Goal: Task Accomplishment & Management: Complete application form

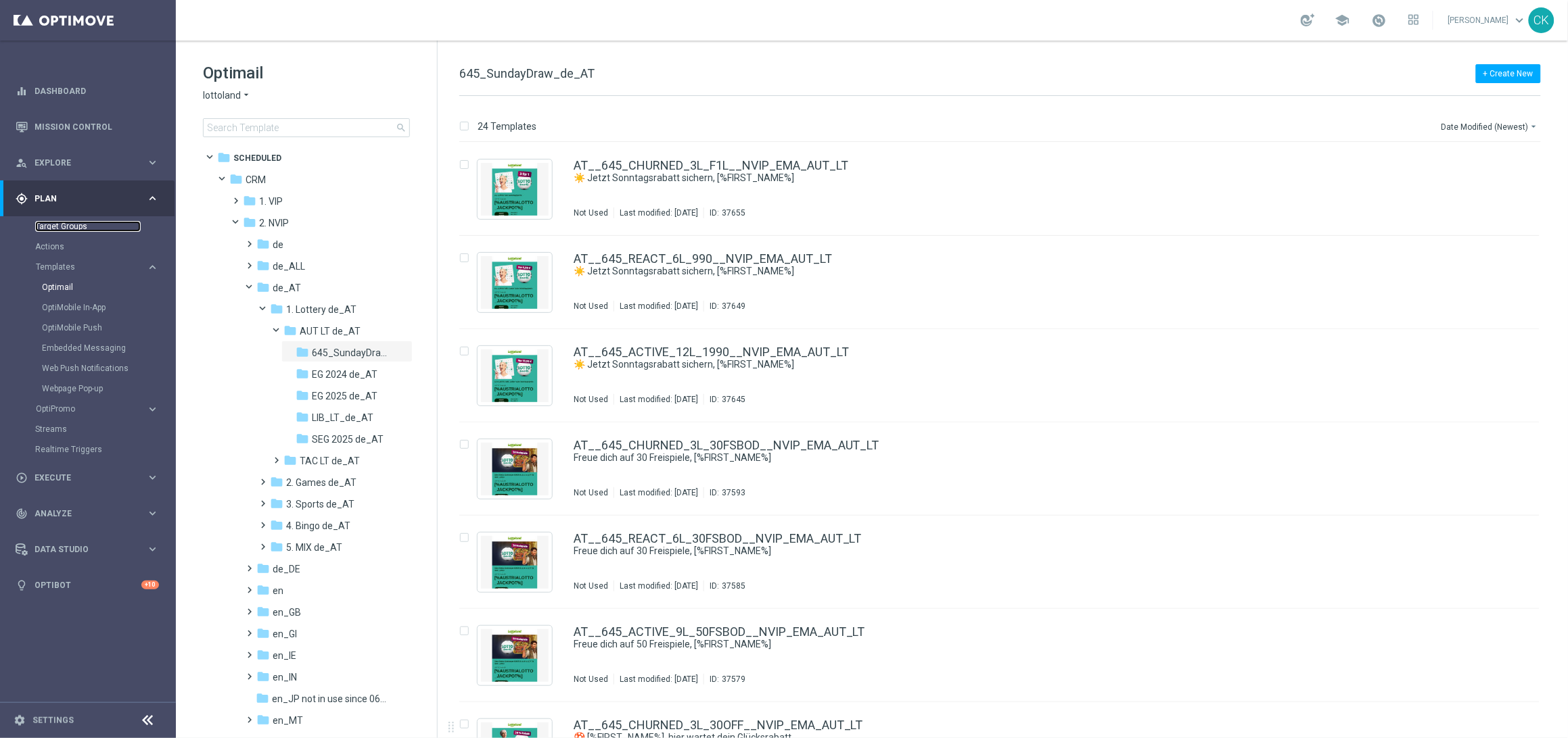
click at [67, 227] on link "Target Groups" at bounding box center [88, 227] width 106 height 11
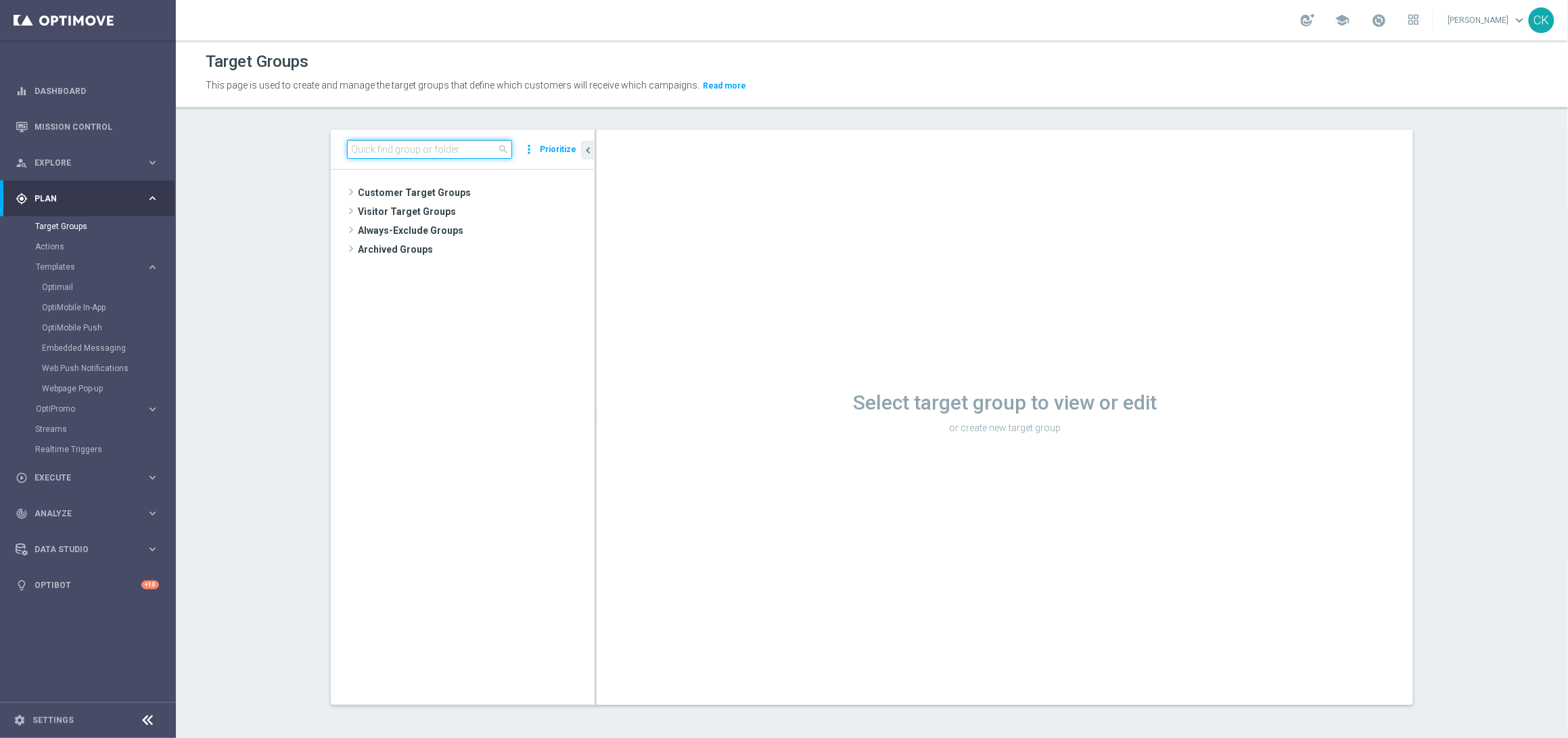
click at [423, 147] on input at bounding box center [429, 149] width 165 height 19
paste input "de_all_TGT_NVIP_EM_TAC_MIX__ACTIVE_ALL_HIGHJACKPOT"
type input "de_all_TGT_NVIP_EM_TAC_MIX__ACTIVE_ALL_HIGHJACKPOT"
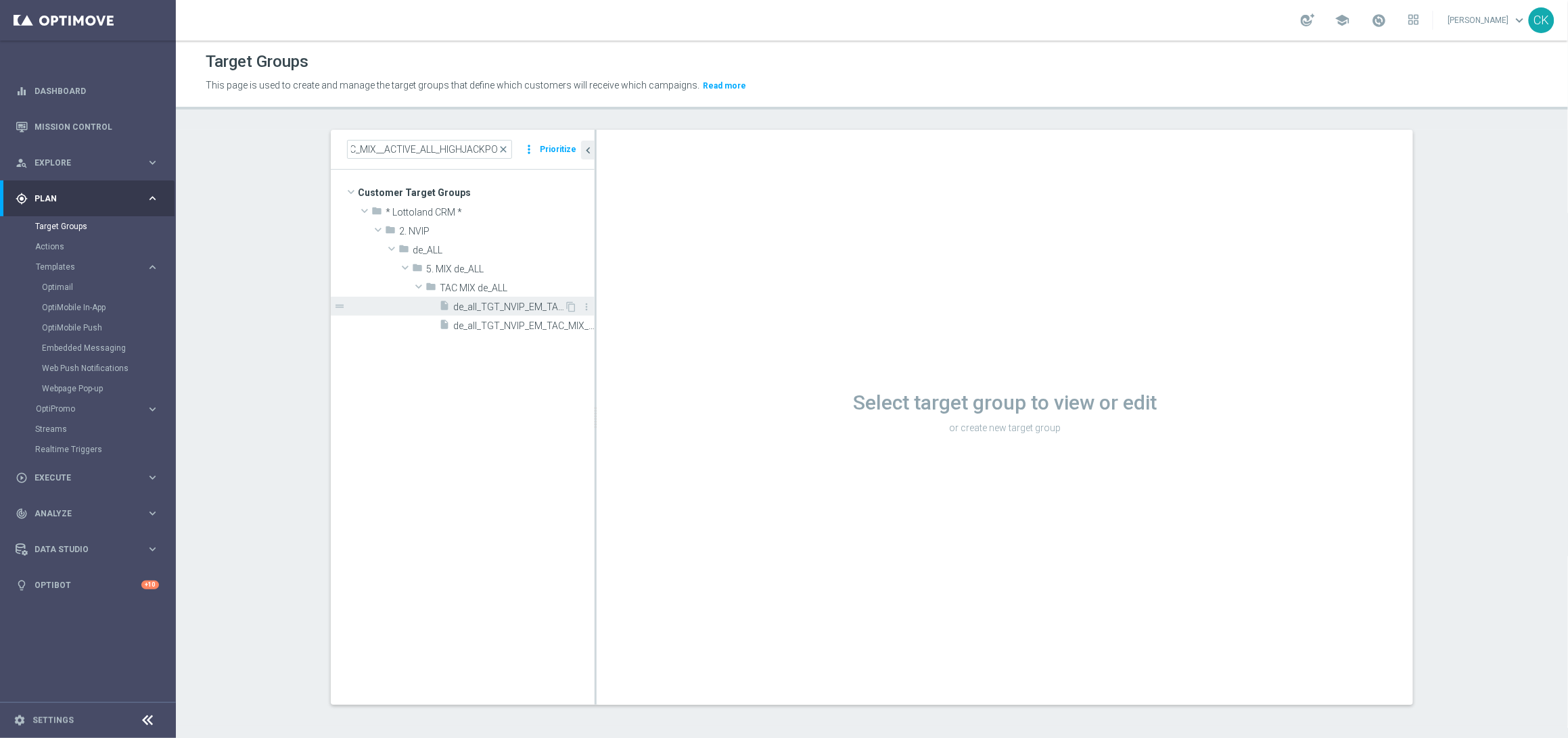
click at [509, 304] on span "de_all_TGT_NVIP_EM_TAC_MIX__ACTIVE_ALL_HIGHJACKPOT" at bounding box center [509, 307] width 111 height 12
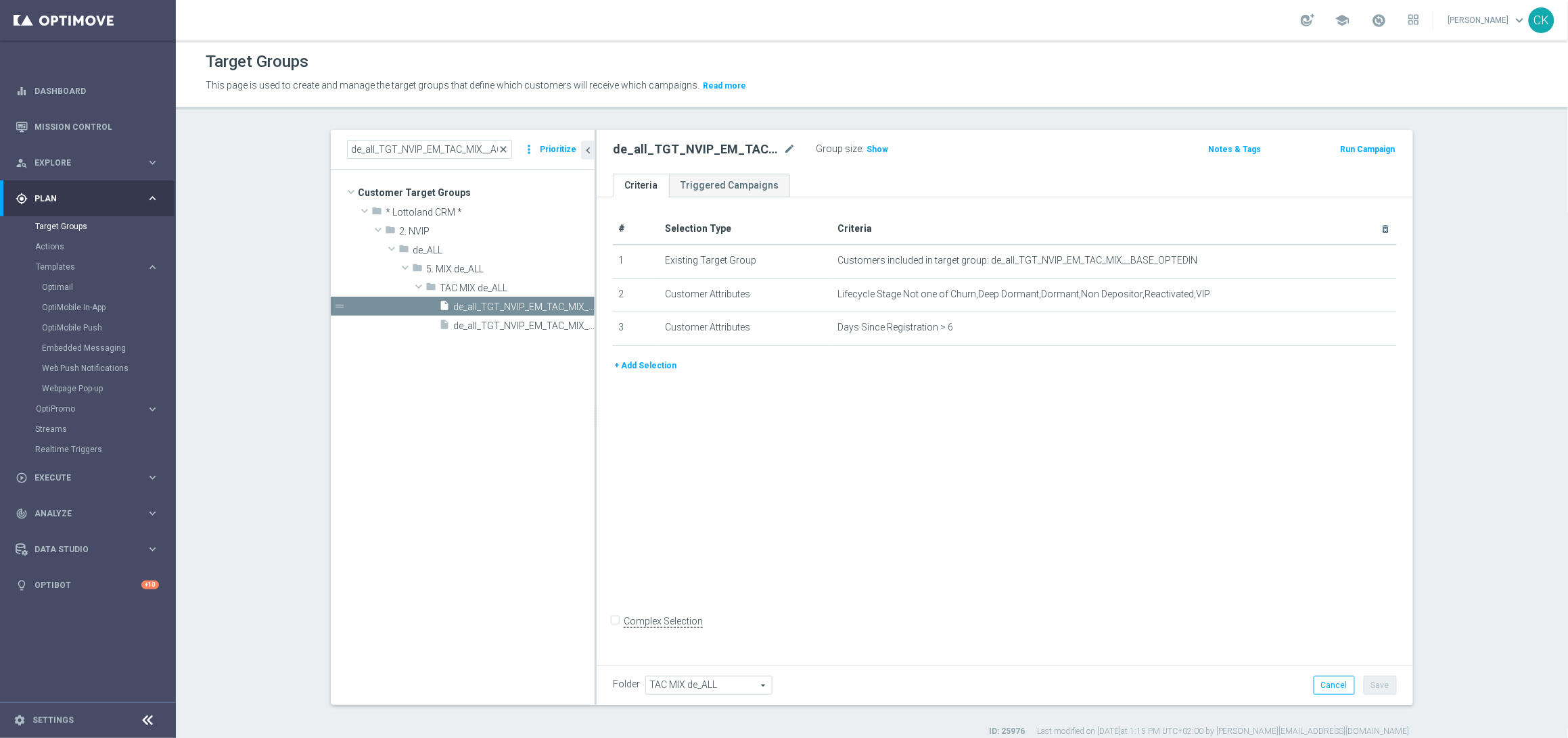
click at [501, 147] on span "close" at bounding box center [503, 149] width 11 height 11
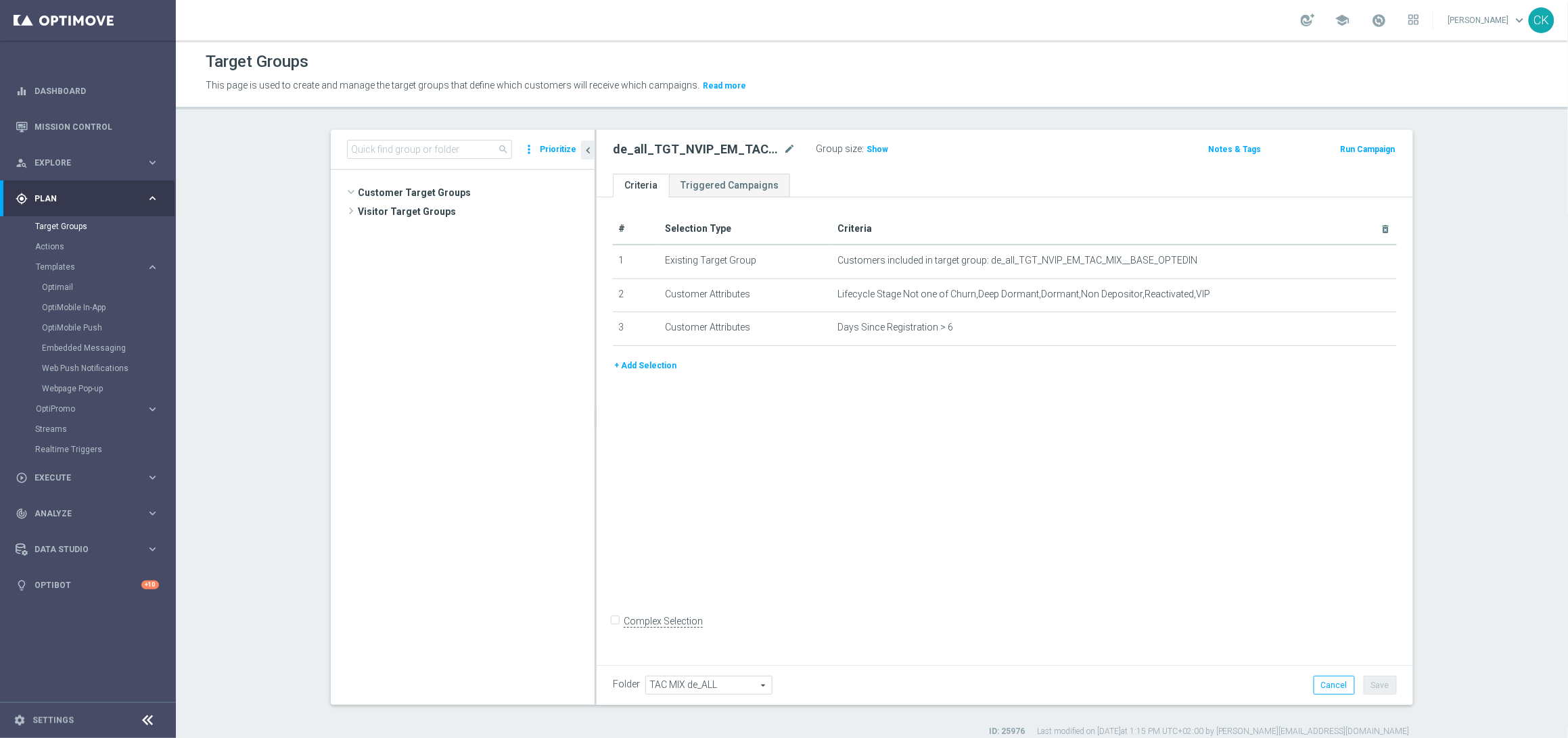
scroll to position [383, 0]
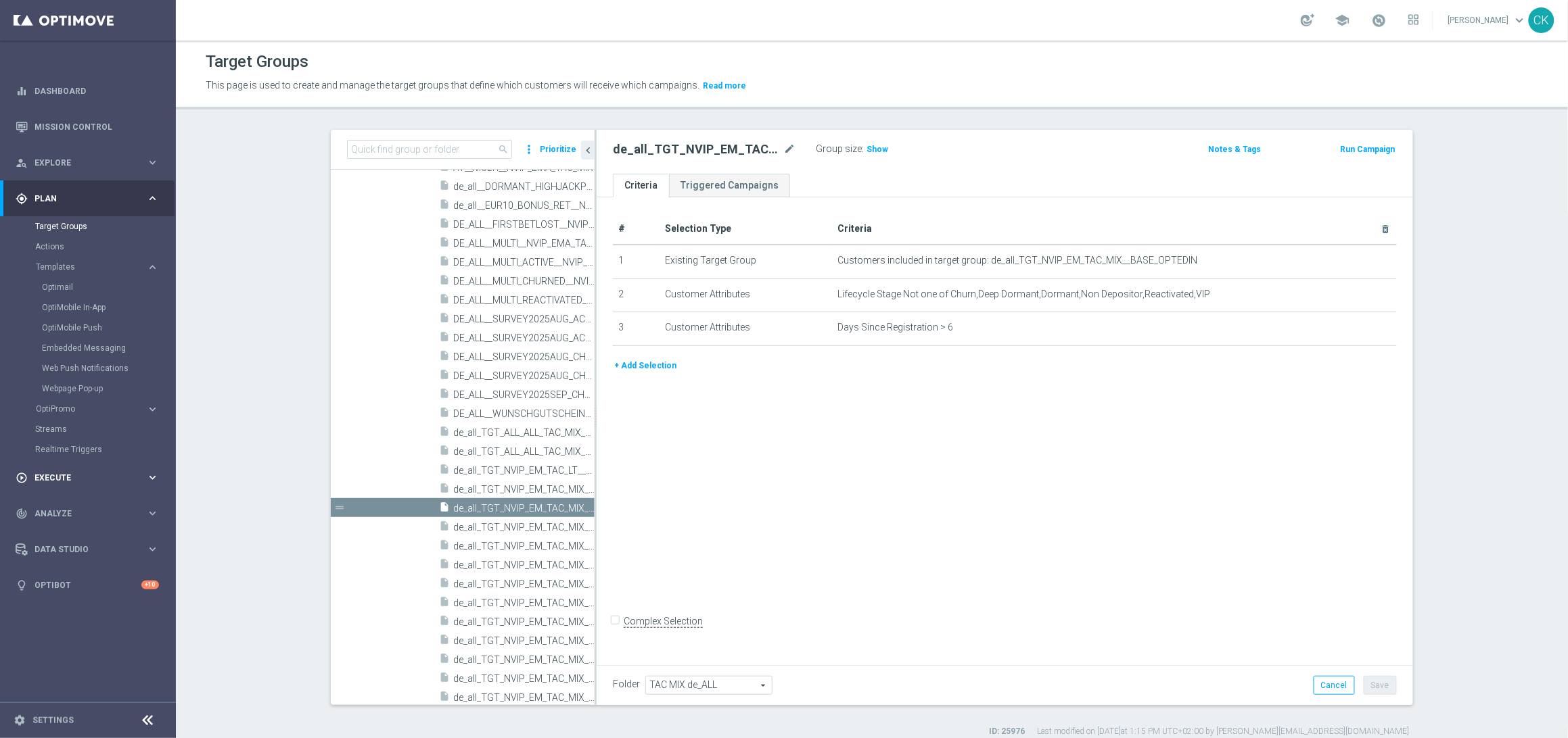
click at [61, 474] on span "Execute" at bounding box center [90, 478] width 111 height 8
click at [76, 257] on link "Campaign Builder" at bounding box center [88, 263] width 106 height 11
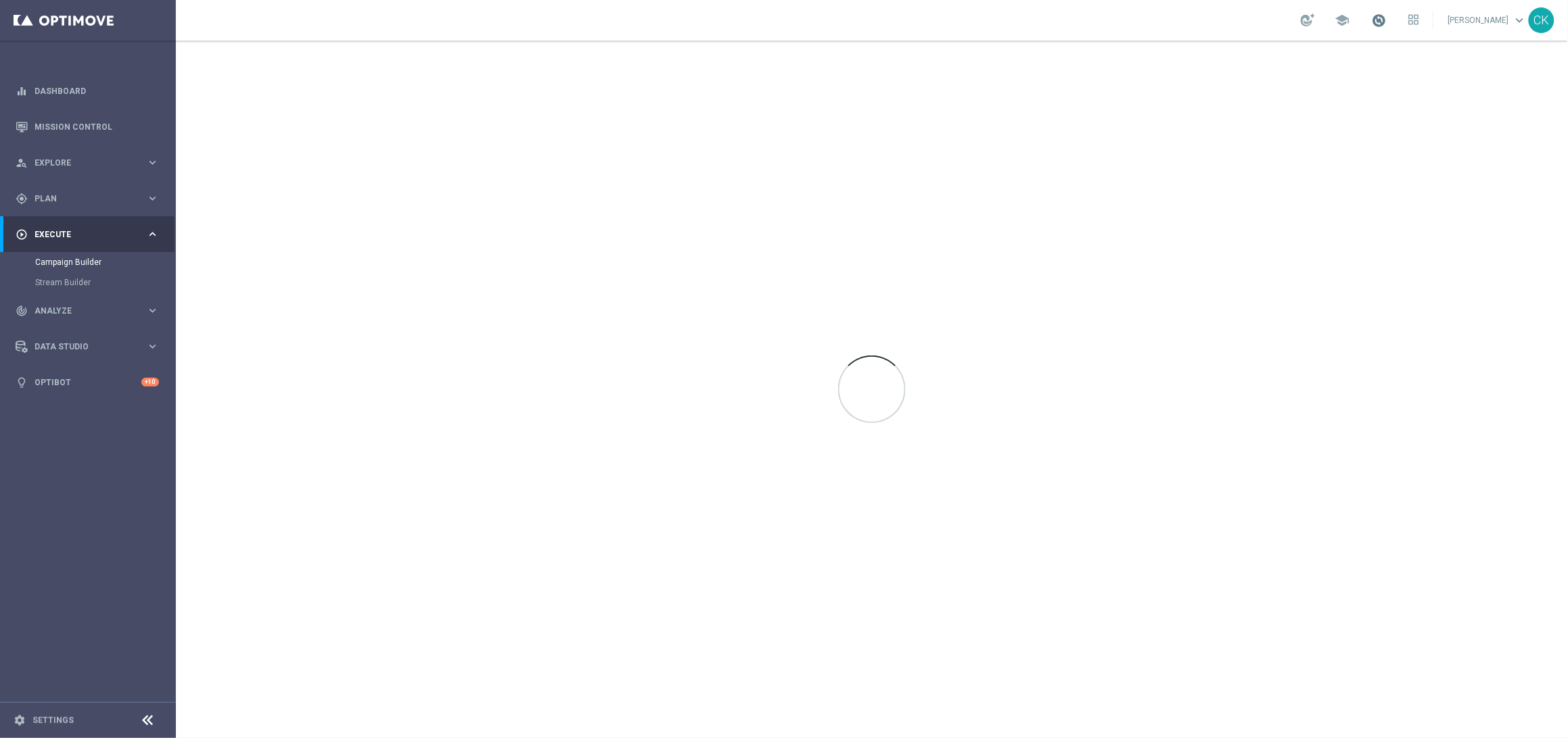
click at [1372, 20] on span at bounding box center [1379, 19] width 15 height 15
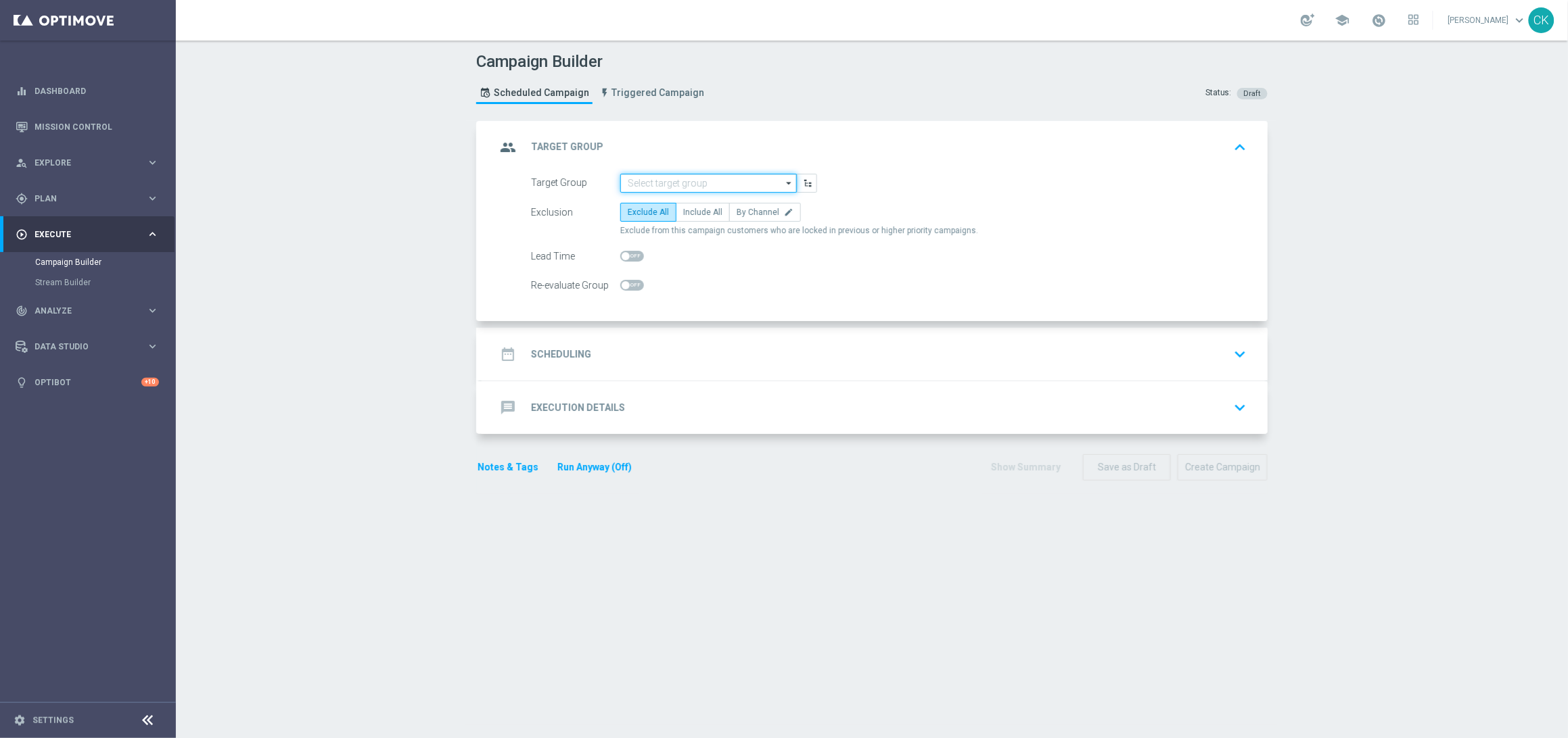
click at [688, 179] on input at bounding box center [709, 183] width 177 height 19
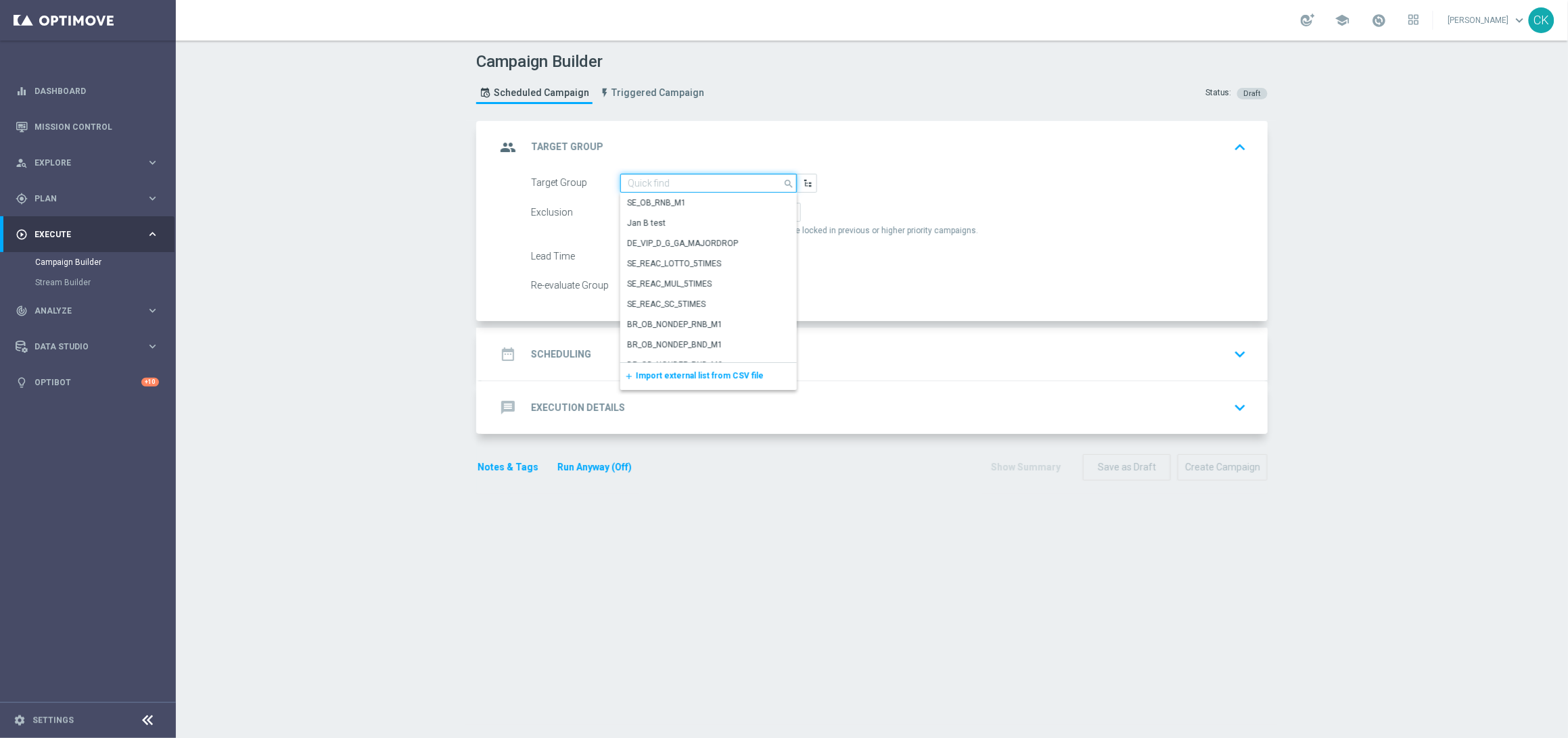
paste input "de_all_TGT_NVIP_EM_TAC_MIX__ACTIVE_ALL_HIGHJACKPOT"
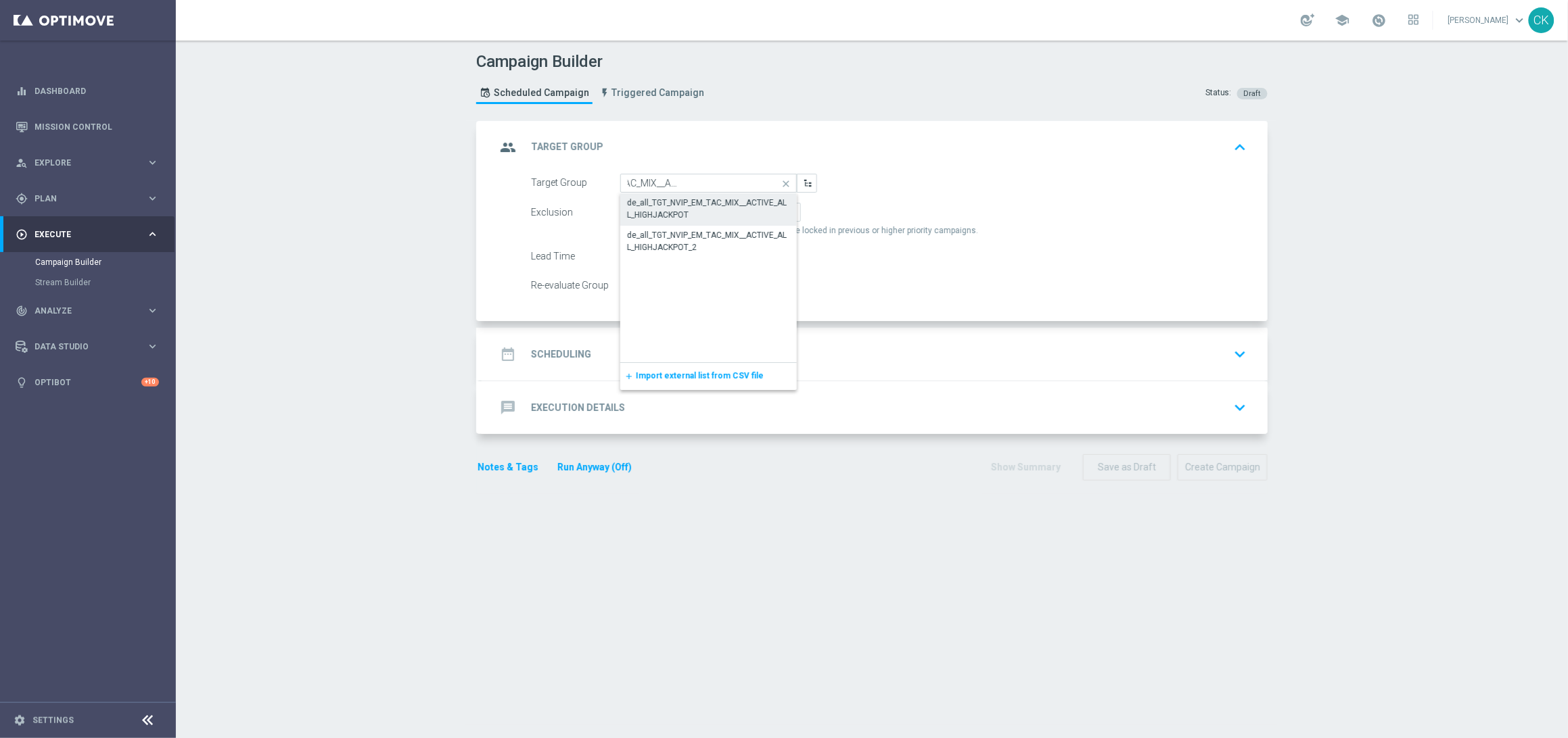
click at [688, 208] on div "de_all_TGT_NVIP_EM_TAC_MIX__ACTIVE_ALL_HIGHJACKPOT" at bounding box center [709, 208] width 163 height 24
type input "de_all_TGT_NVIP_EM_TAC_MIX__ACTIVE_ALL_HIGHJACKPOT"
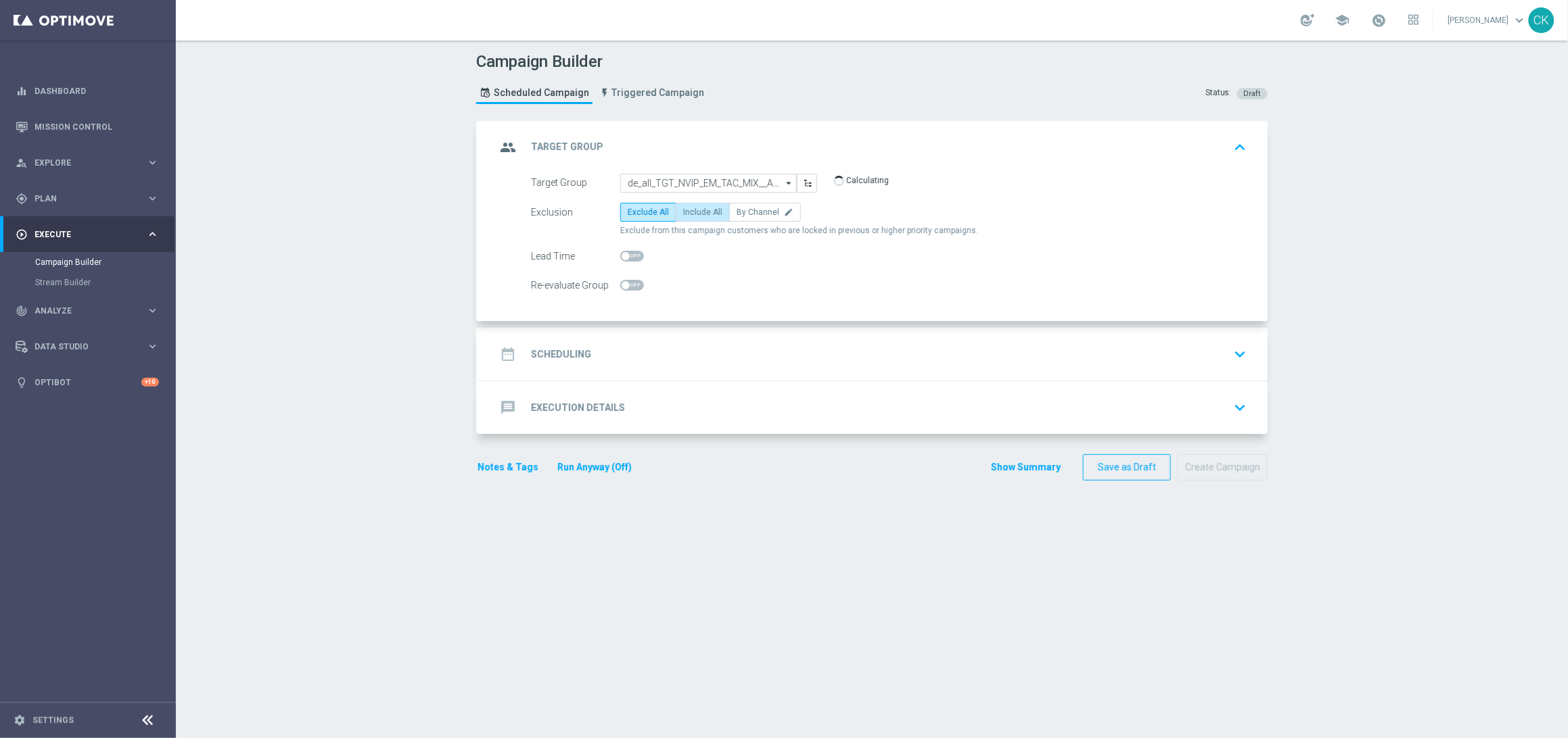
click at [688, 216] on label "Include All" at bounding box center [703, 212] width 54 height 19
click at [688, 216] on input "Include All" at bounding box center [687, 215] width 9 height 9
radio input "true"
click at [622, 254] on span at bounding box center [626, 256] width 8 height 8
click at [620, 254] on input "checkbox" at bounding box center [632, 256] width 24 height 11
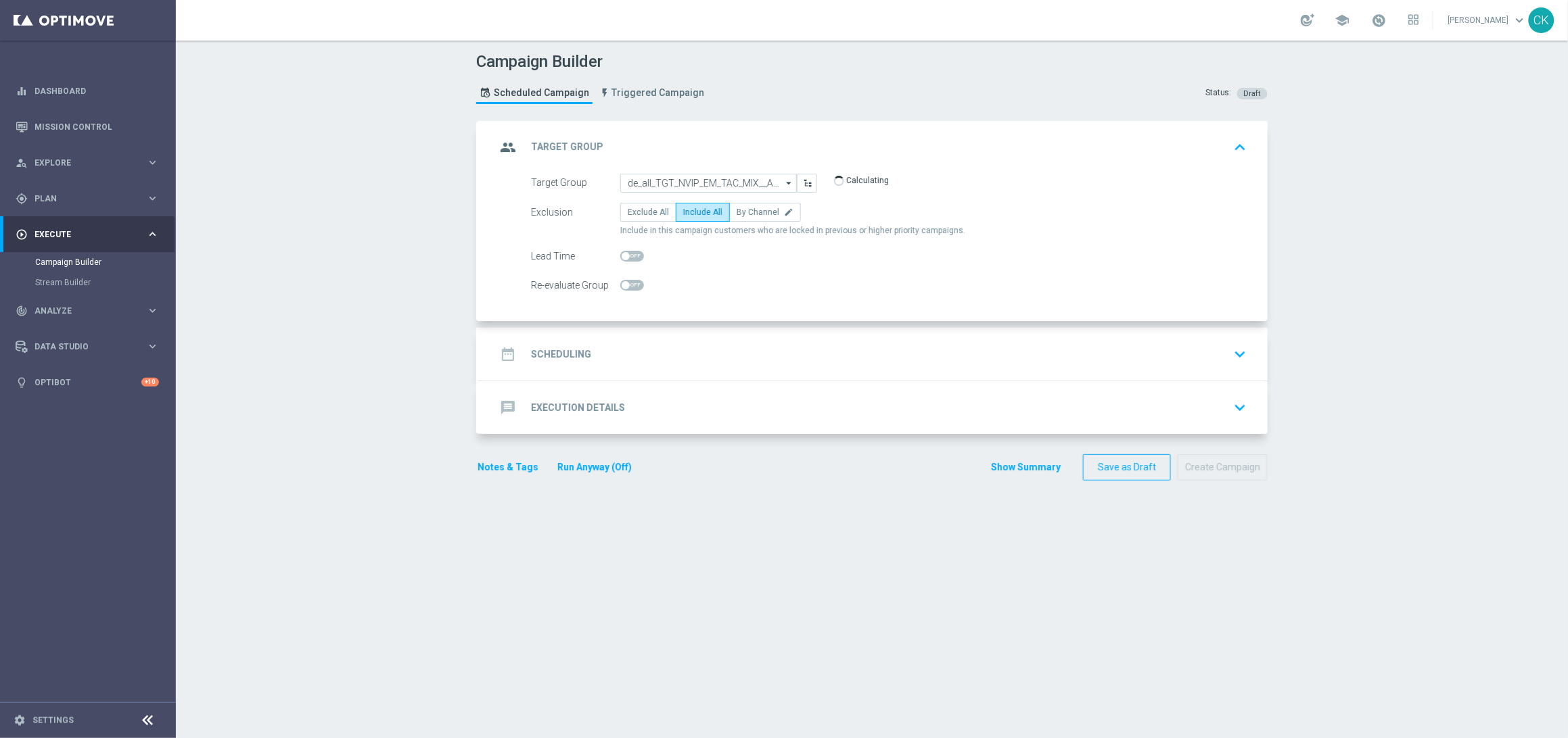
checkbox input "true"
click at [560, 359] on h2 "Scheduling" at bounding box center [561, 354] width 60 height 13
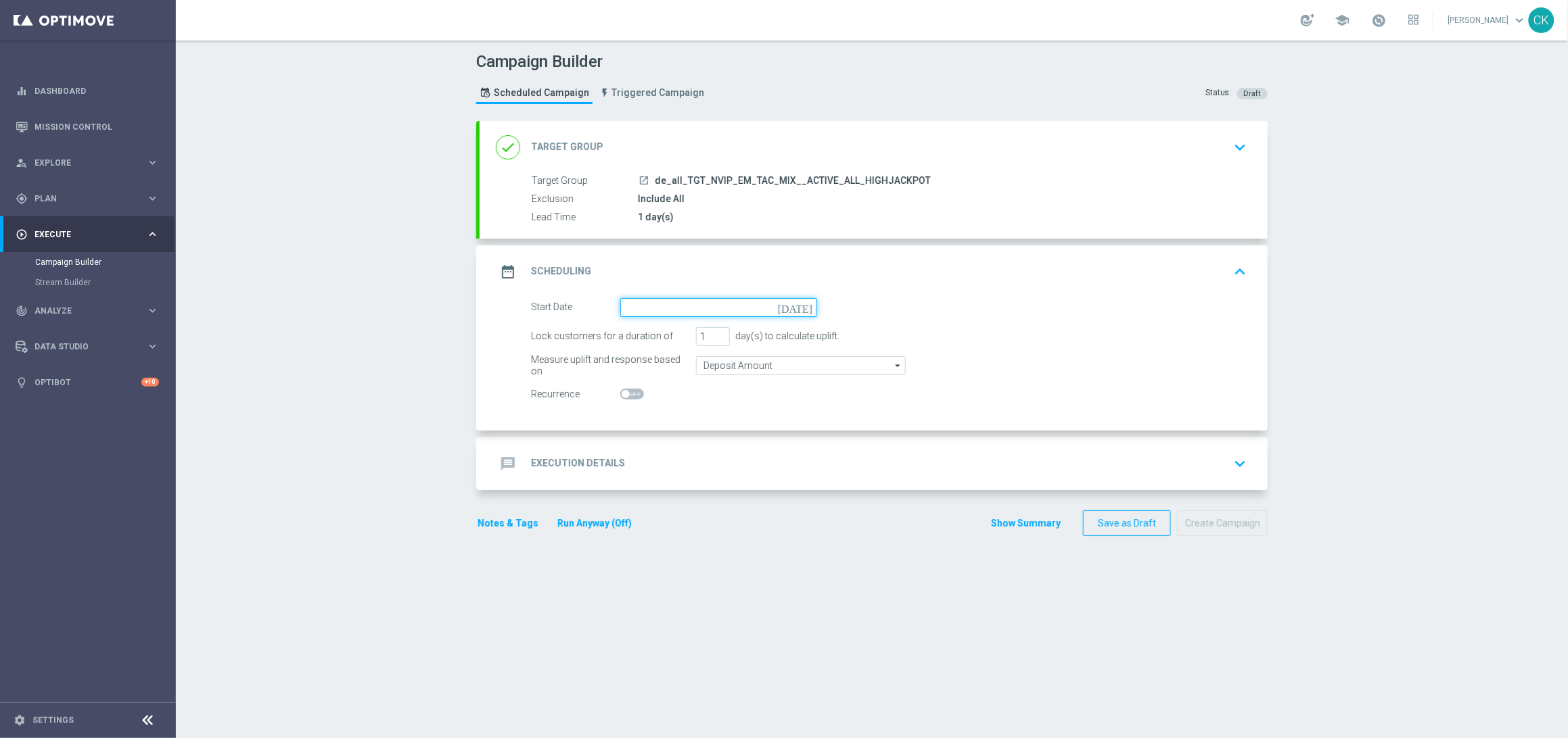
click at [646, 304] on input at bounding box center [718, 307] width 197 height 19
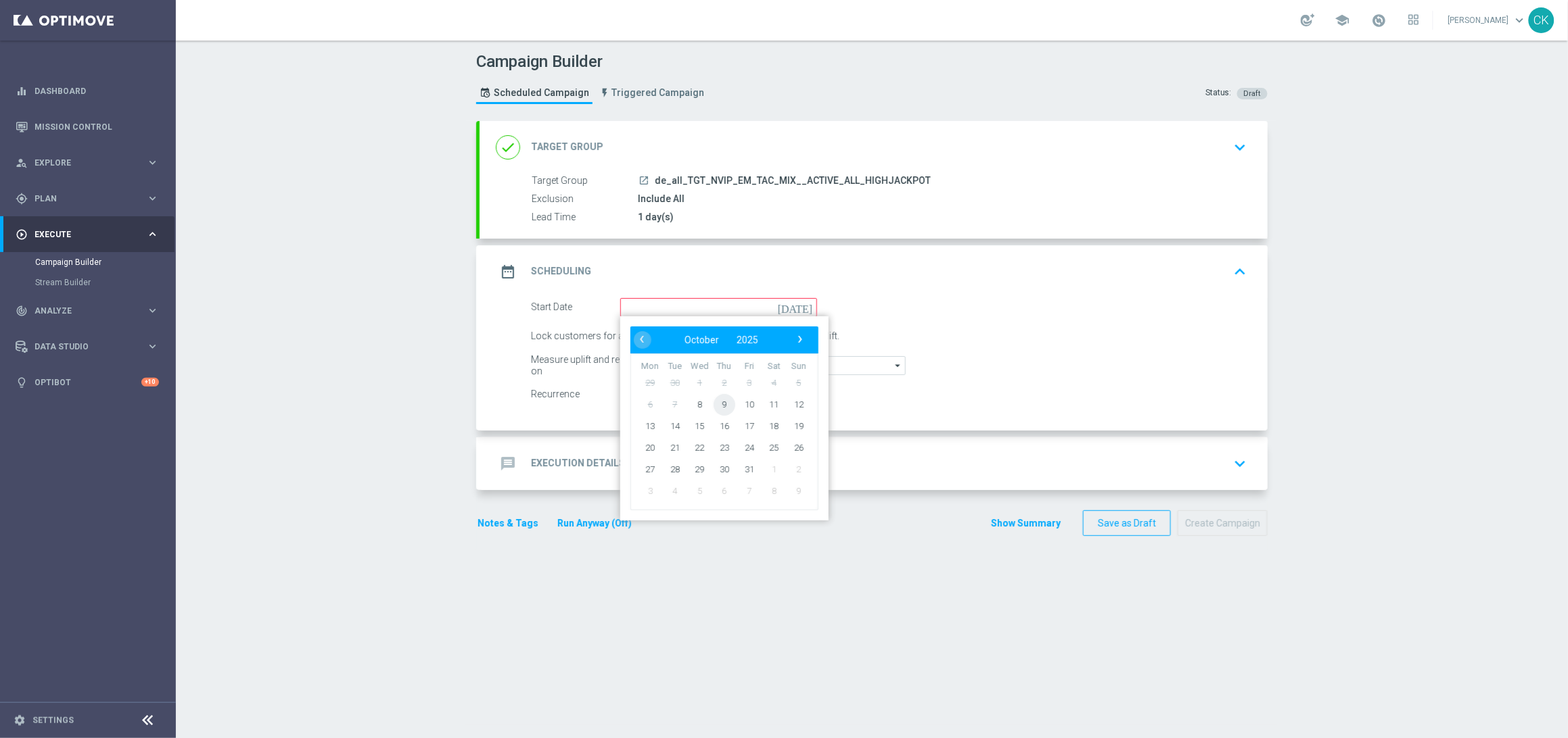
click at [717, 402] on span "9" at bounding box center [724, 404] width 22 height 22
type input "[DATE]"
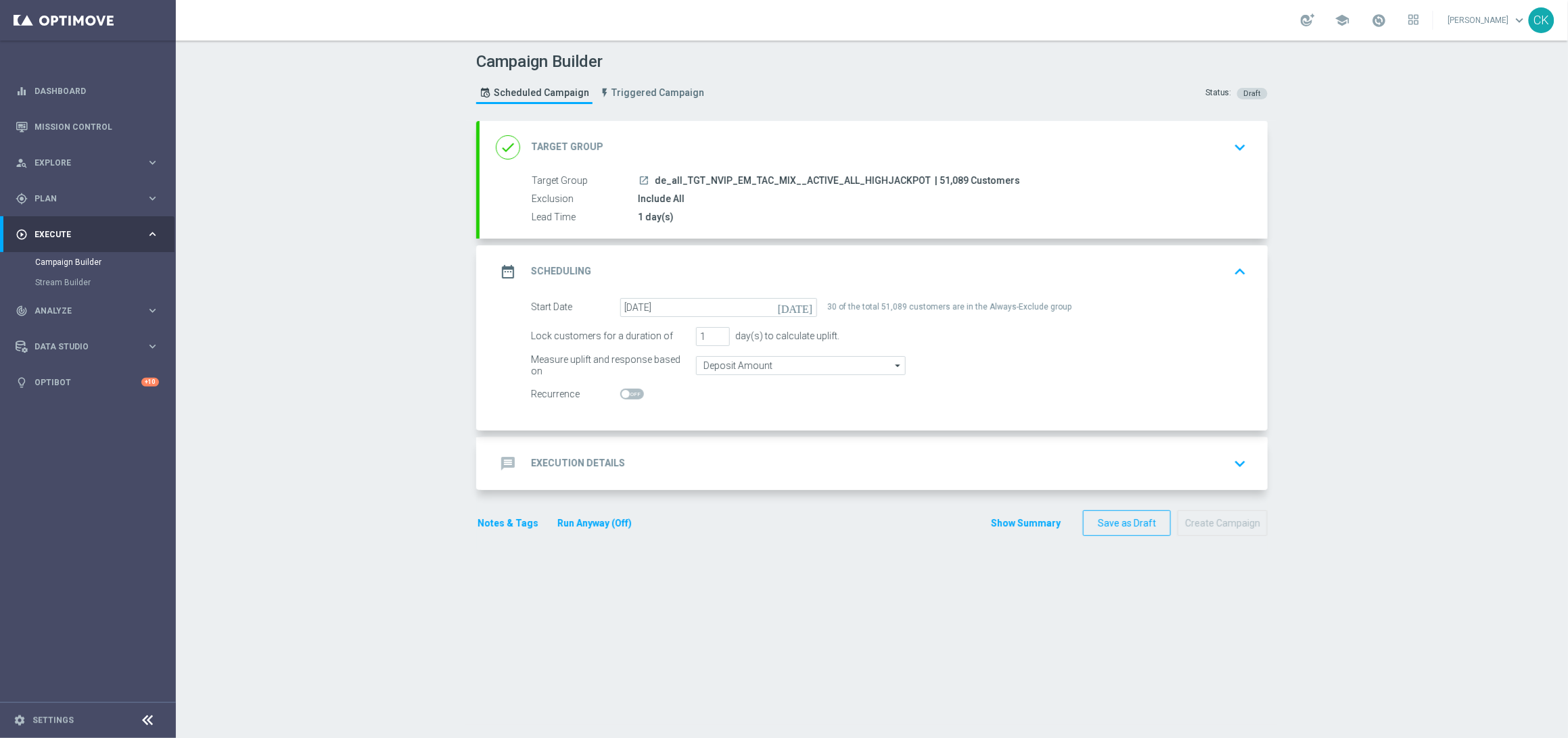
click at [550, 461] on h2 "Execution Details" at bounding box center [578, 464] width 94 height 13
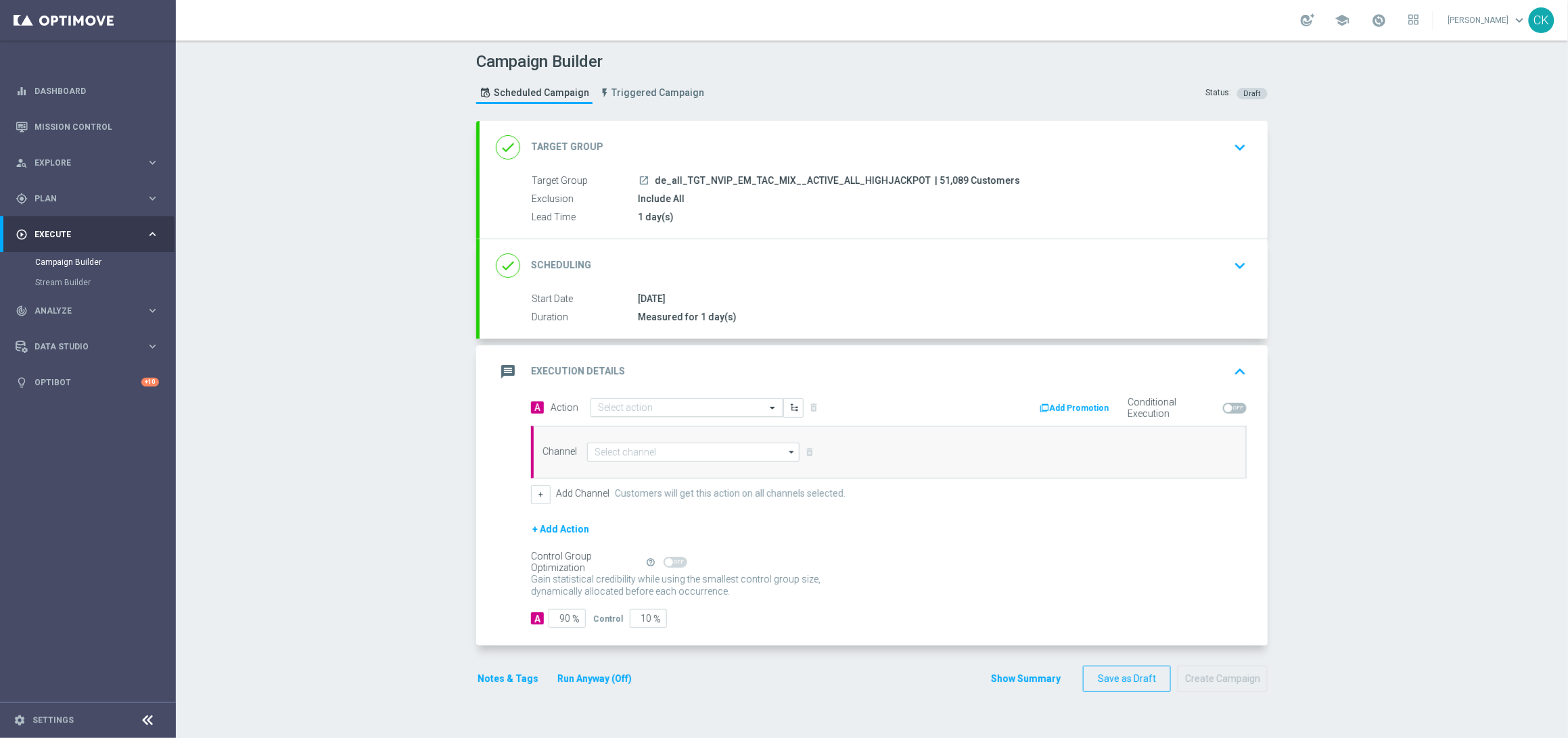
click at [642, 400] on div "Select action" at bounding box center [686, 407] width 193 height 19
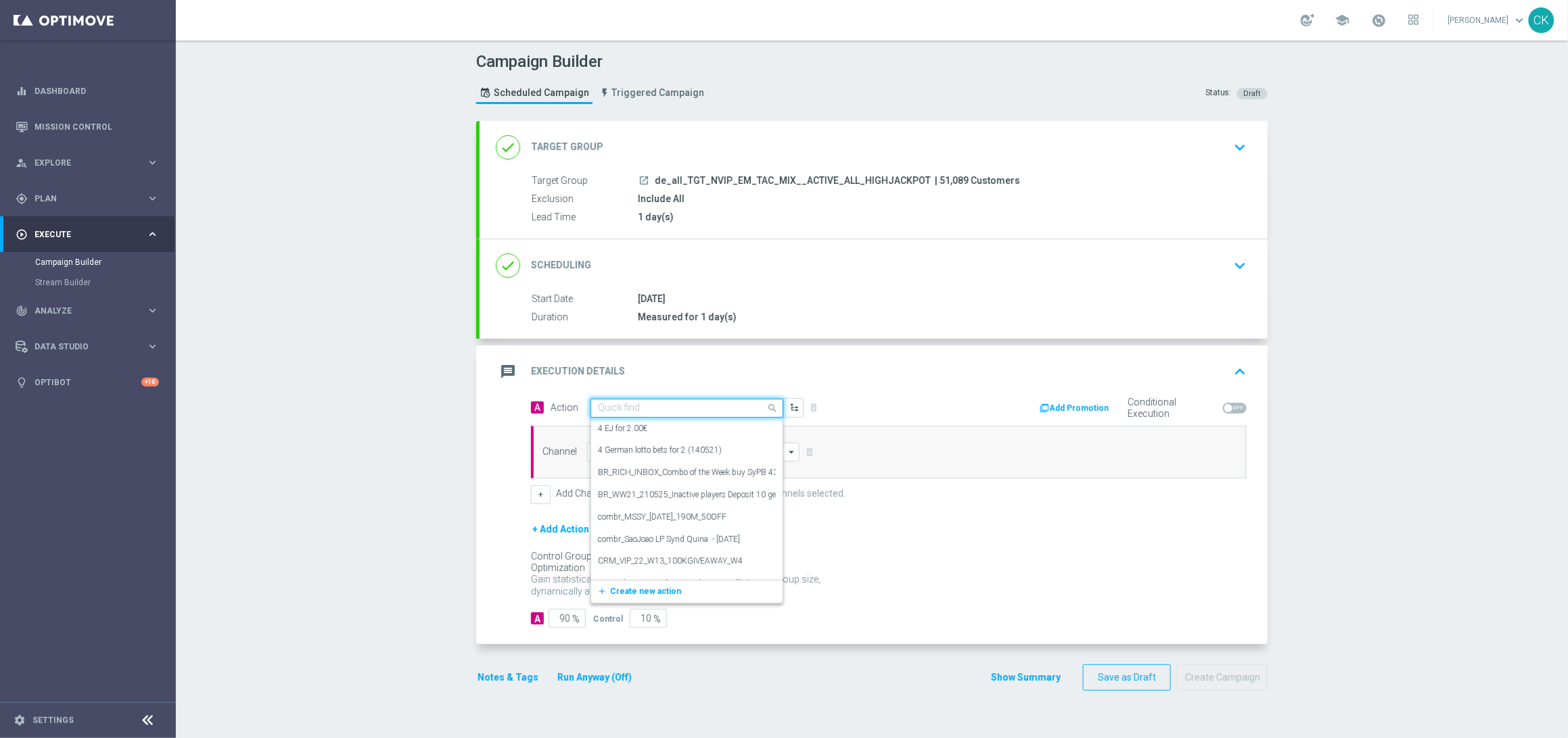
paste input "7 lines ED for price of 6"
type input "7 lines ED for price of 6"
click at [597, 448] on icon "add_new" at bounding box center [604, 450] width 13 height 10
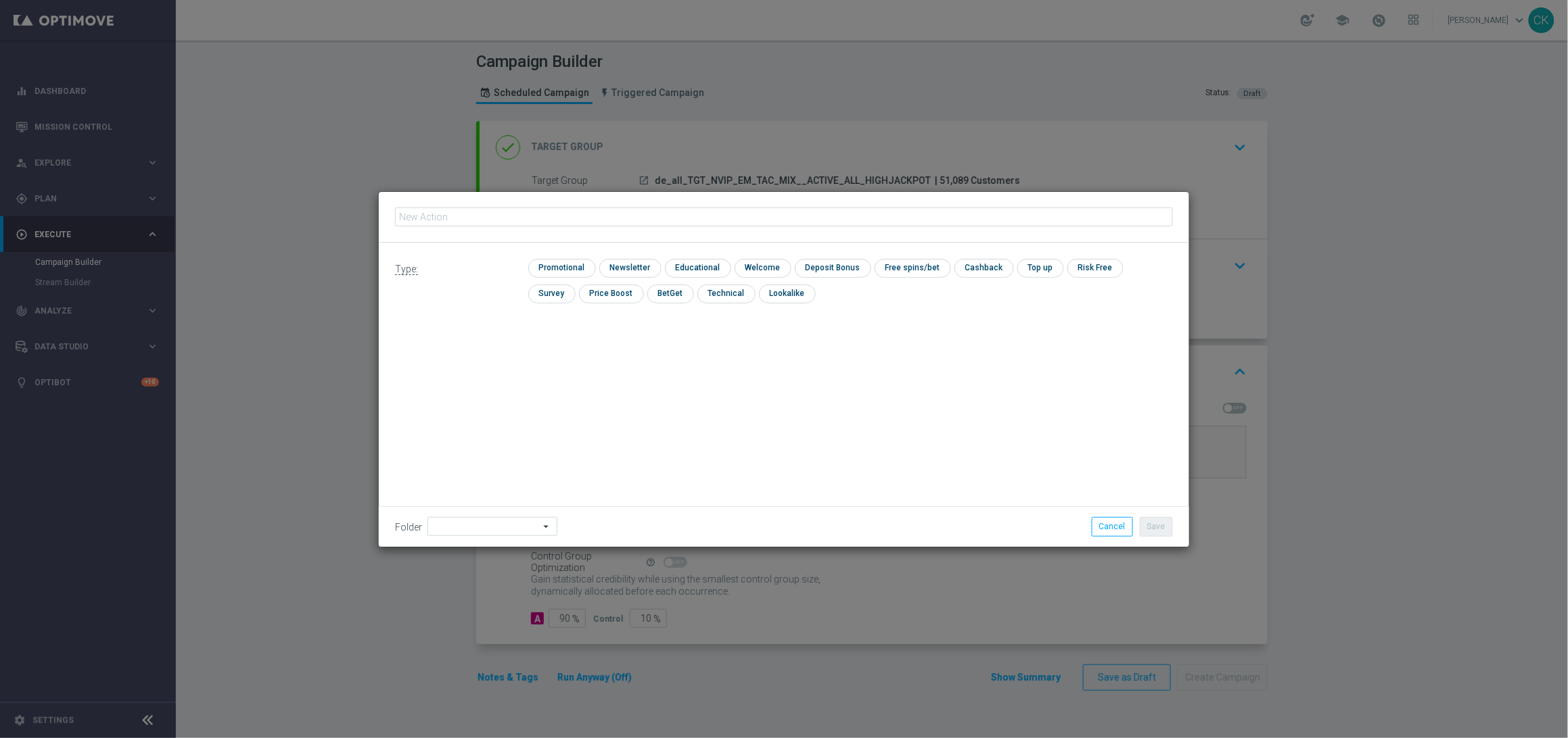
type input "7 lines ED for price of 6"
click at [561, 268] on input "checkbox" at bounding box center [560, 268] width 64 height 18
checkbox input "true"
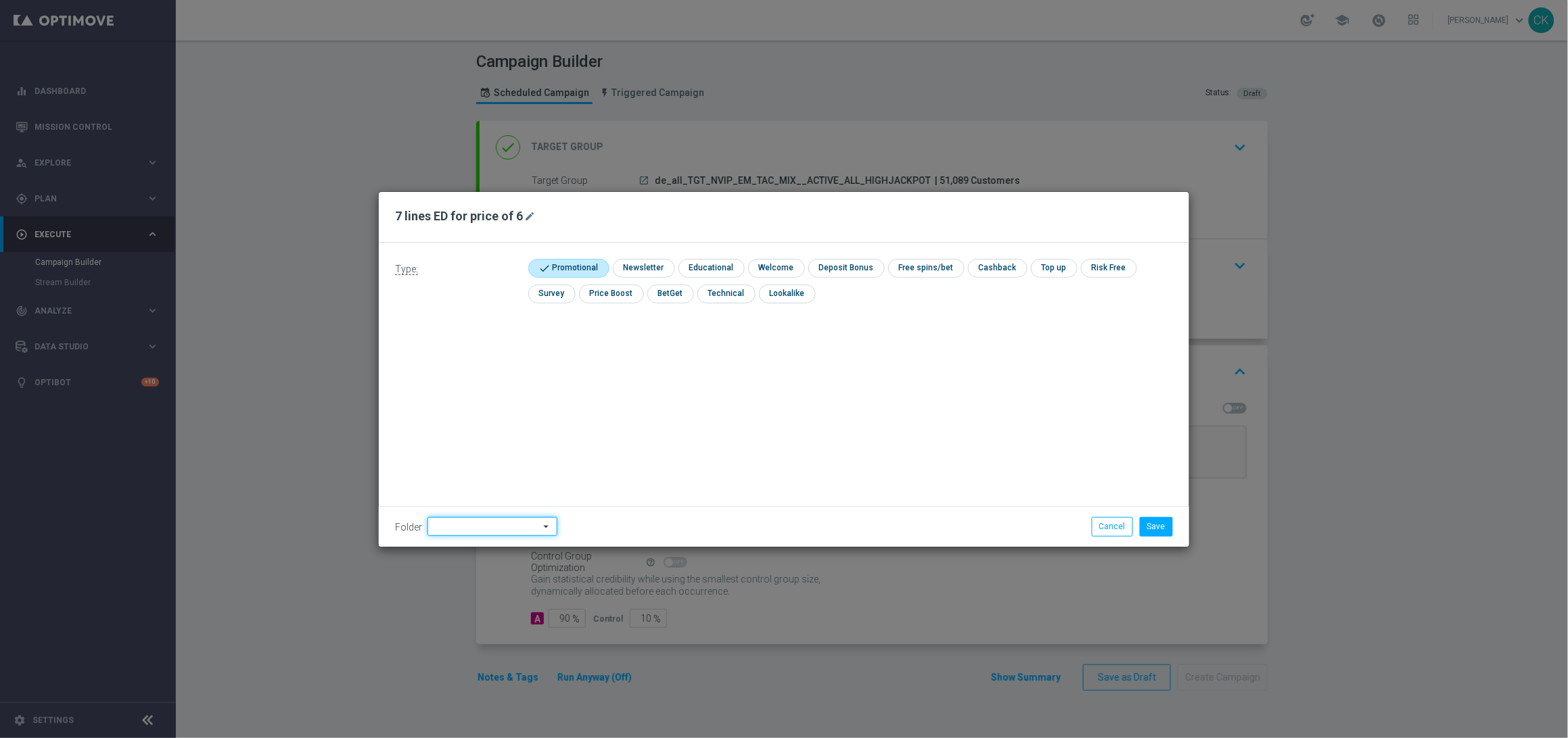
click at [459, 522] on input at bounding box center [492, 526] width 130 height 19
click at [469, 368] on div "DE" at bounding box center [481, 368] width 107 height 20
type input "DE"
click at [588, 393] on div "Type: check Promotional check Newsletter check Educational check Welcome check …" at bounding box center [784, 395] width 810 height 304
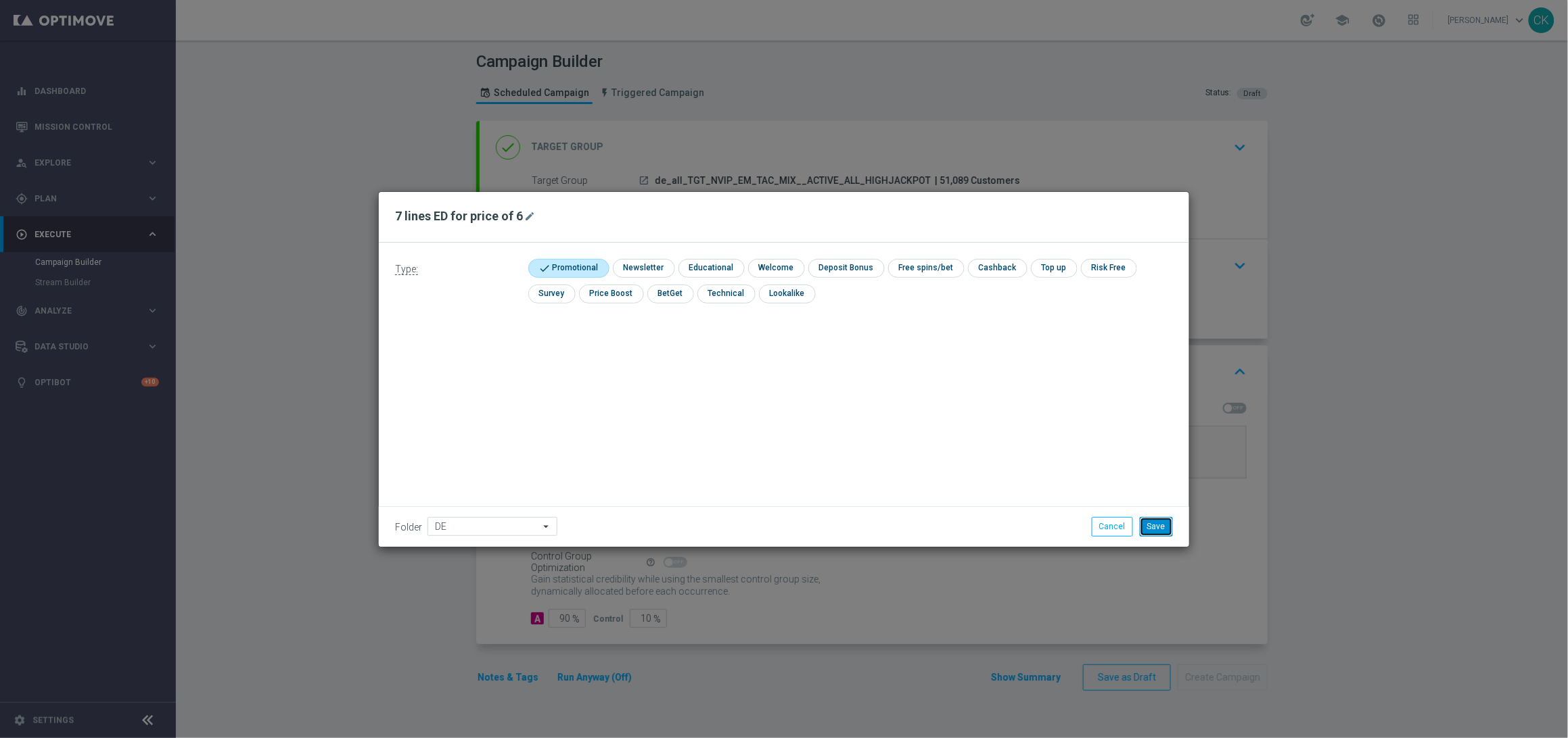
click at [1157, 527] on button "Save" at bounding box center [1156, 526] width 33 height 19
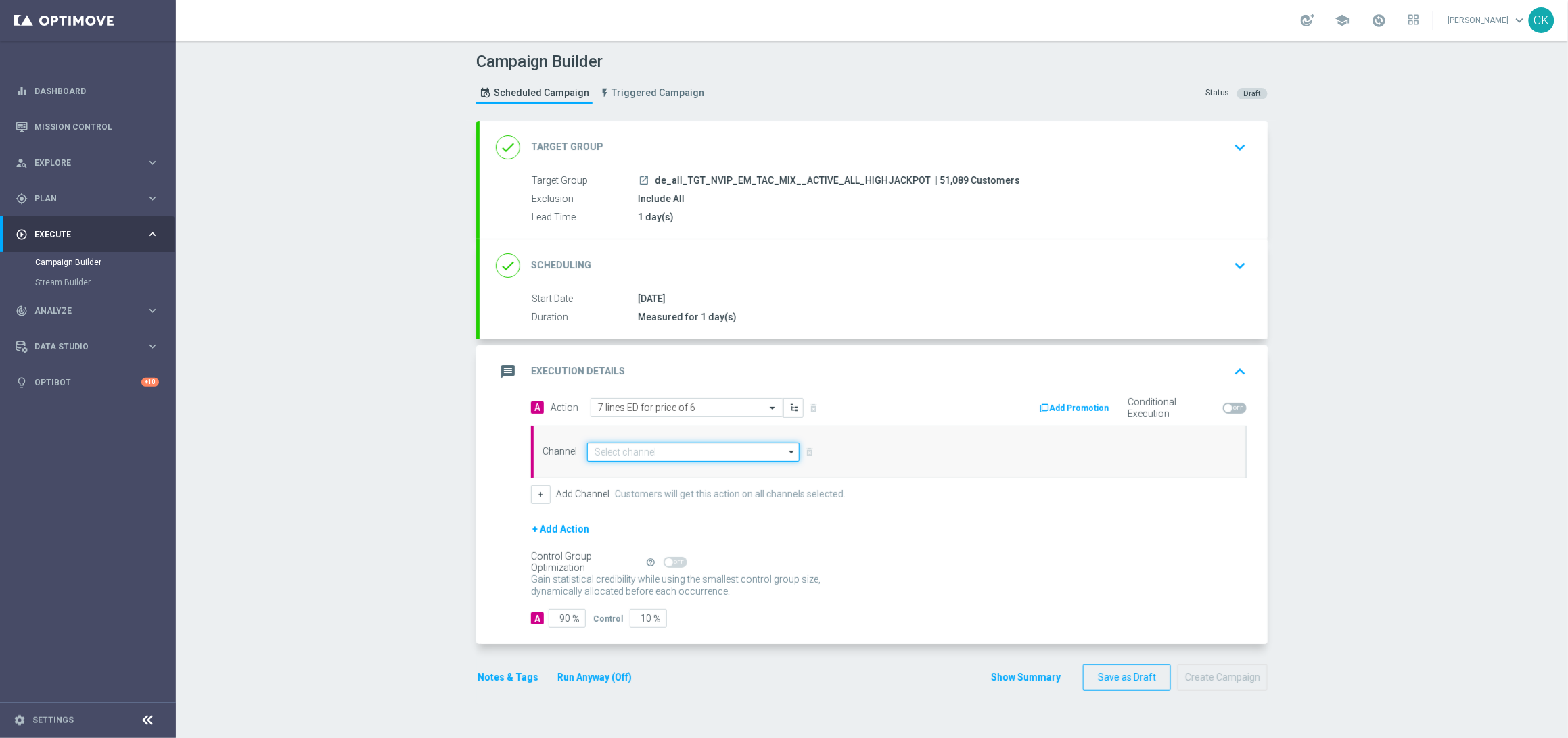
click at [772, 447] on input at bounding box center [693, 452] width 212 height 19
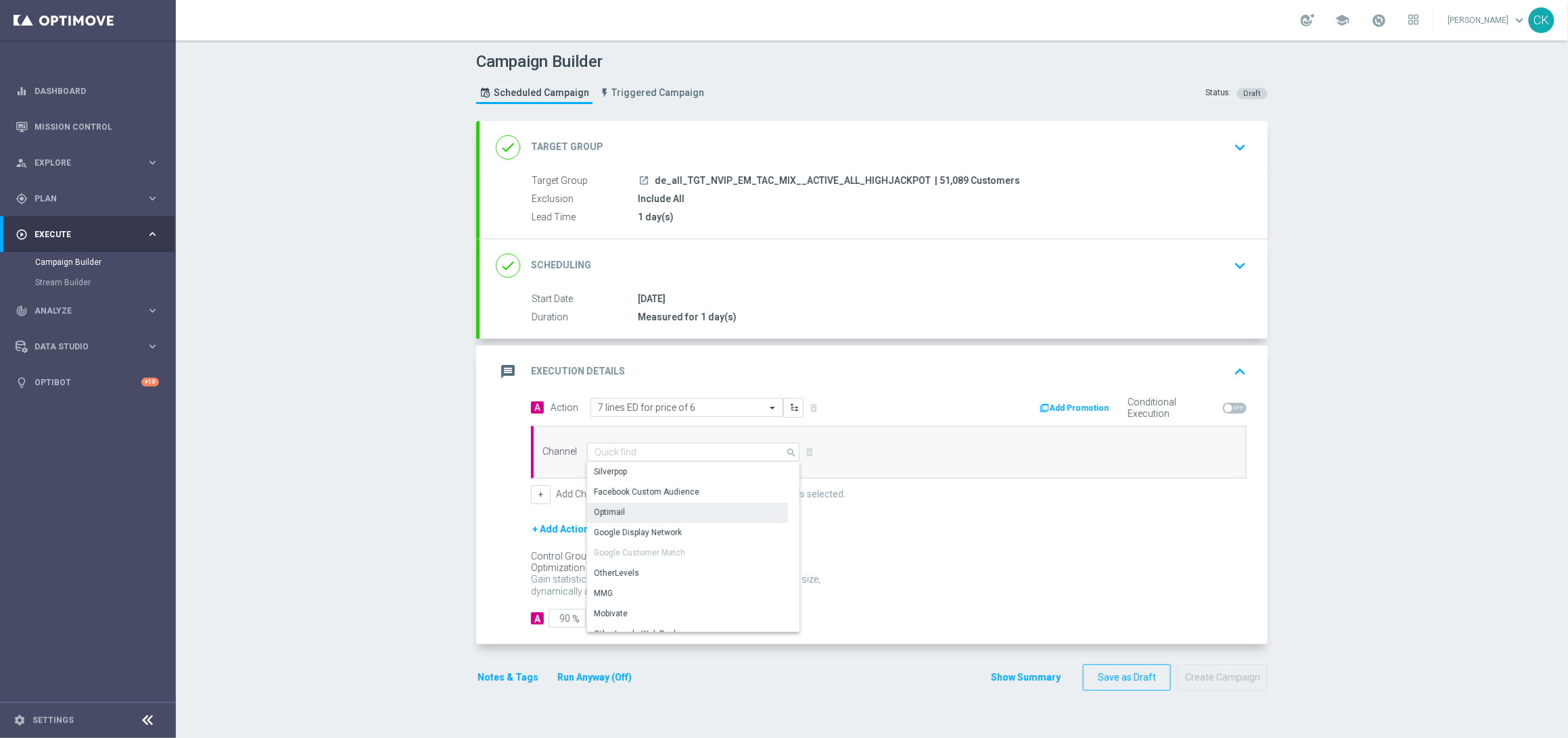
click at [594, 510] on div "Optimail" at bounding box center [609, 513] width 31 height 13
type input "Optimail"
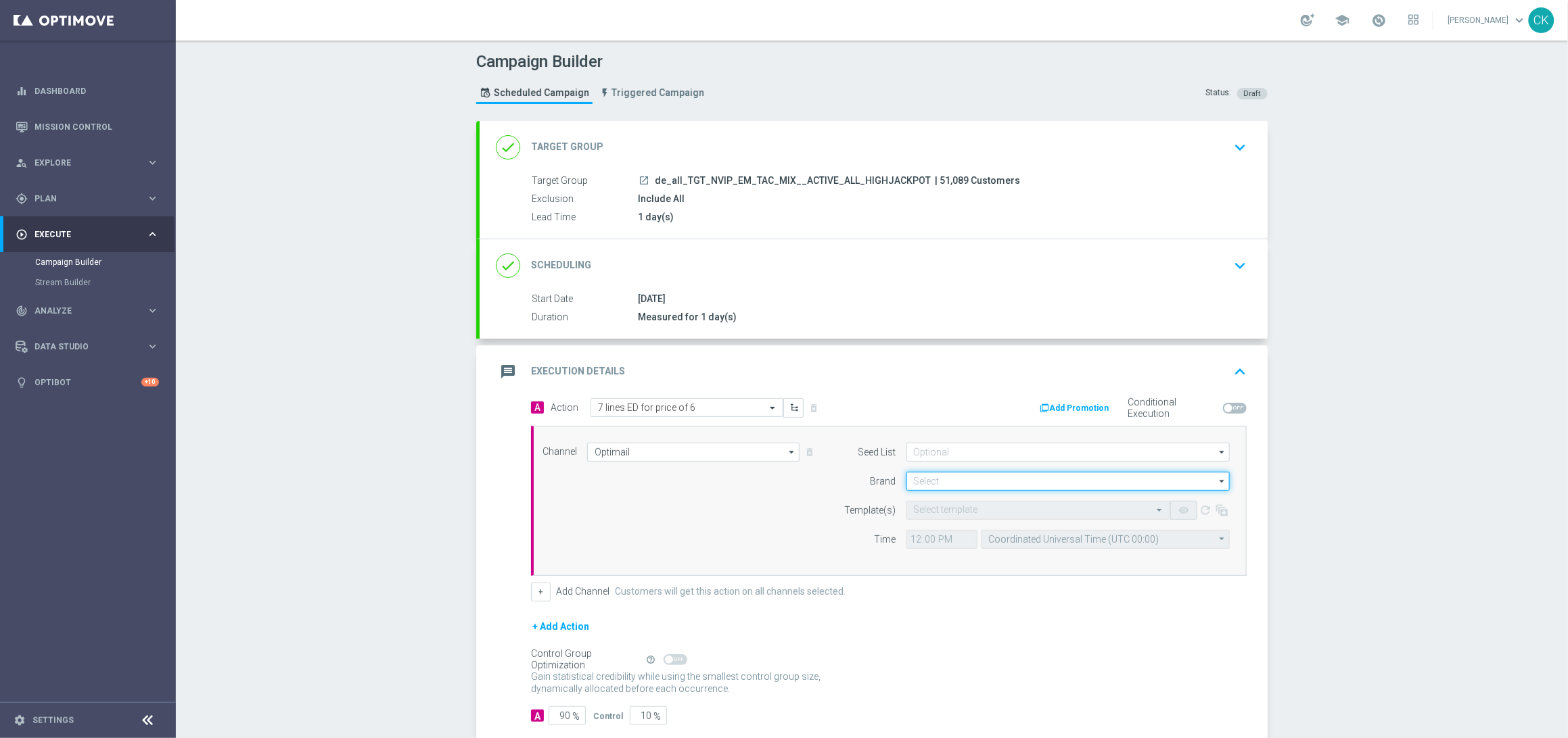
click at [953, 479] on input at bounding box center [1067, 481] width 323 height 19
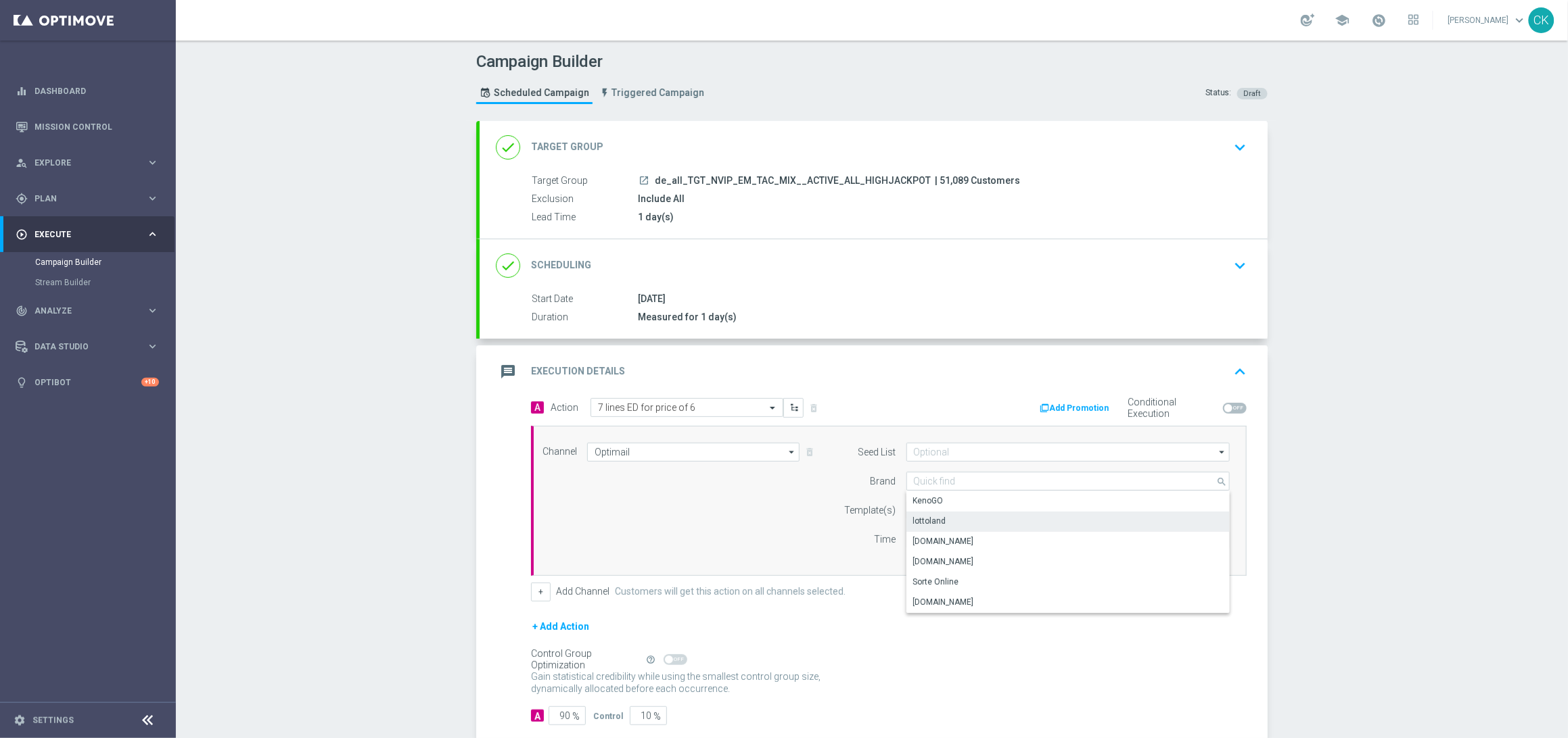
click at [950, 525] on div "lottoland" at bounding box center [1067, 520] width 323 height 19
type input "lottoland"
click at [929, 508] on input "text" at bounding box center [1024, 511] width 222 height 12
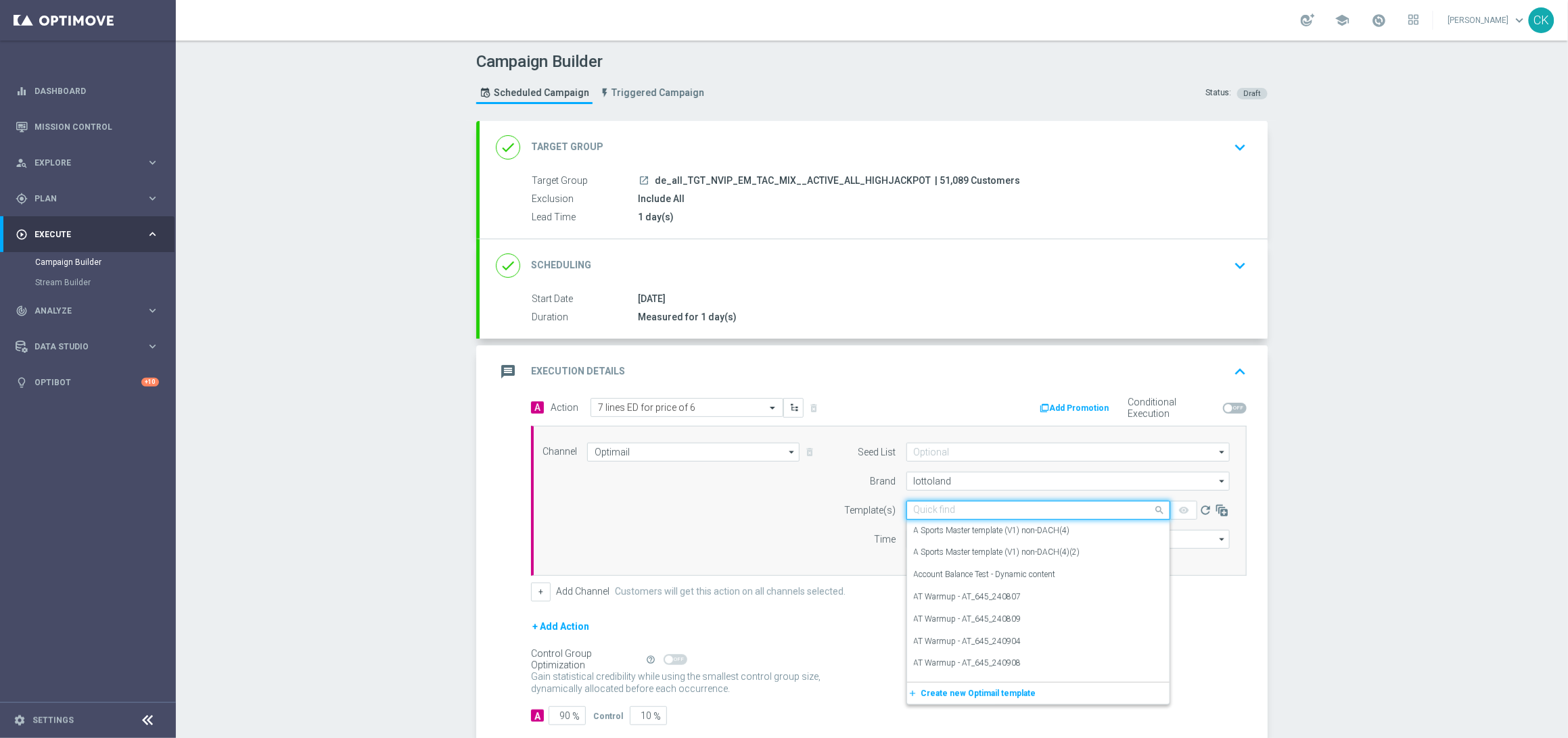
paste input "DE_ALL__ED_251009__NVIP_EMA_TAC_LT"
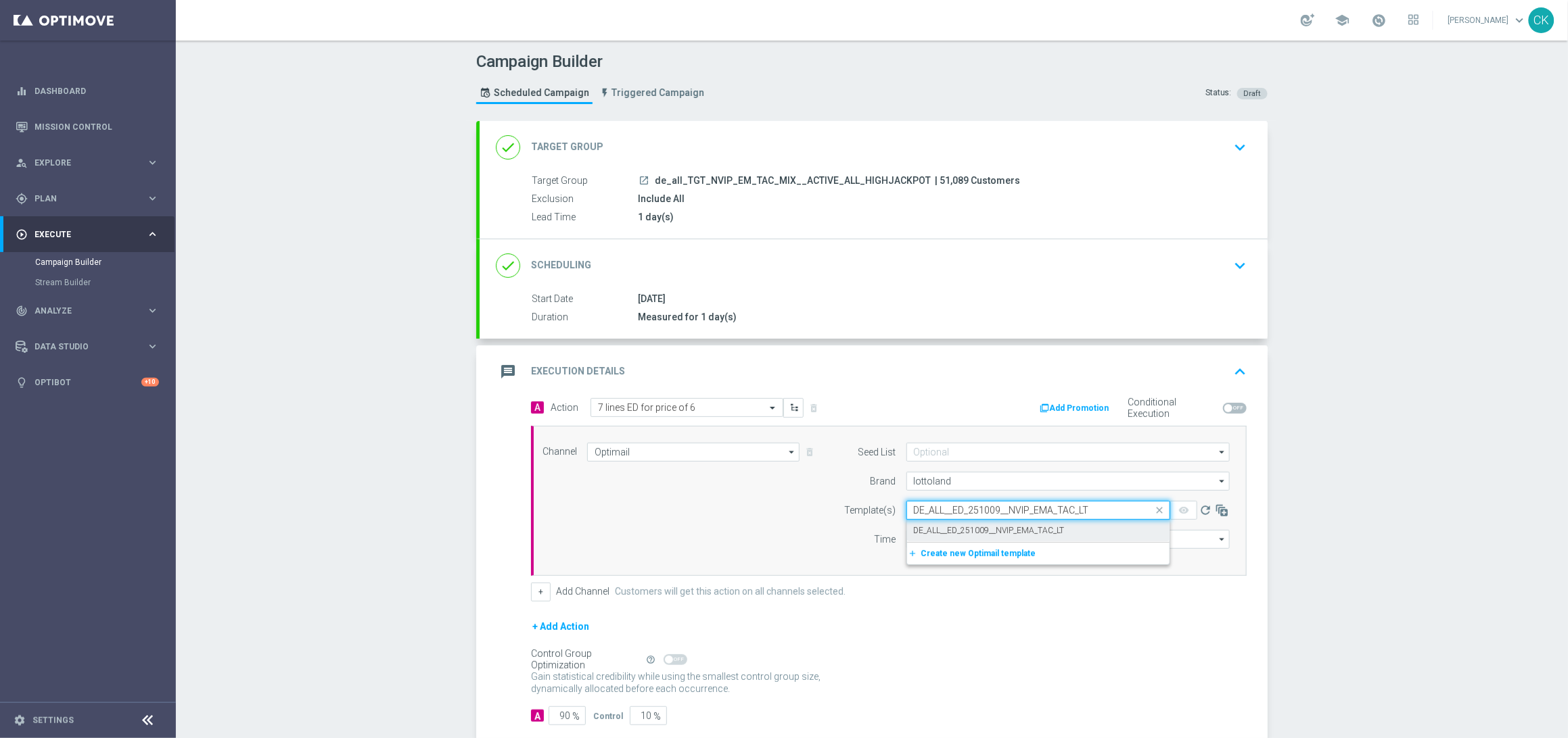
click at [938, 527] on label "DE_ALL__ED_251009__NVIP_EMA_TAC_LT" at bounding box center [989, 531] width 151 height 12
type input "DE_ALL__ED_251009__NVIP_EMA_TAC_LT"
click at [906, 546] on input "12:00" at bounding box center [941, 539] width 71 height 19
type input "06:00"
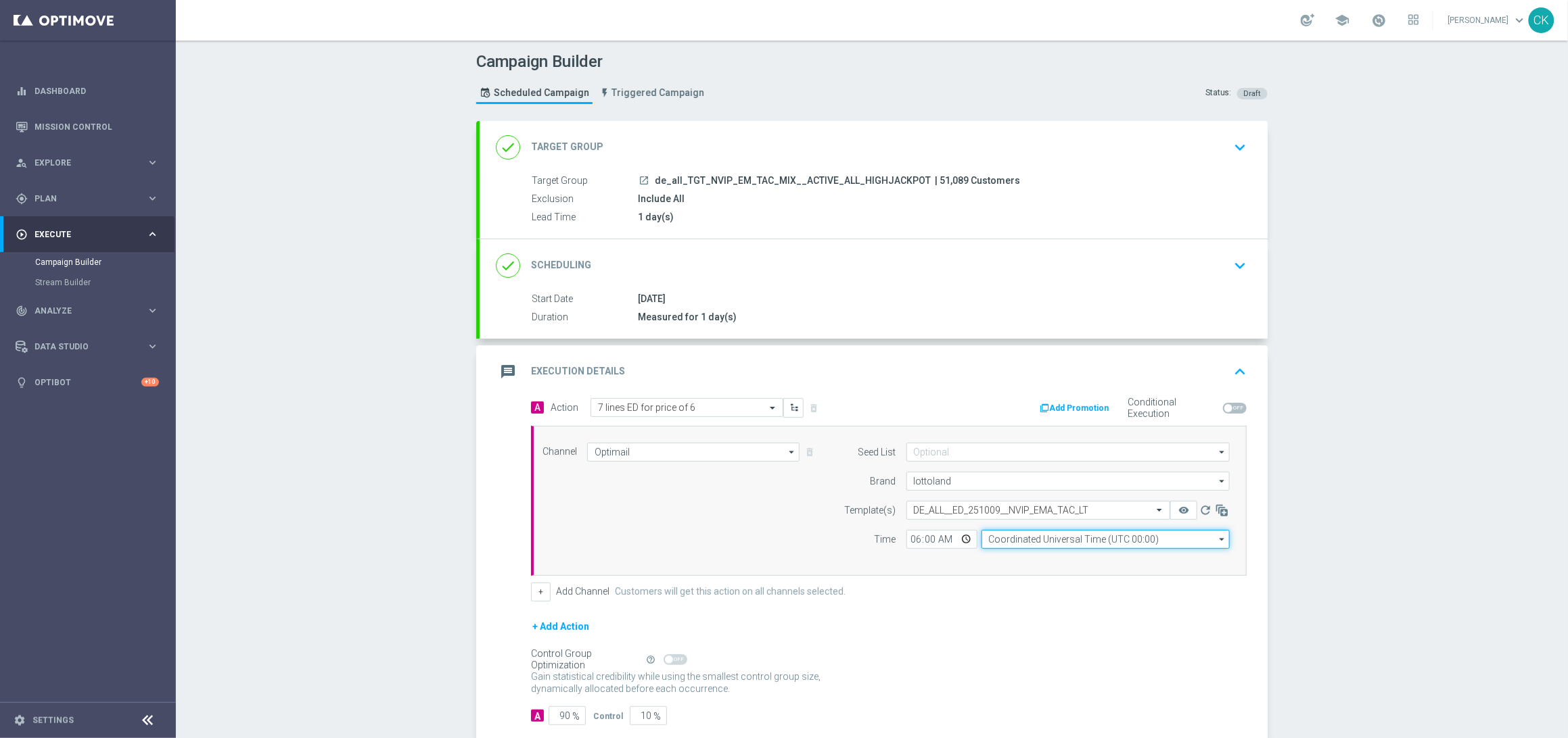
click at [1056, 540] on input "Coordinated Universal Time (UTC 00:00)" at bounding box center [1105, 539] width 248 height 19
click at [1051, 552] on div "Central European Time ([GEOGRAPHIC_DATA]) (UTC +02:00)" at bounding box center [1105, 559] width 248 height 20
type input "Central European Time ([GEOGRAPHIC_DATA]) (UTC +02:00)"
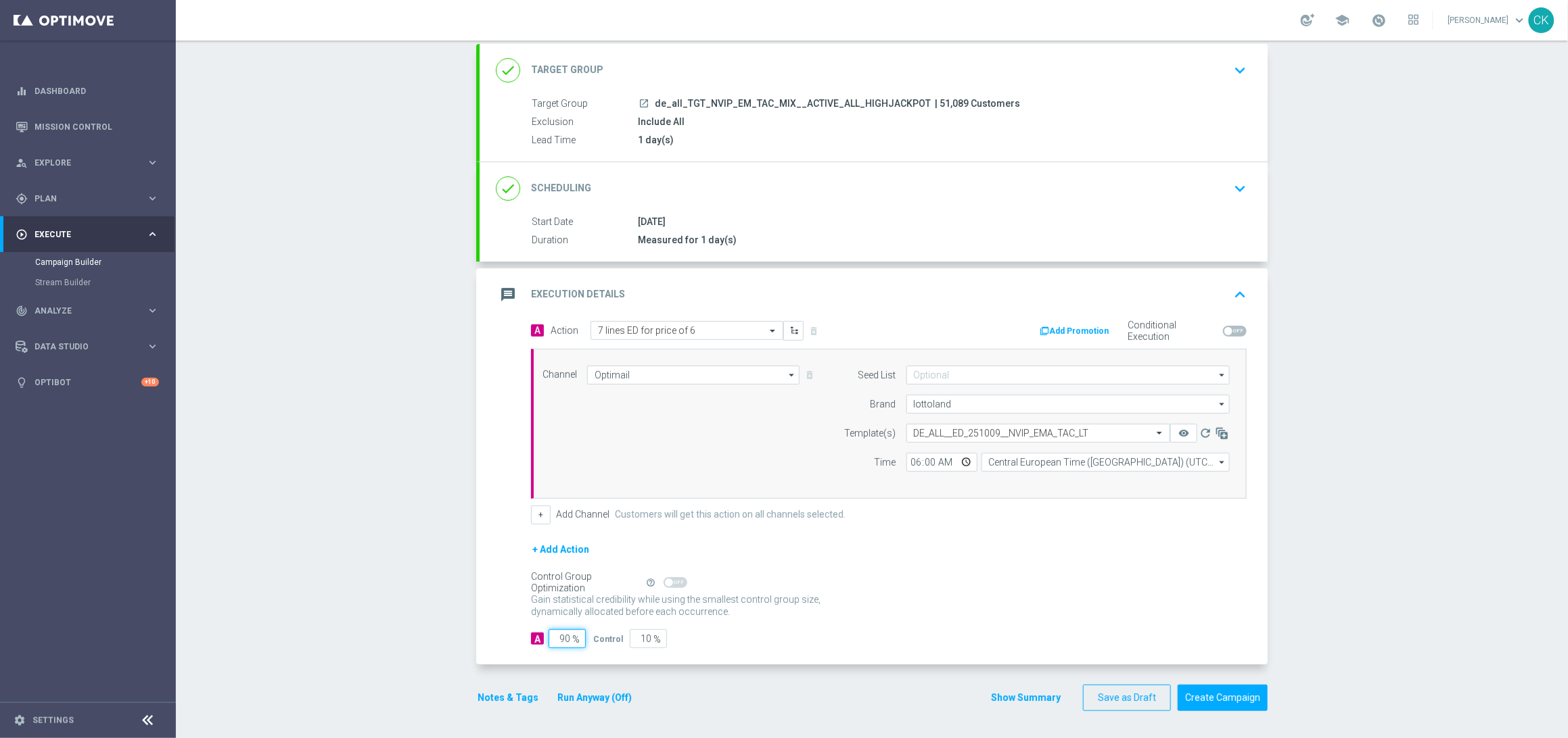
click at [564, 637] on input "90" at bounding box center [567, 639] width 37 height 19
type input "9"
type input "91"
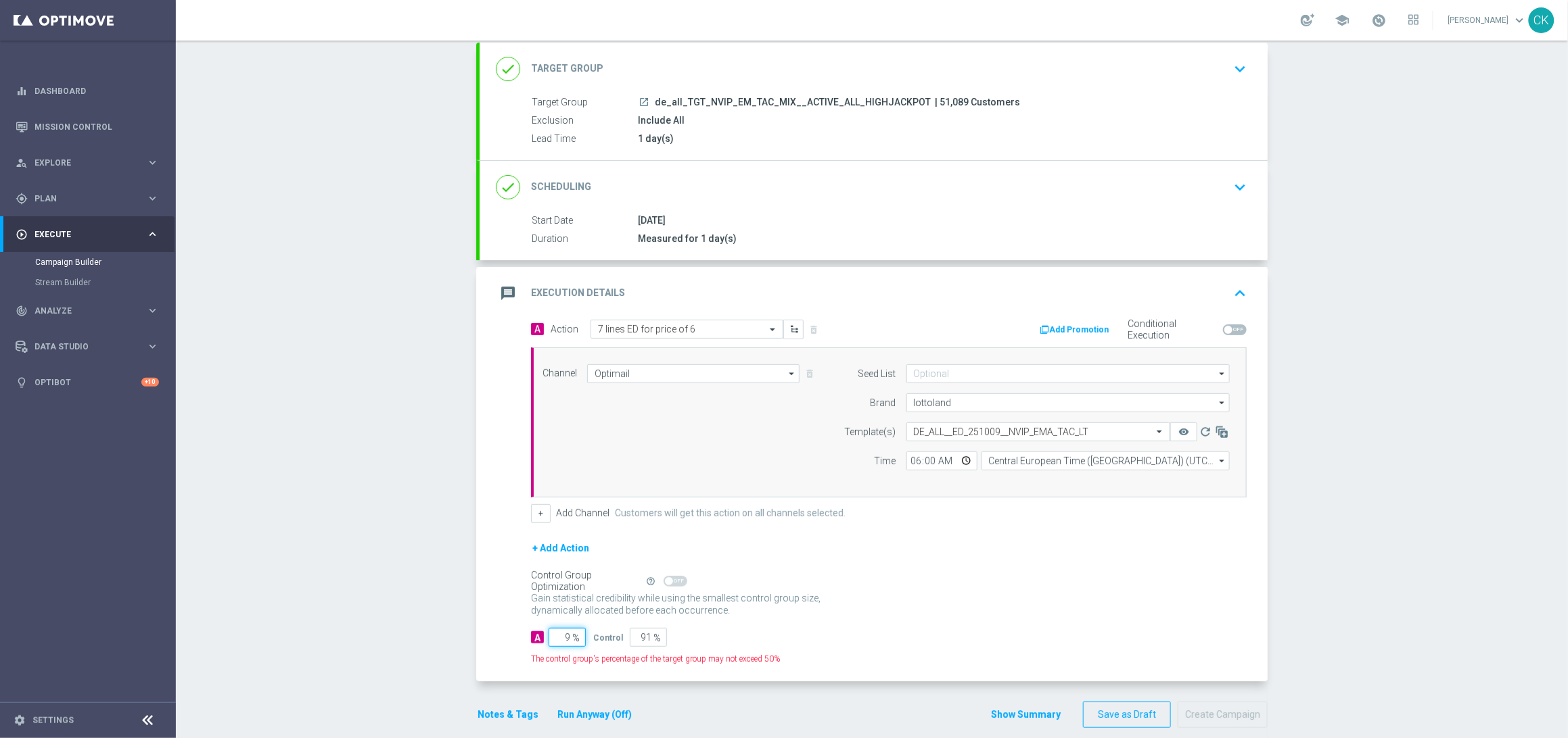
type input "98"
type input "2"
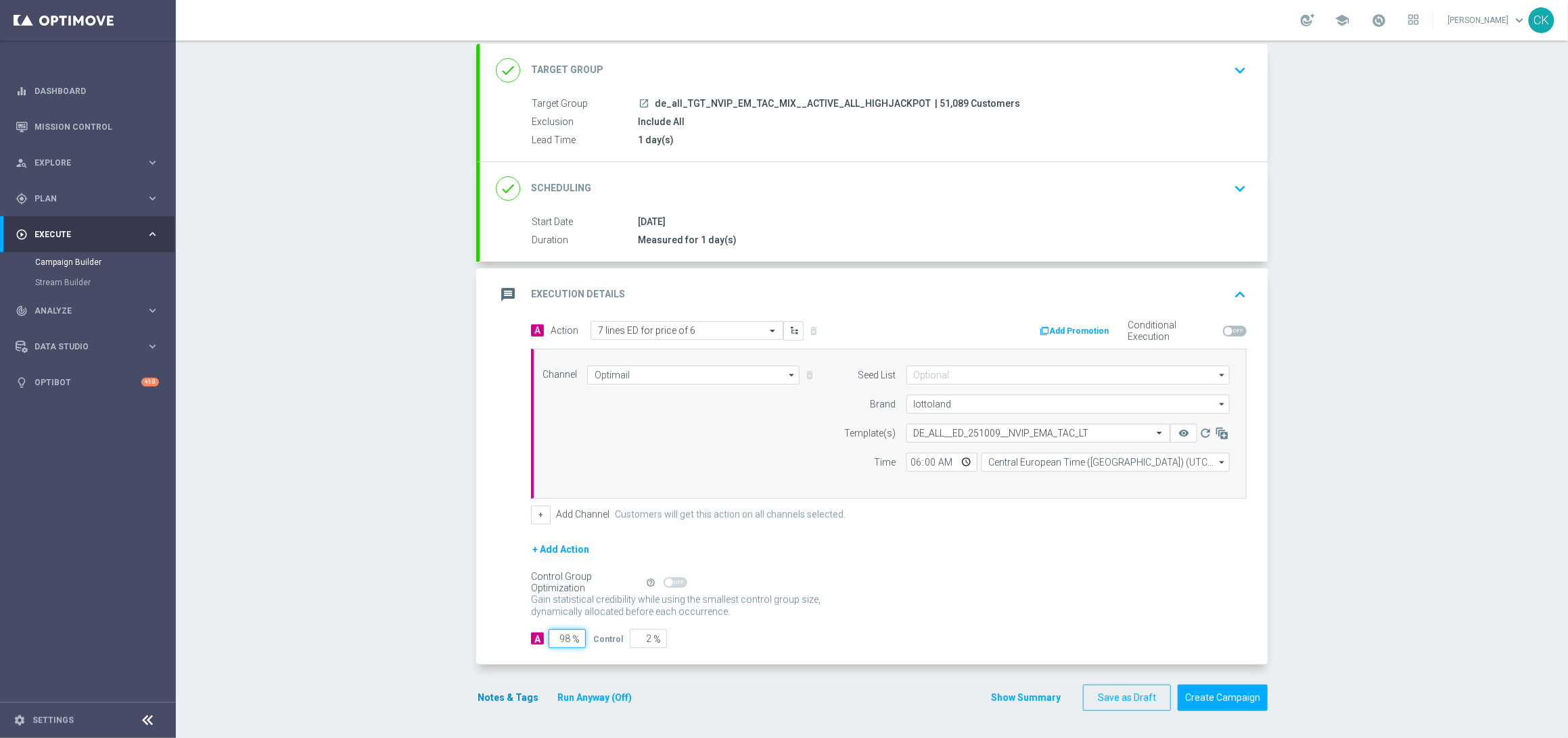
type input "98"
click at [487, 696] on button "Notes & Tags" at bounding box center [508, 698] width 63 height 17
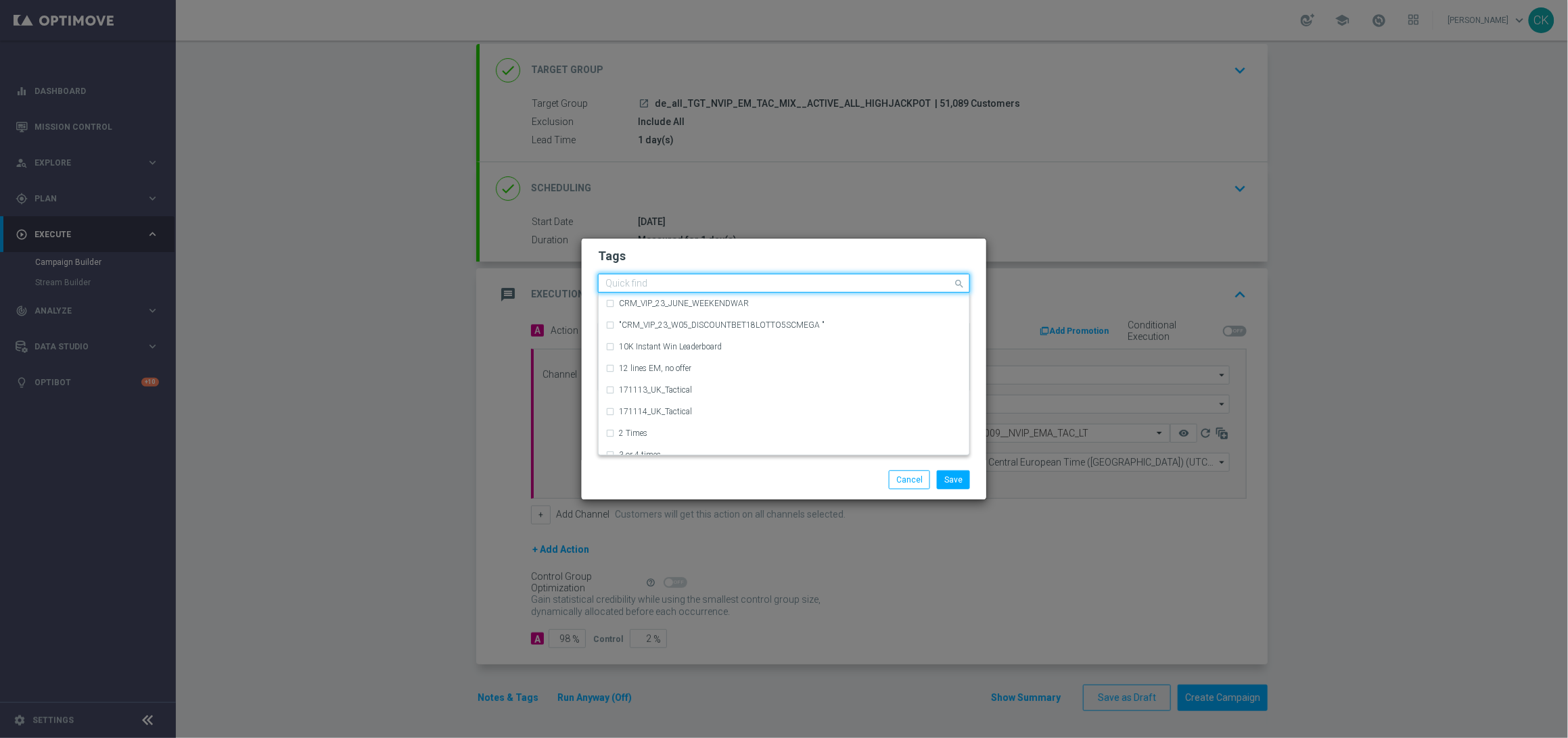
click at [702, 279] on input "text" at bounding box center [779, 284] width 347 height 12
type input "DE_T"
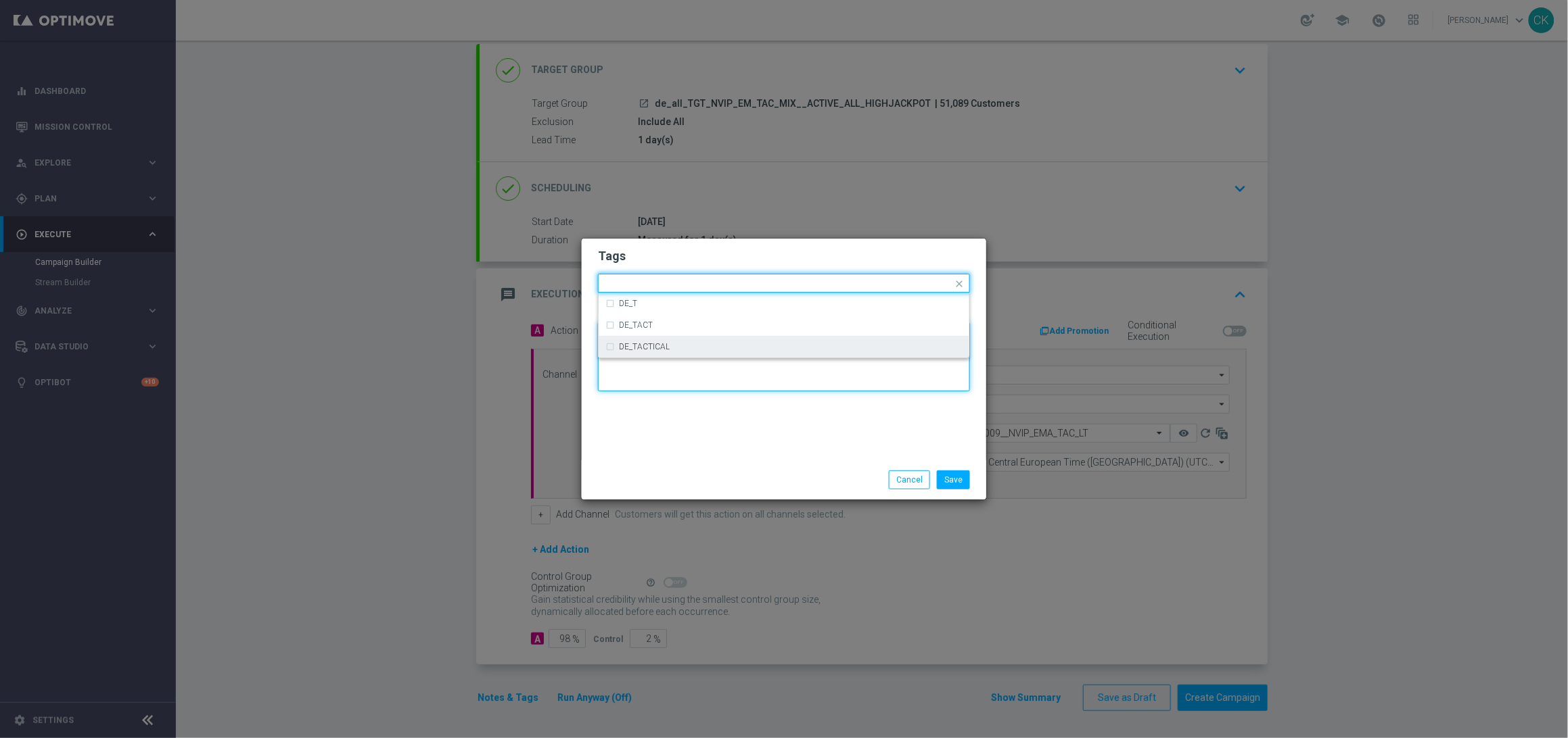
click at [649, 361] on textarea at bounding box center [784, 356] width 372 height 69
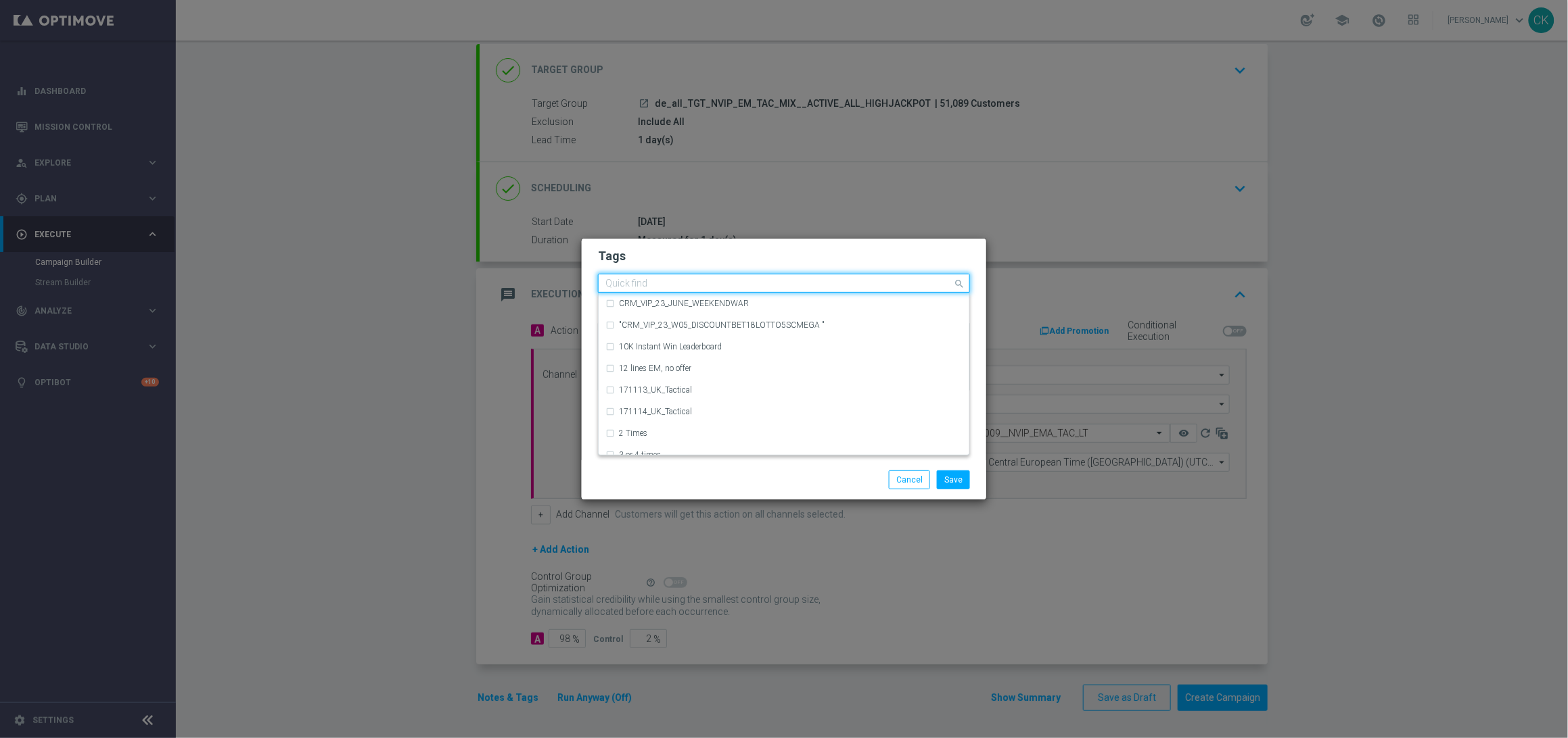
click at [690, 279] on input "text" at bounding box center [779, 284] width 347 height 12
click at [702, 346] on div "DE_TACTICAL" at bounding box center [791, 347] width 343 height 8
type input "DE_T"
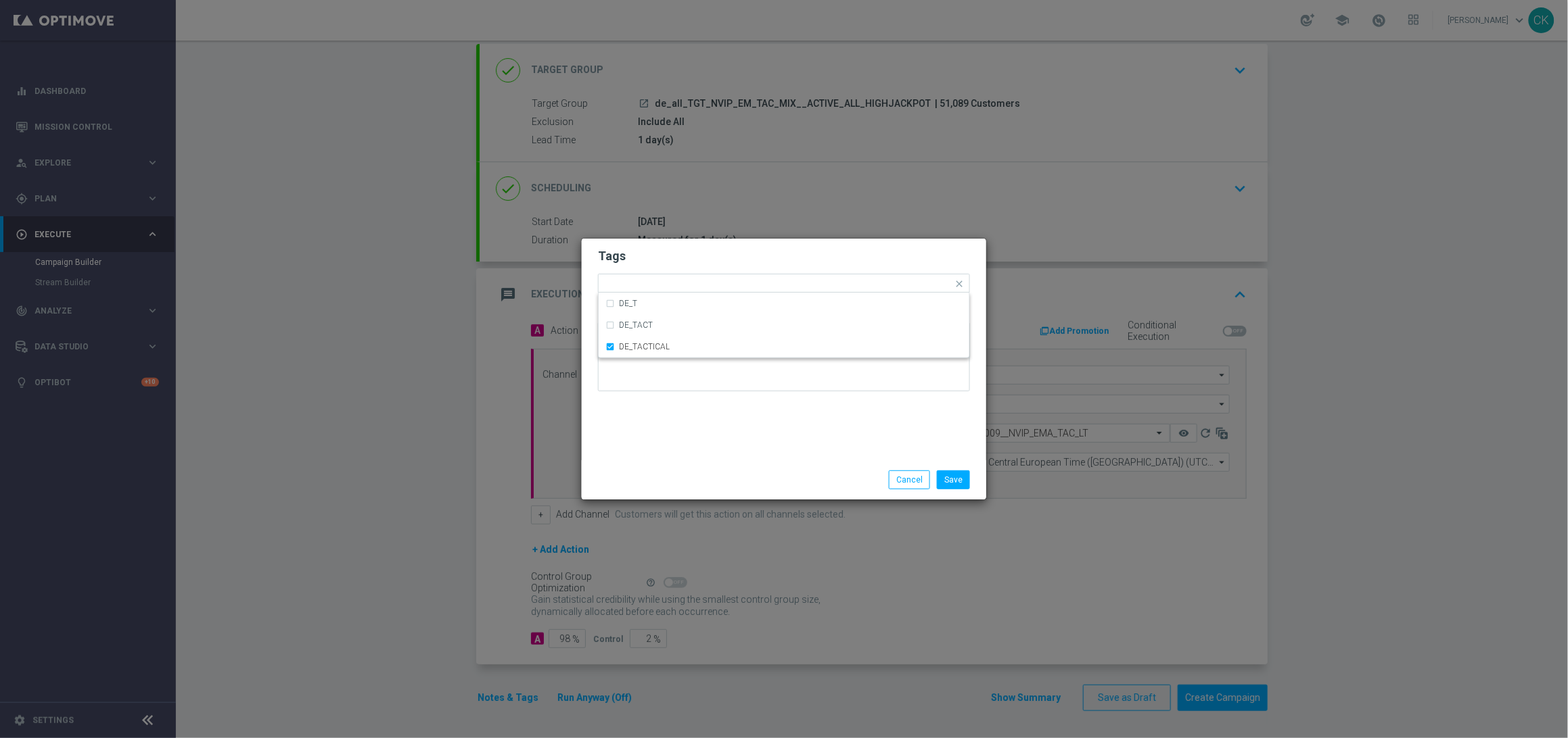
click at [674, 454] on div "Tags Quick find × DE_TACTICAL DE_T DE_TACT DE_TACTICAL Notes" at bounding box center [784, 349] width 405 height 222
click at [955, 481] on button "Save" at bounding box center [953, 479] width 33 height 19
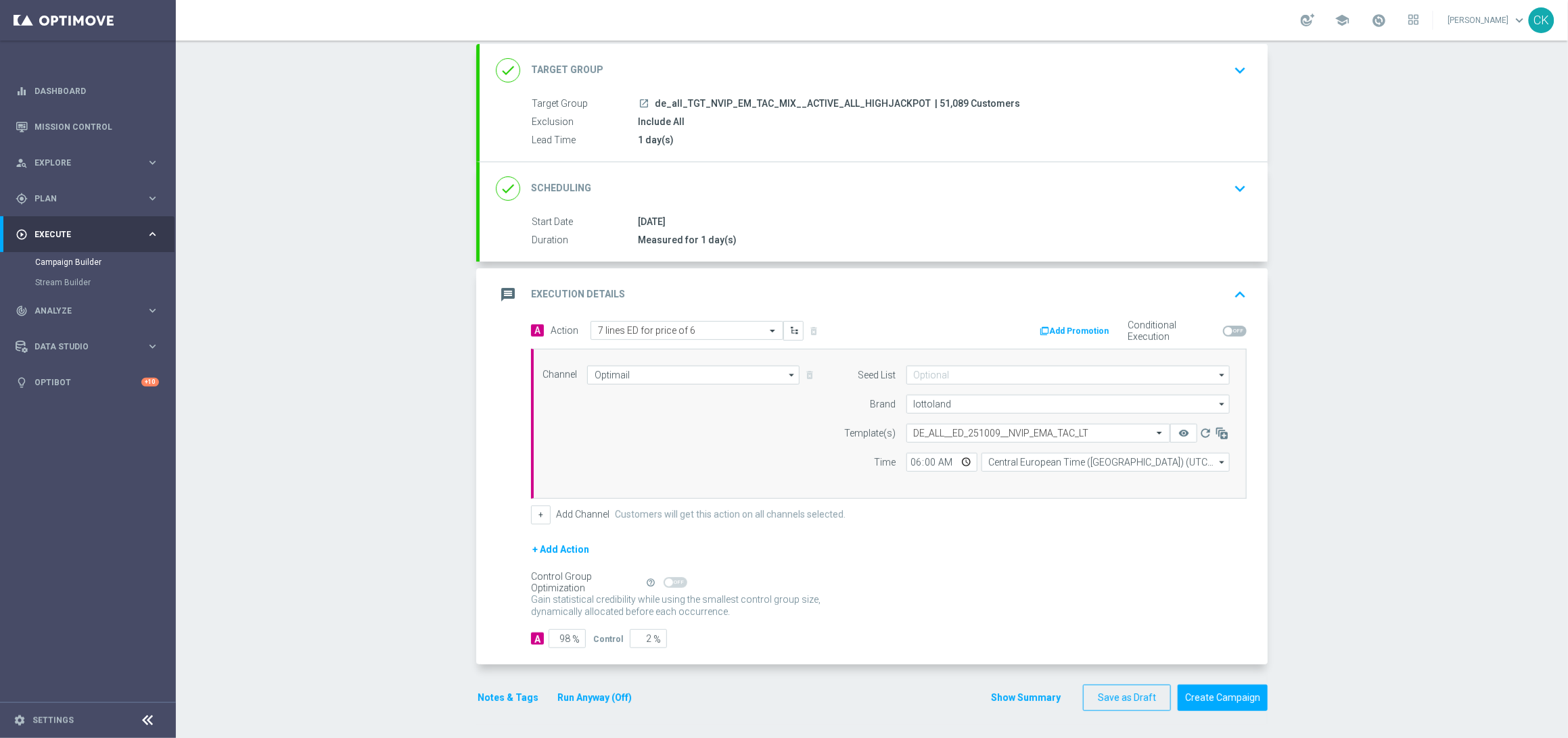
click at [494, 703] on button "Notes & Tags" at bounding box center [508, 698] width 63 height 17
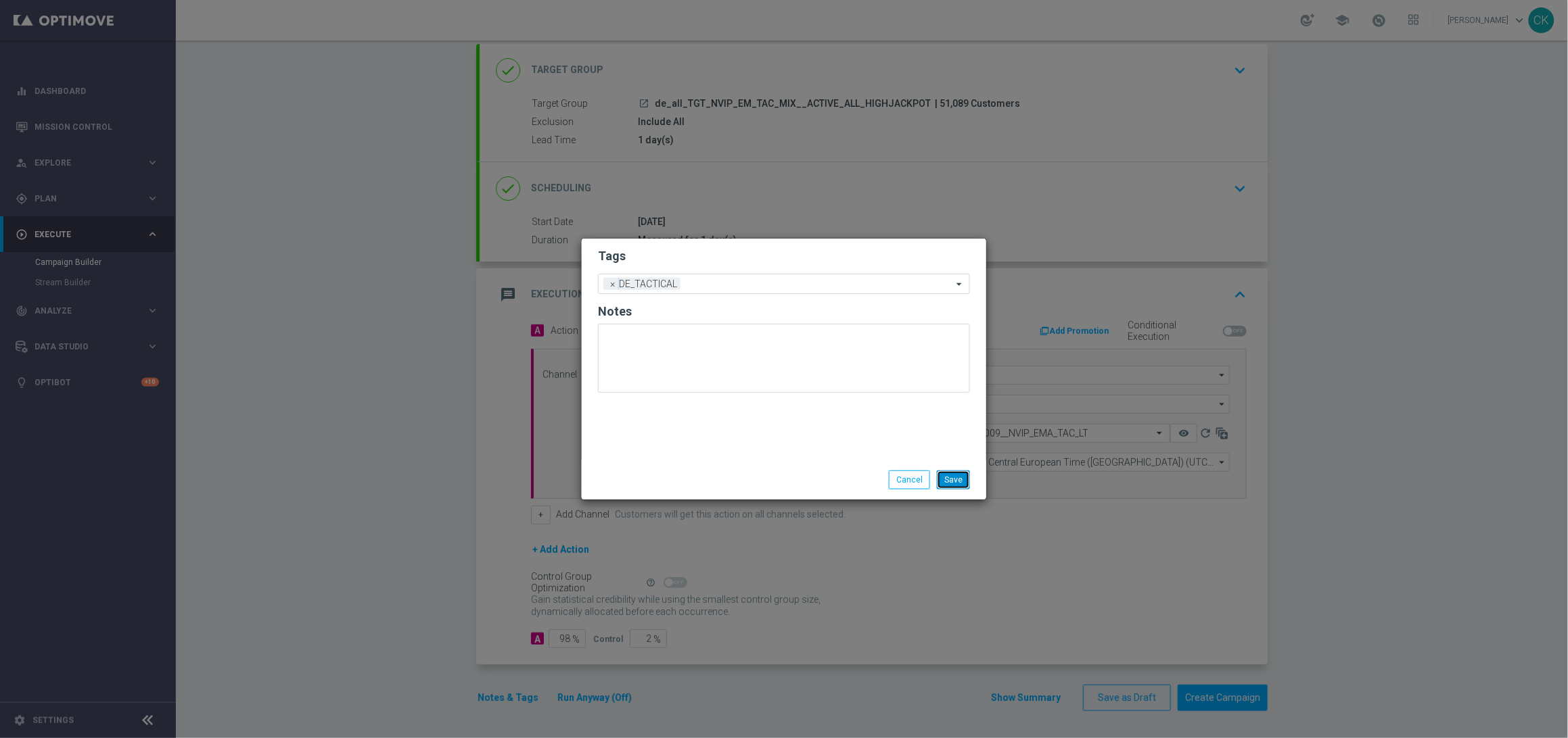
click at [962, 482] on button "Save" at bounding box center [953, 479] width 33 height 19
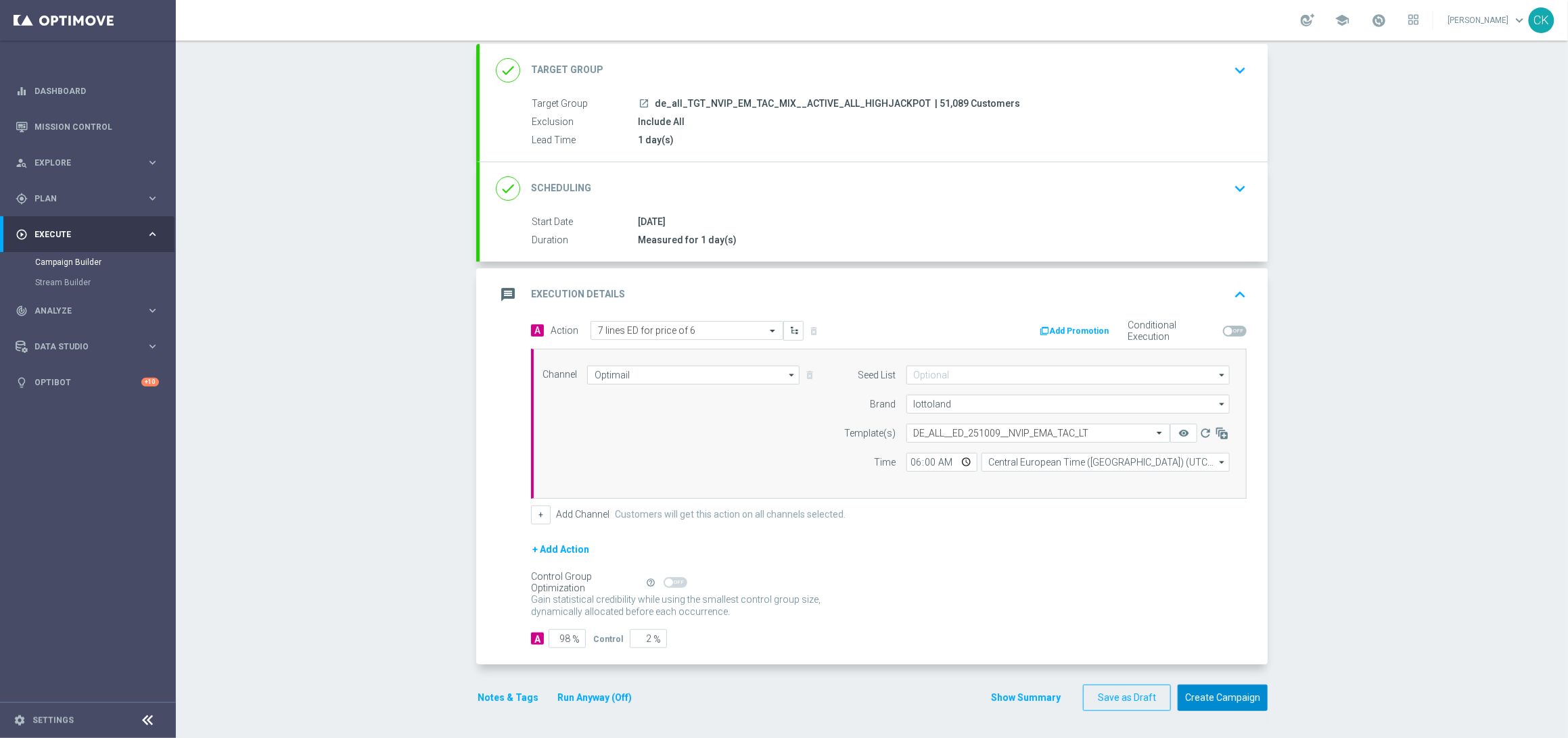
click at [1221, 703] on button "Create Campaign" at bounding box center [1222, 698] width 90 height 26
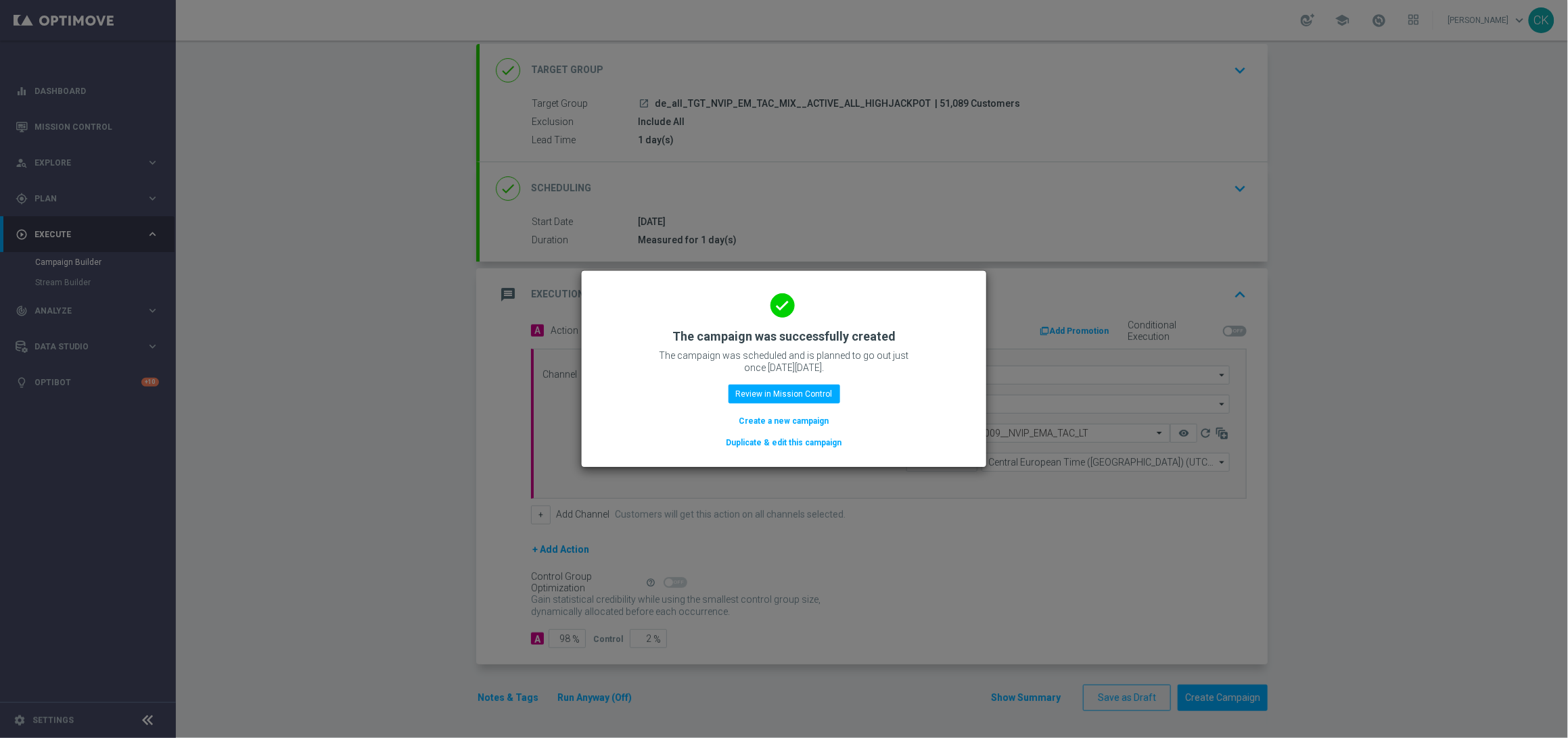
click at [755, 417] on button "Create a new campaign" at bounding box center [784, 420] width 92 height 15
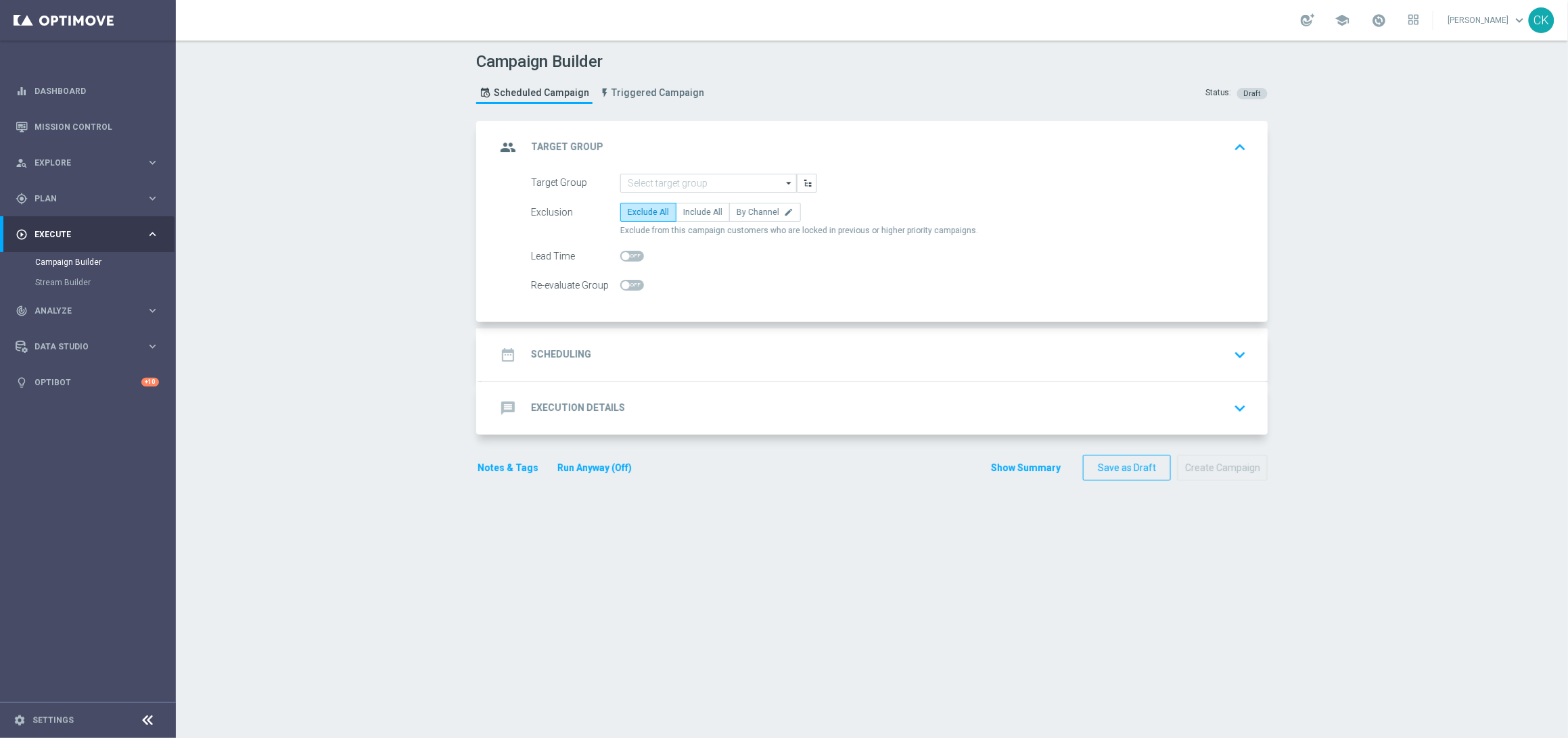
scroll to position [0, 0]
click at [694, 186] on input at bounding box center [709, 183] width 177 height 19
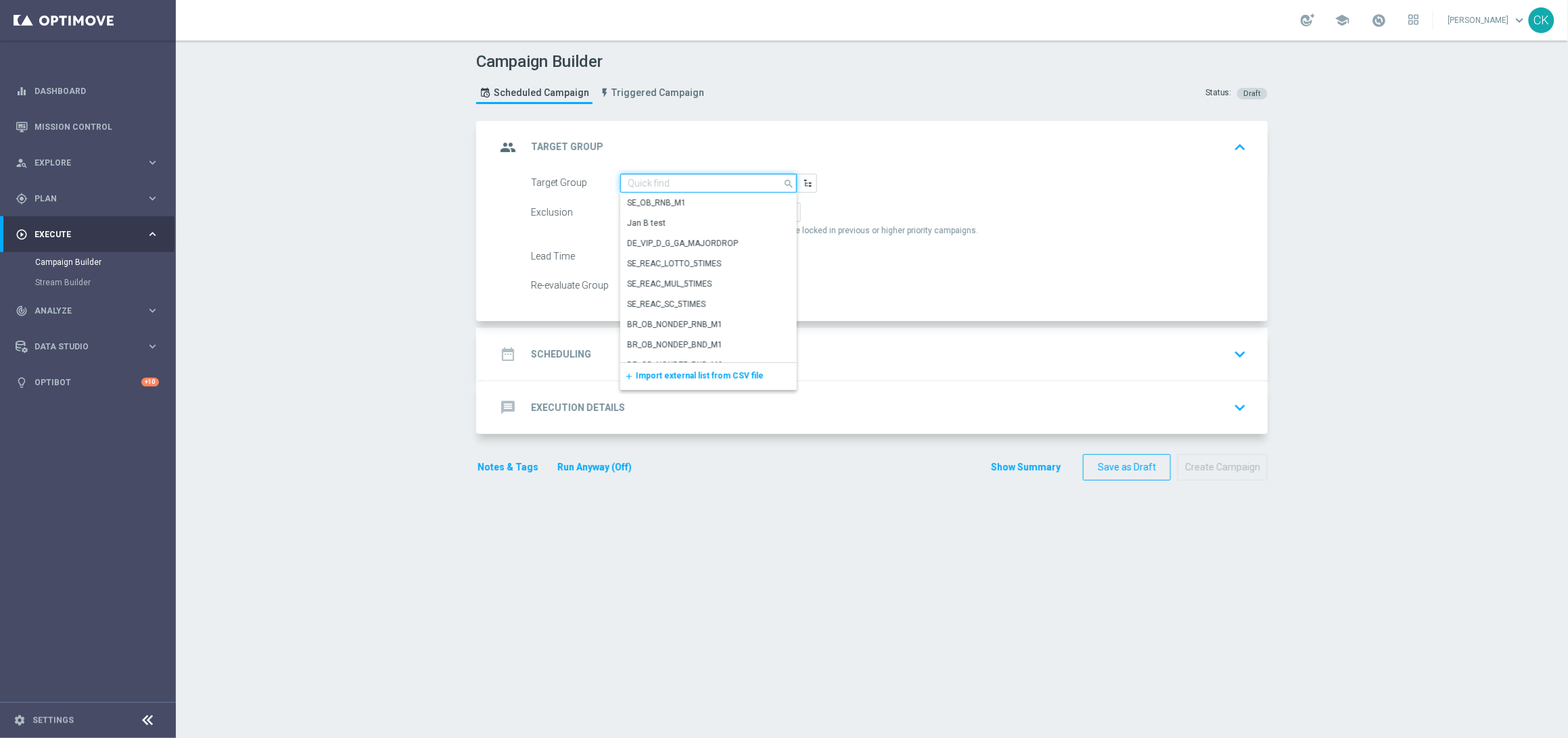
paste input "de_all_TGT_NVIP_EM_TAC_MIX__REACTIVATED_HIGHJACKPOT"
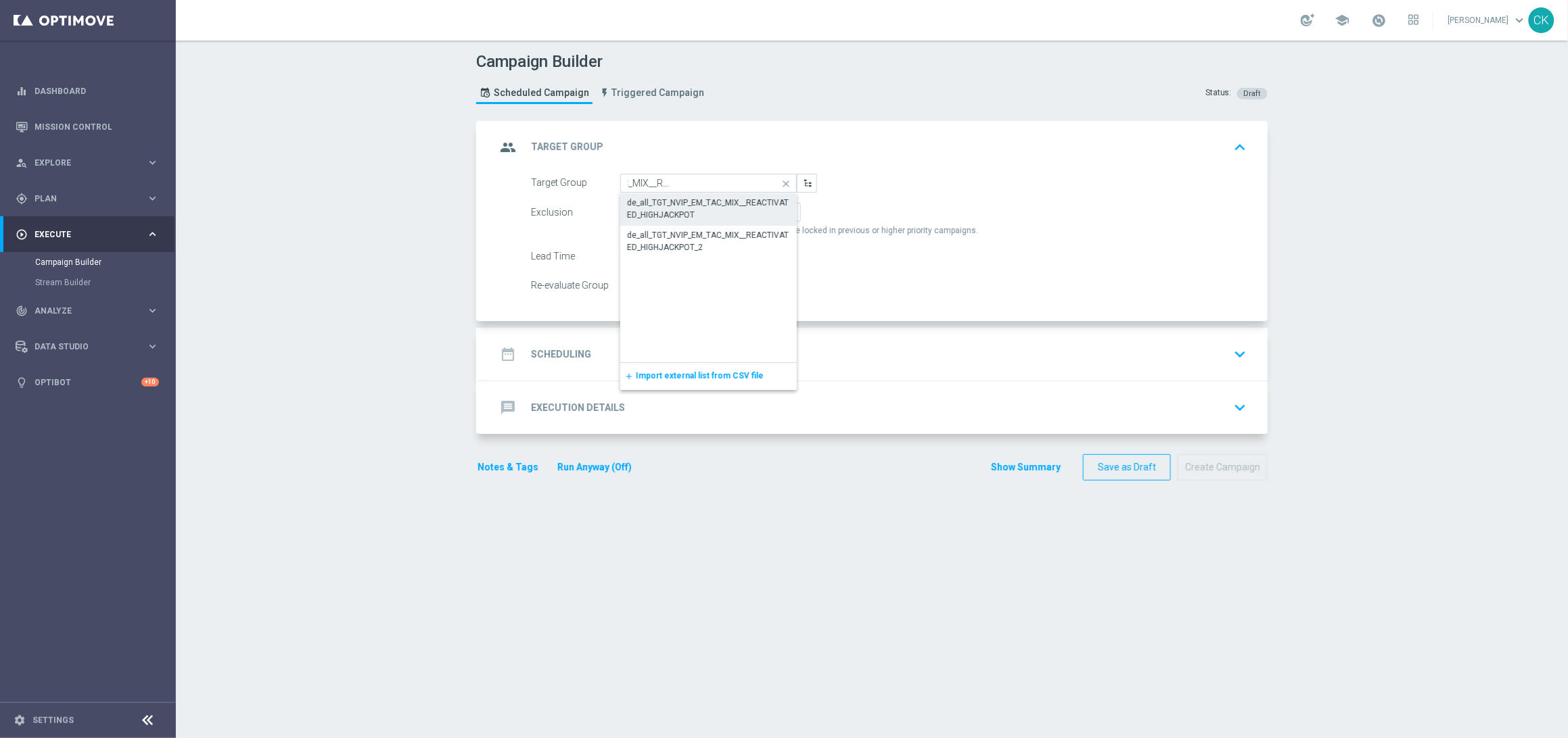
click at [700, 211] on div "de_all_TGT_NVIP_EM_TAC_MIX__REACTIVATED_HIGHJACKPOT" at bounding box center [709, 208] width 163 height 24
type input "de_all_TGT_NVIP_EM_TAC_MIX__REACTIVATED_HIGHJACKPOT"
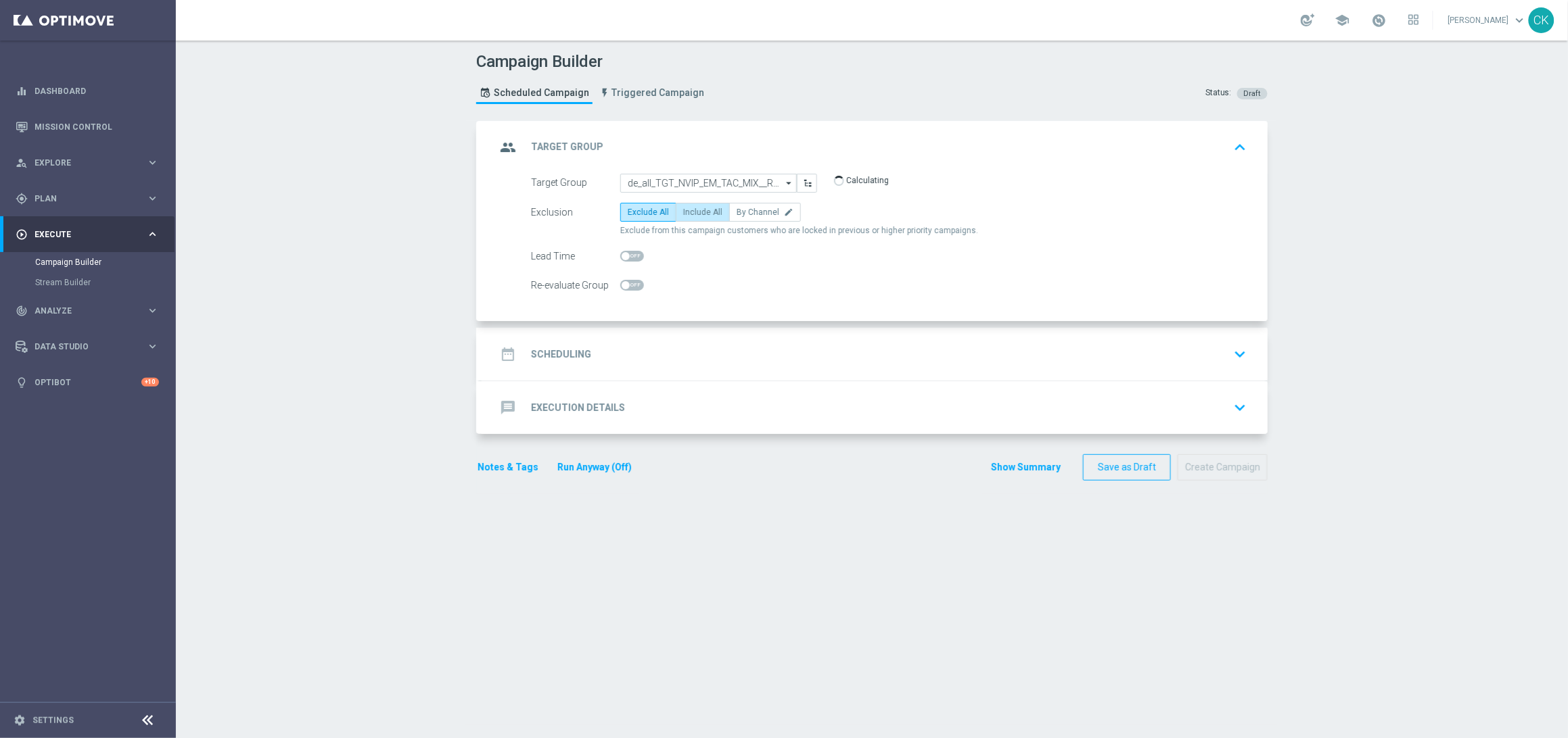
click at [698, 208] on span "Include All" at bounding box center [702, 213] width 39 height 10
click at [692, 211] on input "Include All" at bounding box center [687, 215] width 9 height 9
radio input "true"
click at [622, 254] on span at bounding box center [626, 256] width 8 height 8
click at [620, 254] on input "checkbox" at bounding box center [632, 256] width 24 height 11
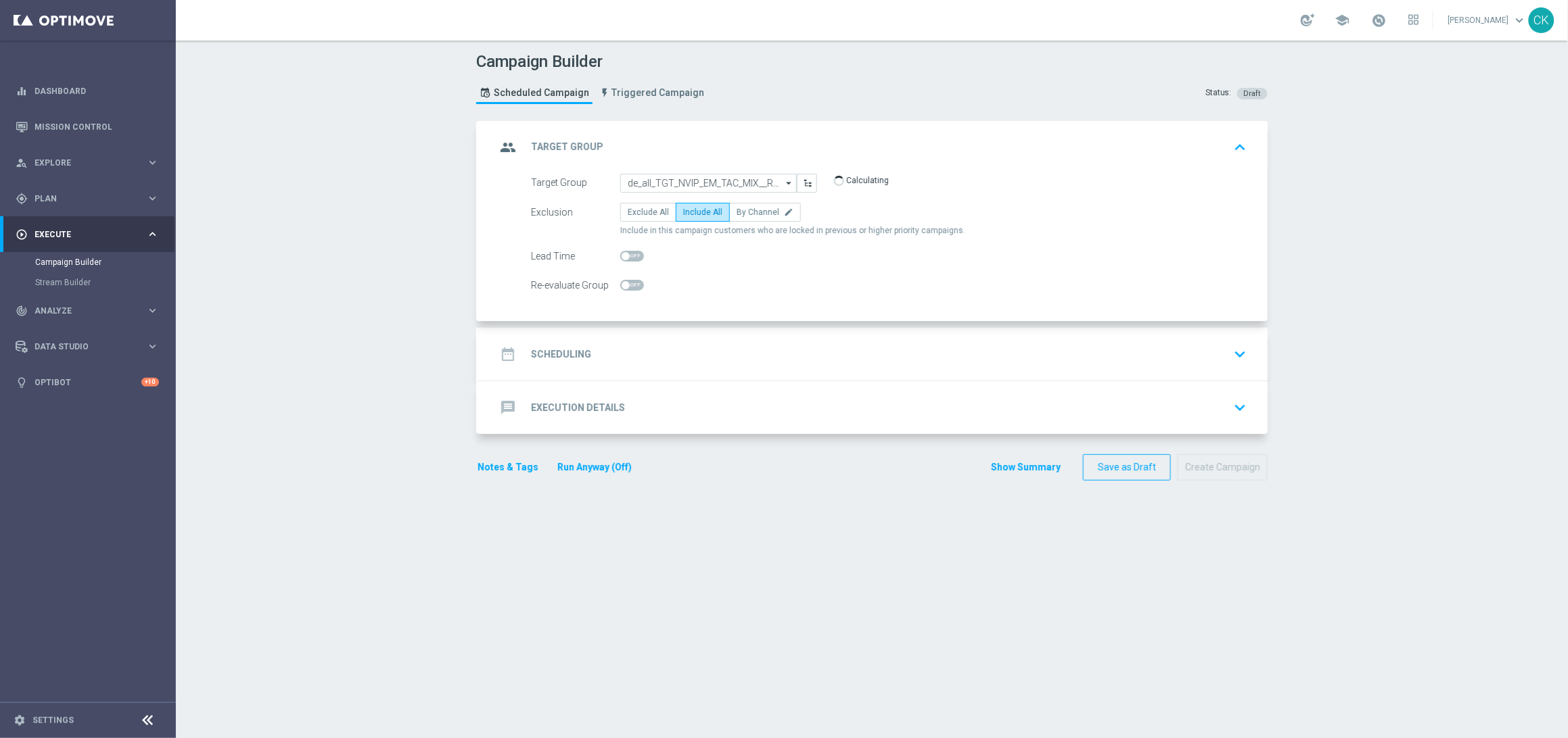
checkbox input "true"
click at [560, 354] on h2 "Scheduling" at bounding box center [561, 354] width 60 height 13
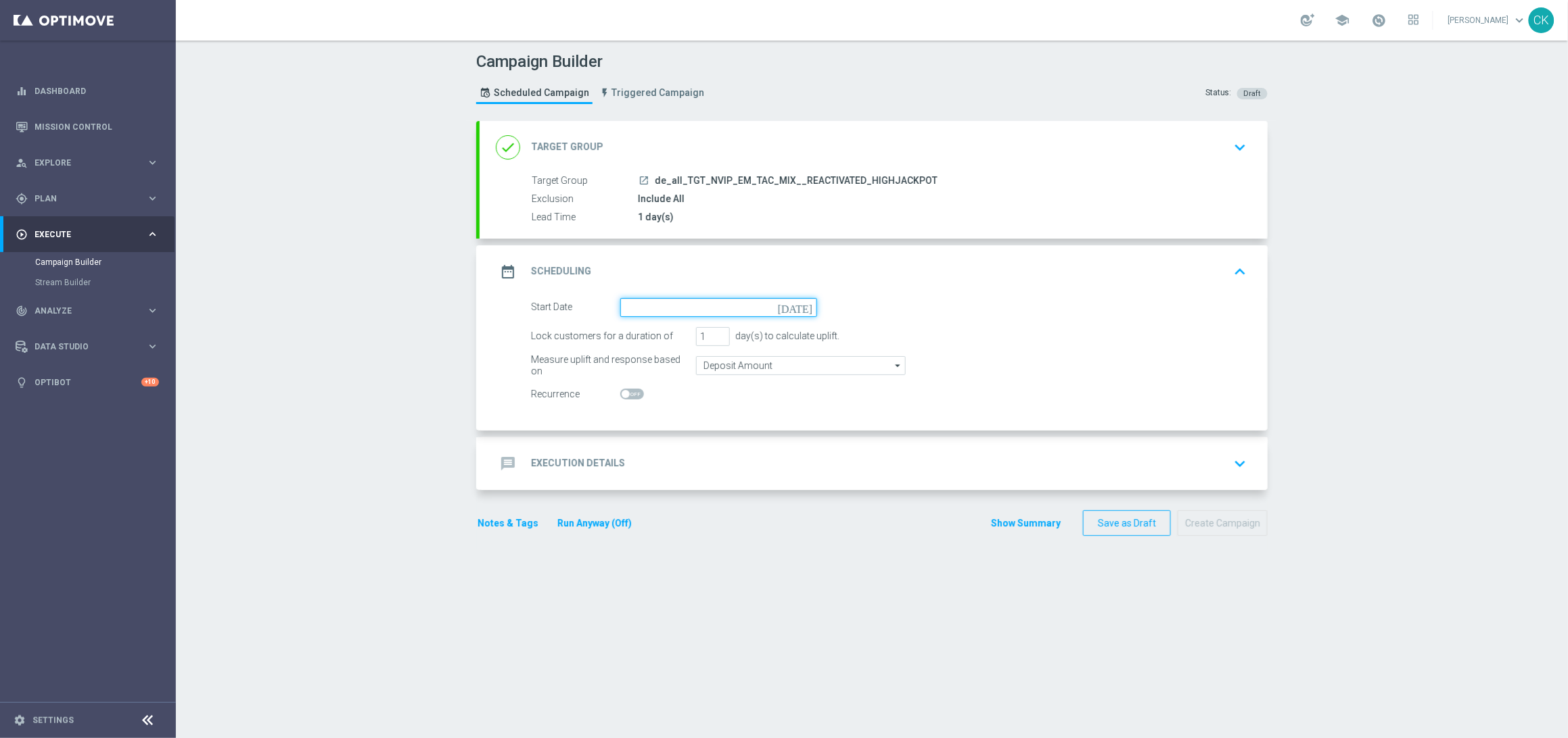
click at [677, 300] on input at bounding box center [718, 307] width 197 height 19
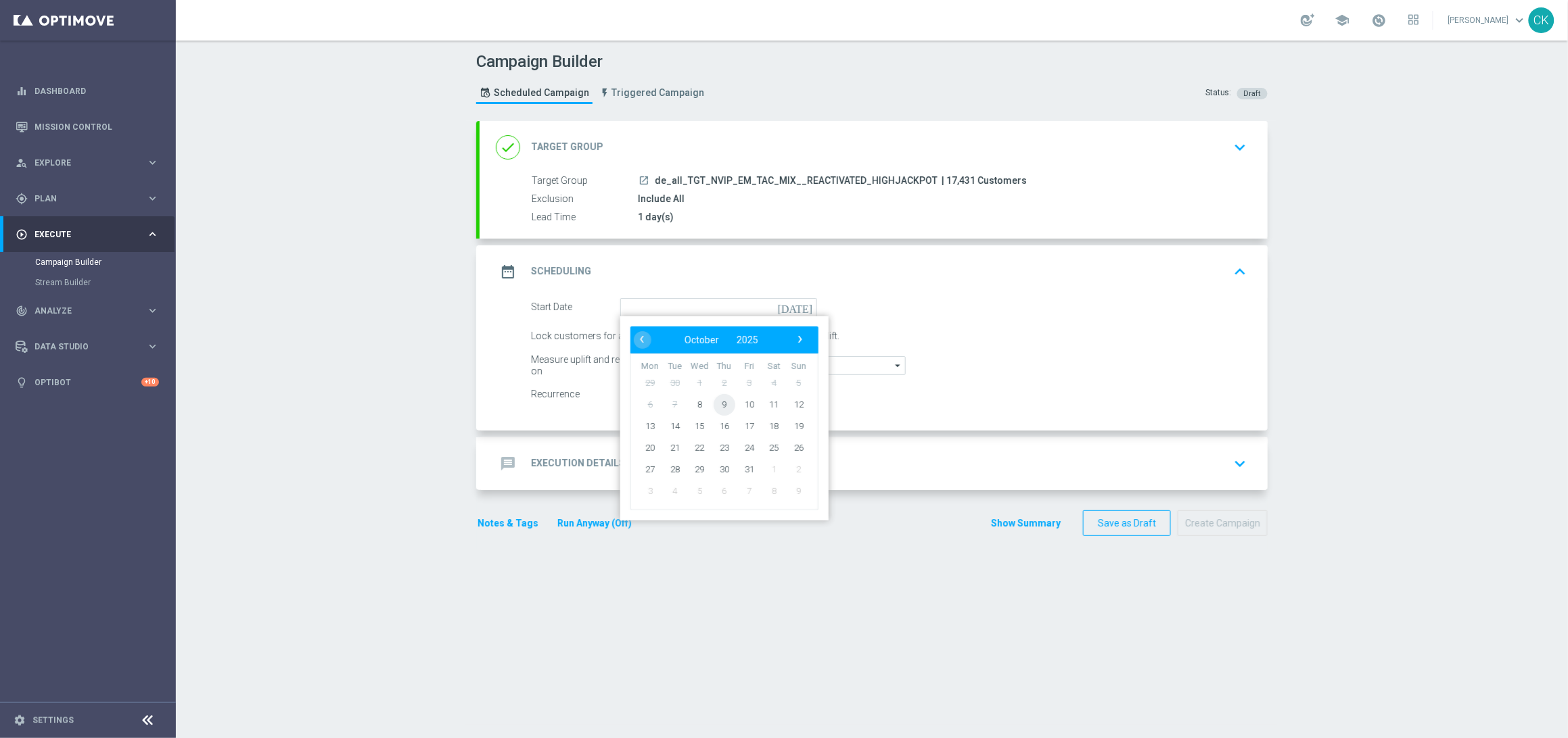
click at [717, 397] on span "9" at bounding box center [724, 404] width 22 height 22
type input "[DATE]"
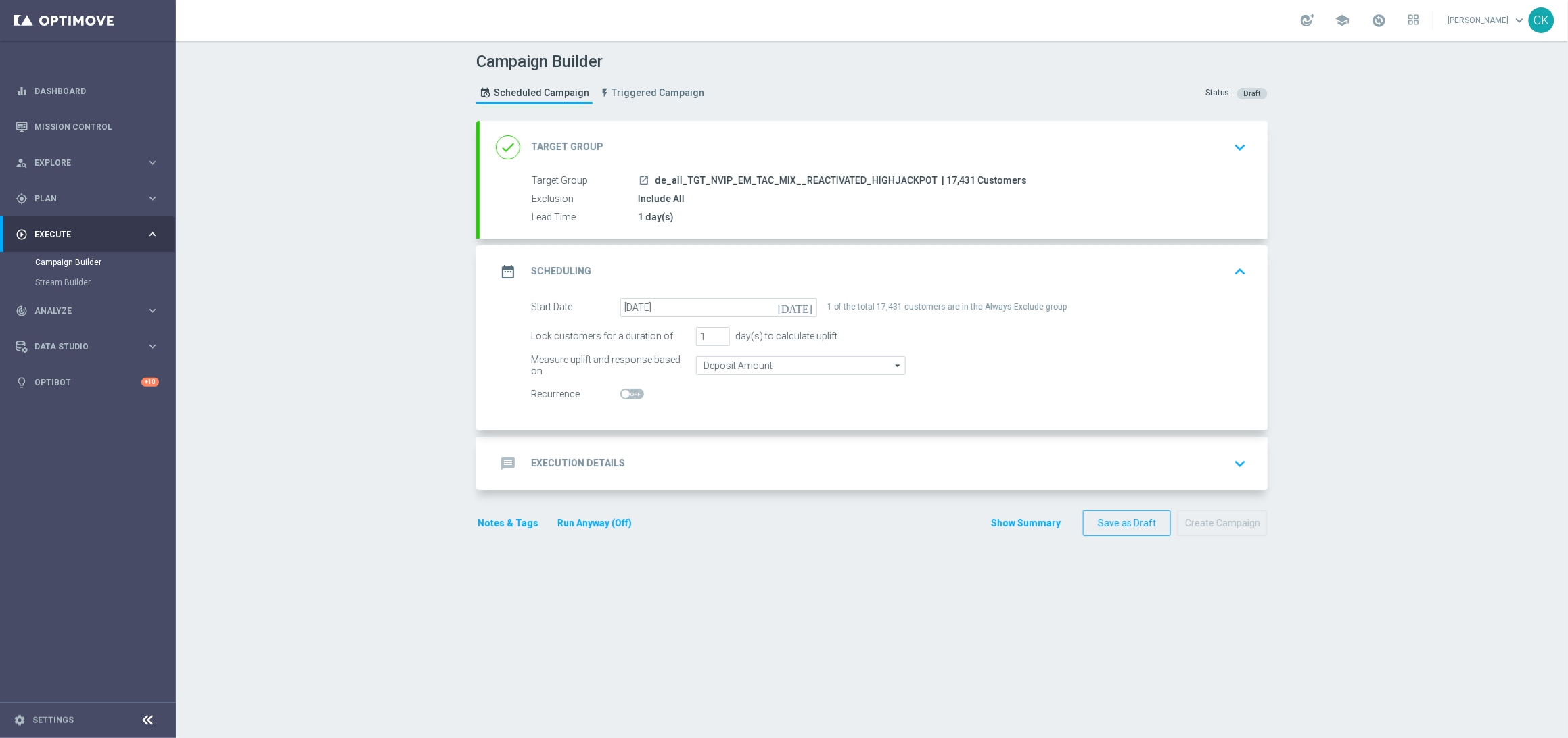
click at [569, 462] on h2 "Execution Details" at bounding box center [578, 464] width 94 height 13
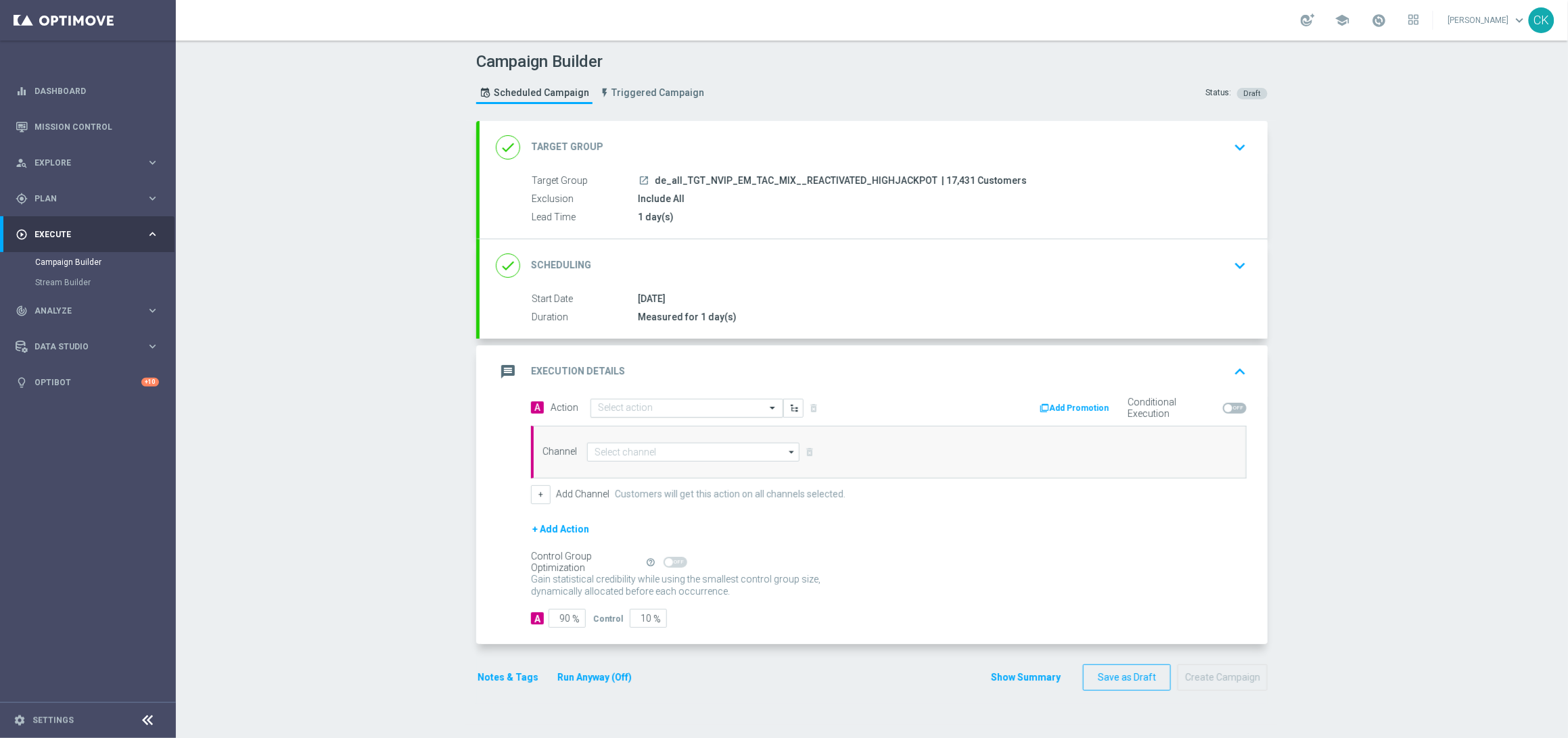
click at [675, 403] on input "text" at bounding box center [673, 409] width 151 height 12
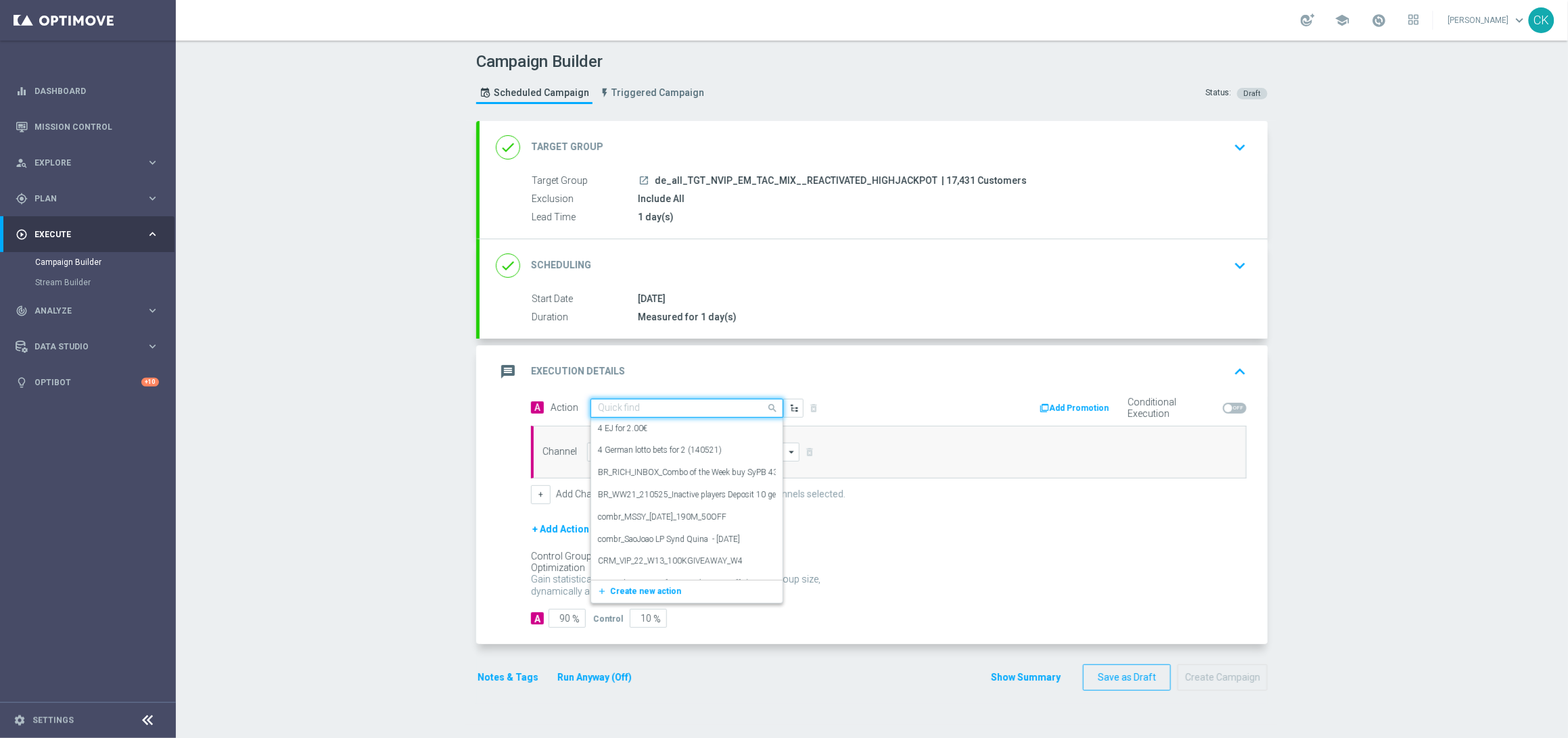
paste input "7 lines ED for price of 6"
type input "7 lines ED for price of 6"
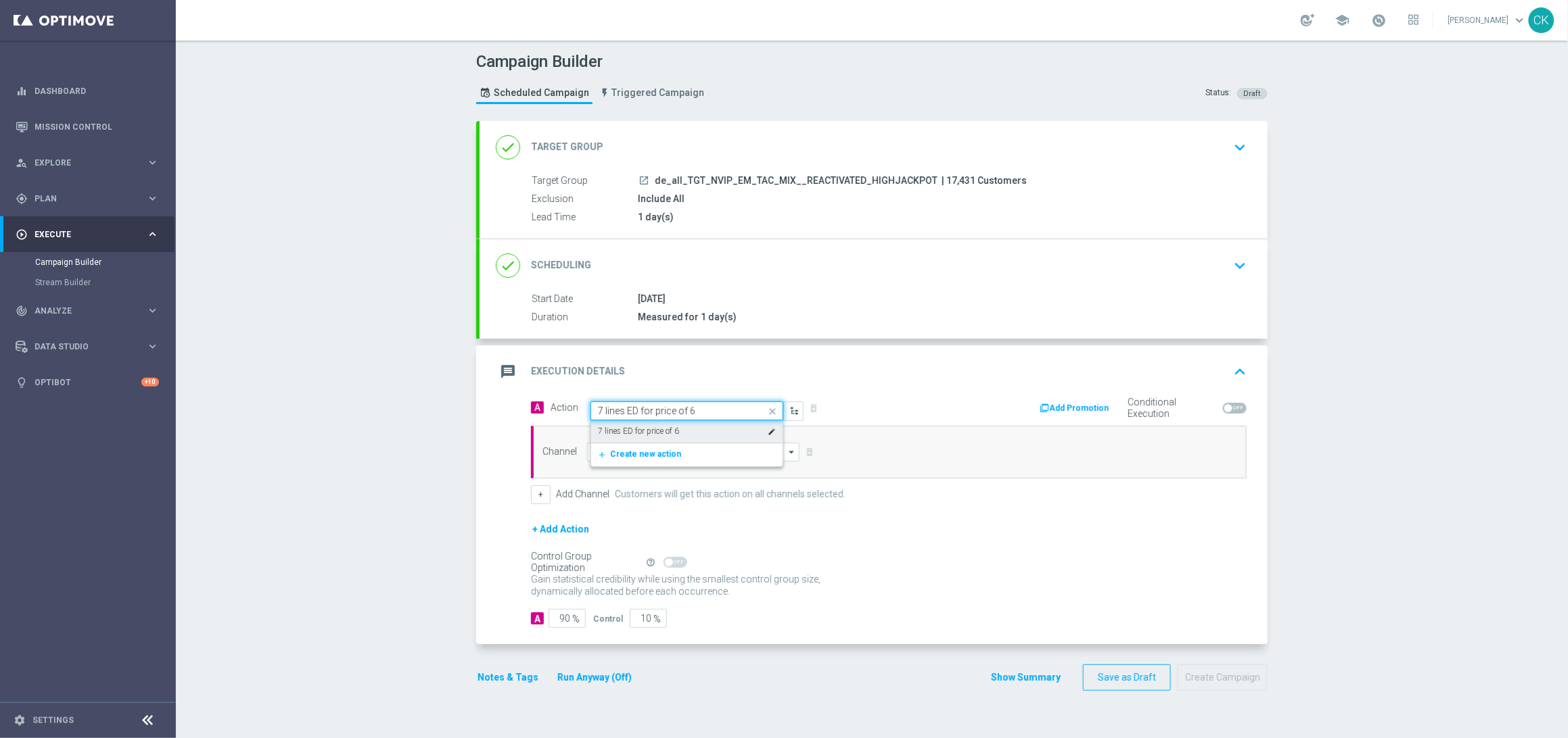
click at [677, 430] on div "7 lines ED for price of 6 edit" at bounding box center [687, 432] width 178 height 22
click at [672, 447] on input at bounding box center [693, 452] width 212 height 19
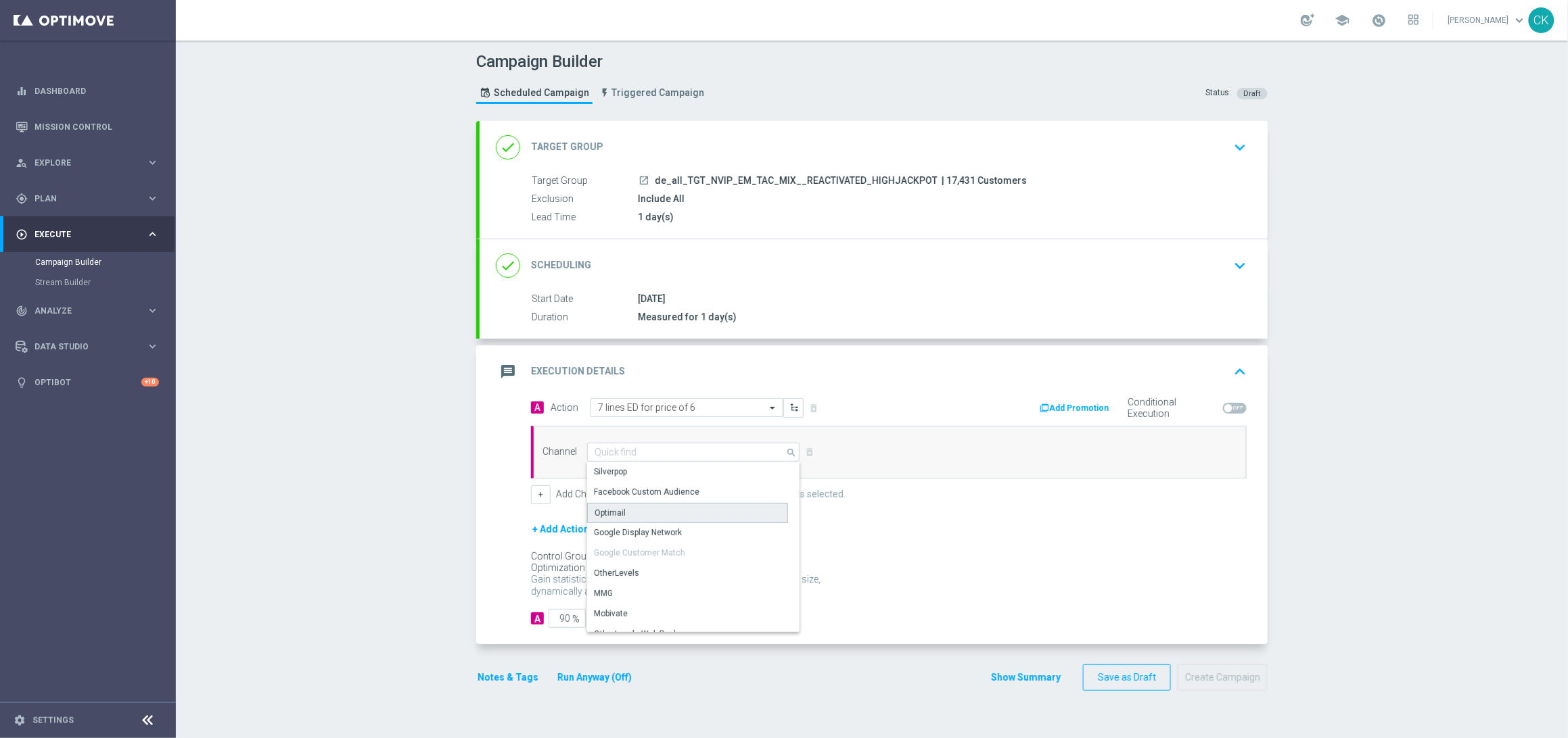
click at [652, 516] on div "Optimail" at bounding box center [687, 513] width 201 height 20
type input "Optimail"
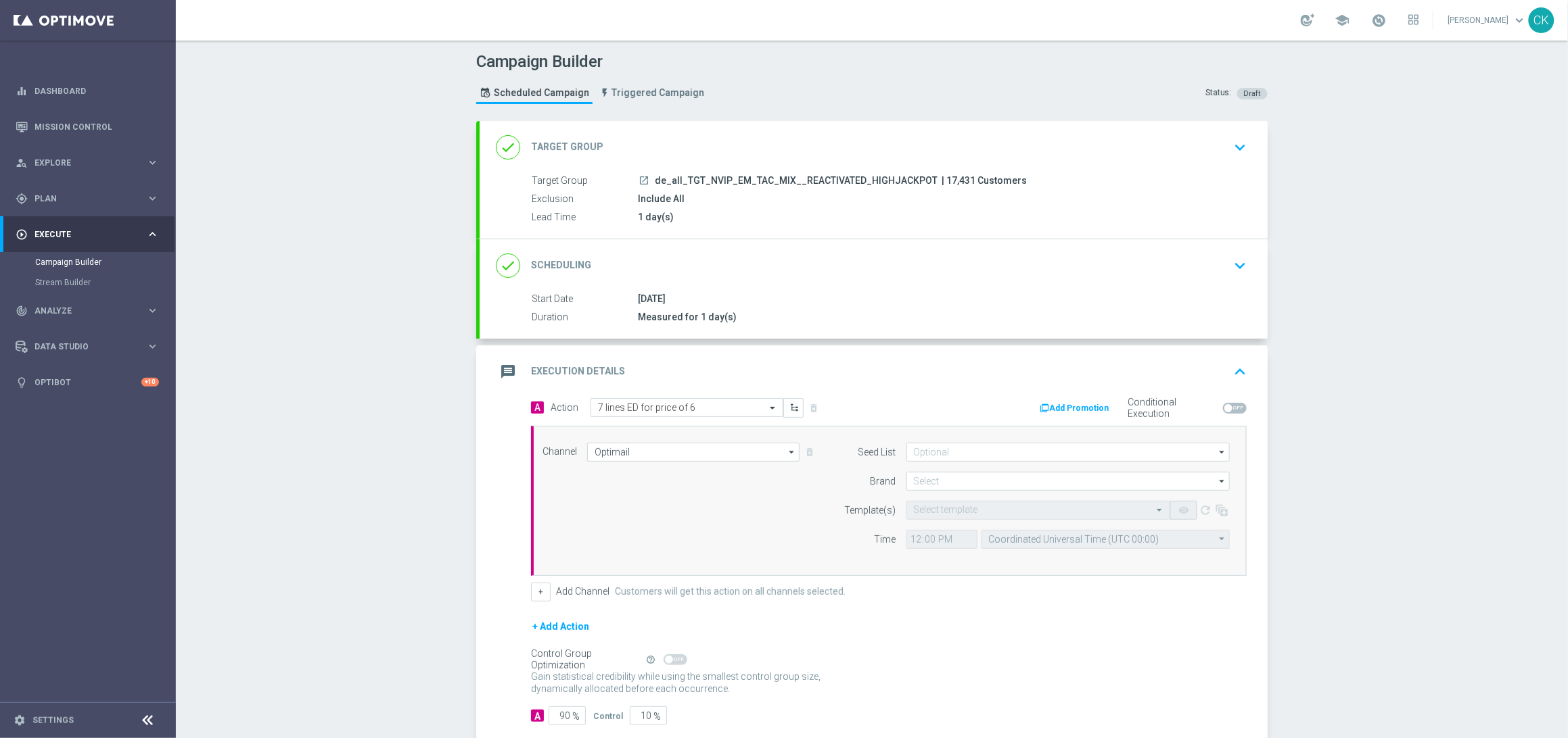
scroll to position [79, 0]
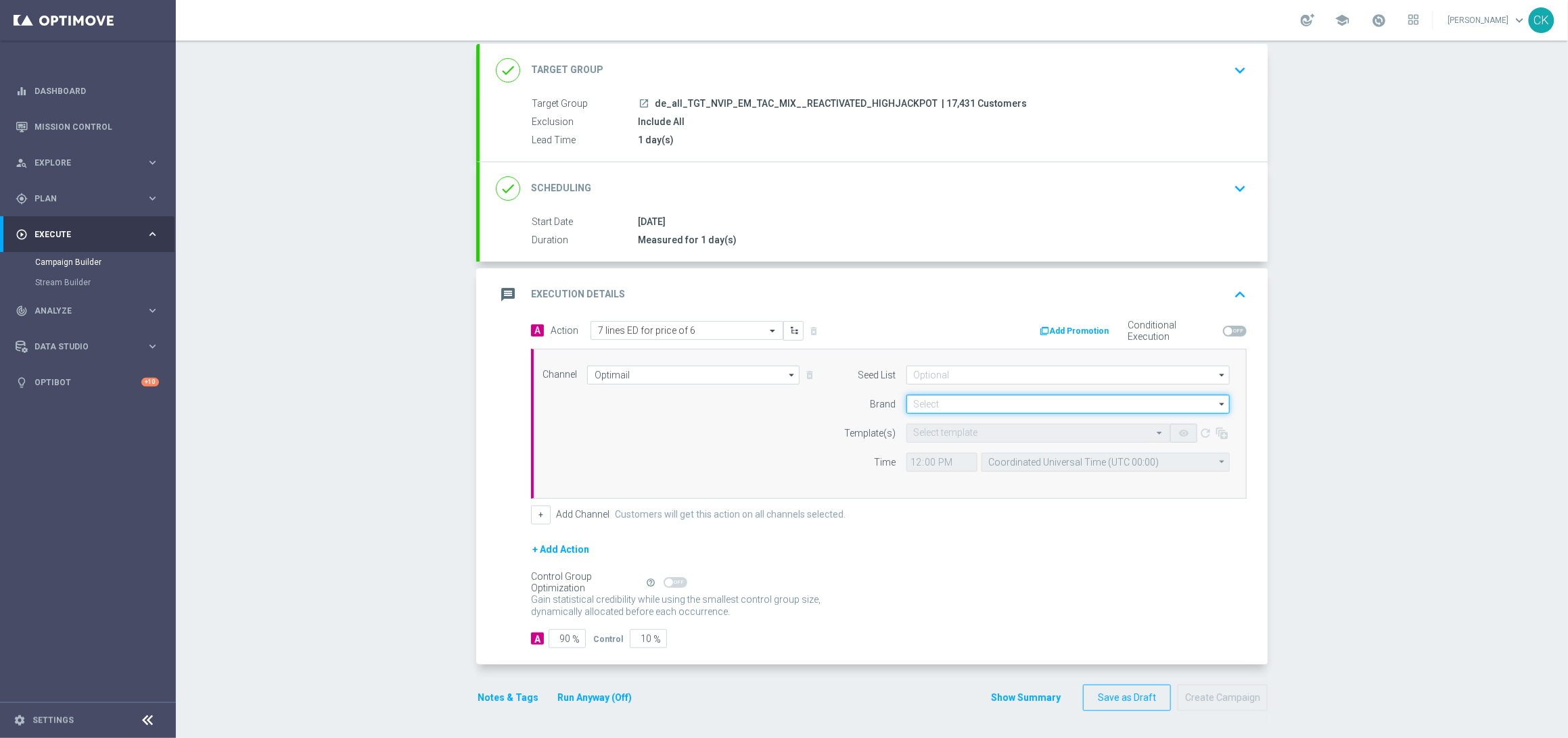
click at [931, 402] on input at bounding box center [1067, 404] width 323 height 19
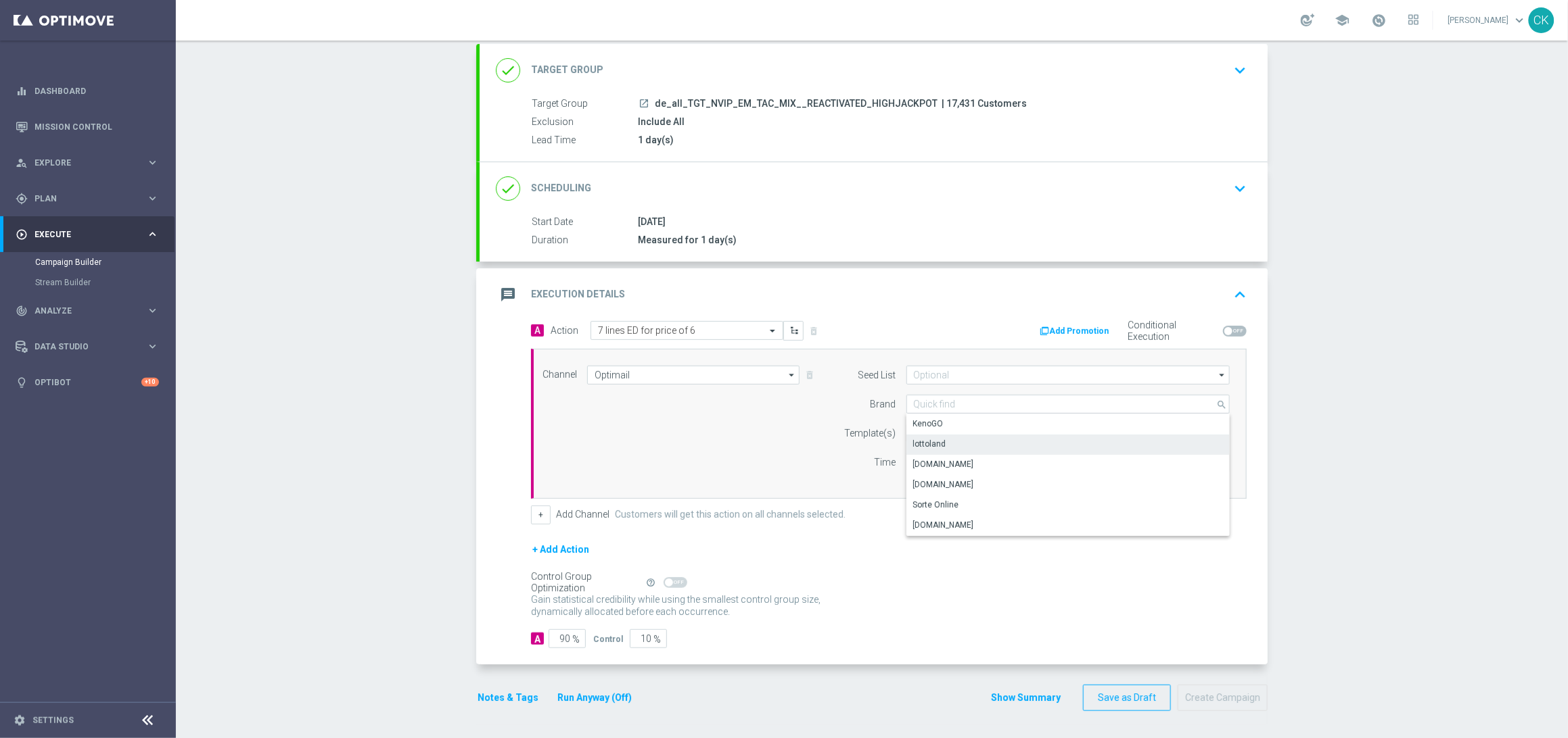
click at [931, 434] on div "lottoland" at bounding box center [1067, 443] width 323 height 19
type input "lottoland"
click at [930, 429] on input "text" at bounding box center [1024, 434] width 222 height 12
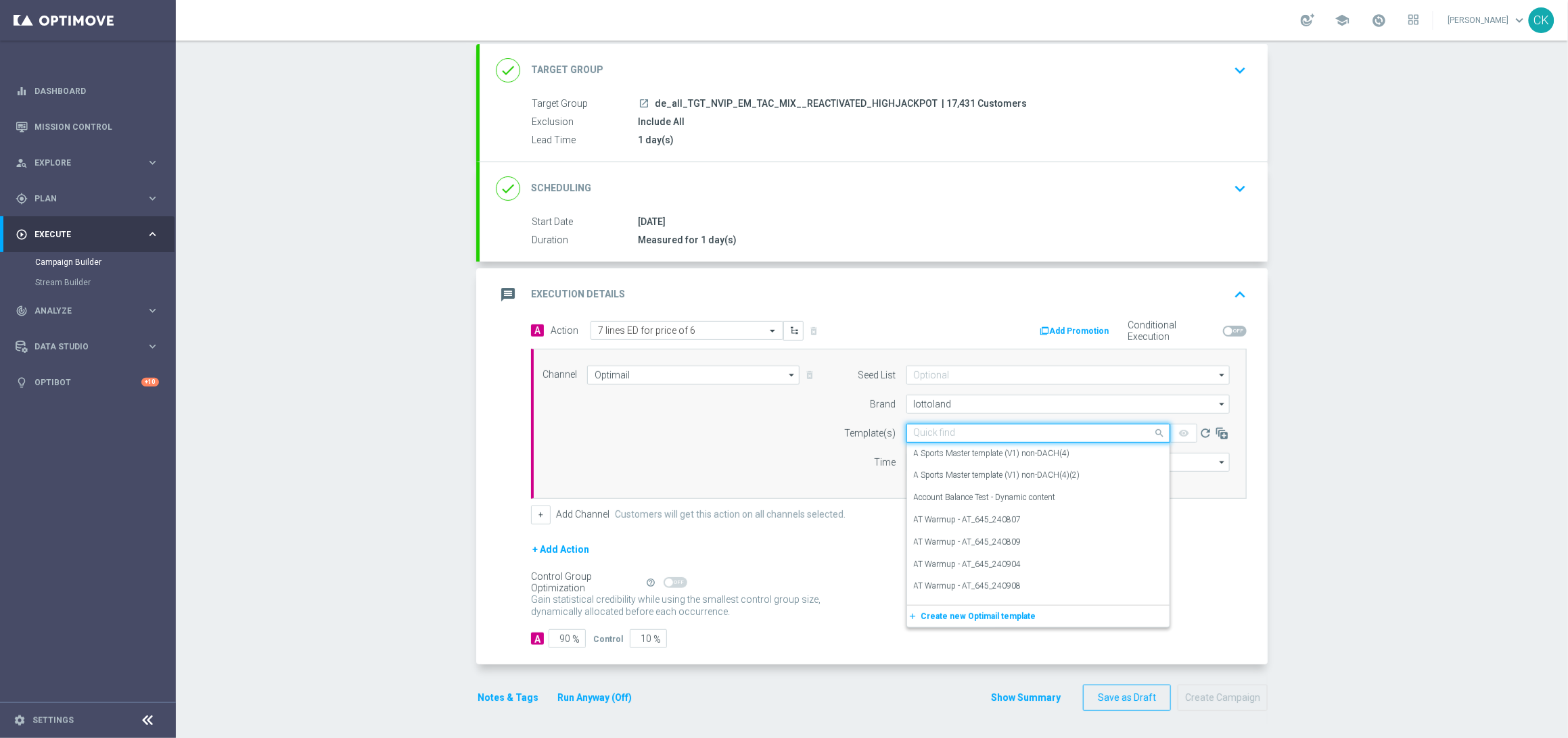
paste input "DE_ALL__ED_251009__NVIP_EMA_TAC_LT"
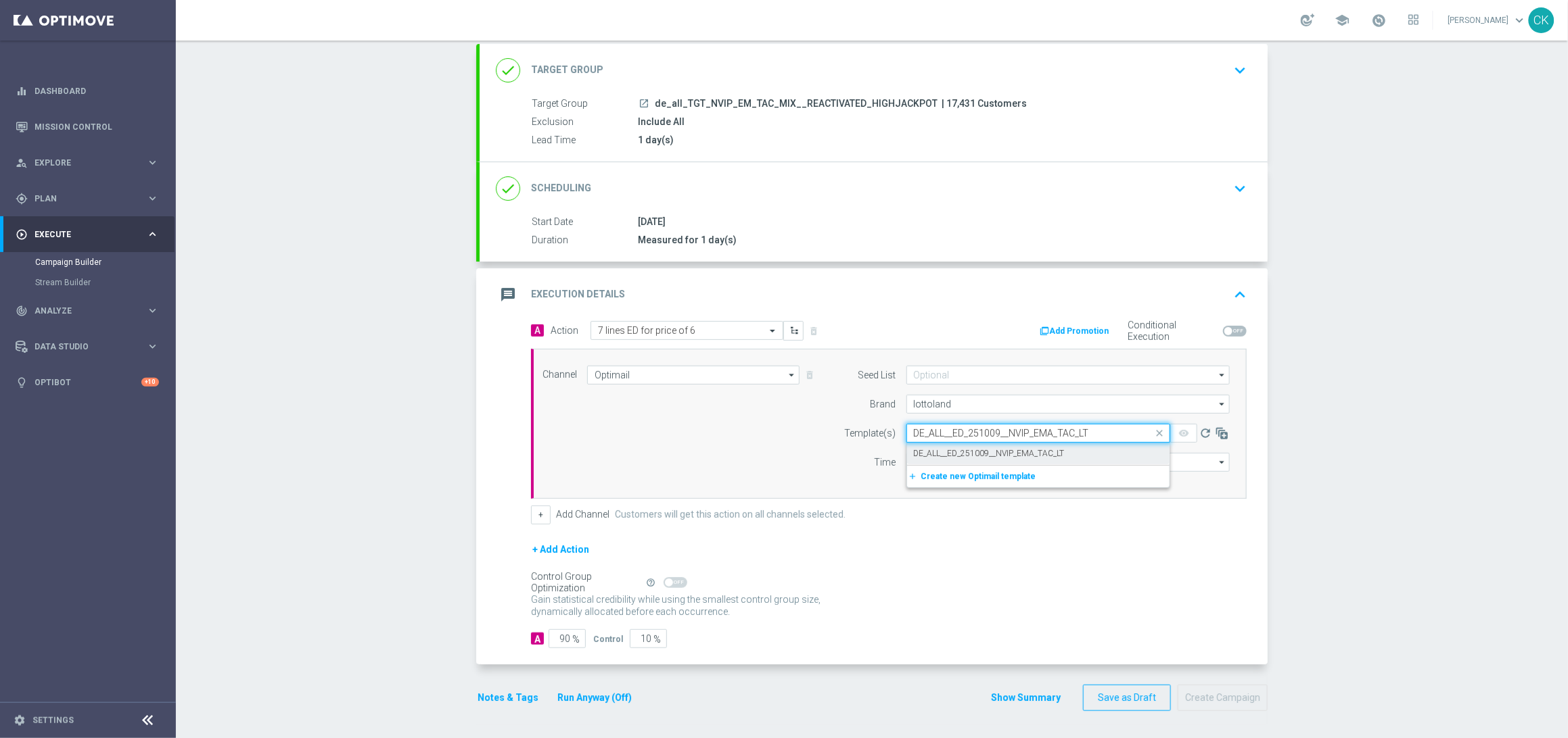
click at [938, 448] on label "DE_ALL__ED_251009__NVIP_EMA_TAC_LT" at bounding box center [989, 454] width 151 height 12
type input "DE_ALL__ED_251009__NVIP_EMA_TAC_LT"
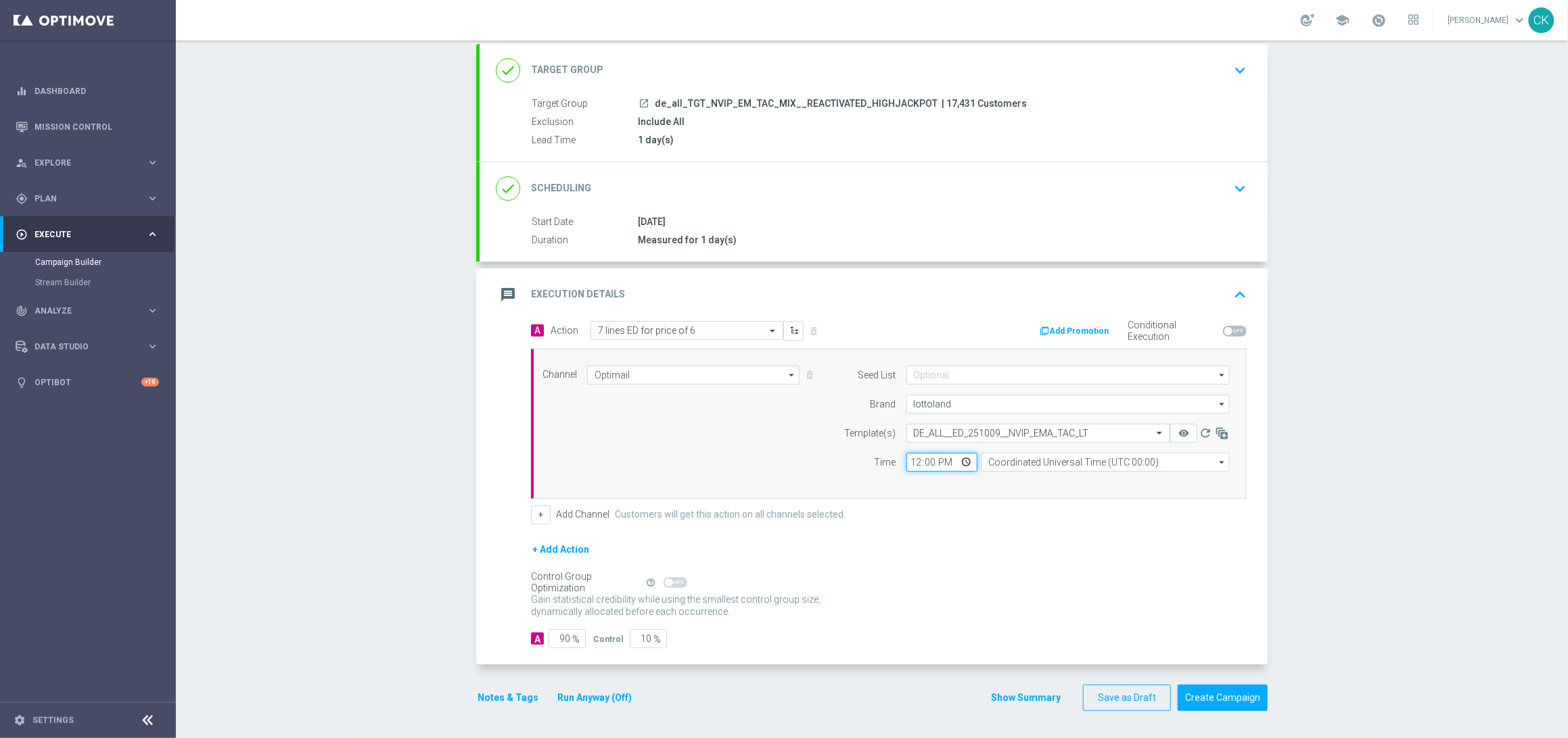
click at [907, 461] on input "12:00" at bounding box center [941, 462] width 71 height 19
type input "06:00"
click at [1052, 456] on input "Coordinated Universal Time (UTC 00:00)" at bounding box center [1105, 462] width 248 height 19
click at [1049, 477] on div "Central European Time ([GEOGRAPHIC_DATA]) (UTC +02:00)" at bounding box center [1099, 483] width 221 height 13
type input "Central European Time ([GEOGRAPHIC_DATA]) (UTC +02:00)"
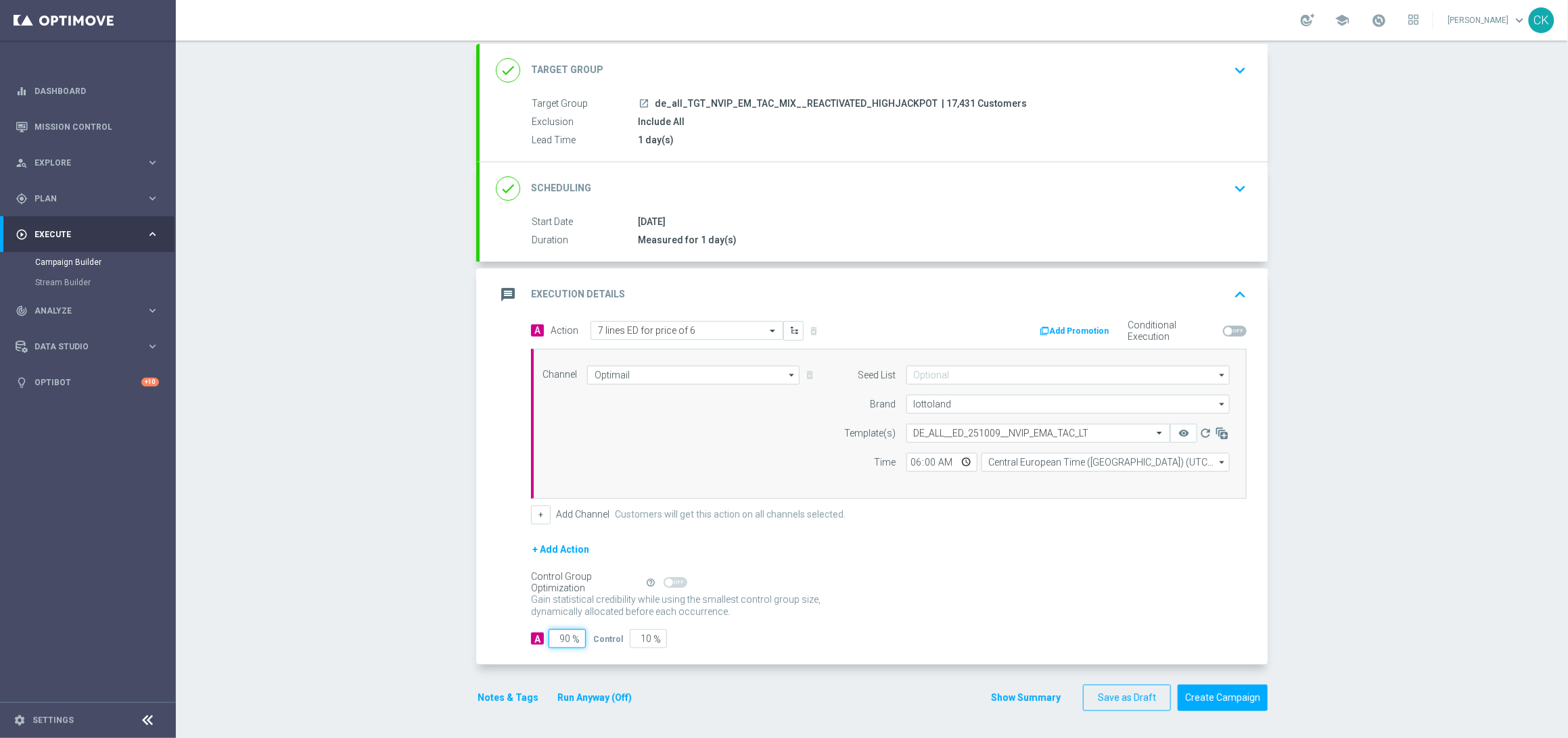
click at [565, 641] on input "90" at bounding box center [567, 639] width 37 height 19
type input "9"
type input "91"
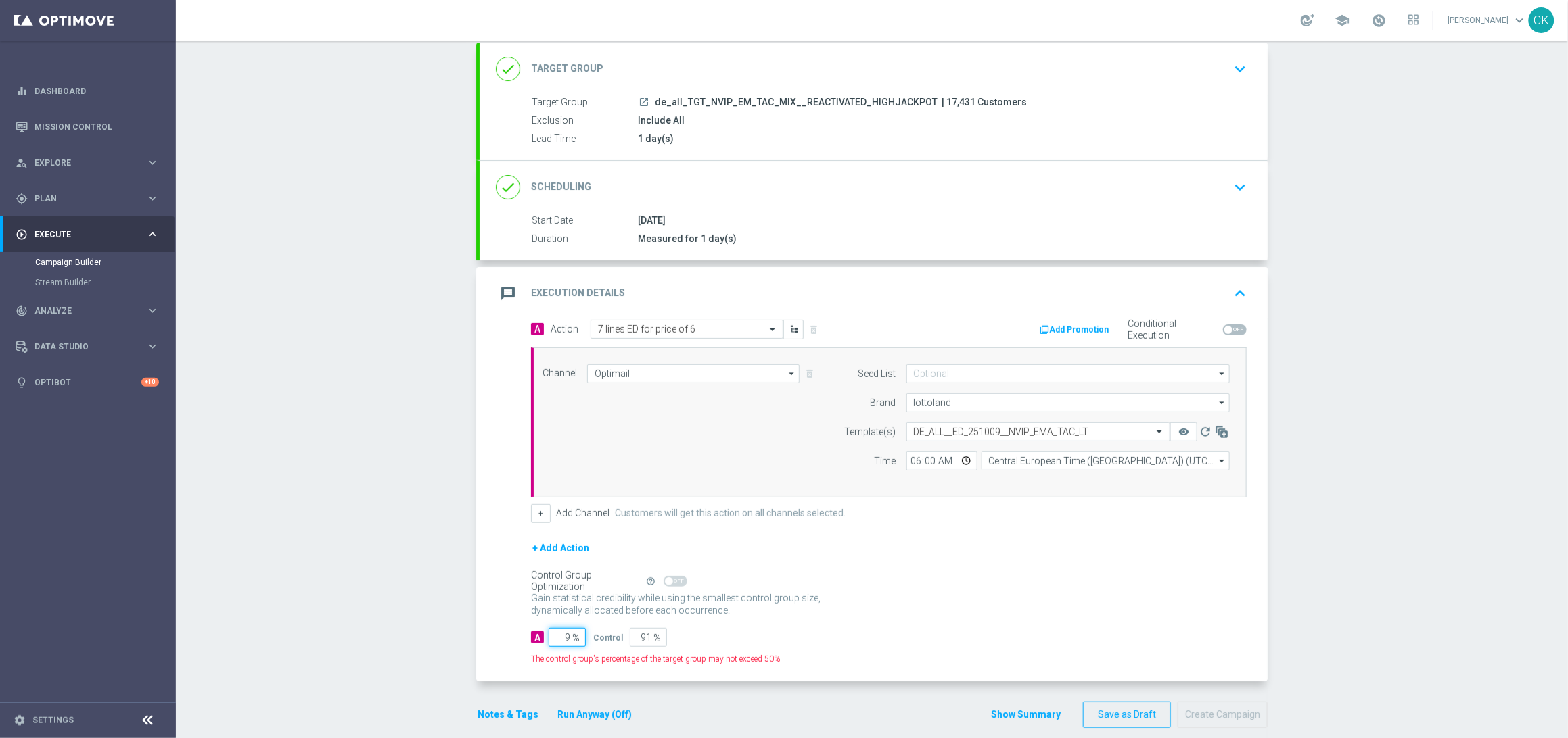
type input "98"
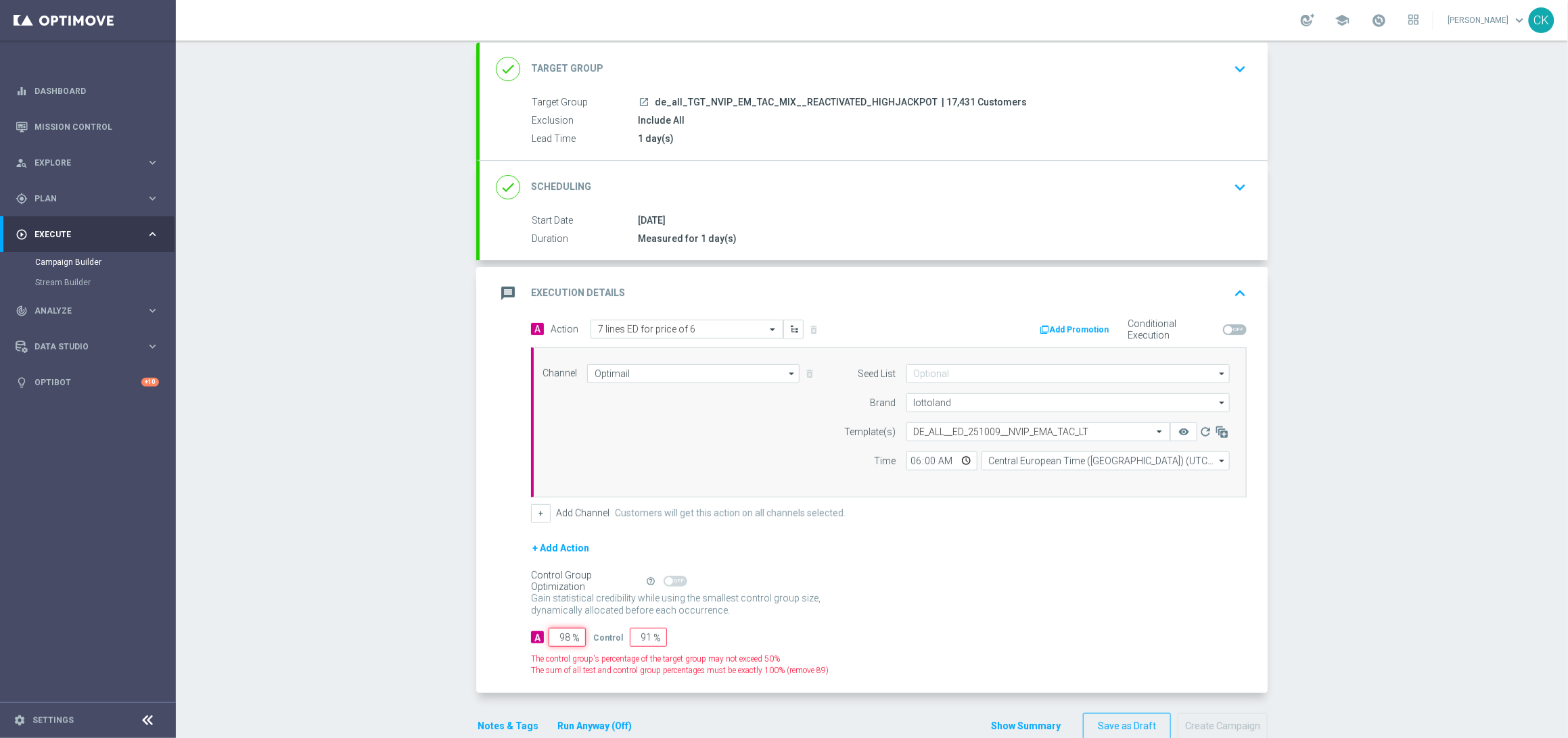
type input "2"
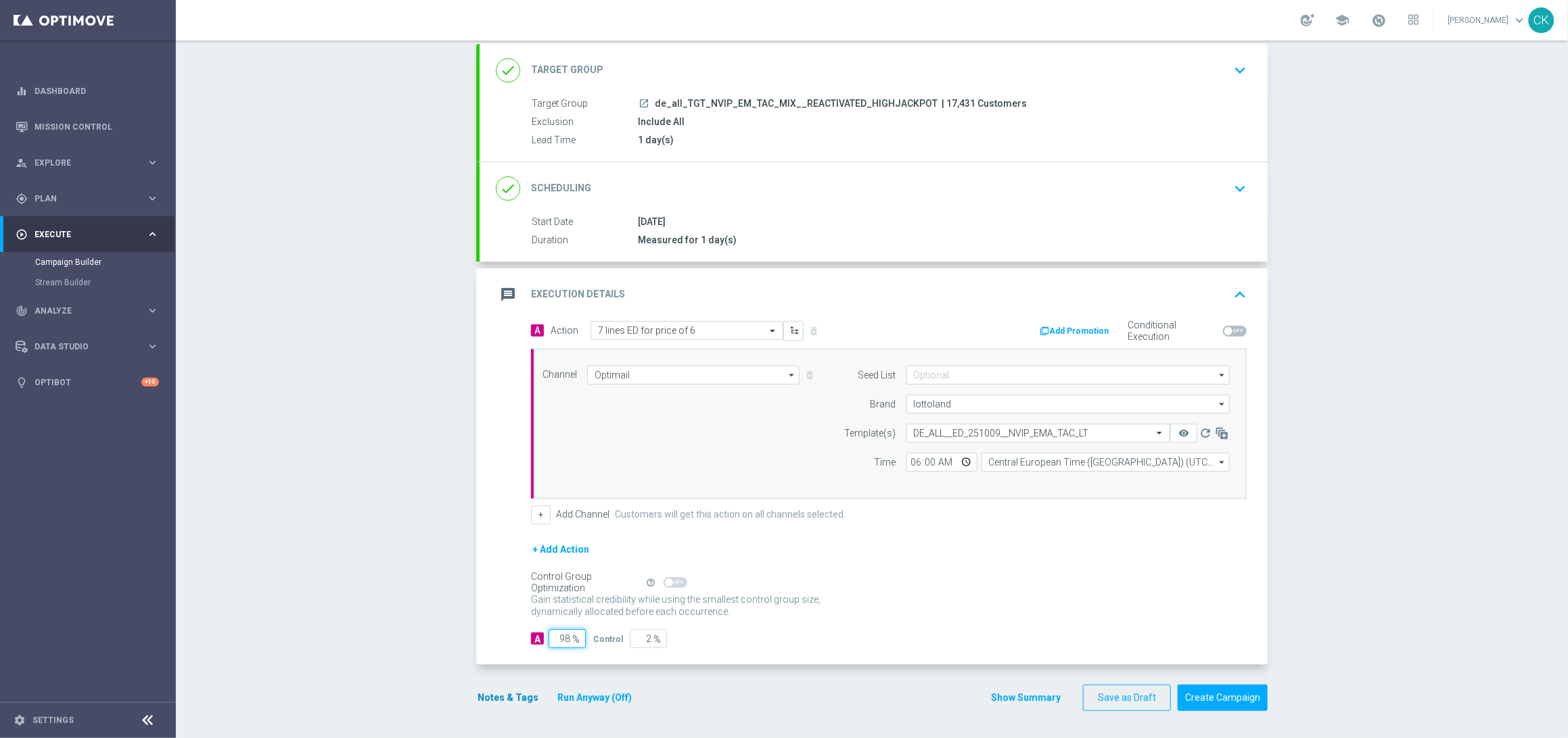
type input "98"
click at [507, 693] on button "Notes & Tags" at bounding box center [508, 698] width 63 height 17
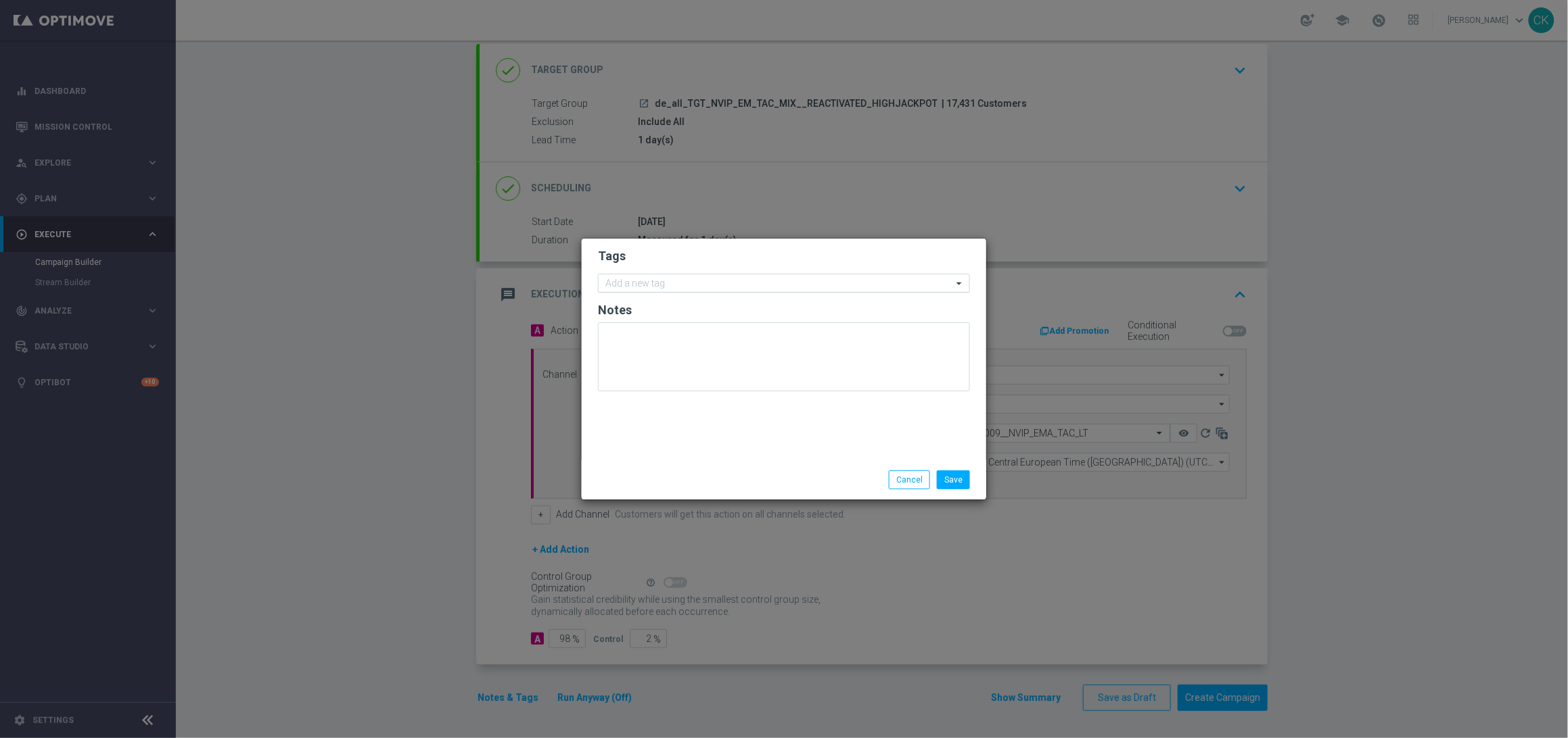
click at [647, 287] on input "text" at bounding box center [779, 284] width 347 height 12
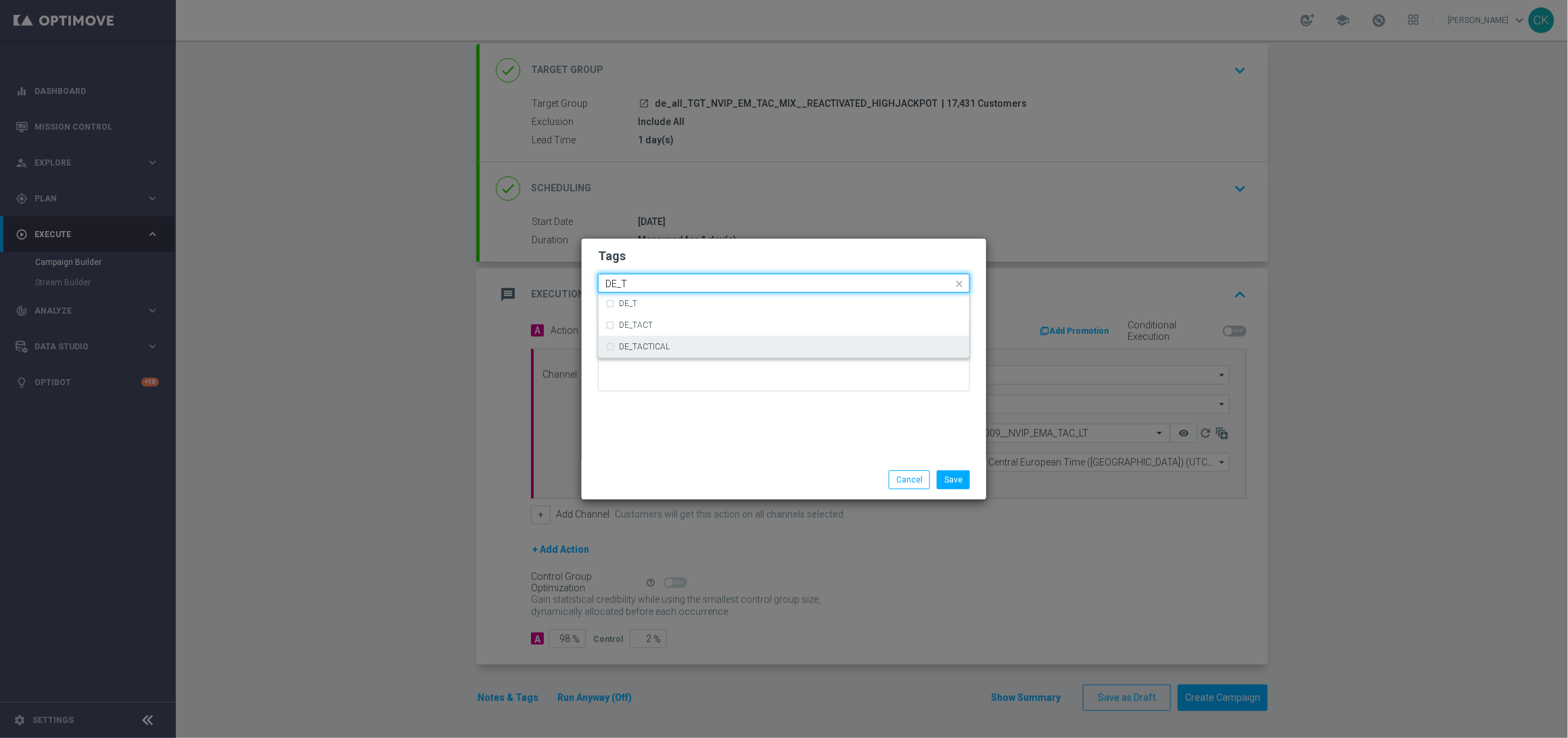
click at [653, 352] on div "DE_TACTICAL" at bounding box center [784, 346] width 357 height 22
type input "DE_T"
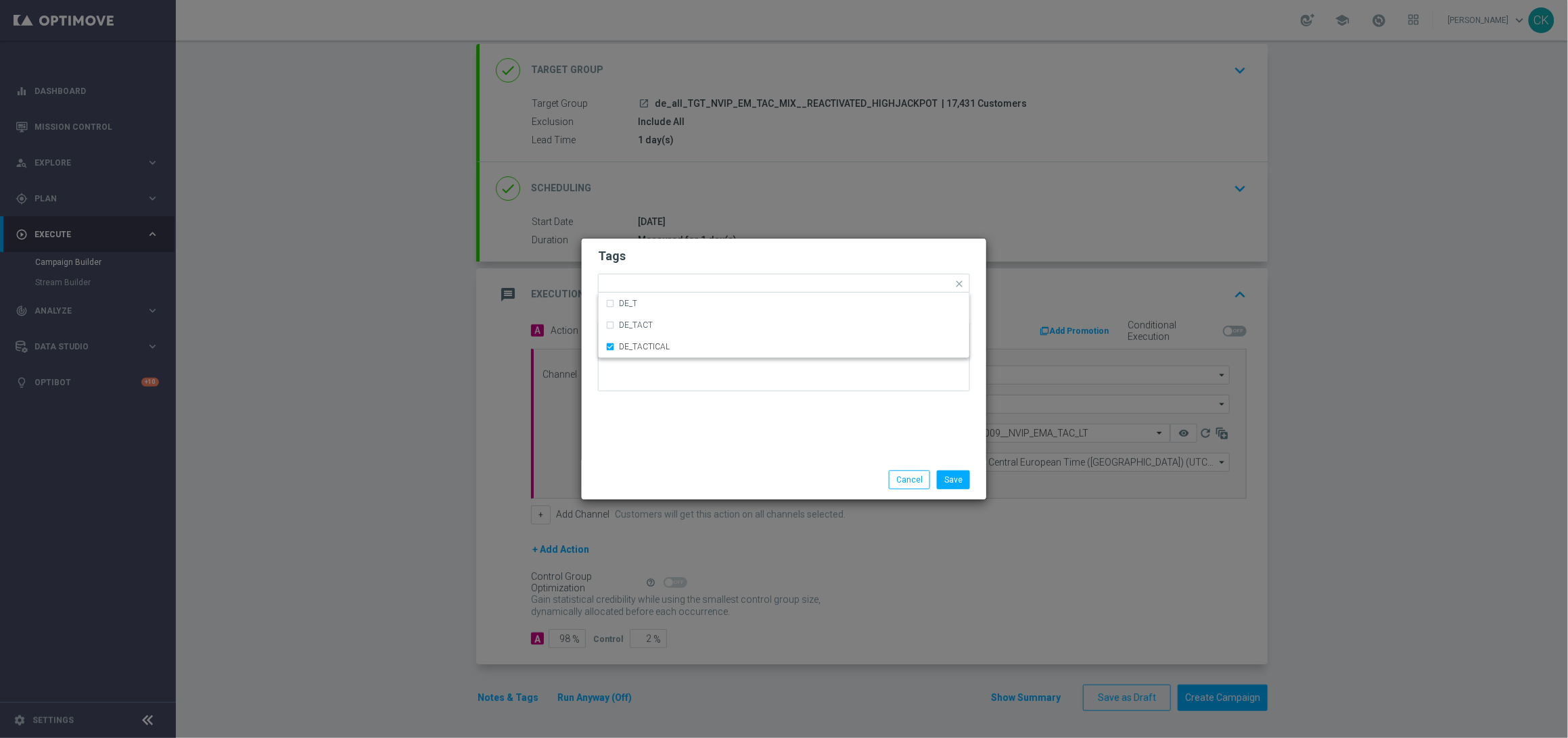
click at [657, 425] on div "Tags Quick find × DE_TACTICAL DE_T DE_TACT DE_TACTICAL Notes" at bounding box center [784, 349] width 405 height 222
click at [962, 483] on button "Save" at bounding box center [953, 479] width 33 height 19
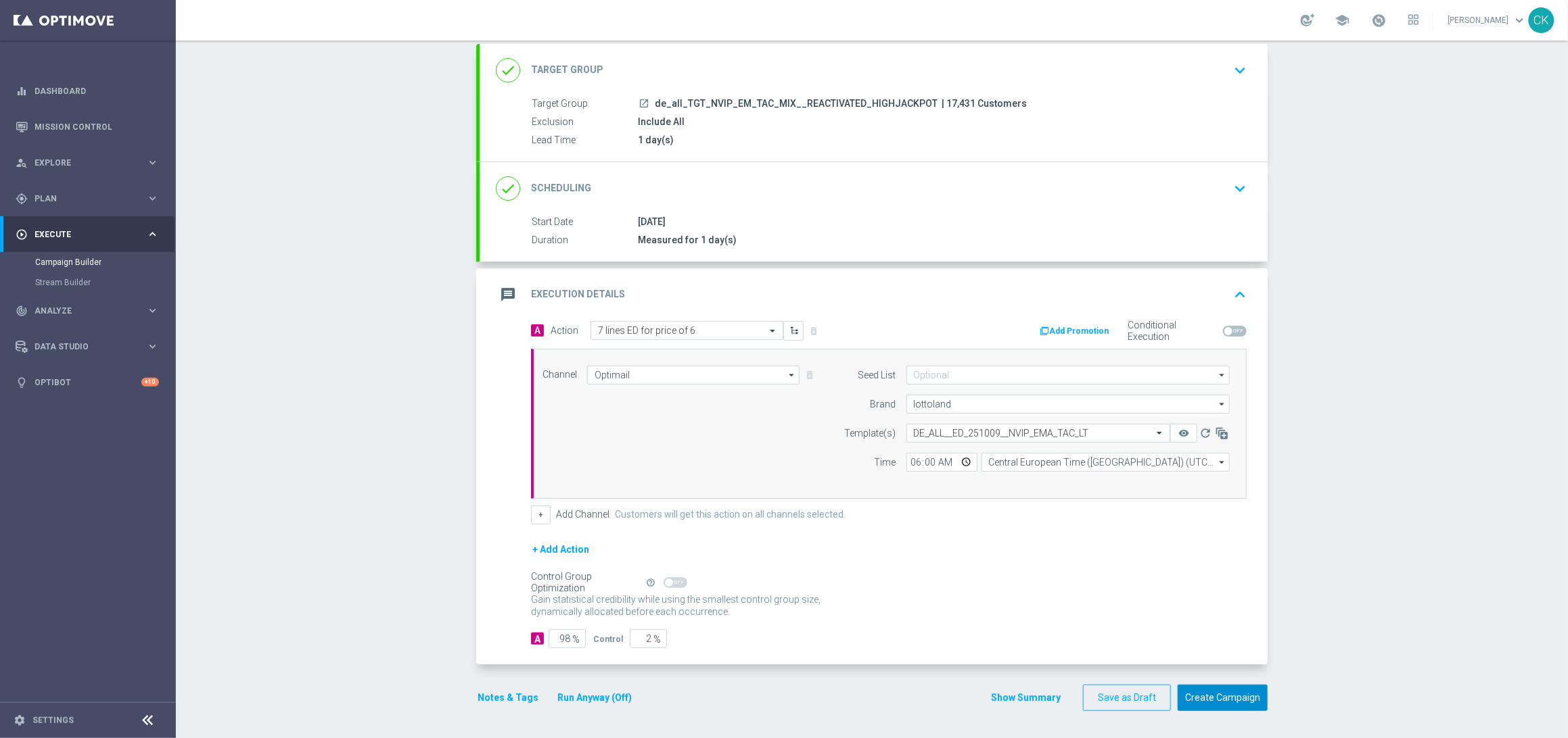
click at [1207, 694] on button "Create Campaign" at bounding box center [1222, 698] width 90 height 26
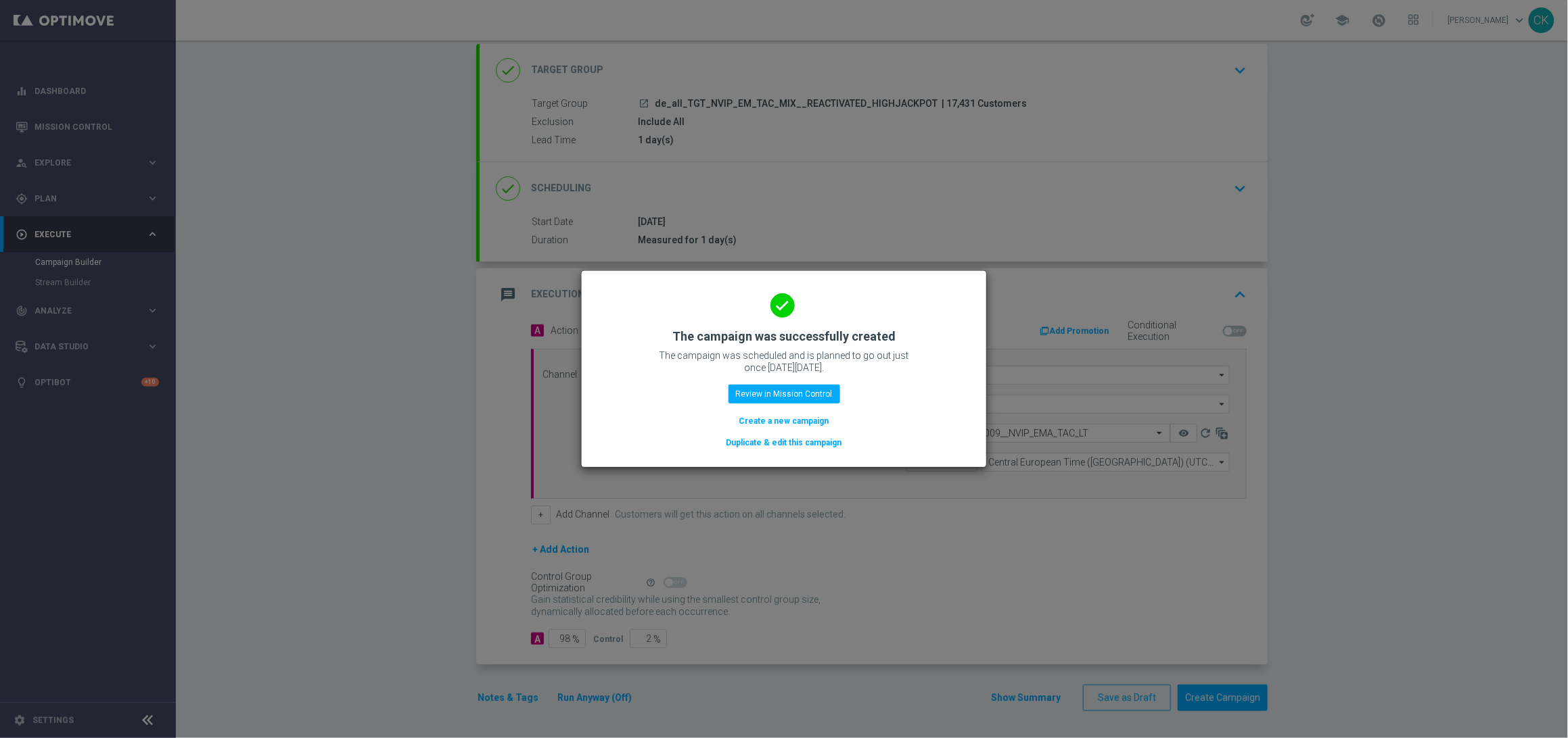
click at [763, 418] on button "Create a new campaign" at bounding box center [784, 420] width 92 height 15
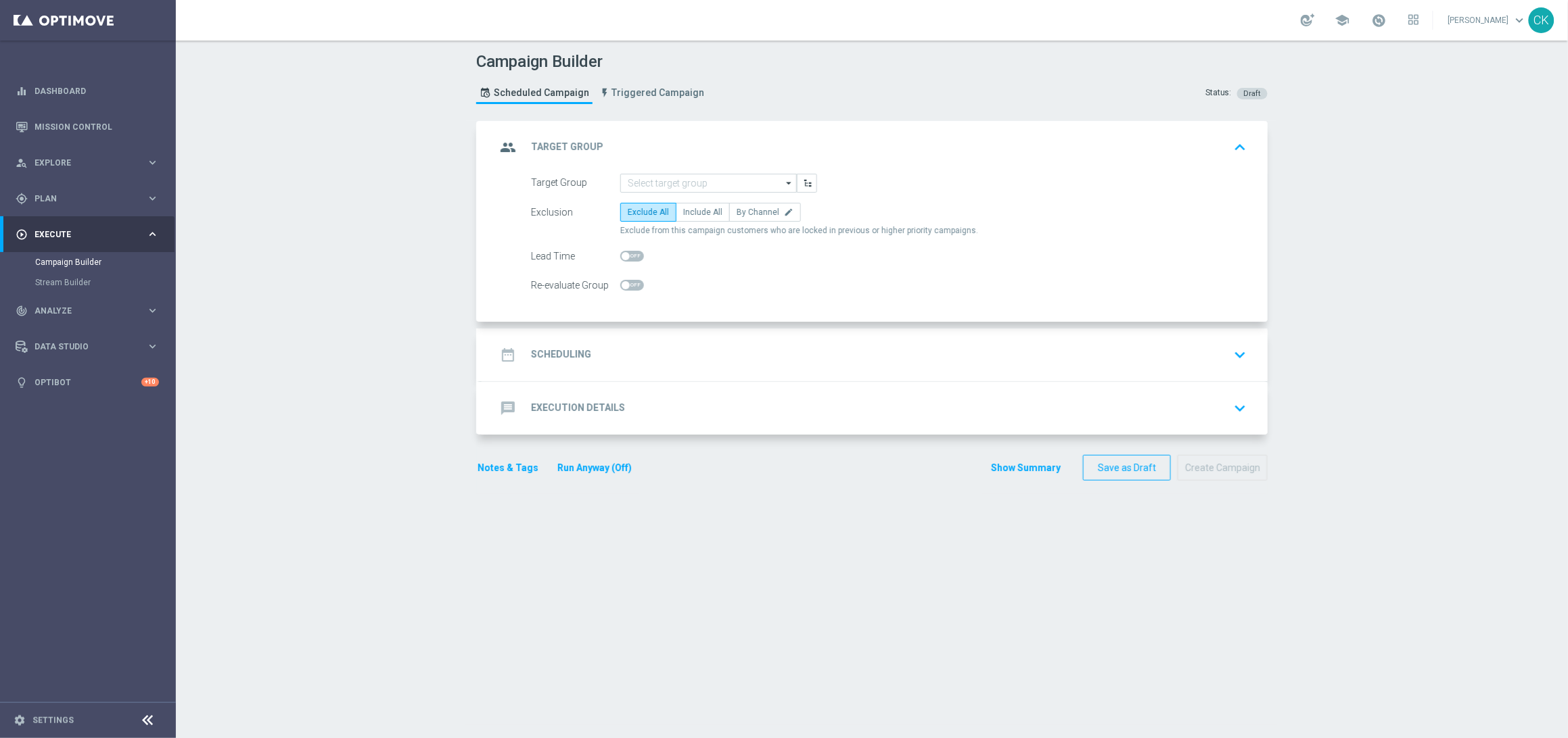
scroll to position [0, 0]
click at [702, 185] on input at bounding box center [709, 183] width 177 height 19
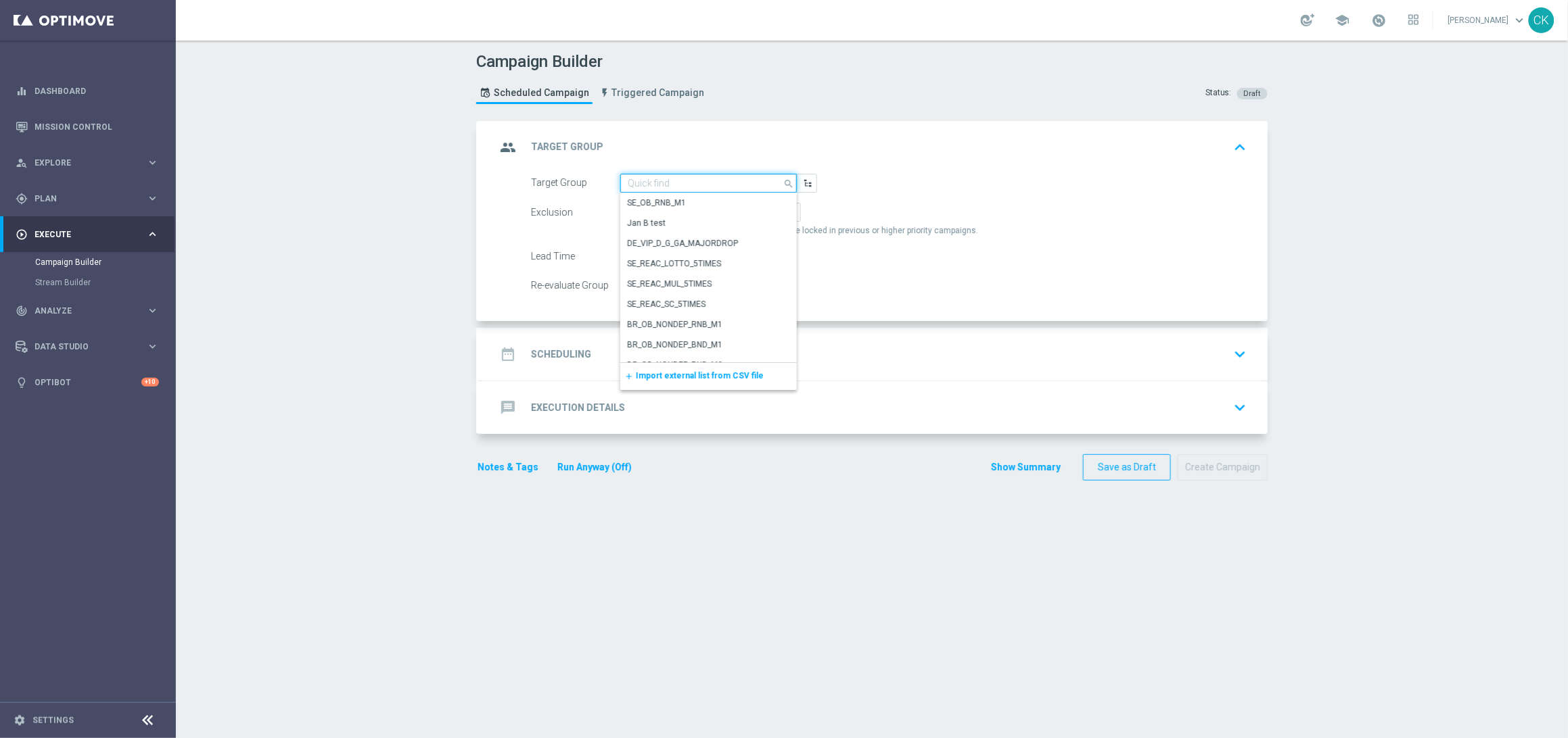
paste input "de_all_TGT_NVIP_EM_TAC_MIX__CHURNED_HIGHJACKPOT"
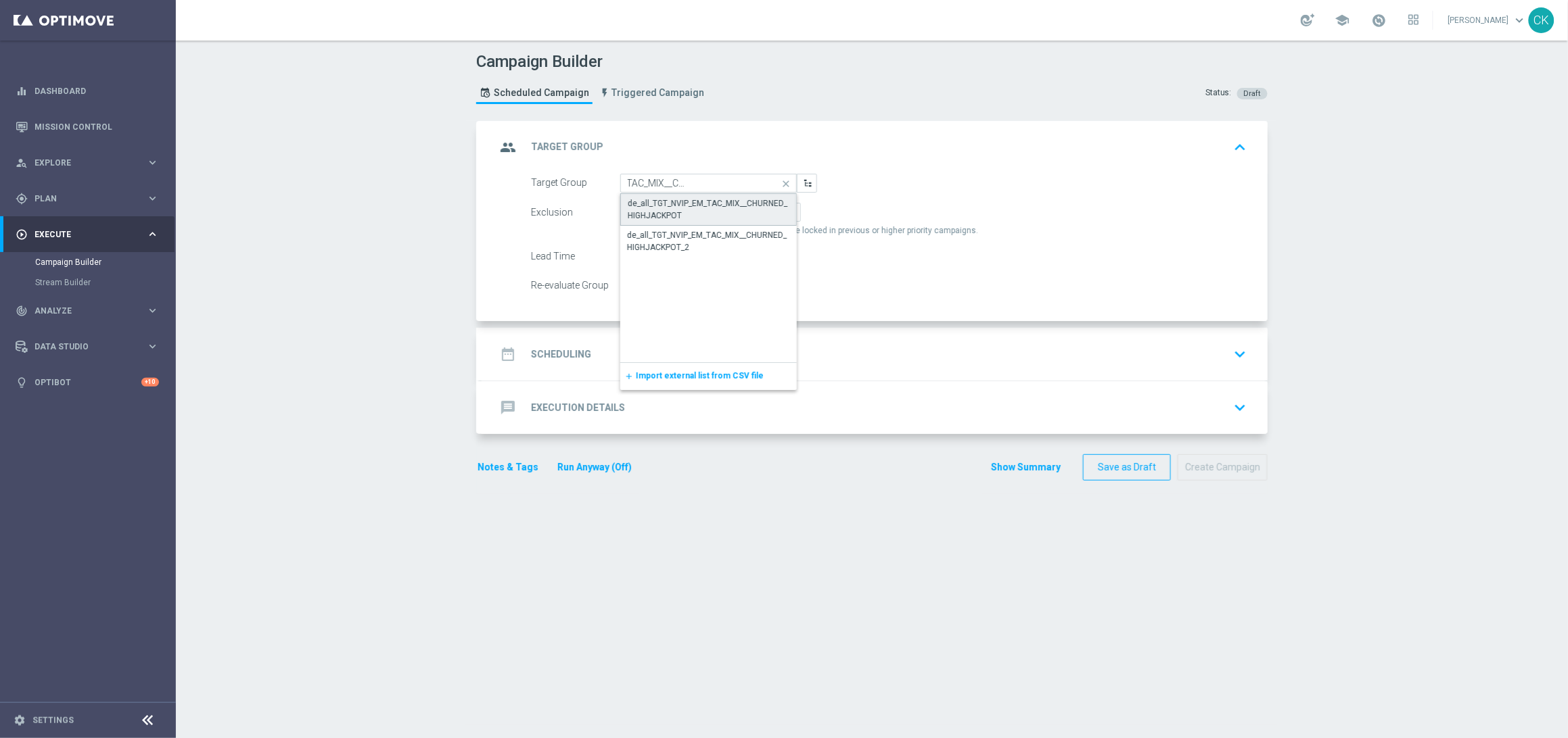
click at [706, 199] on div "de_all_TGT_NVIP_EM_TAC_MIX__CHURNED_HIGHJACKPOT" at bounding box center [709, 209] width 161 height 24
type input "de_all_TGT_NVIP_EM_TAC_MIX__CHURNED_HIGHJACKPOT"
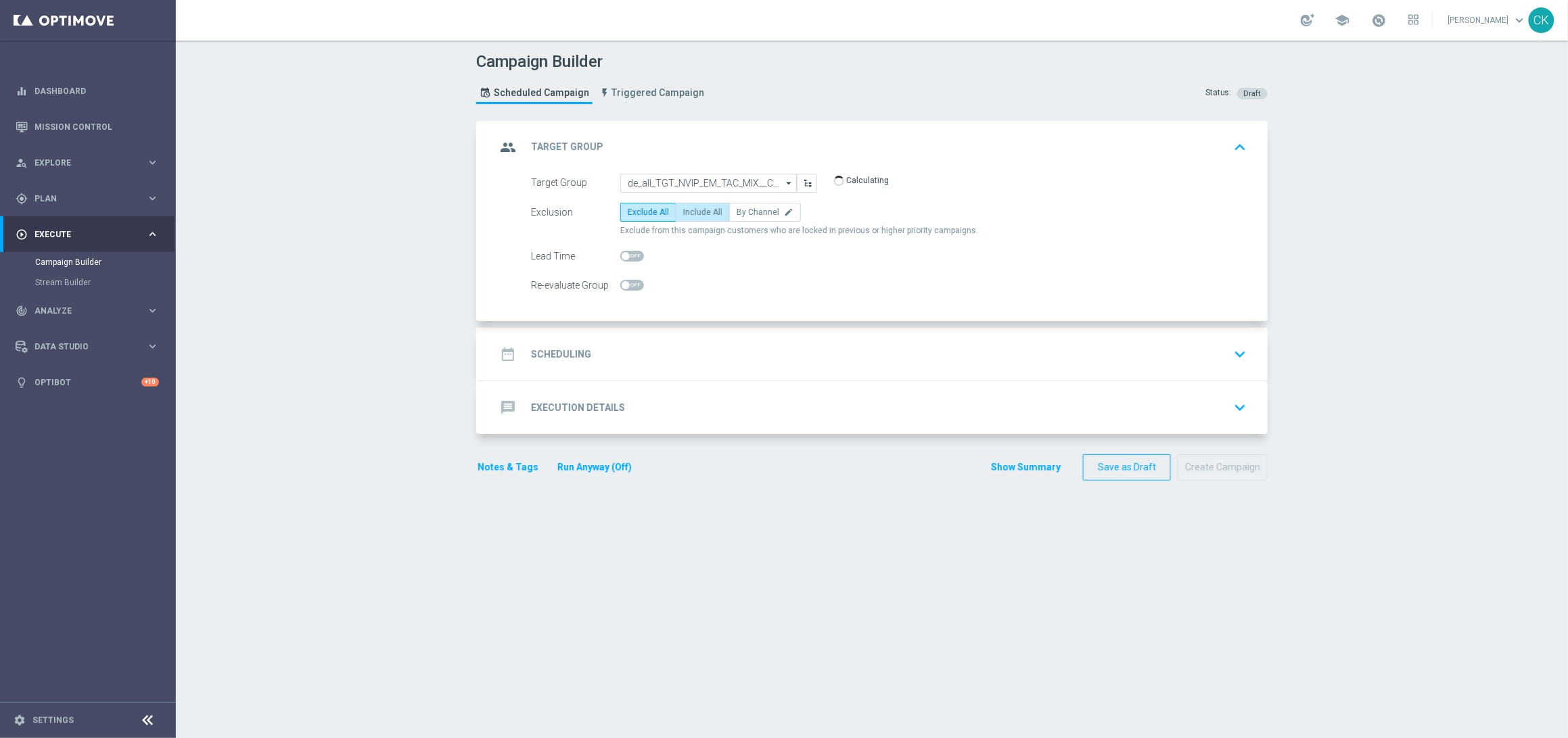
click at [698, 210] on span "Include All" at bounding box center [702, 213] width 39 height 10
click at [692, 211] on input "Include All" at bounding box center [687, 215] width 9 height 9
radio input "true"
click at [627, 257] on span at bounding box center [632, 256] width 24 height 11
click at [627, 257] on input "checkbox" at bounding box center [632, 256] width 24 height 11
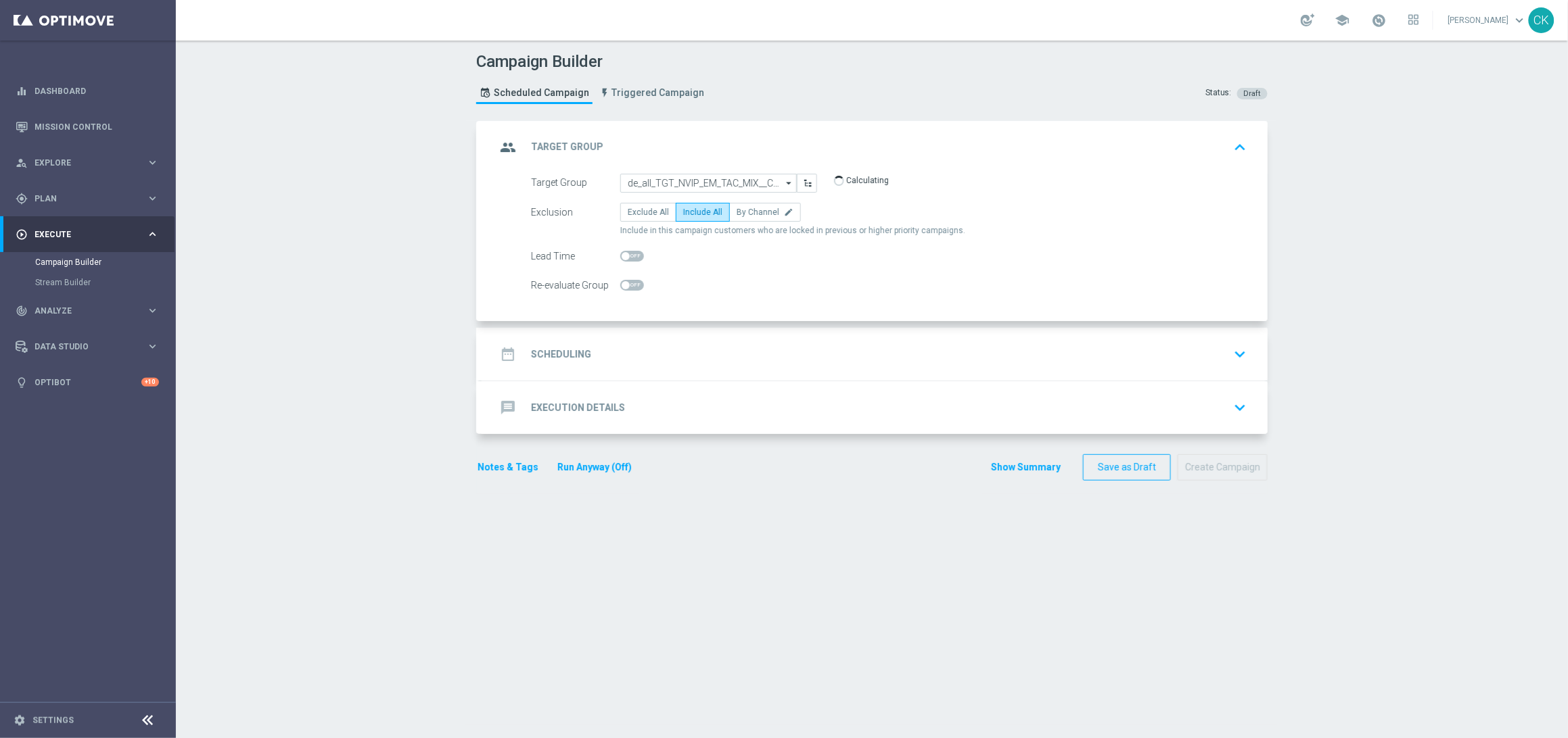
checkbox input "true"
click at [576, 355] on h2 "Scheduling" at bounding box center [561, 354] width 60 height 13
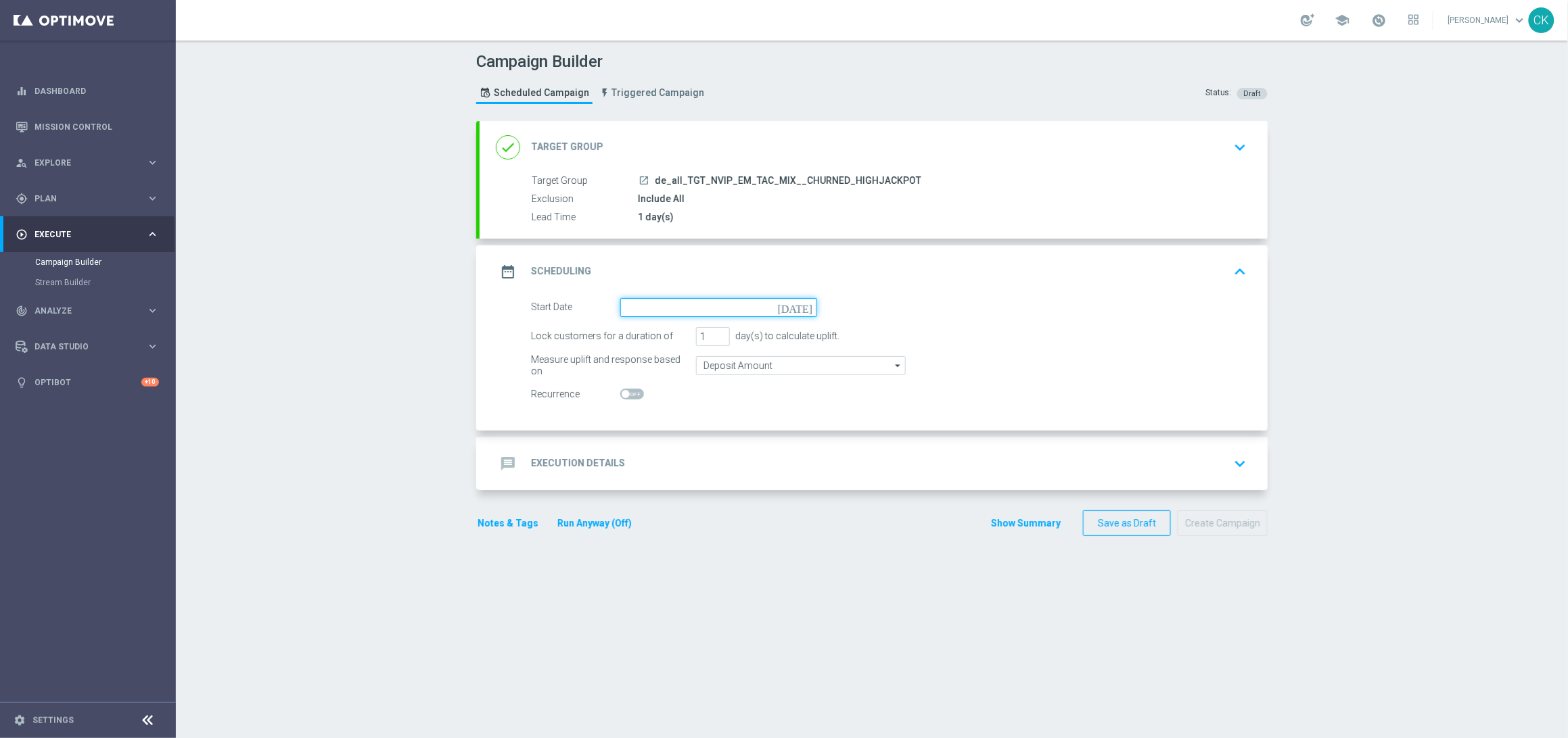
click at [663, 307] on input at bounding box center [718, 307] width 197 height 19
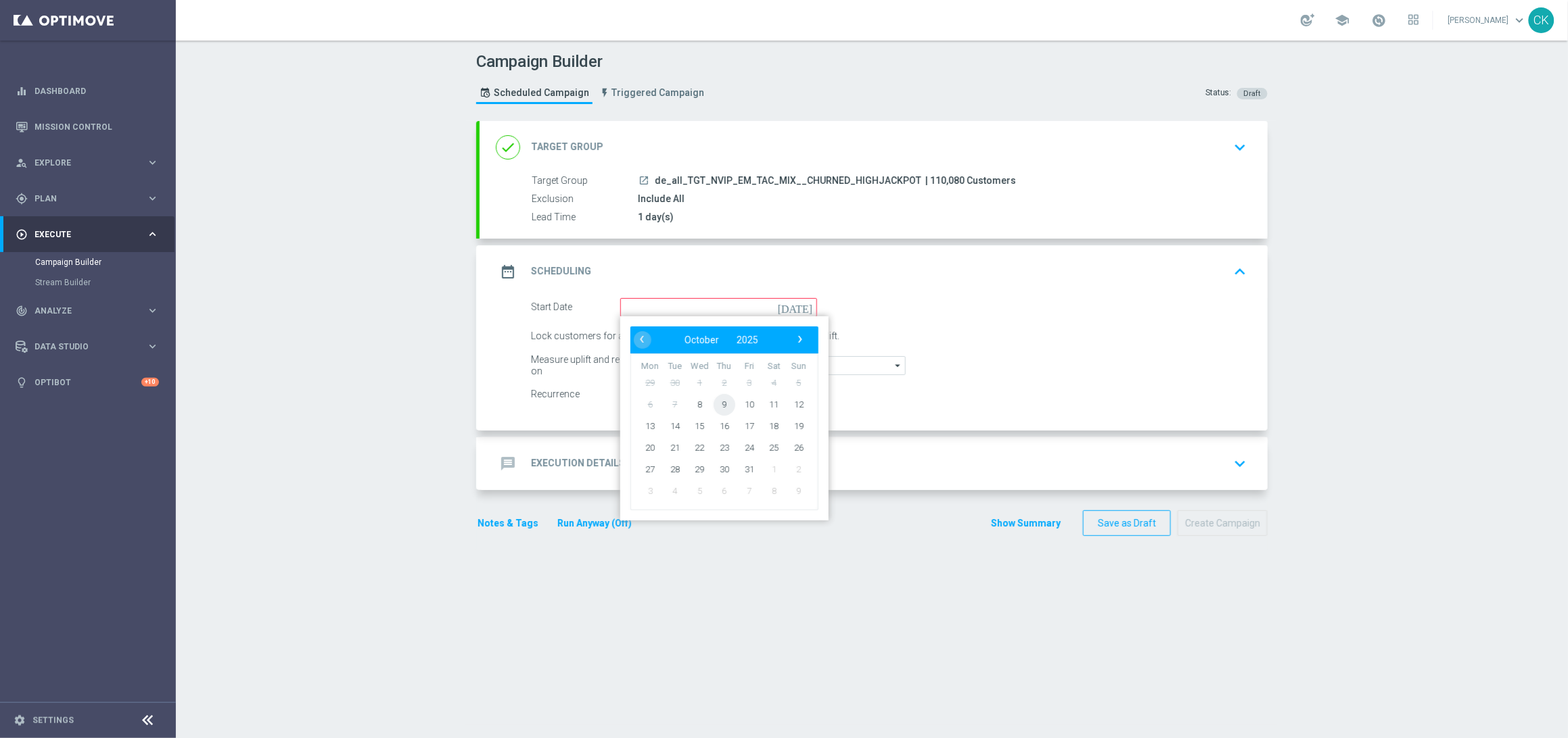
click at [713, 402] on span "9" at bounding box center [724, 404] width 22 height 22
type input "[DATE]"
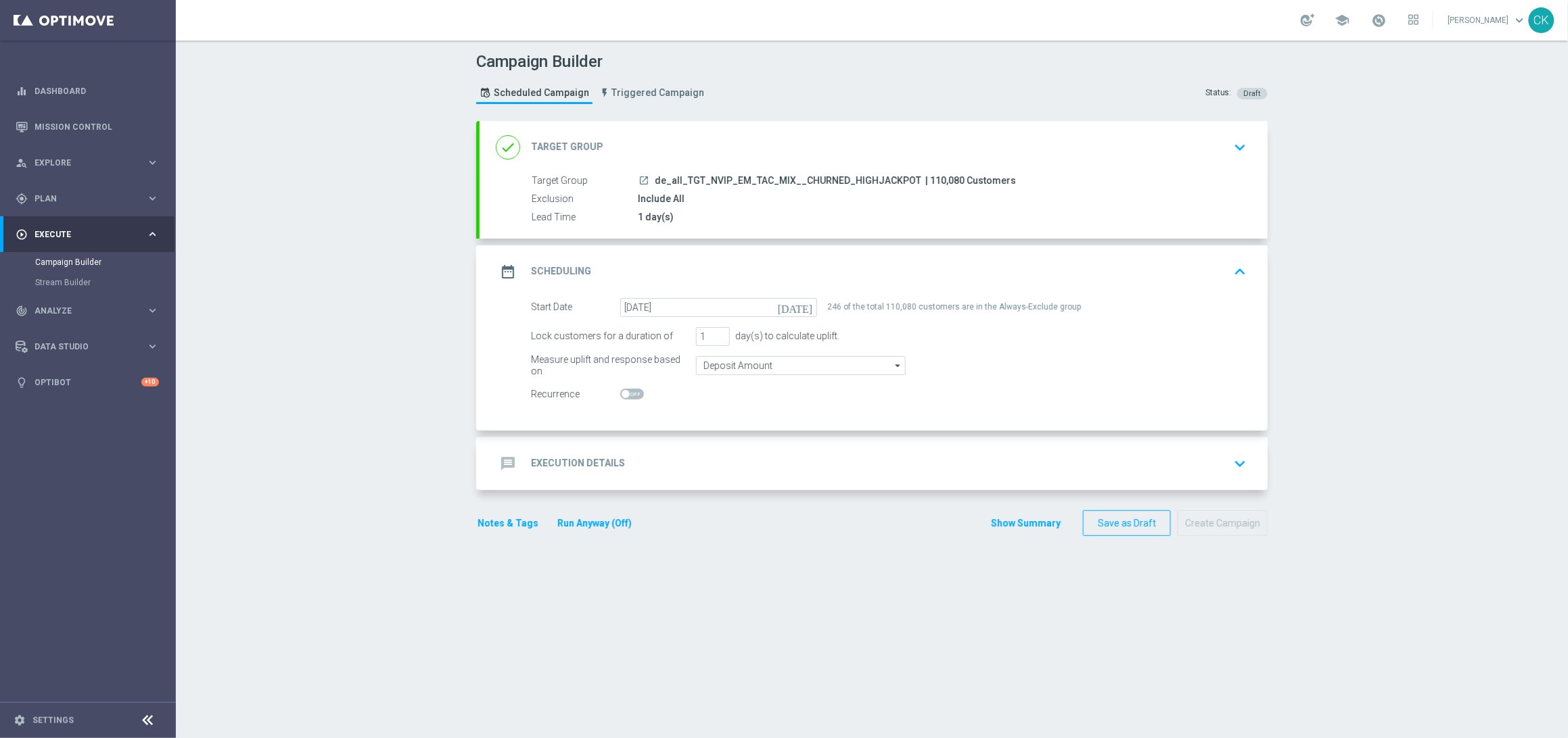
click at [549, 465] on h2 "Execution Details" at bounding box center [578, 464] width 94 height 13
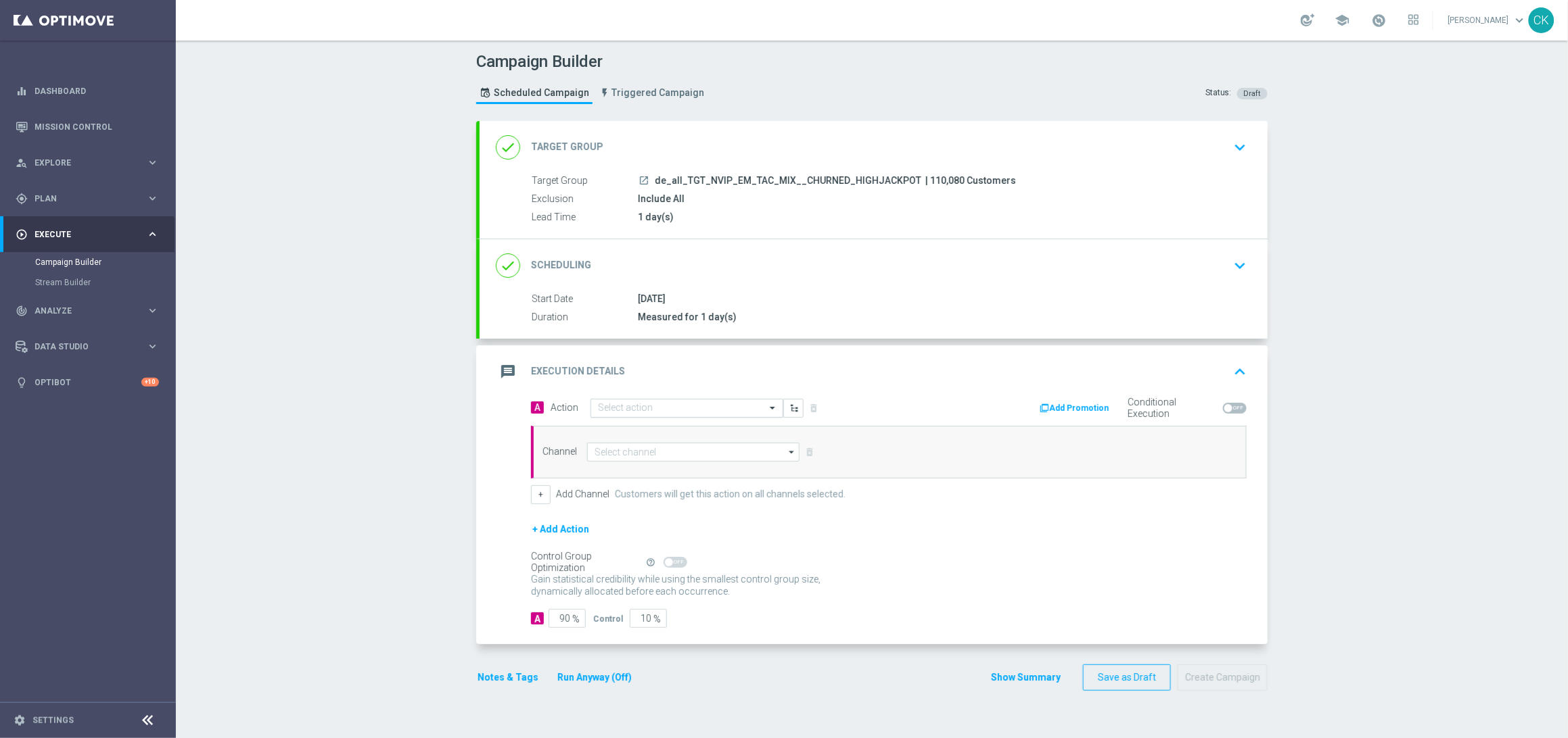
click at [683, 406] on input "text" at bounding box center [673, 409] width 151 height 12
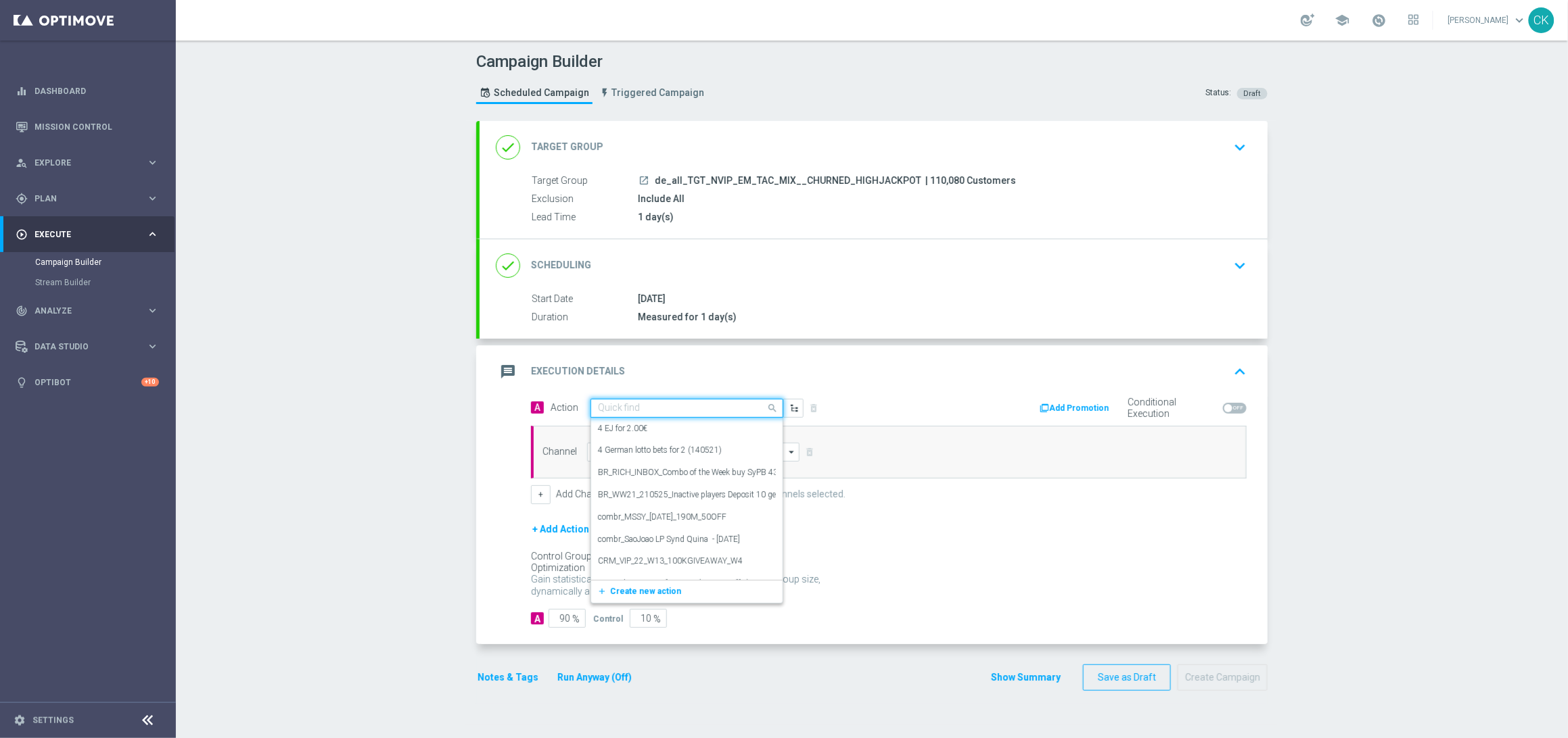
paste input "7 lines ED for price of 6"
type input "7 lines ED for price of 6"
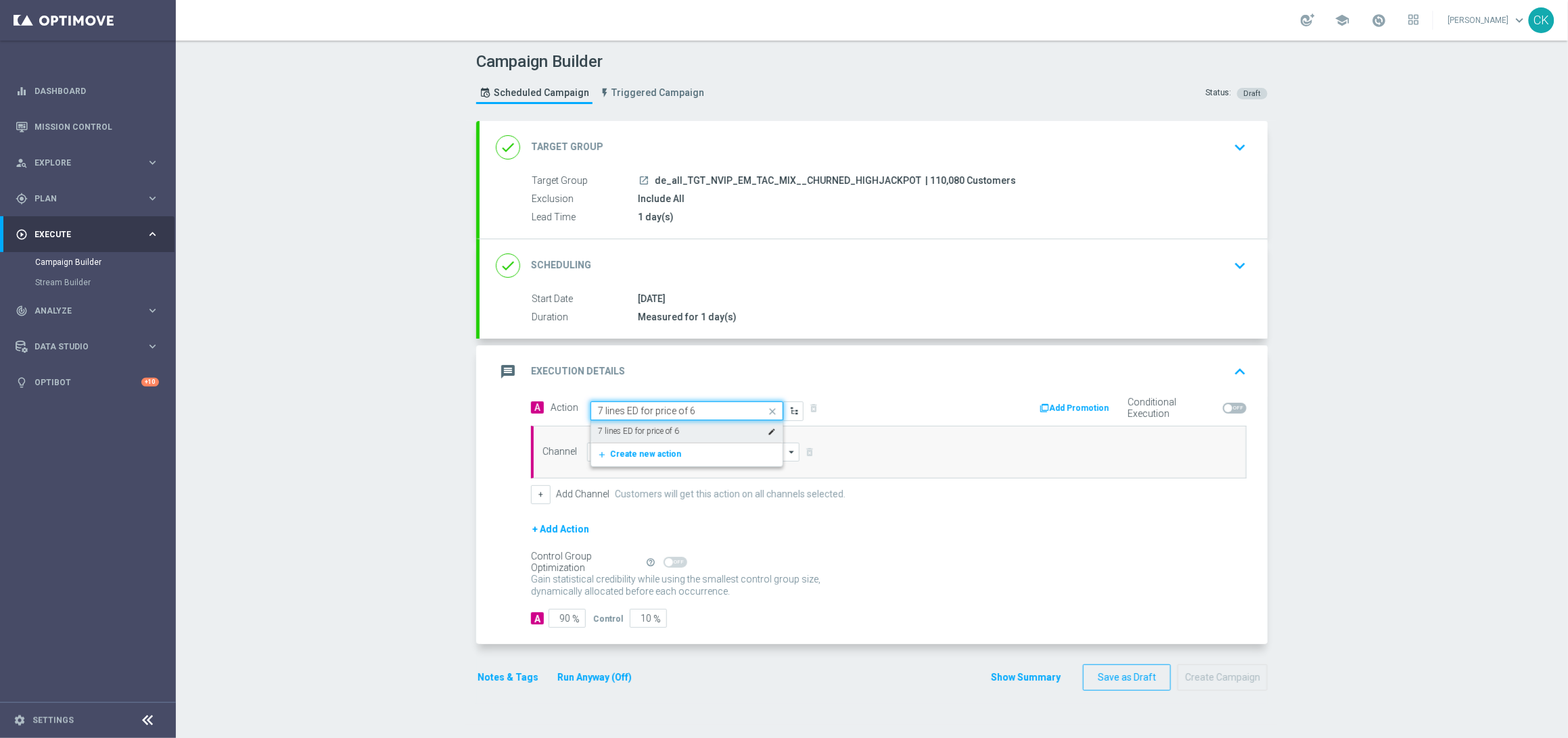
click at [682, 426] on div "7 lines ED for price of 6 edit" at bounding box center [687, 432] width 178 height 22
click at [682, 450] on input at bounding box center [693, 452] width 212 height 19
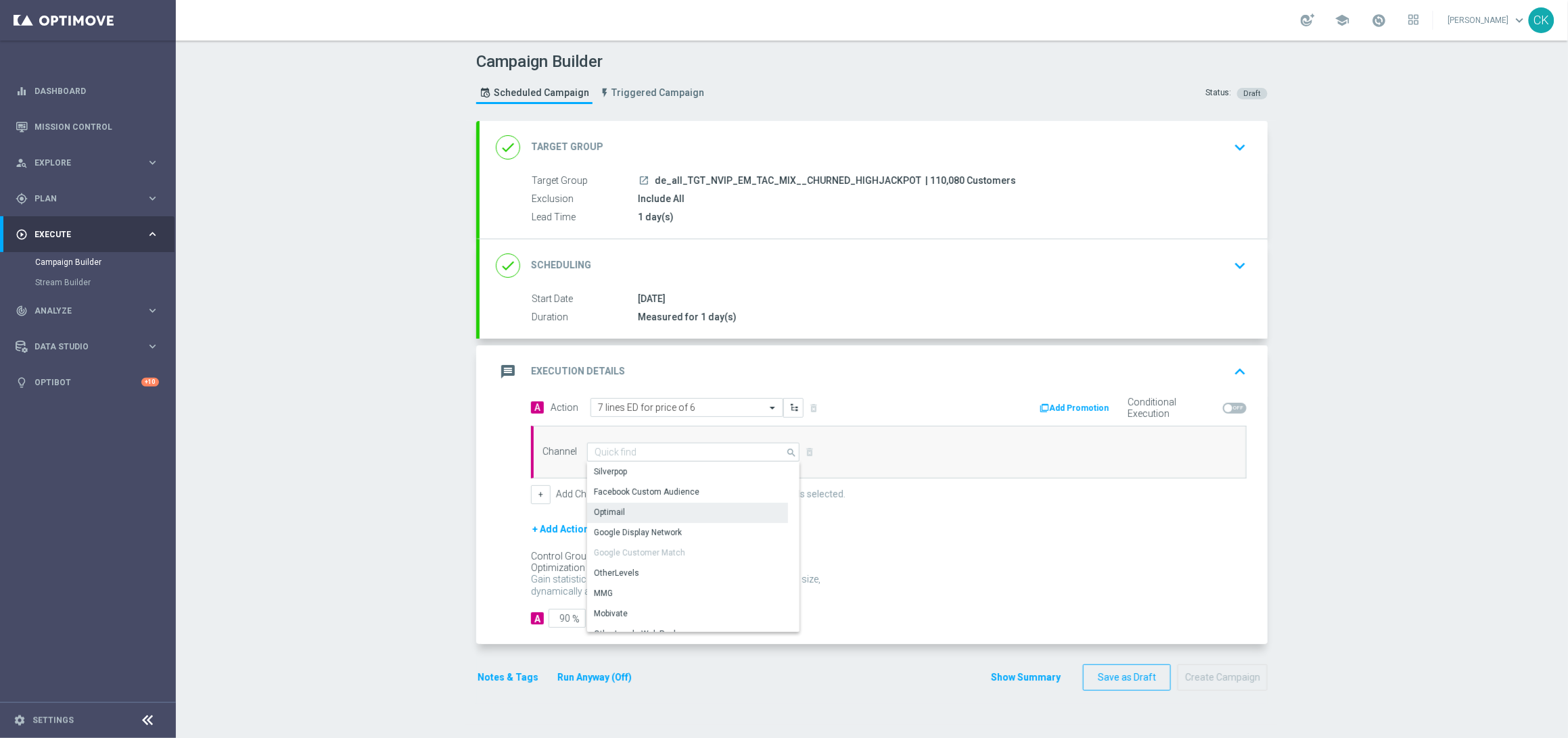
click at [674, 518] on div "Optimail" at bounding box center [687, 512] width 201 height 19
type input "Optimail"
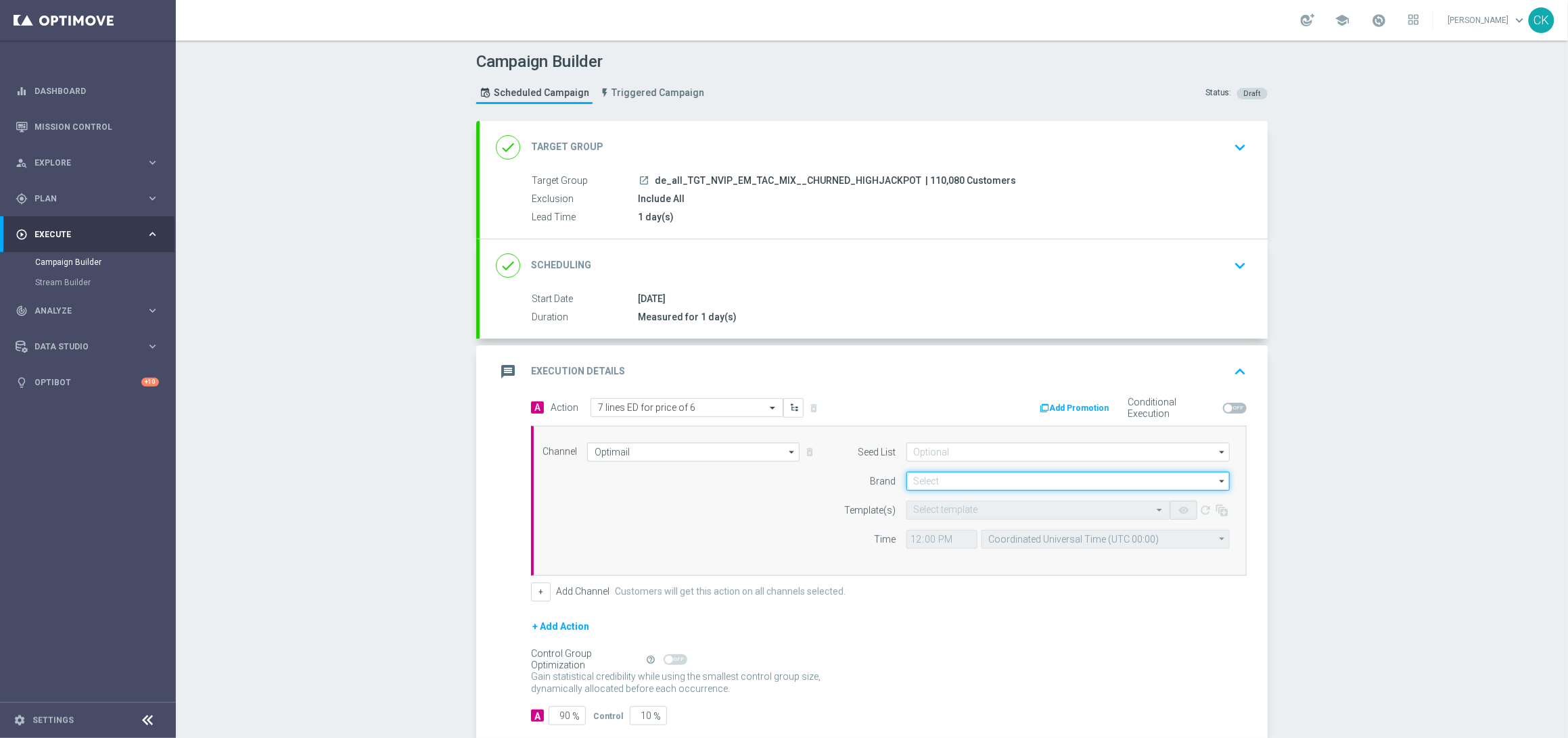
click at [930, 486] on input at bounding box center [1067, 481] width 323 height 19
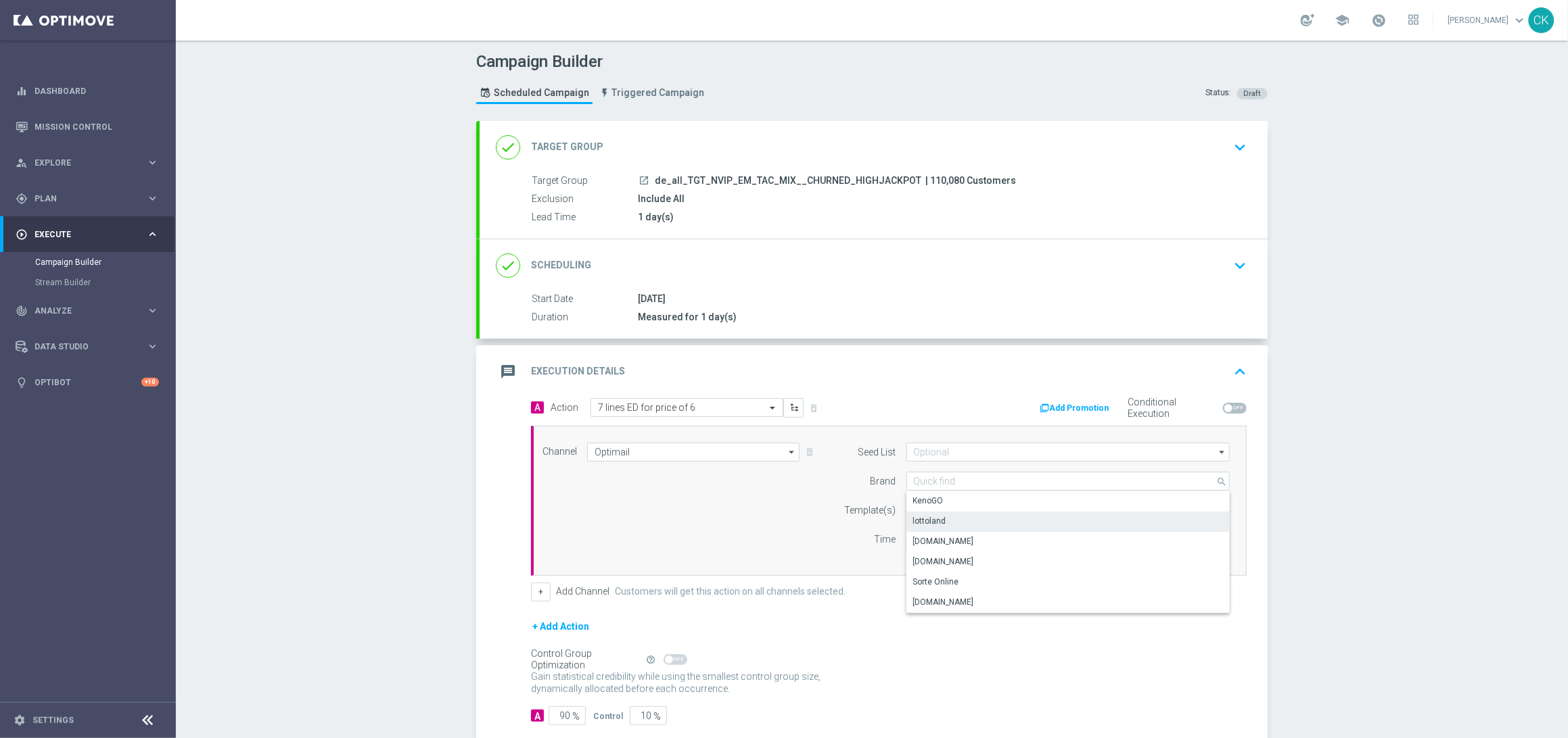
click at [937, 528] on div "lottoland" at bounding box center [1067, 520] width 323 height 19
type input "lottoland"
click at [930, 509] on input "text" at bounding box center [1024, 511] width 222 height 12
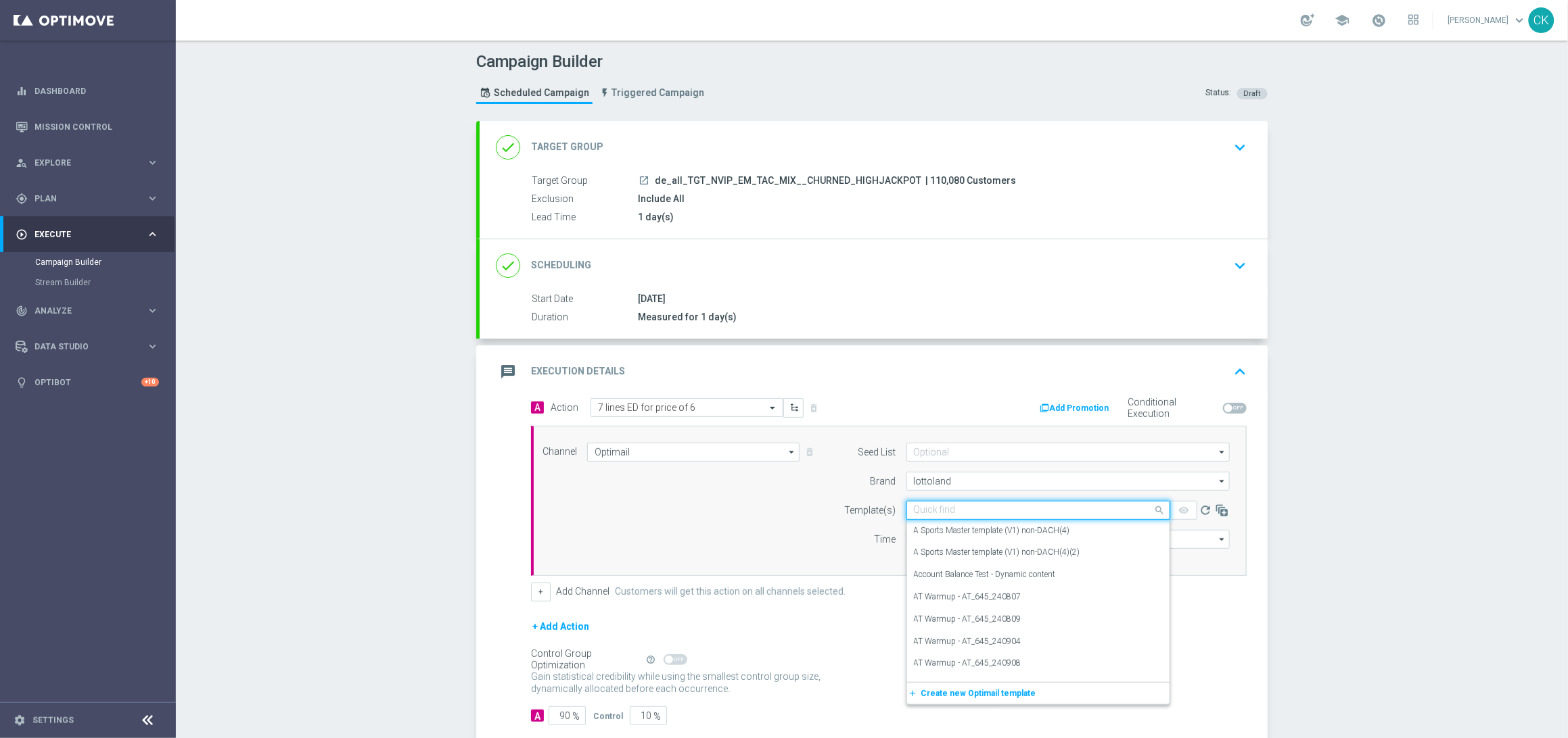
paste input "DE_ALL__ED_251009__NVIP_EMA_TAC_LT"
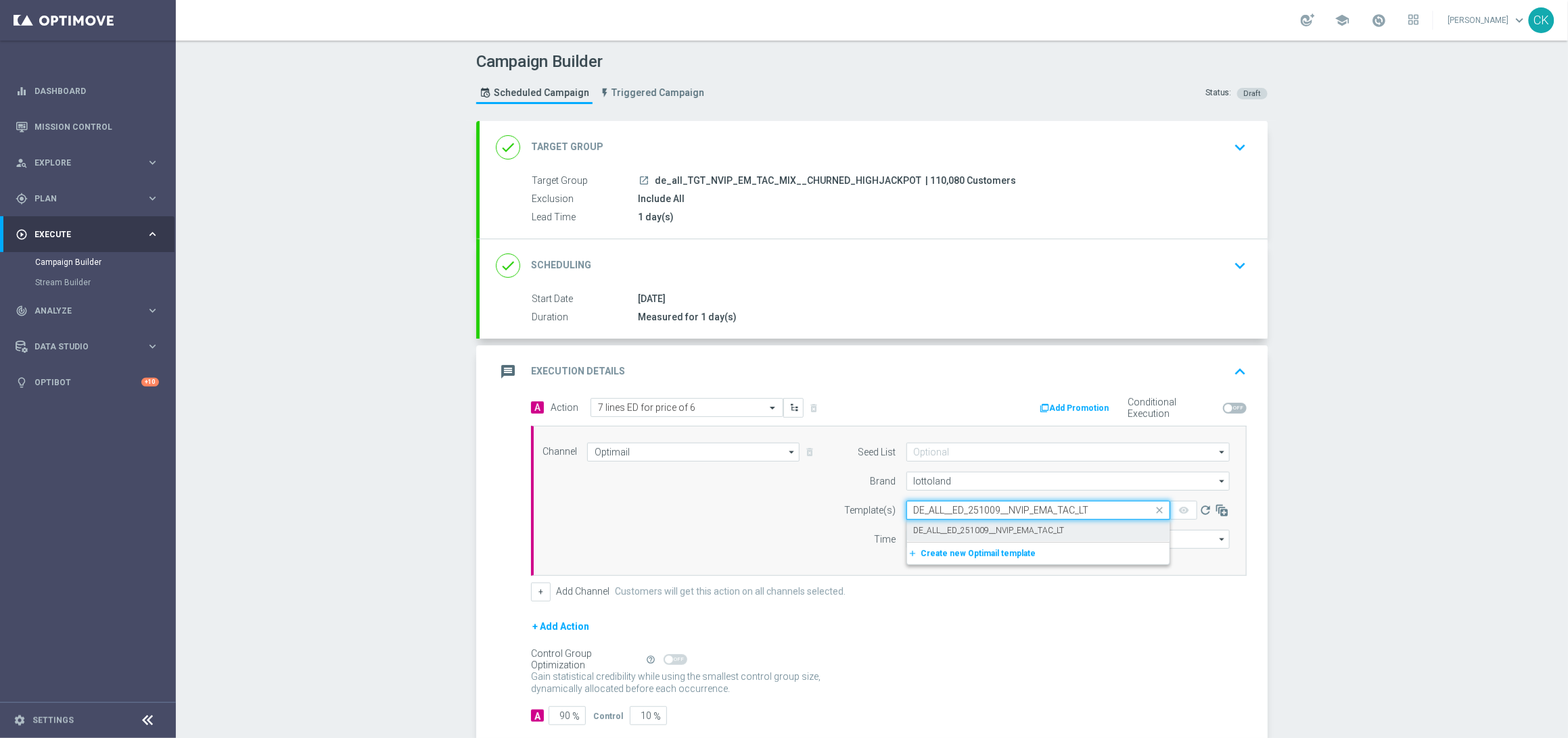
click at [936, 525] on label "DE_ALL__ED_251009__NVIP_EMA_TAC_LT" at bounding box center [989, 531] width 151 height 12
type input "DE_ALL__ED_251009__NVIP_EMA_TAC_LT"
click at [907, 542] on input "12:00" at bounding box center [941, 539] width 71 height 19
type input "06:00"
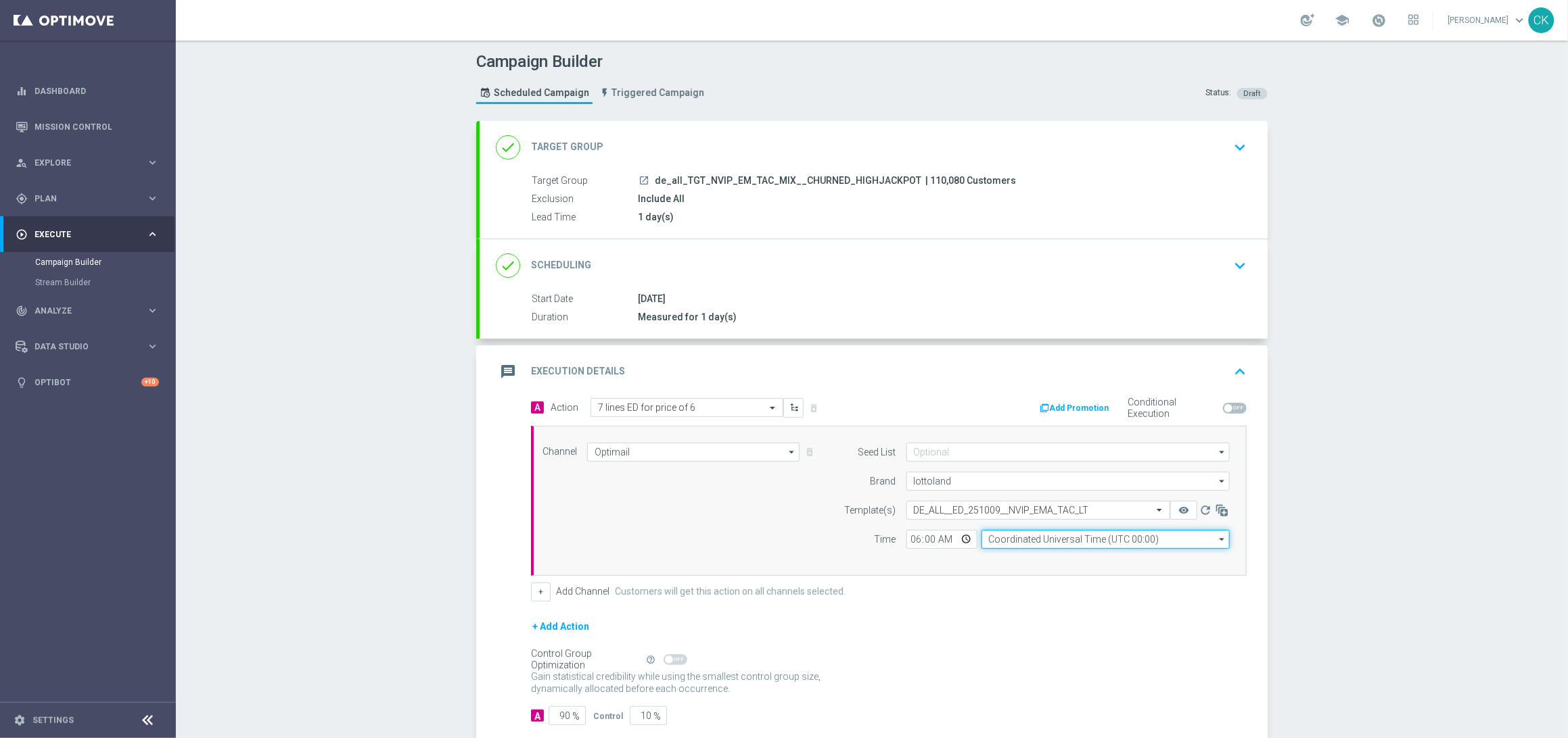
click at [1029, 533] on input "Coordinated Universal Time (UTC 00:00)" at bounding box center [1105, 539] width 248 height 19
click at [1028, 560] on div "Central European Time ([GEOGRAPHIC_DATA]) (UTC +02:00)" at bounding box center [1099, 559] width 221 height 13
type input "Central European Time ([GEOGRAPHIC_DATA]) (UTC +02:00)"
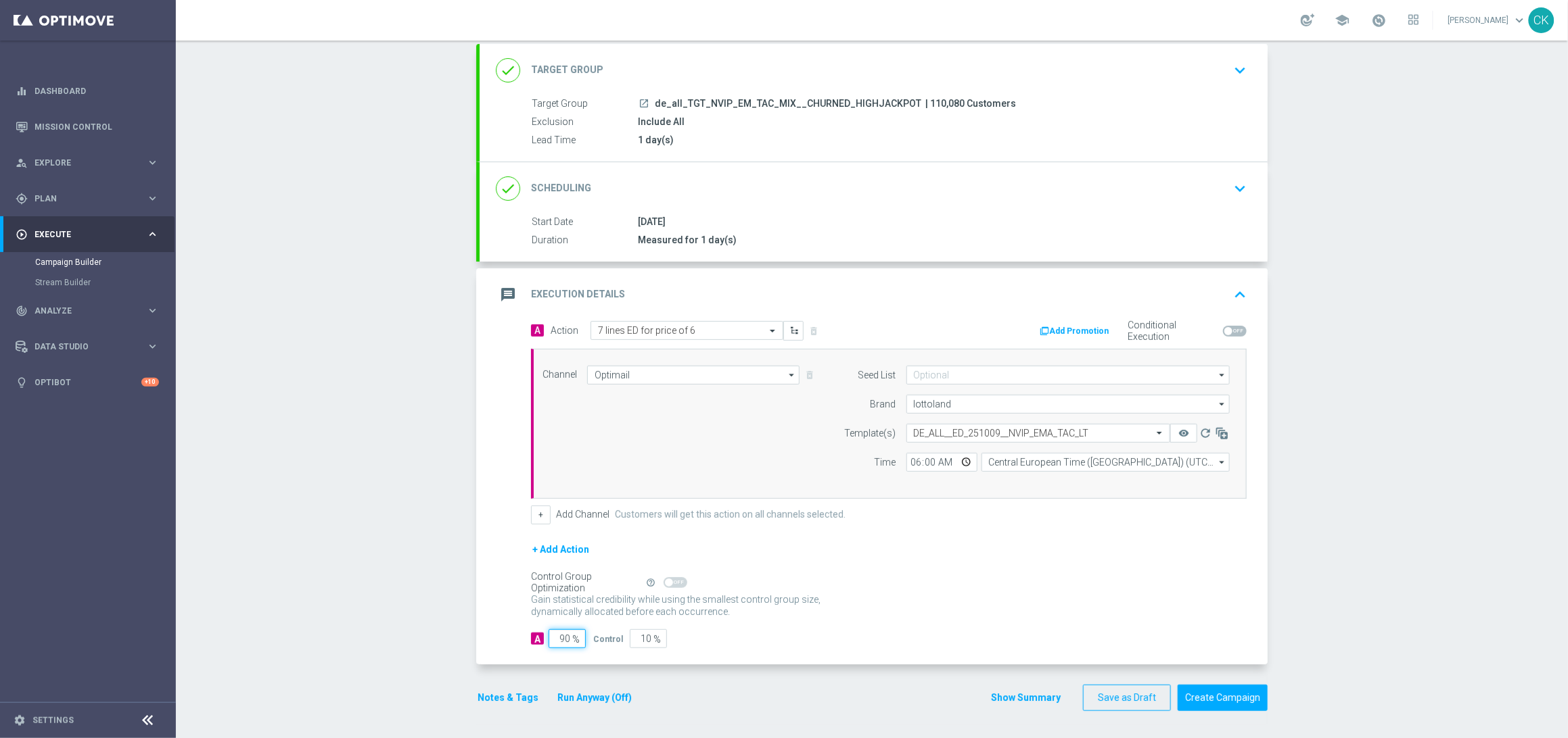
click at [565, 638] on input "90" at bounding box center [567, 639] width 37 height 19
type input "9"
type input "91"
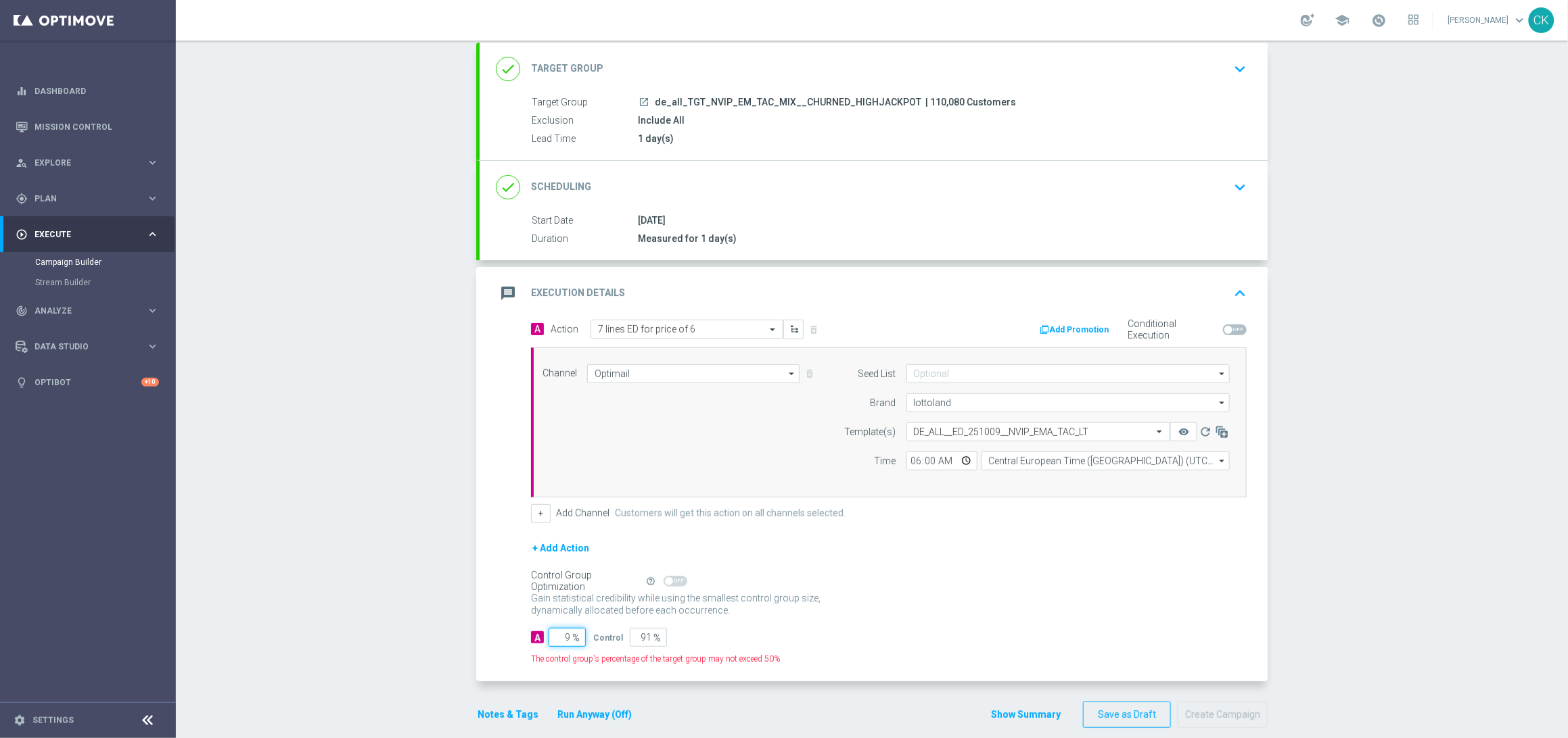
type input "98"
type input "2"
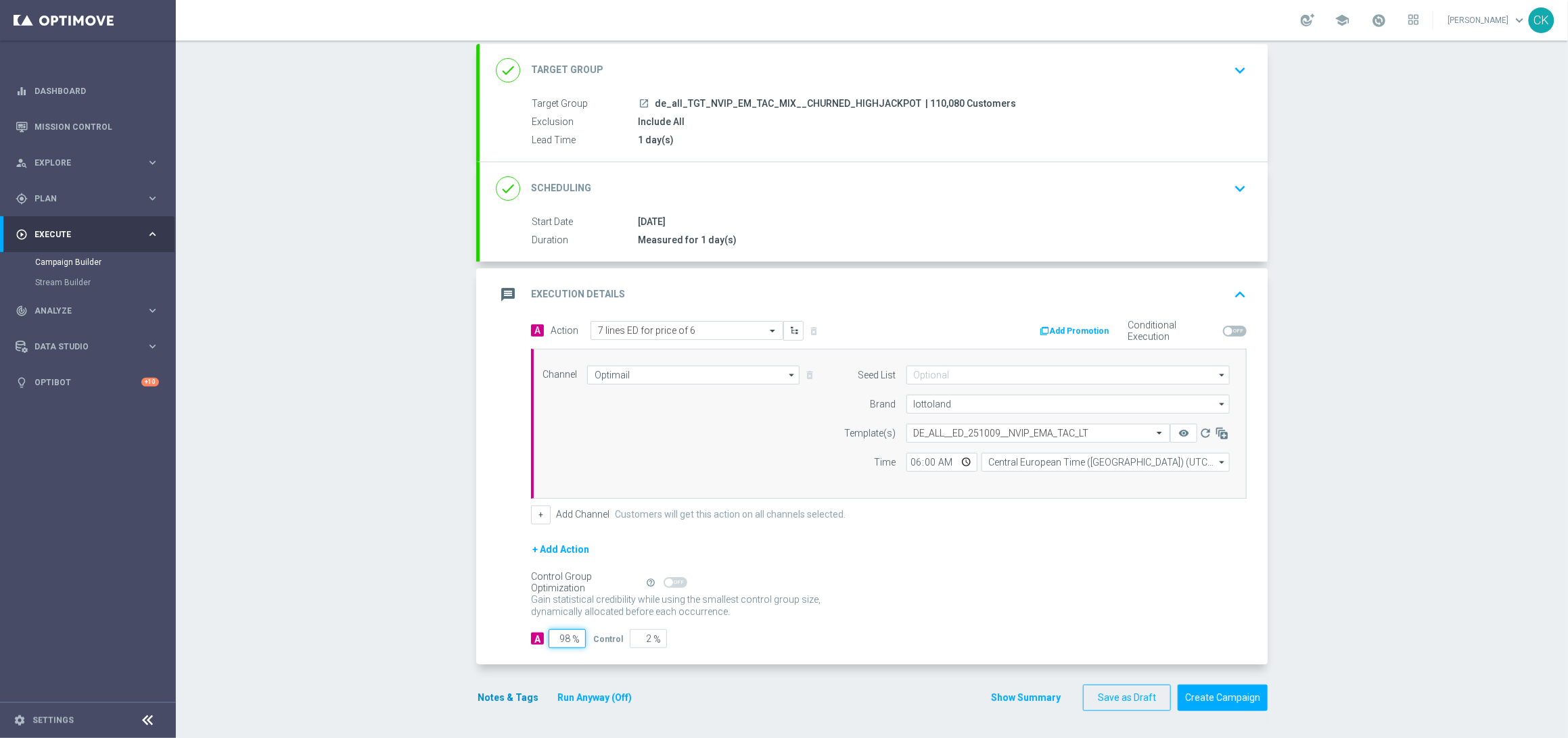
type input "98"
click at [493, 697] on button "Notes & Tags" at bounding box center [508, 698] width 63 height 17
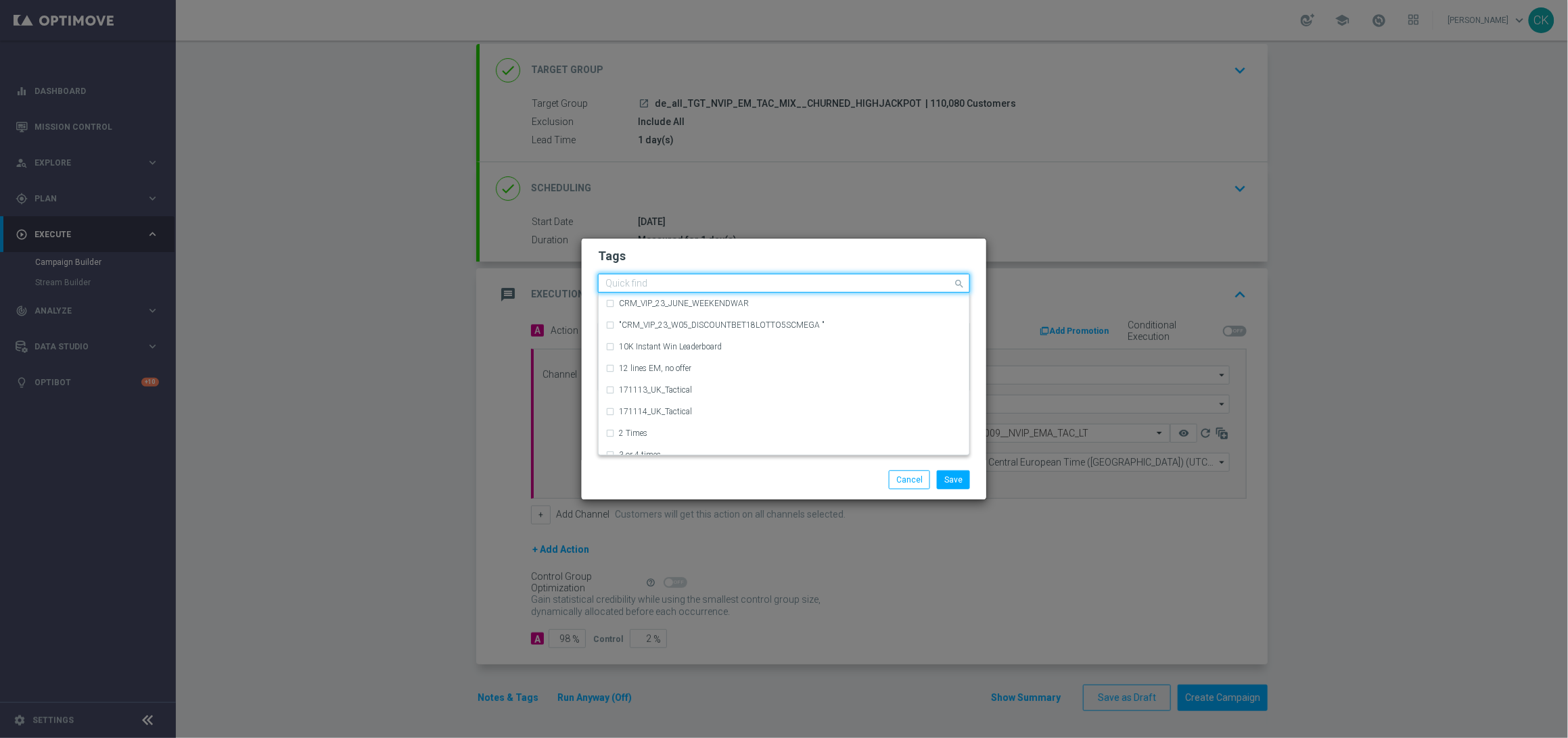
click at [702, 275] on div "Quick find" at bounding box center [775, 284] width 354 height 17
click at [698, 347] on div "DE_TACTICAL" at bounding box center [791, 347] width 343 height 8
type input "DE_T"
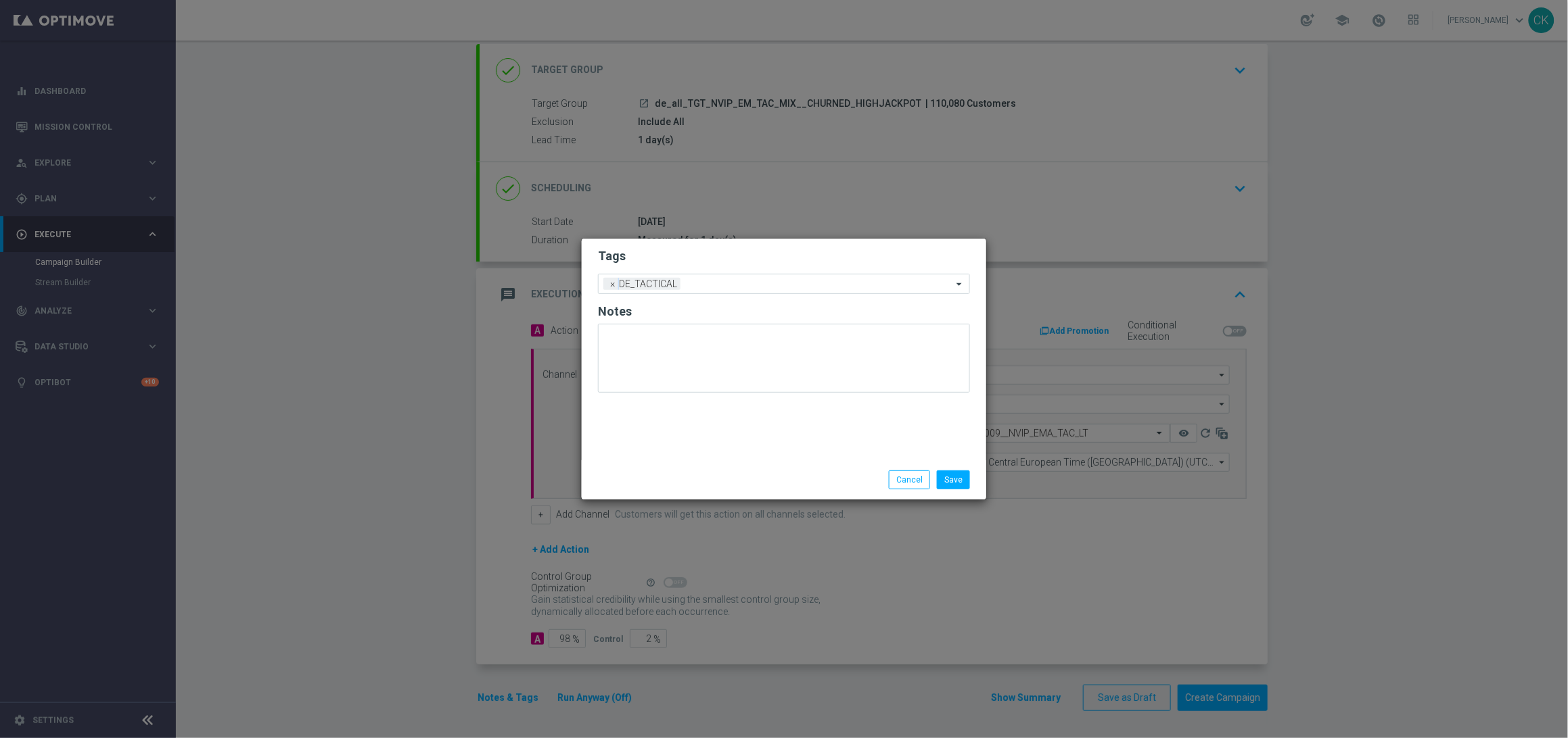
click at [697, 470] on div at bounding box center [653, 470] width 131 height 1
click at [945, 482] on button "Save" at bounding box center [953, 479] width 33 height 19
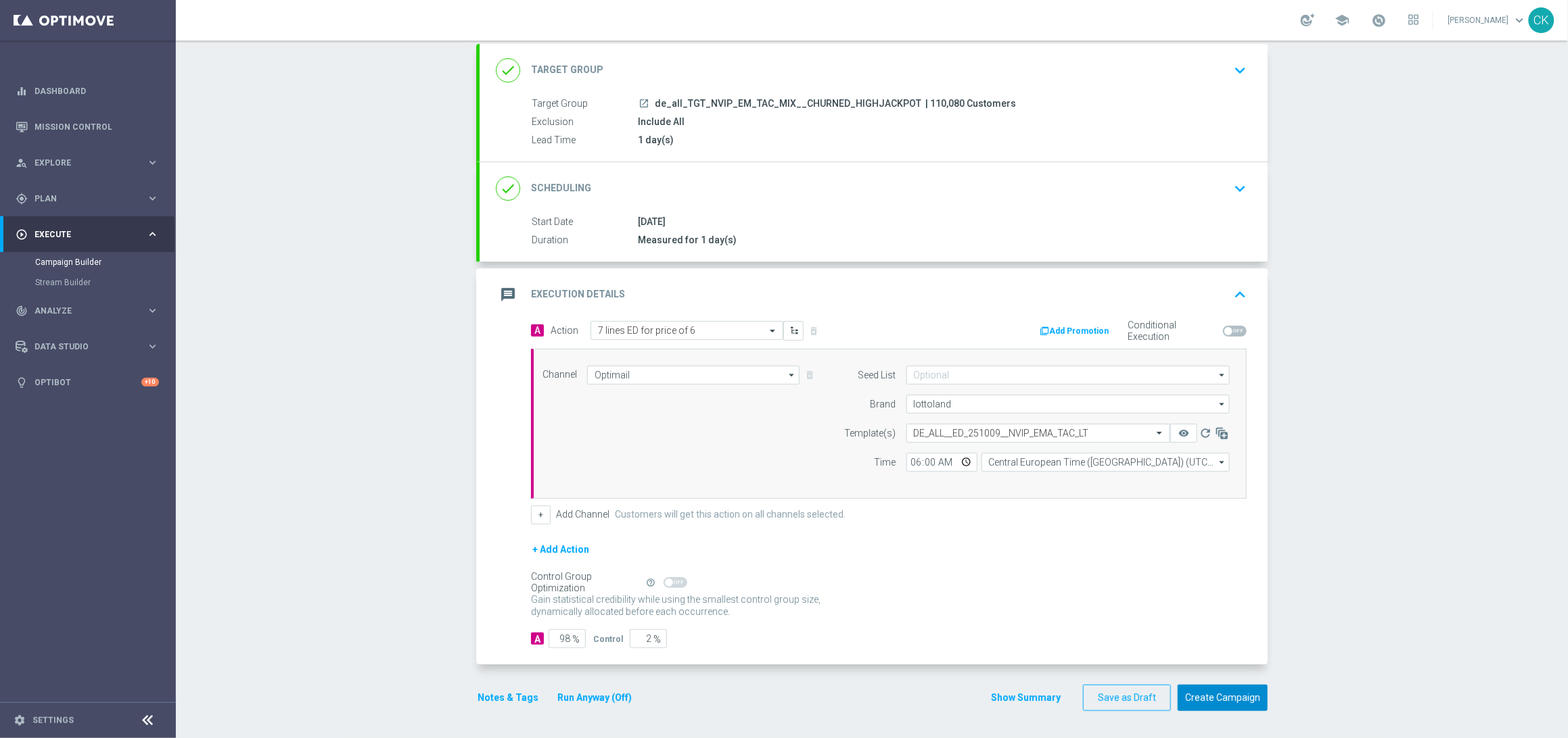
click at [1234, 695] on button "Create Campaign" at bounding box center [1222, 698] width 90 height 26
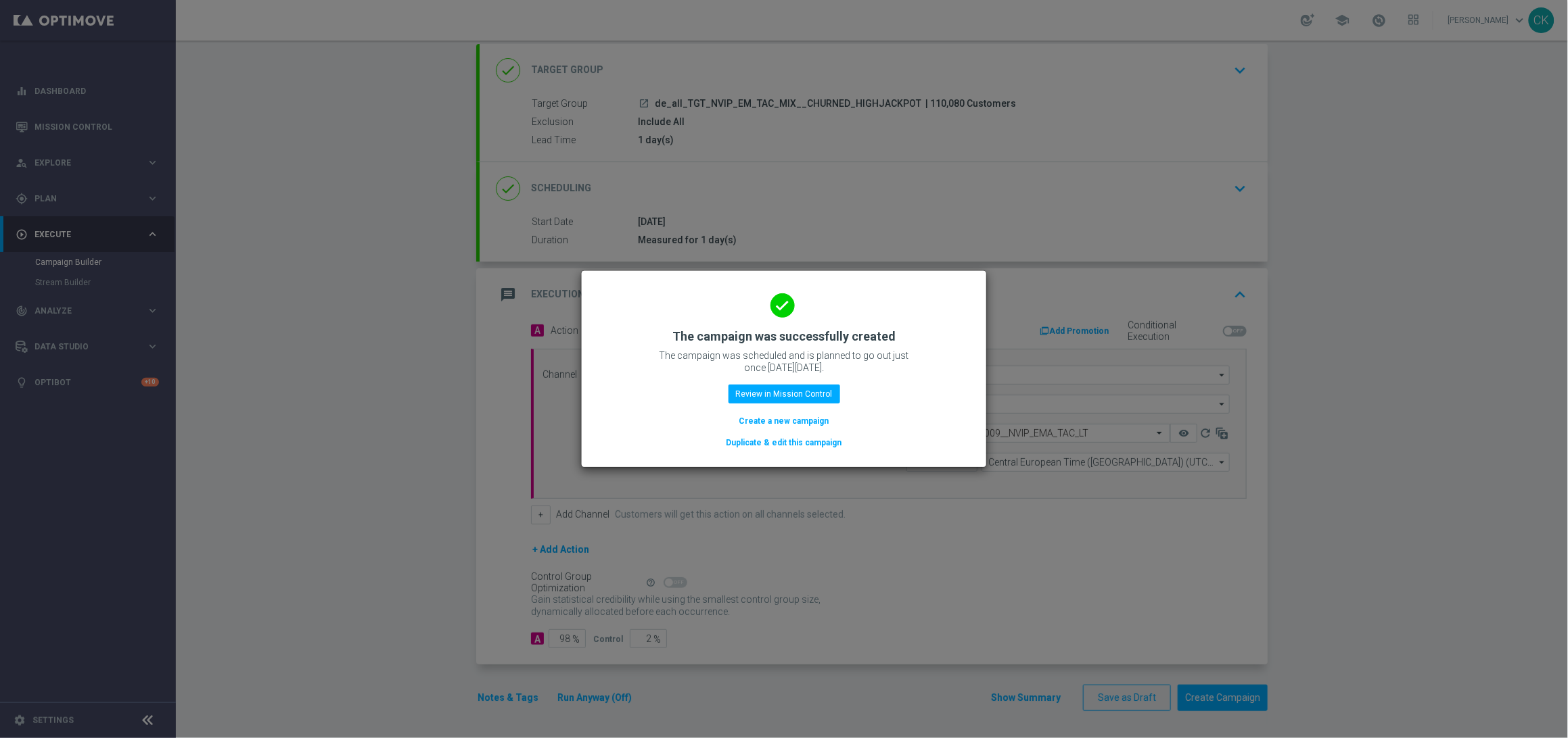
click at [763, 421] on button "Create a new campaign" at bounding box center [784, 420] width 92 height 15
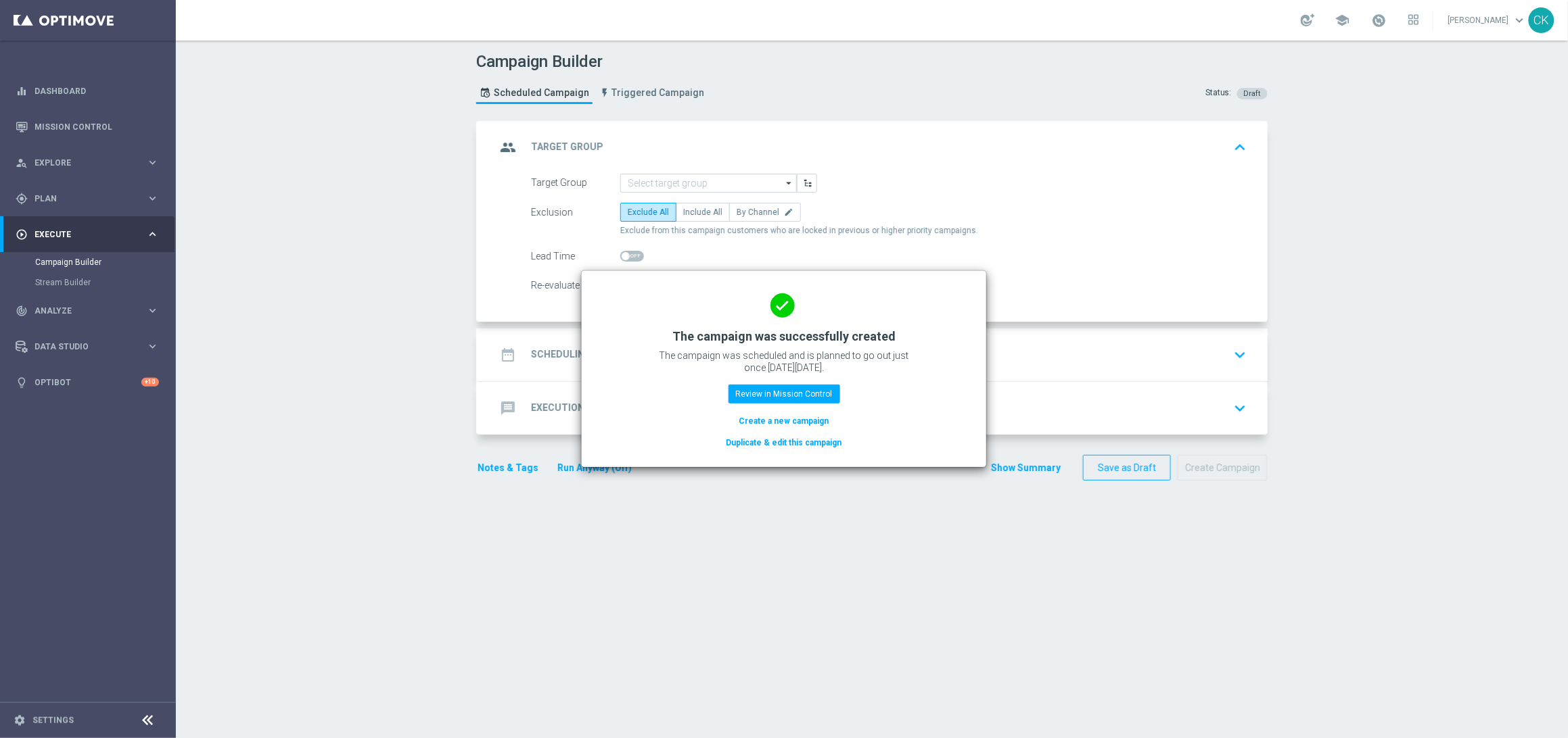
scroll to position [0, 0]
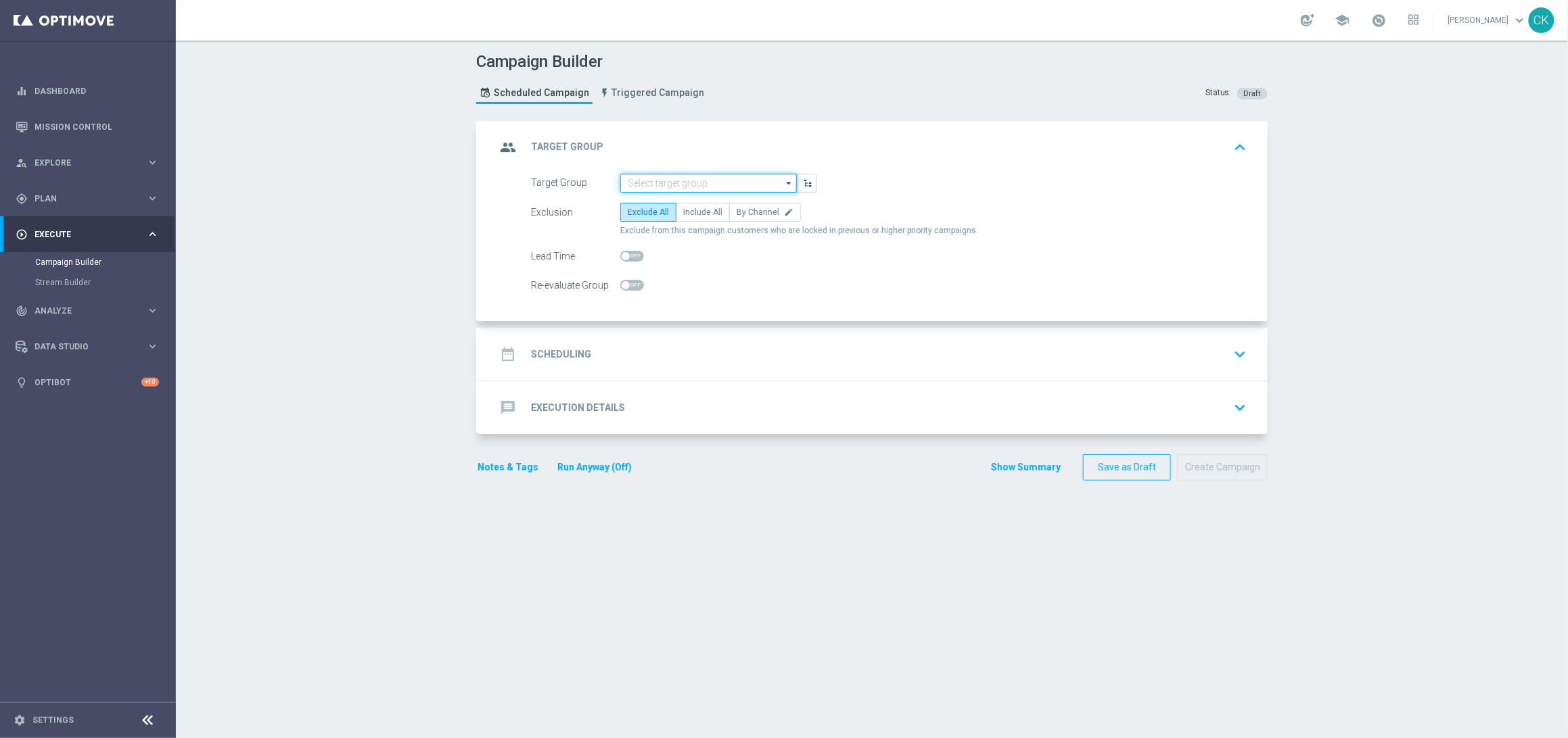
click at [661, 178] on input at bounding box center [709, 183] width 177 height 19
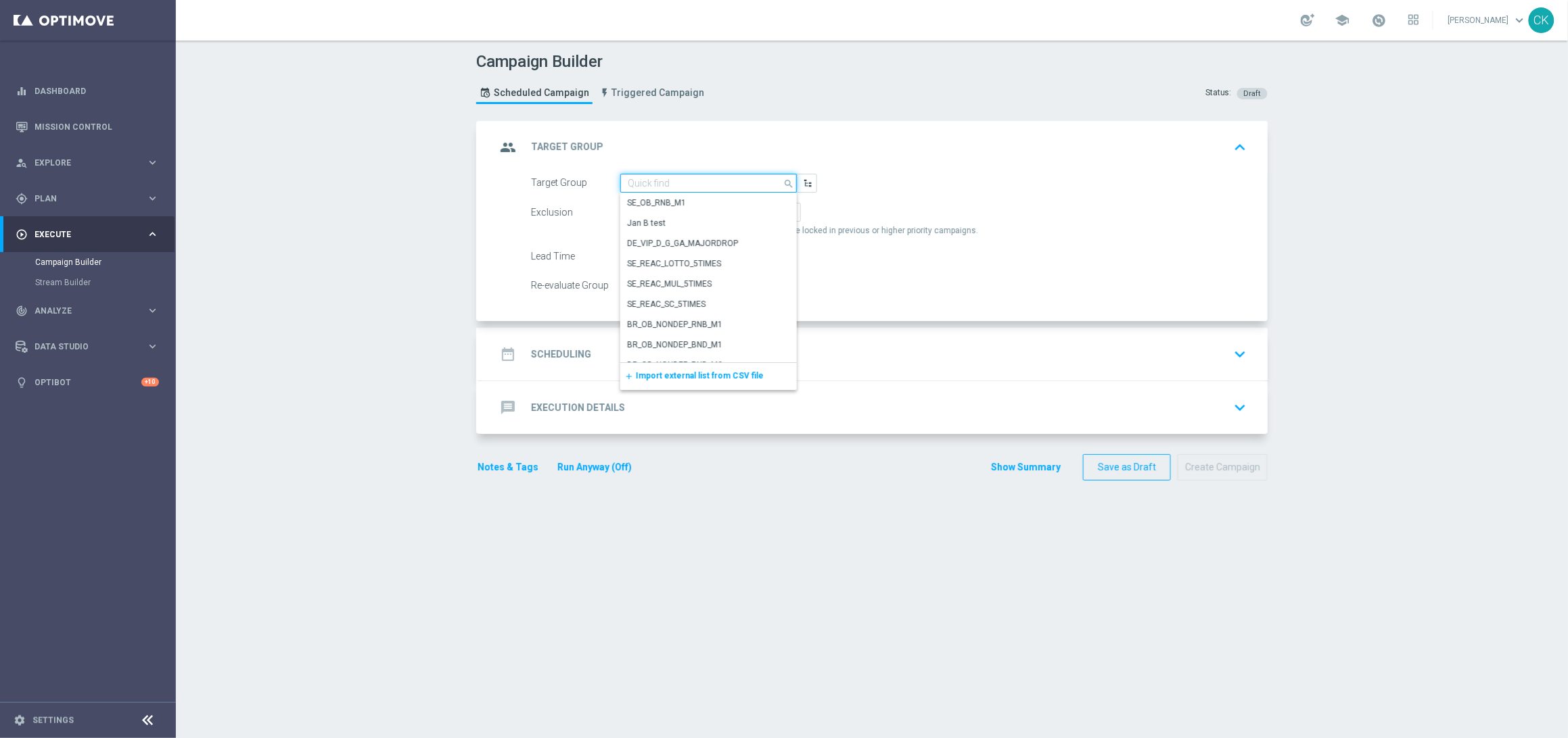
paste input "de_AT_TGT_NVIP_EM_TAC_MIX__ACTIVE_ALL_HIGHJACKPOT"
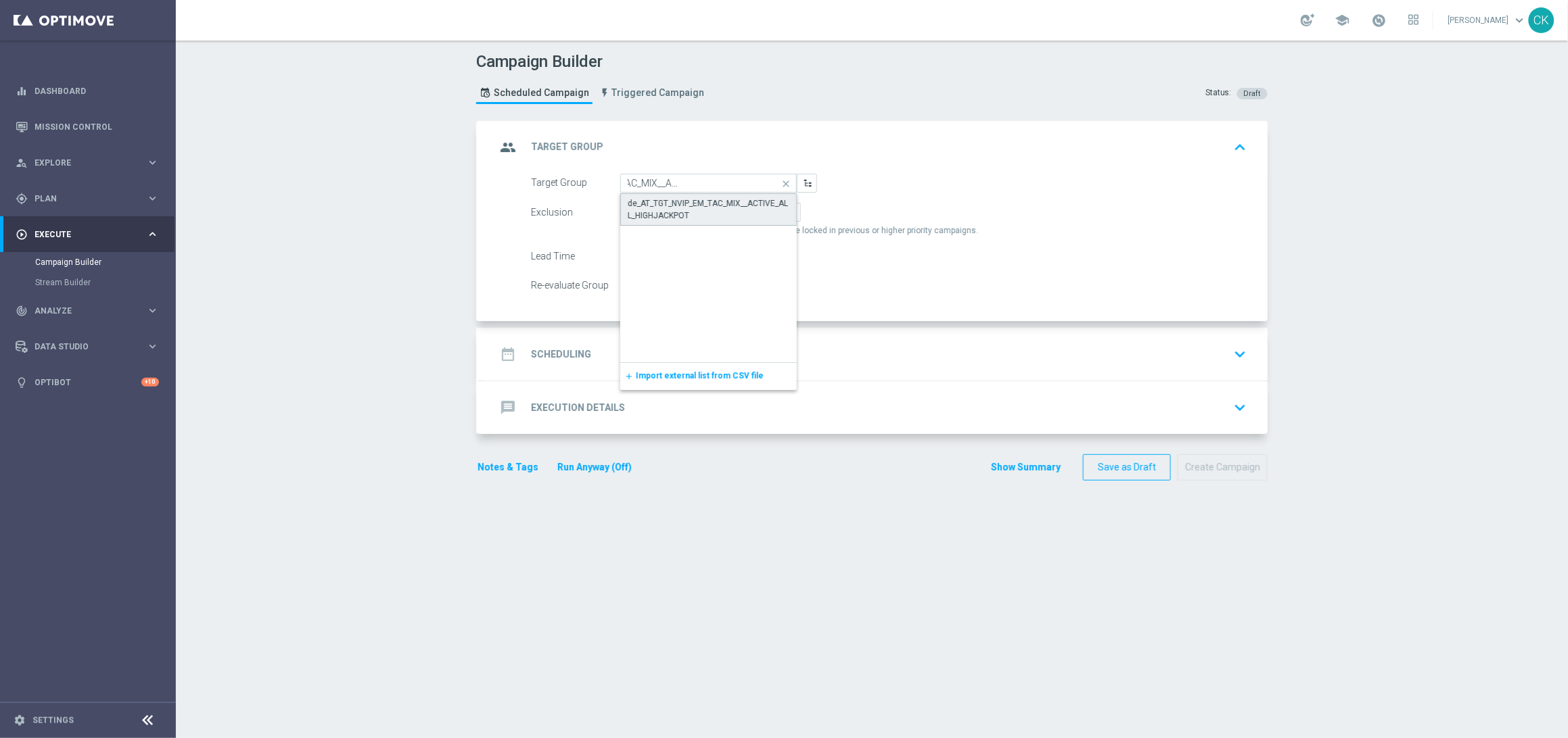
click at [679, 204] on div "de_AT_TGT_NVIP_EM_TAC_MIX__ACTIVE_ALL_HIGHJACKPOT" at bounding box center [709, 209] width 161 height 24
type input "de_AT_TGT_NVIP_EM_TAC_MIX__ACTIVE_ALL_HIGHJACKPOT"
click at [709, 205] on label "Include All" at bounding box center [703, 212] width 54 height 19
click at [692, 211] on input "Include All" at bounding box center [687, 215] width 9 height 9
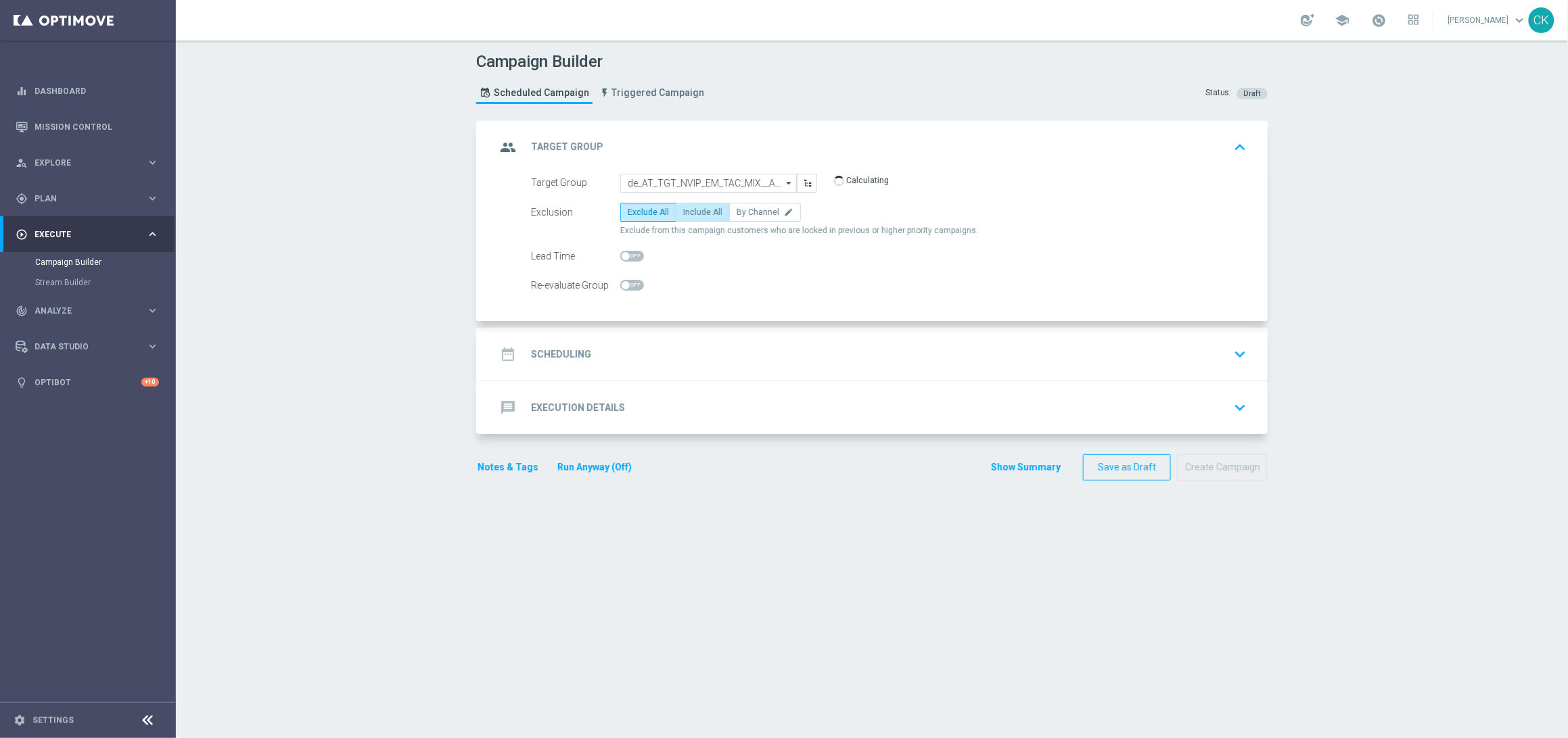
radio input "true"
click at [629, 252] on span at bounding box center [632, 256] width 24 height 11
click at [629, 252] on input "checkbox" at bounding box center [632, 256] width 24 height 11
checkbox input "true"
click at [559, 345] on div "date_range Scheduling" at bounding box center [543, 354] width 95 height 24
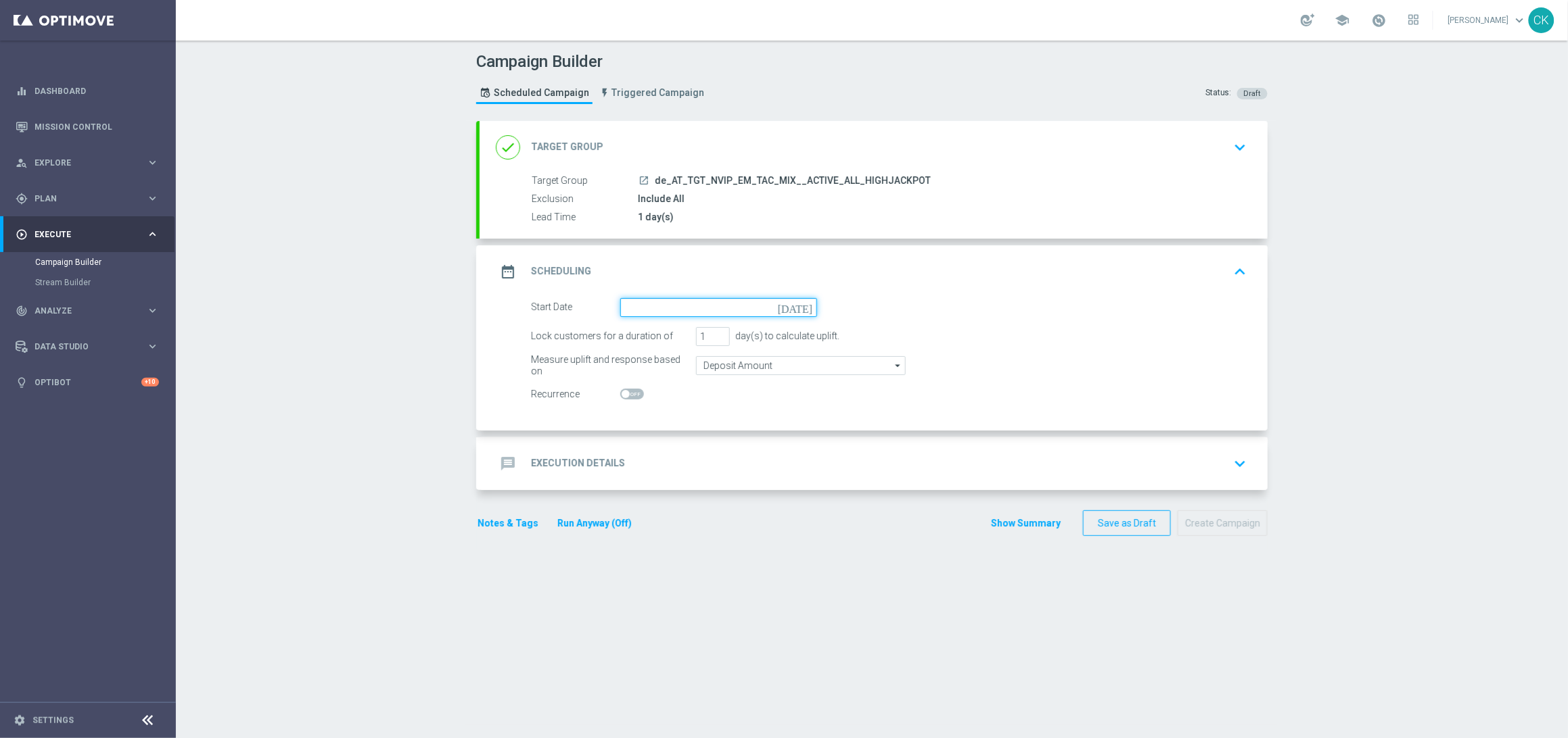
click at [671, 304] on input at bounding box center [718, 307] width 197 height 19
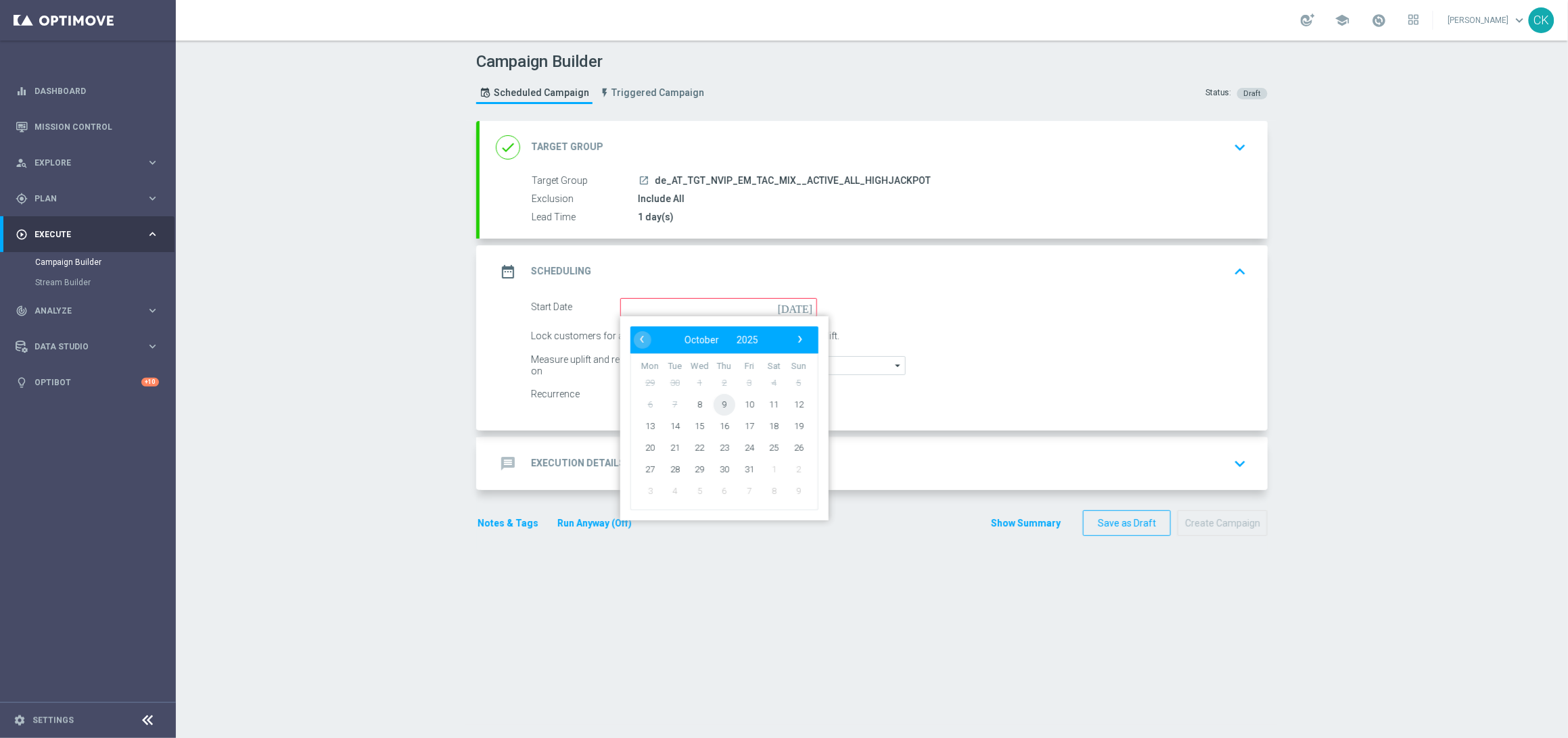
click at [718, 407] on span "9" at bounding box center [724, 404] width 22 height 22
type input "[DATE]"
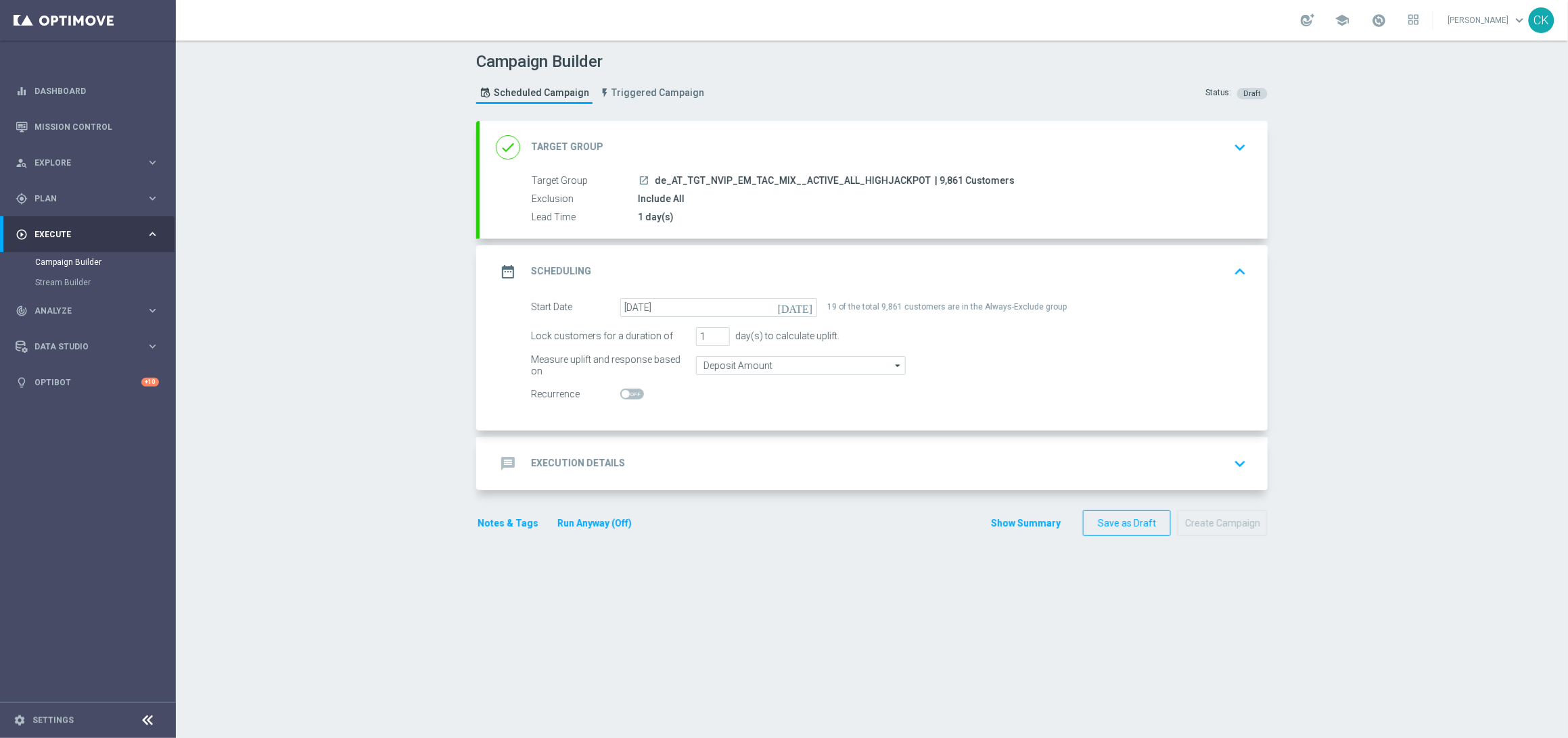
click at [564, 461] on h2 "Execution Details" at bounding box center [578, 464] width 94 height 13
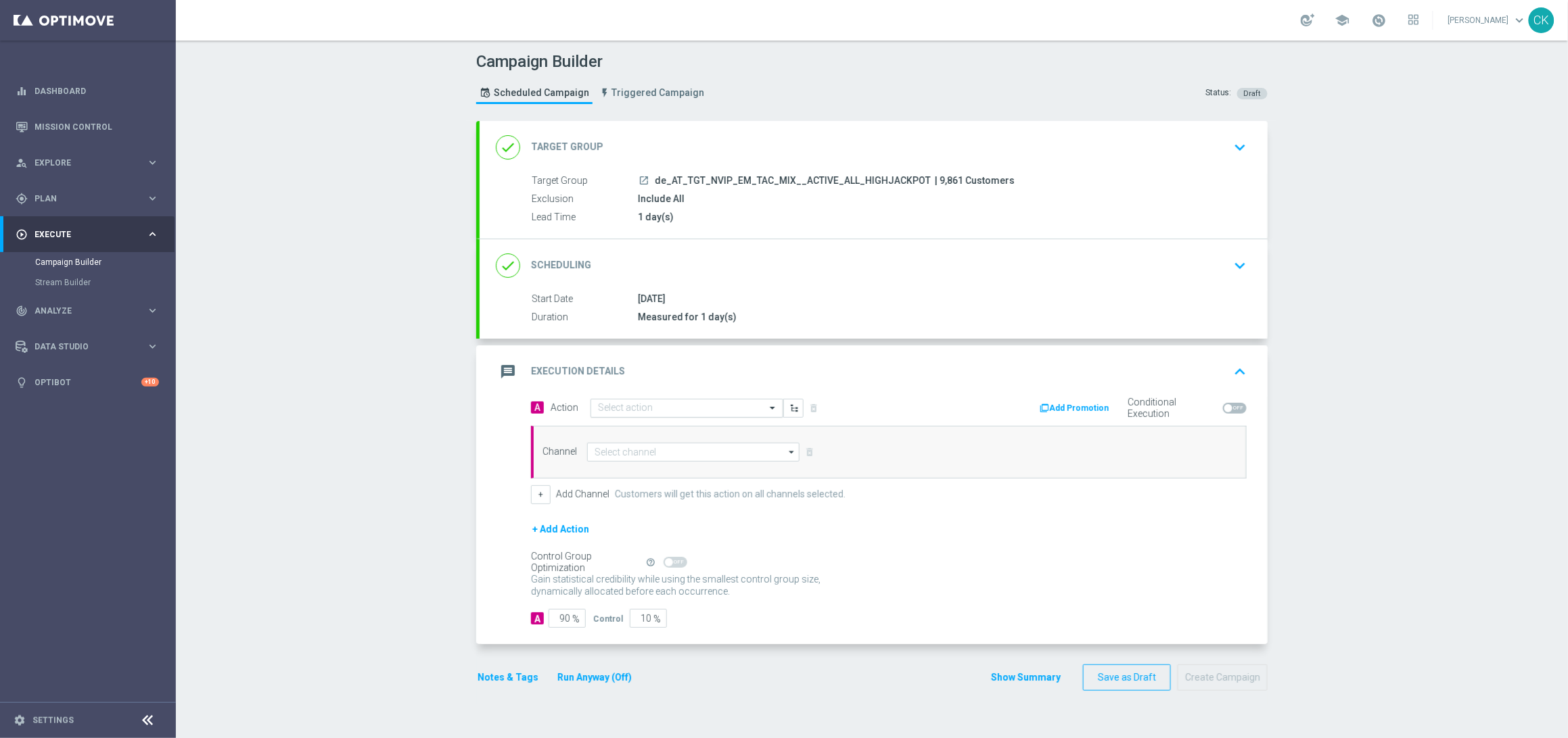
click at [661, 406] on input "text" at bounding box center [673, 409] width 151 height 12
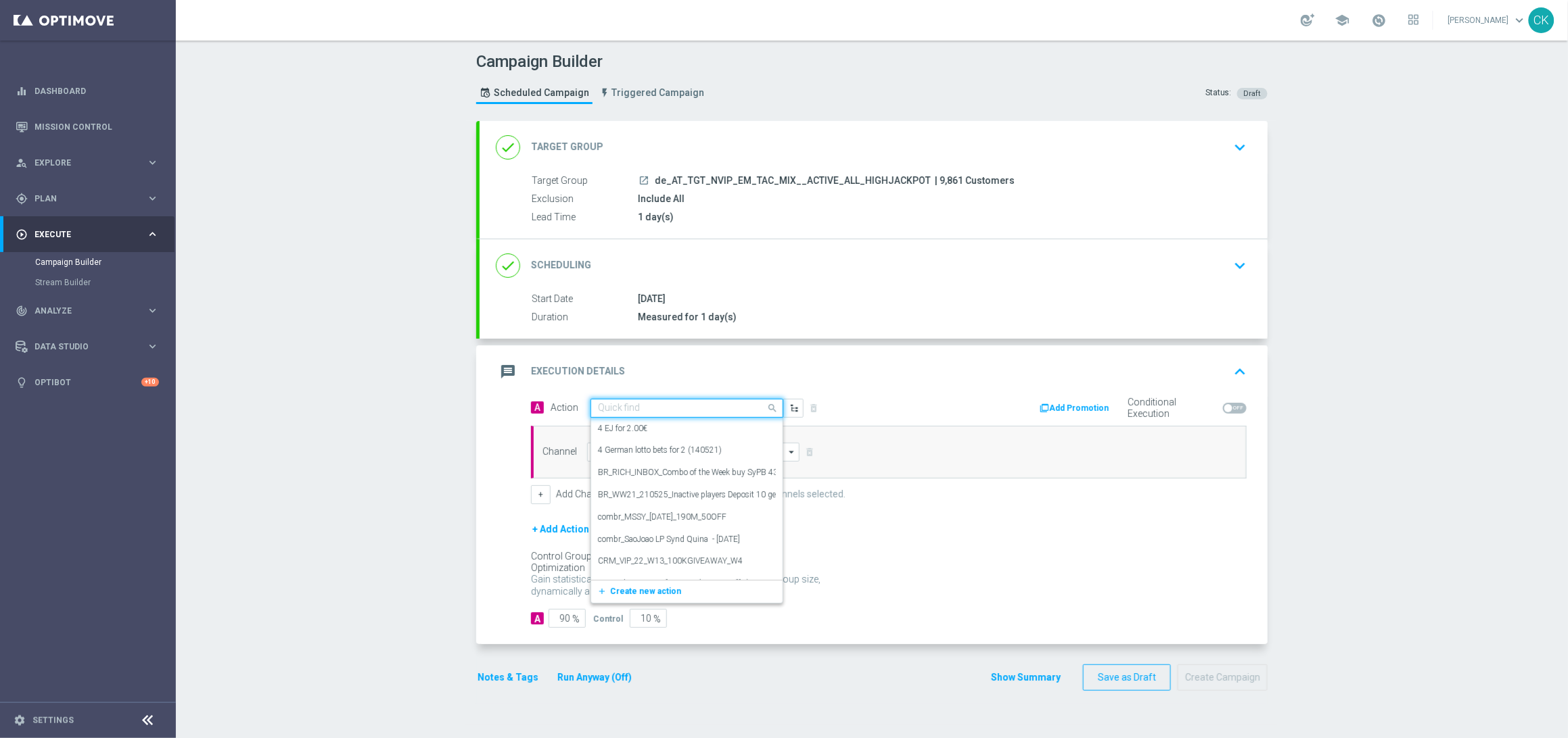
paste input "7 lines ED for price of 6"
type input "7 lines ED for price of 6"
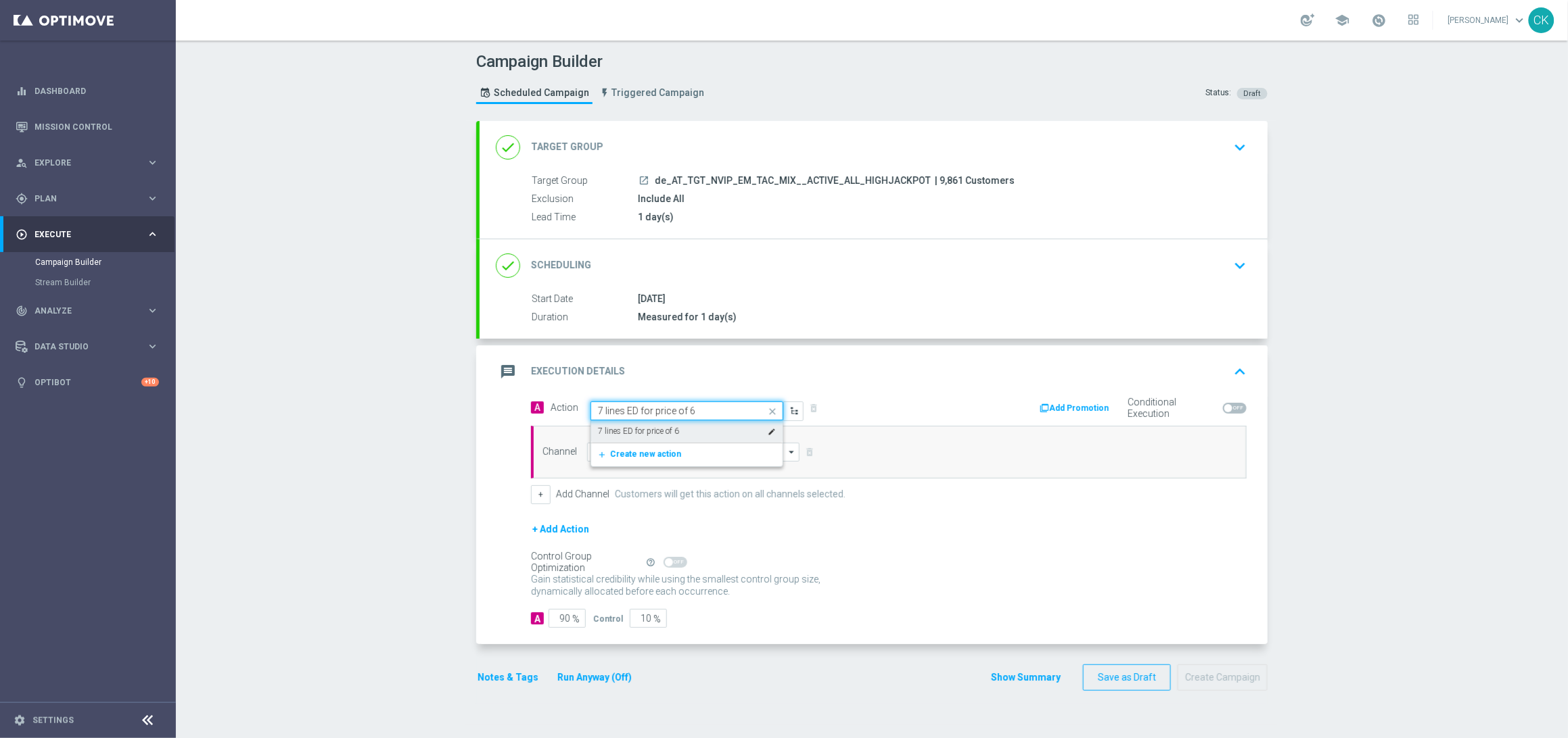
click at [665, 429] on label "7 lines ED for price of 6" at bounding box center [638, 432] width 81 height 12
click at [662, 451] on input at bounding box center [693, 452] width 212 height 19
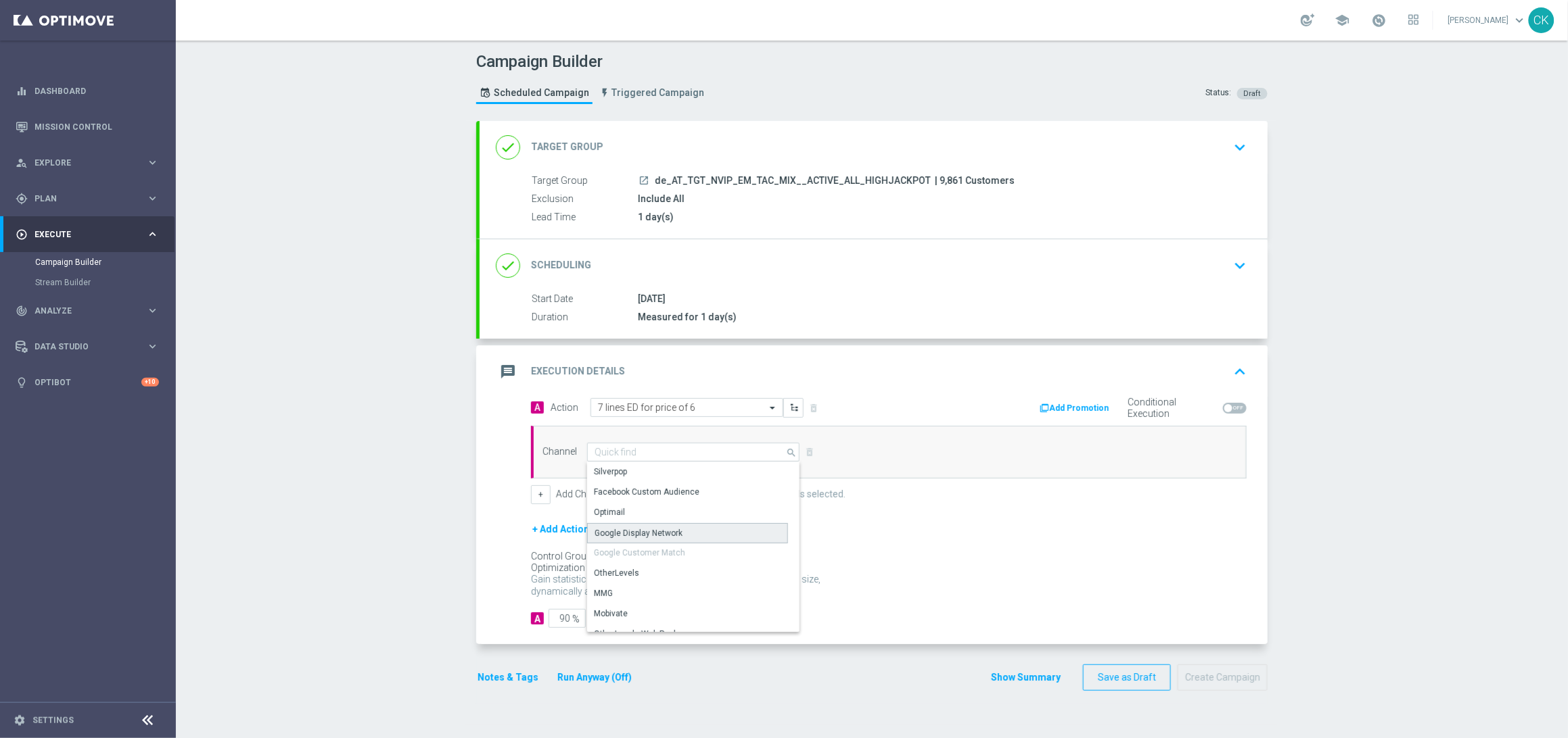
click at [651, 523] on div "Google Display Network" at bounding box center [687, 533] width 201 height 20
type input "Google Display Network"
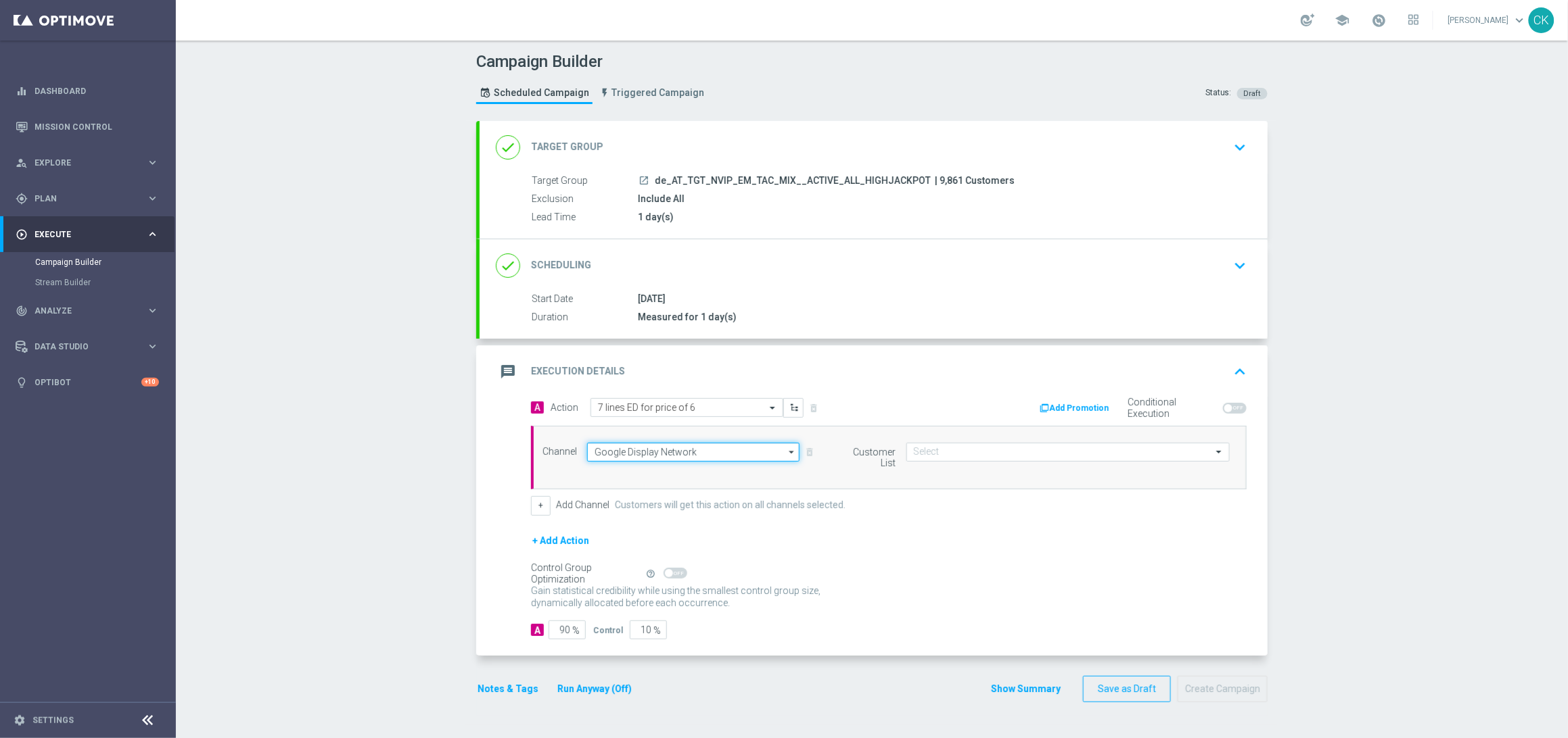
click at [704, 450] on input "Google Display Network" at bounding box center [693, 452] width 212 height 19
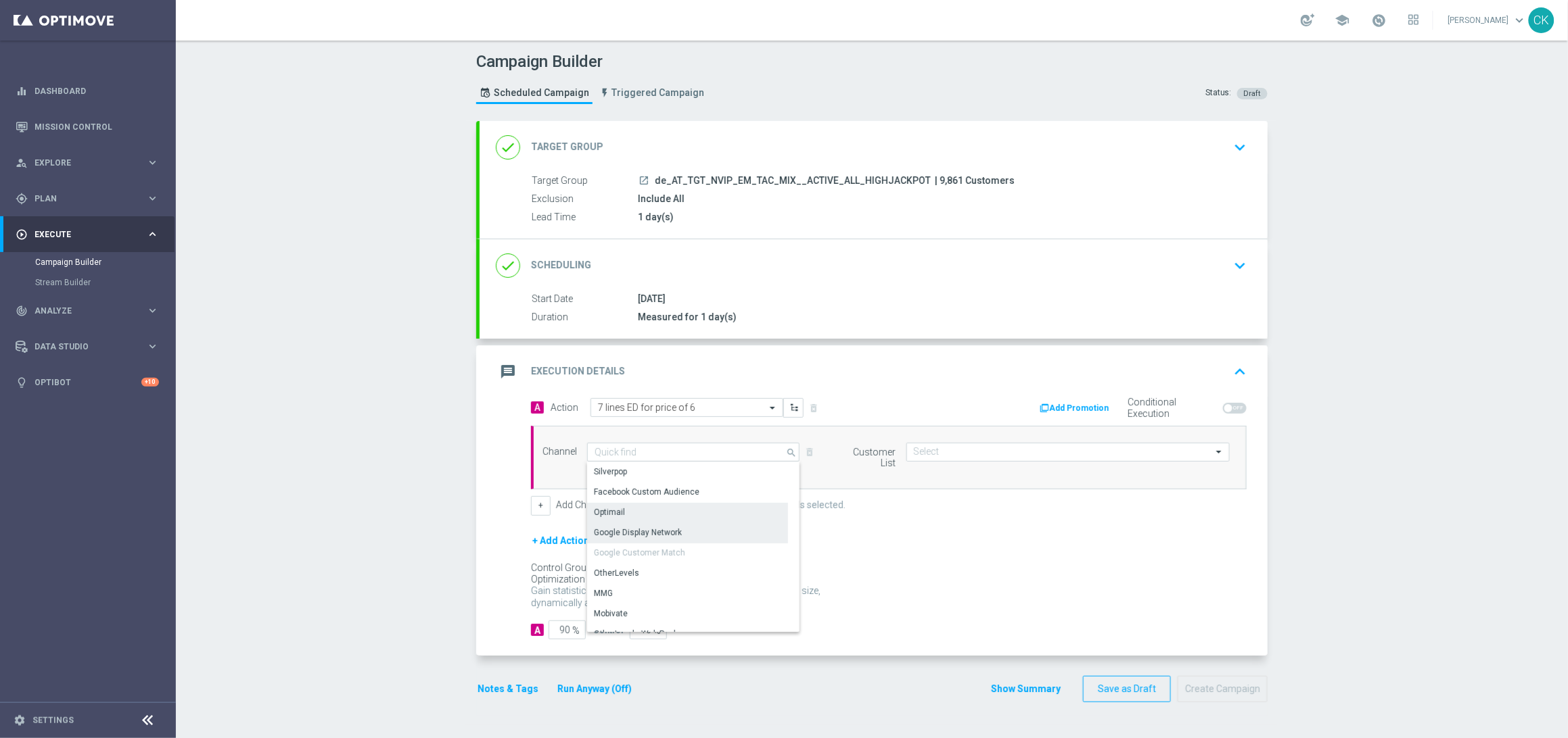
click at [673, 512] on div "Optimail" at bounding box center [687, 512] width 201 height 19
type input "Optimail"
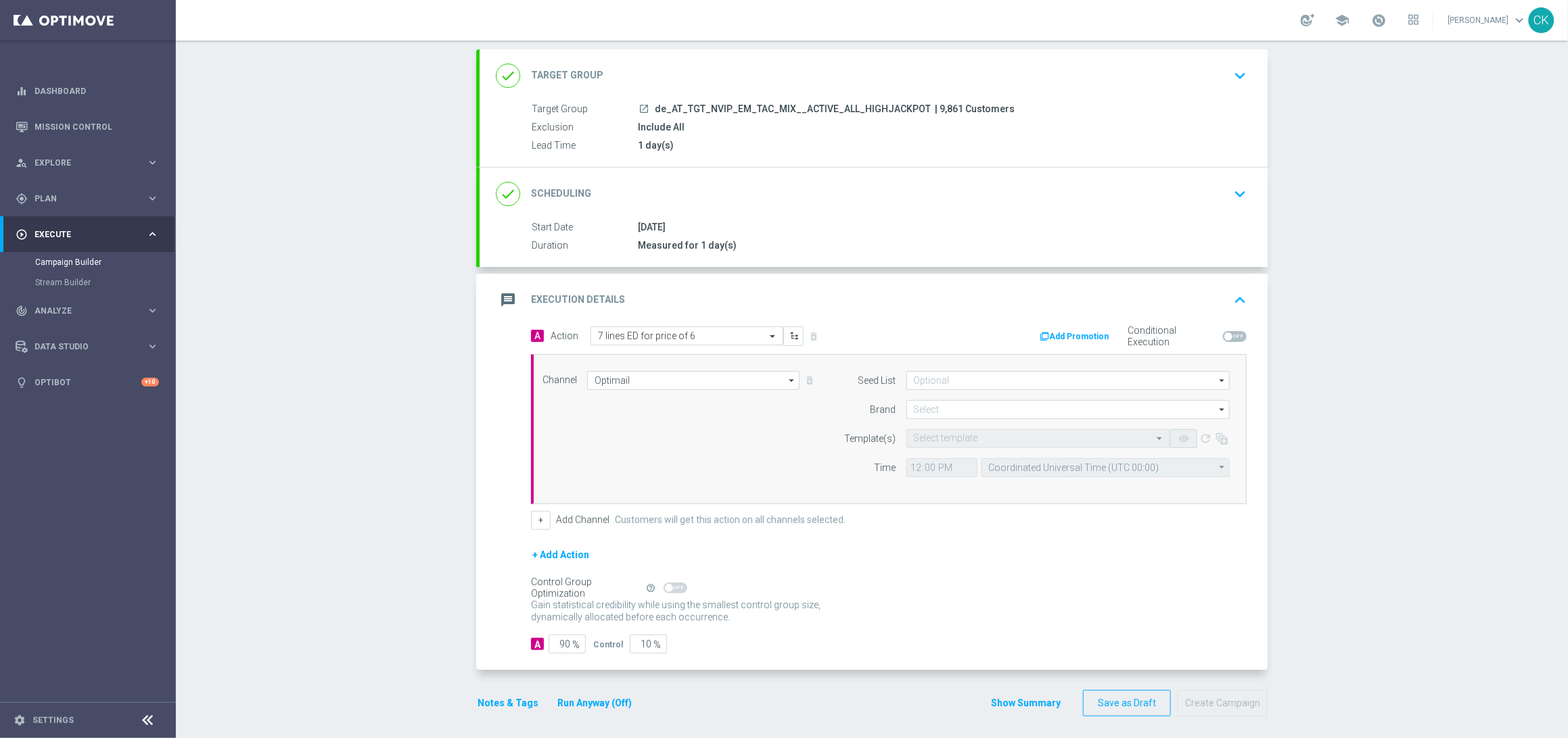
scroll to position [79, 0]
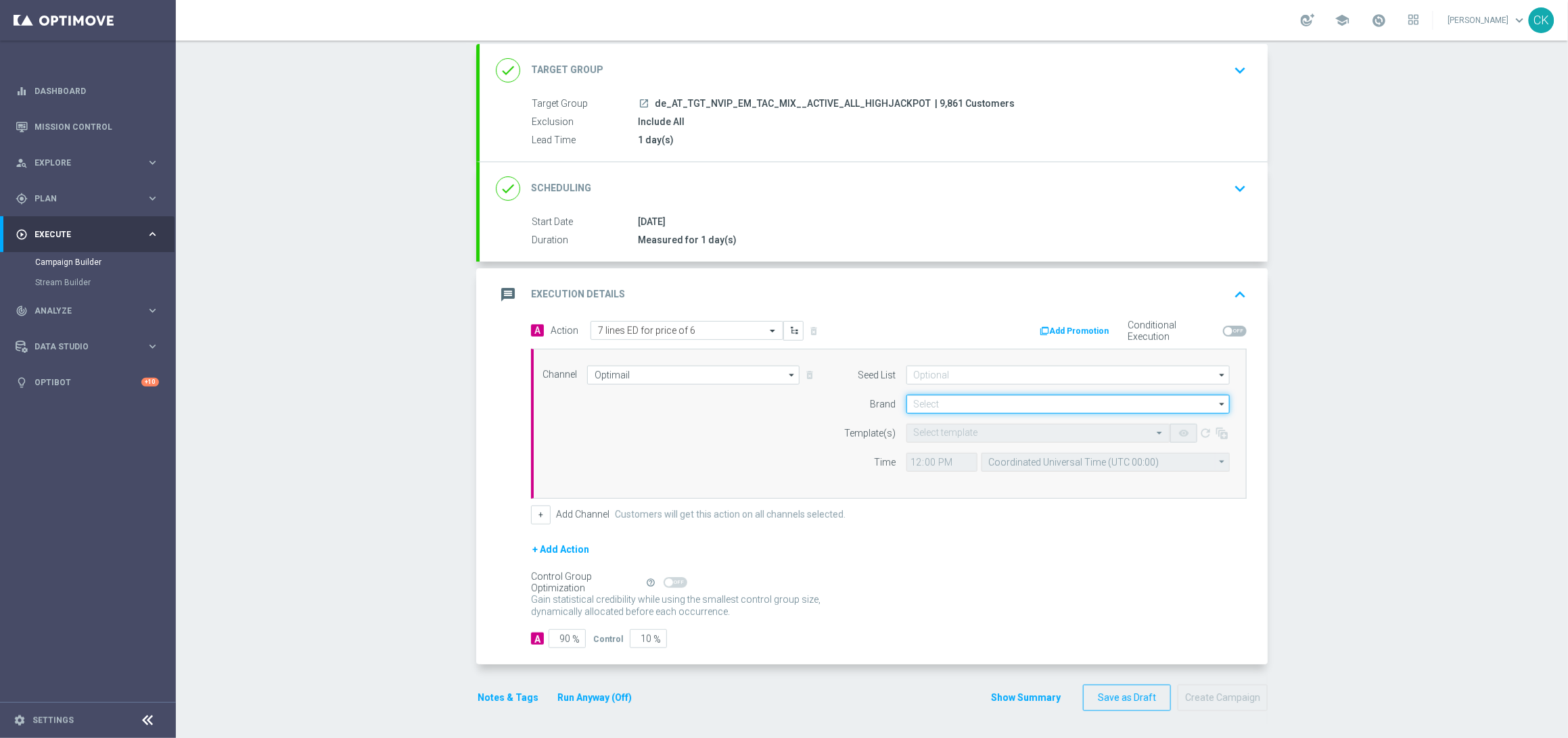
click at [938, 406] on input at bounding box center [1067, 404] width 323 height 19
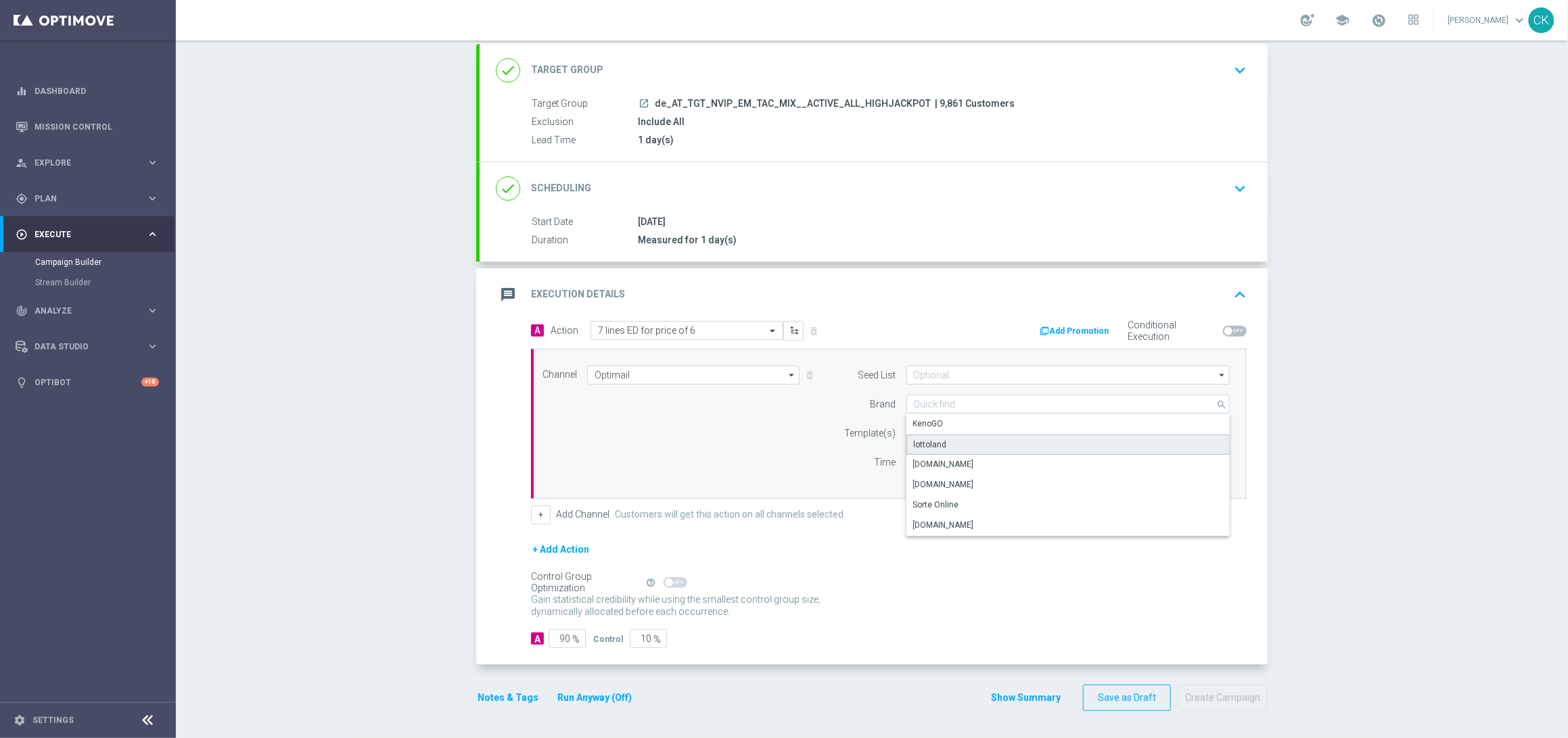
click at [938, 438] on div "lottoland" at bounding box center [1067, 444] width 323 height 20
type input "lottoland"
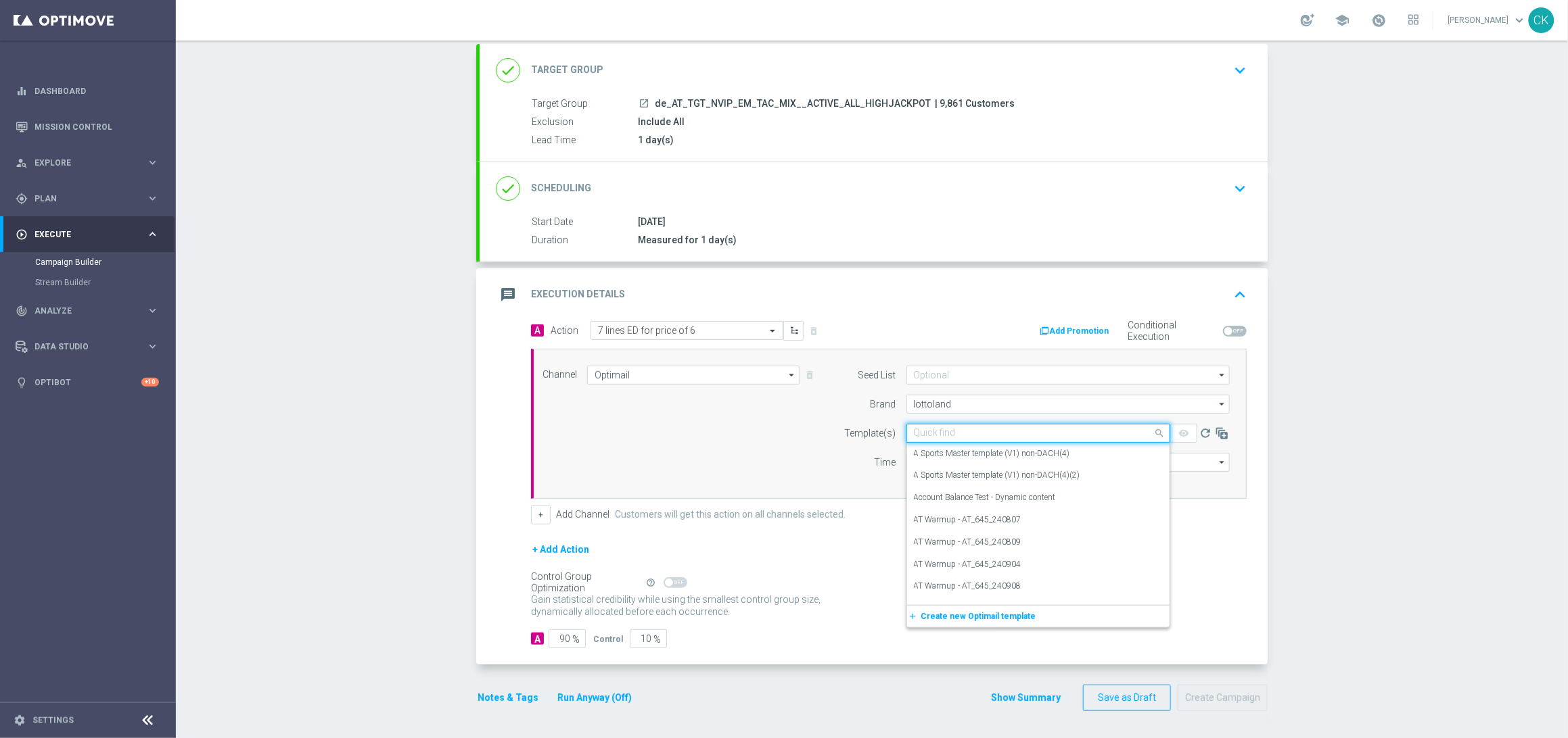
click at [938, 433] on input "text" at bounding box center [1024, 434] width 222 height 12
paste input "AT__ED_251009__NVIP_EMA_TAC_LT"
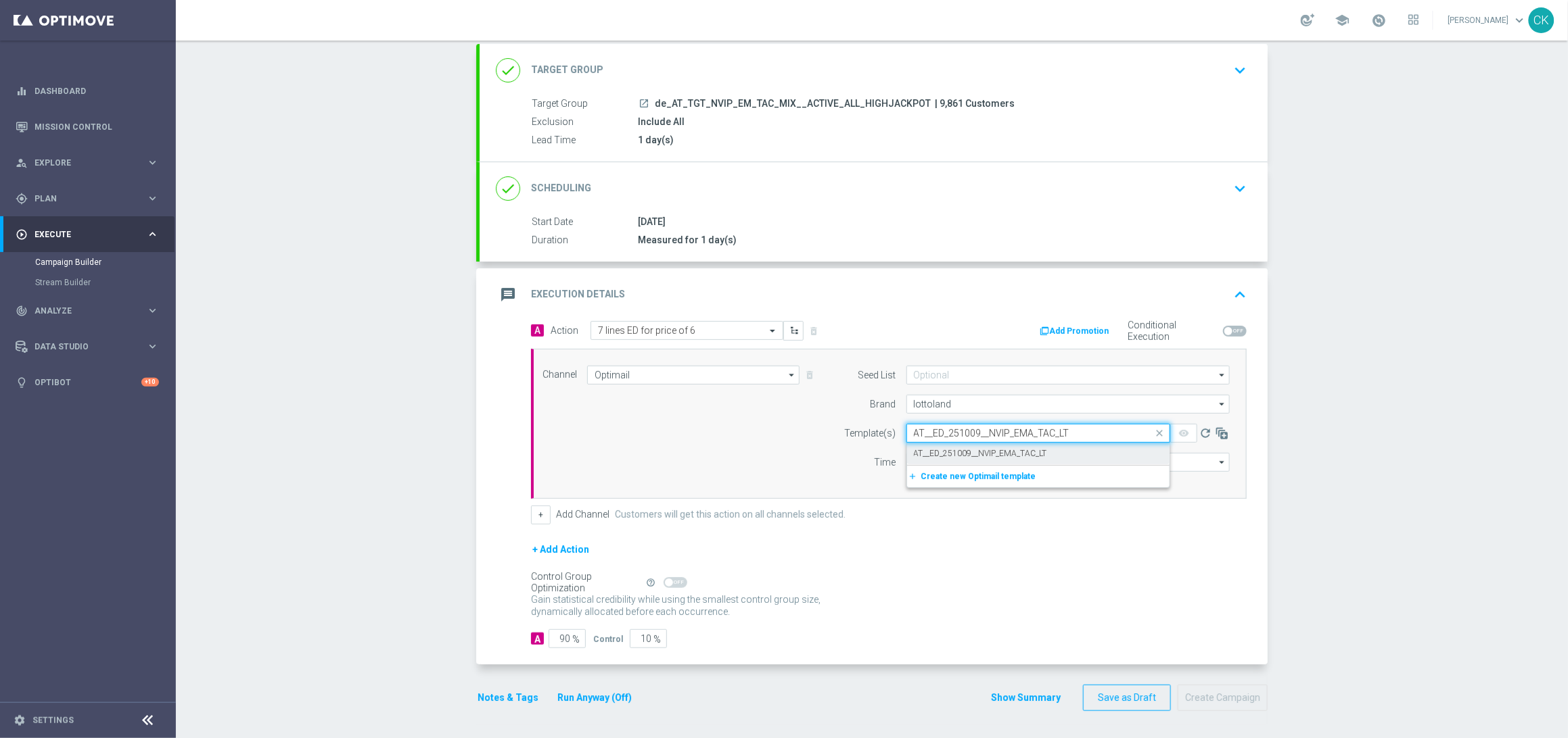
click at [951, 458] on label "AT__ED_251009__NVIP_EMA_TAC_LT" at bounding box center [980, 454] width 134 height 12
type input "AT__ED_251009__NVIP_EMA_TAC_LT"
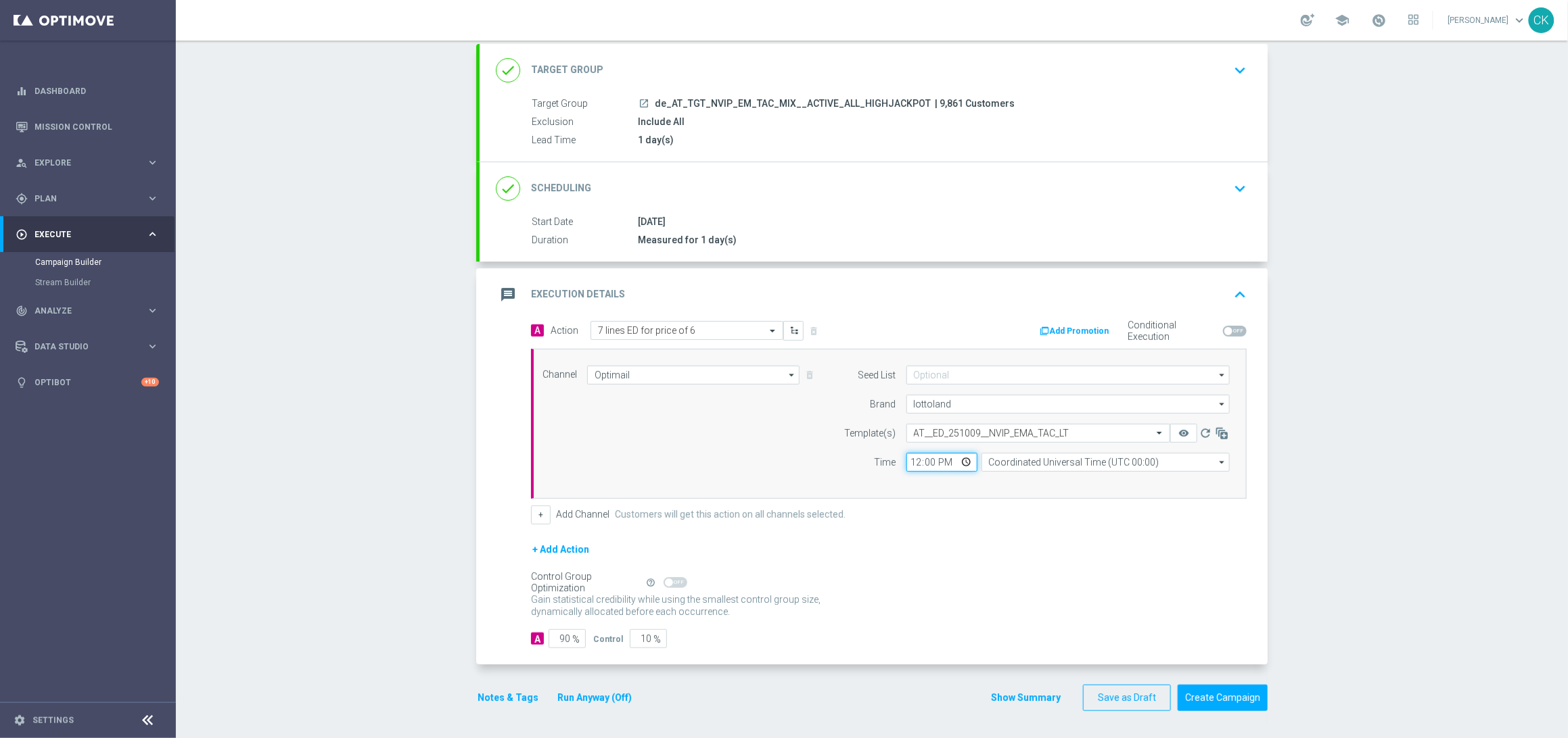
click at [906, 462] on input "12:00" at bounding box center [941, 462] width 71 height 19
type input "06:00"
click at [1088, 455] on input "Coordinated Universal Time (UTC 00:00)" at bounding box center [1105, 462] width 248 height 19
click at [1077, 485] on div "Central European Time ([GEOGRAPHIC_DATA]) (UTC +02:00)" at bounding box center [1099, 482] width 221 height 13
type input "Central European Time ([GEOGRAPHIC_DATA]) (UTC +02:00)"
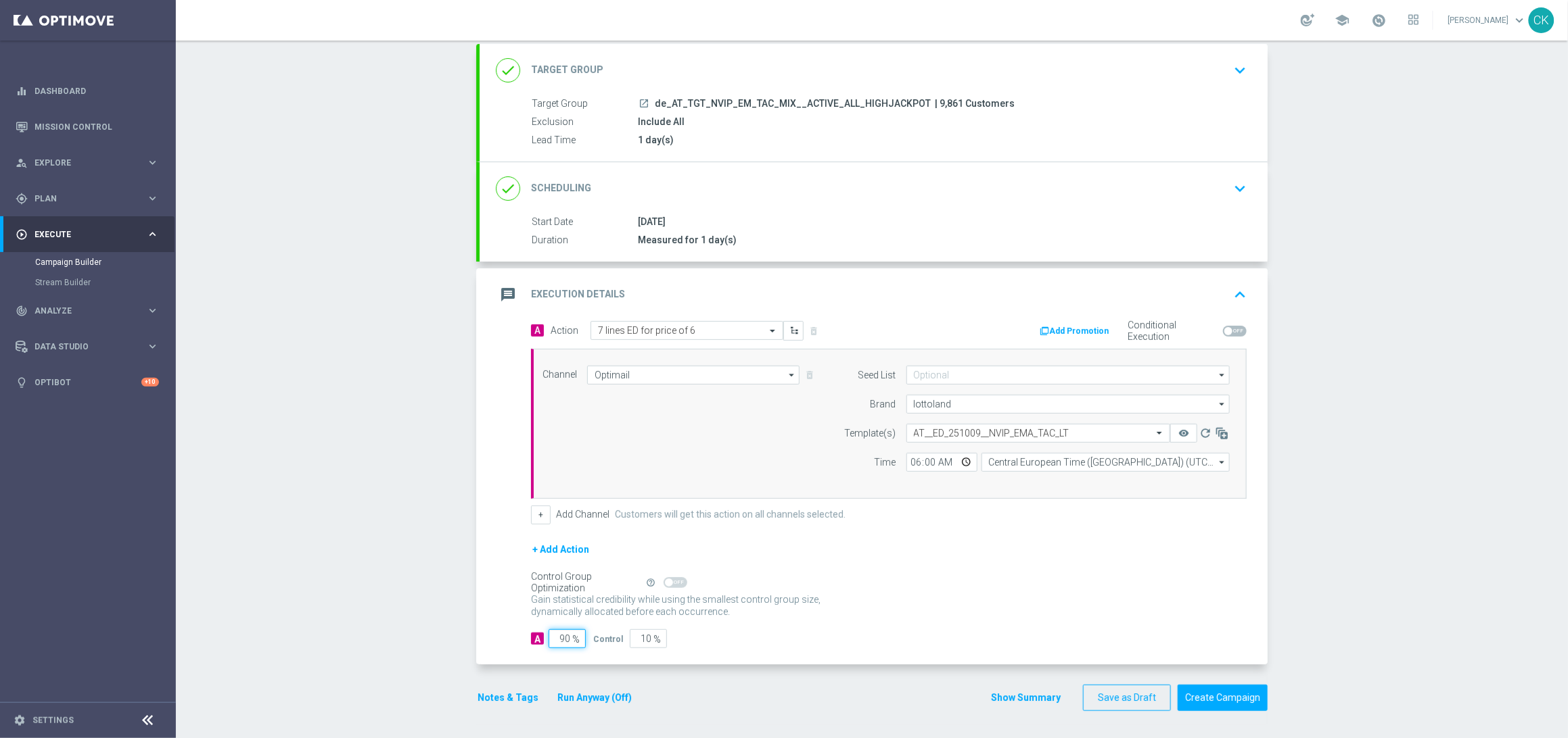
click at [563, 637] on input "90" at bounding box center [567, 639] width 37 height 19
type input "9"
type input "91"
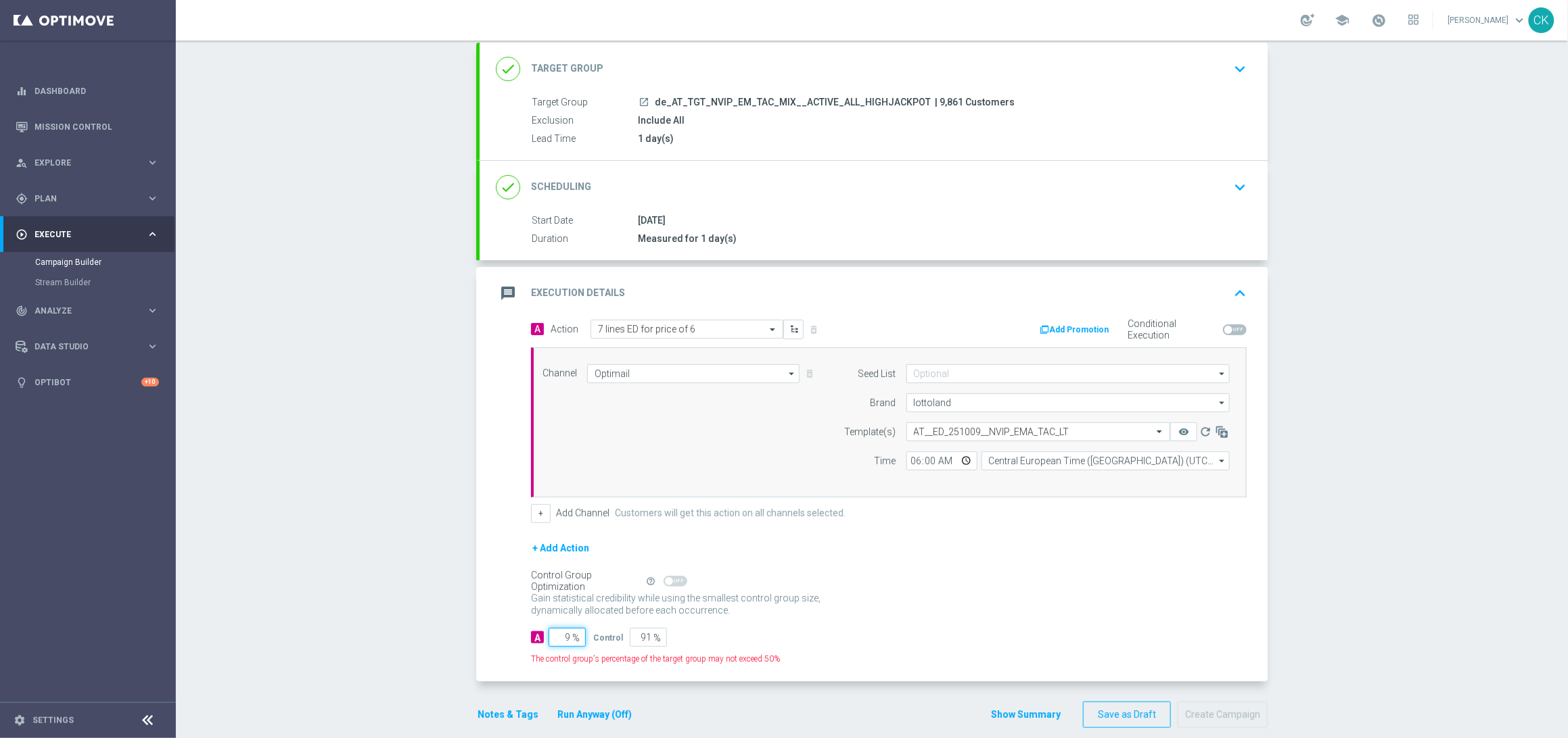
type input "98"
type input "2"
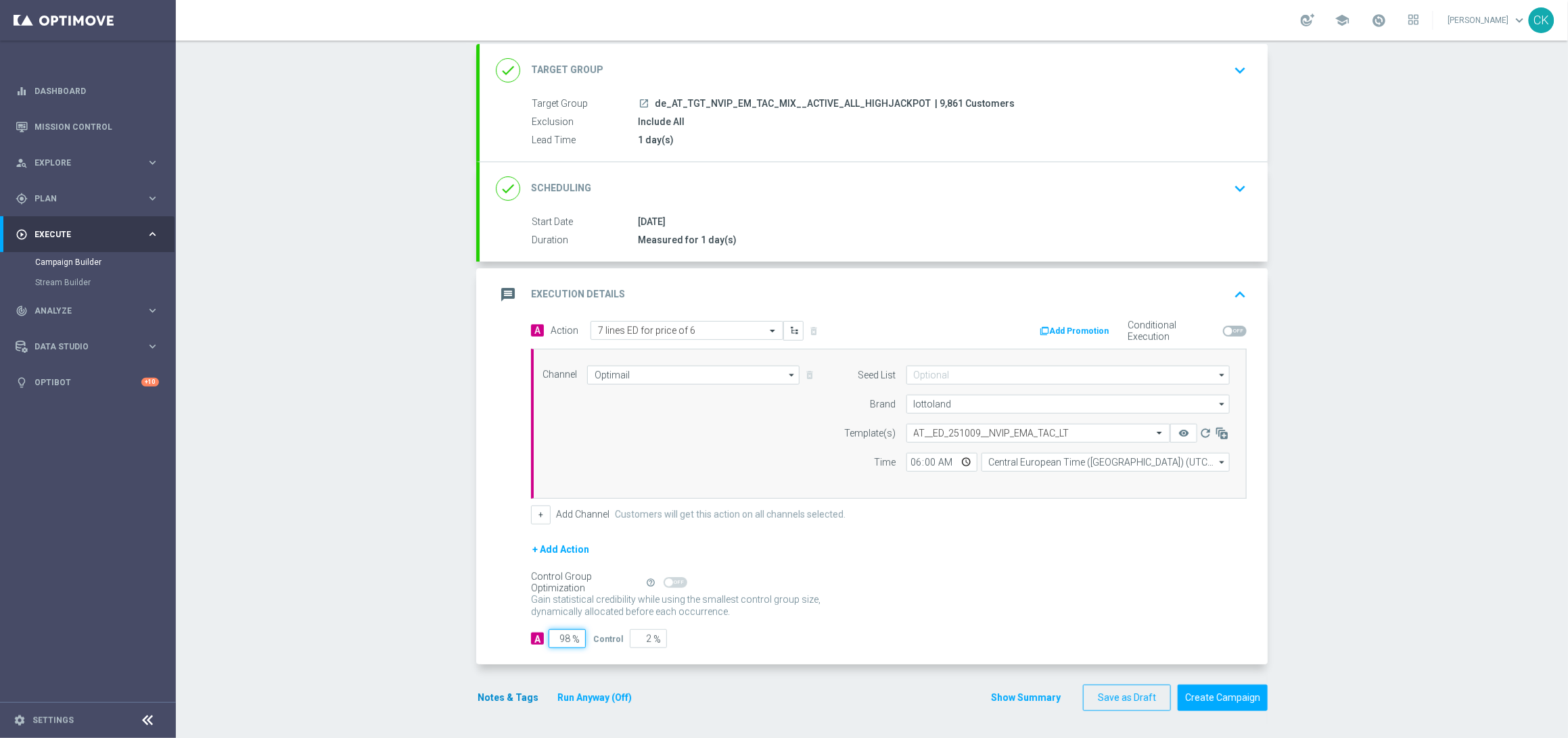
type input "98"
click at [496, 690] on button "Notes & Tags" at bounding box center [508, 698] width 63 height 17
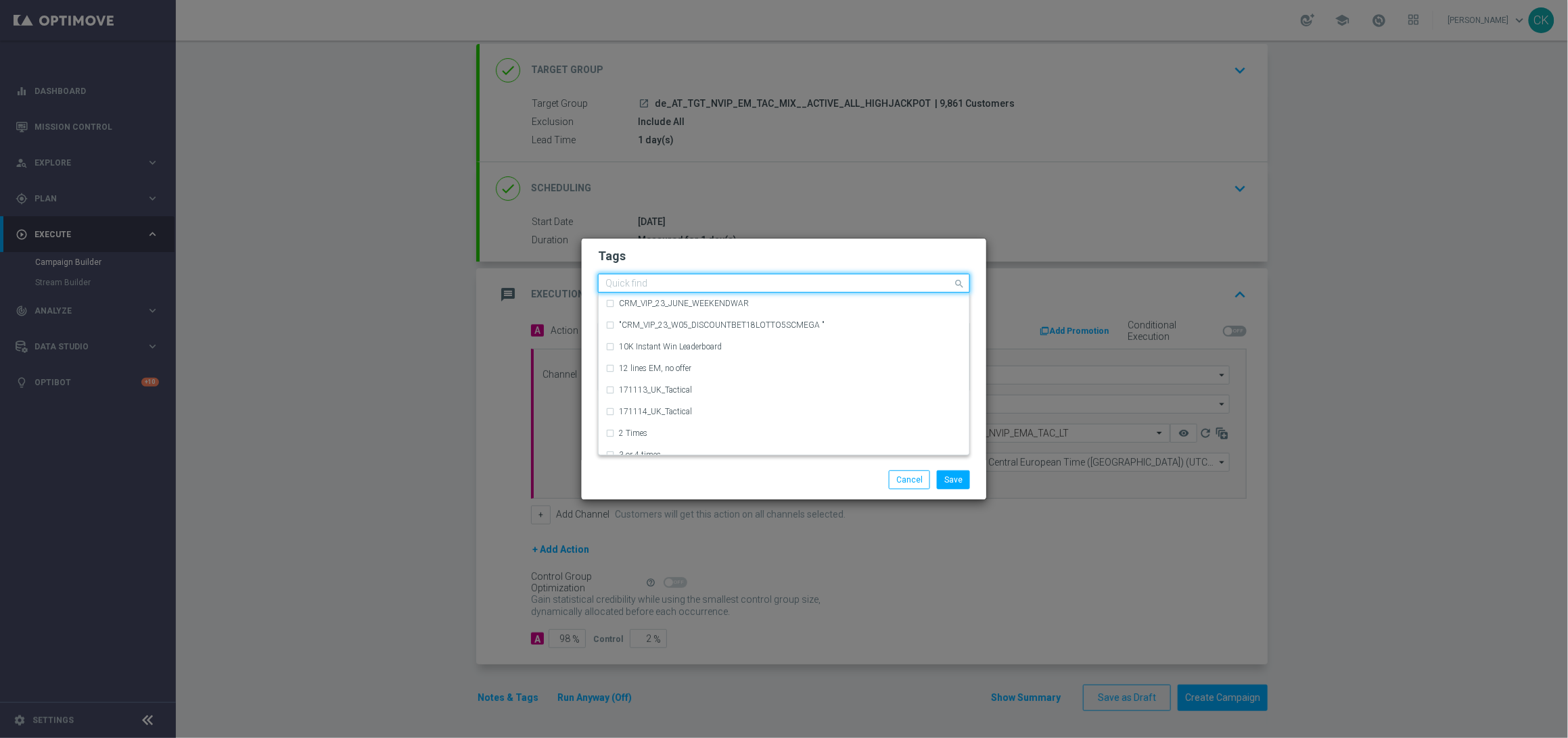
click at [663, 282] on input "text" at bounding box center [779, 284] width 347 height 12
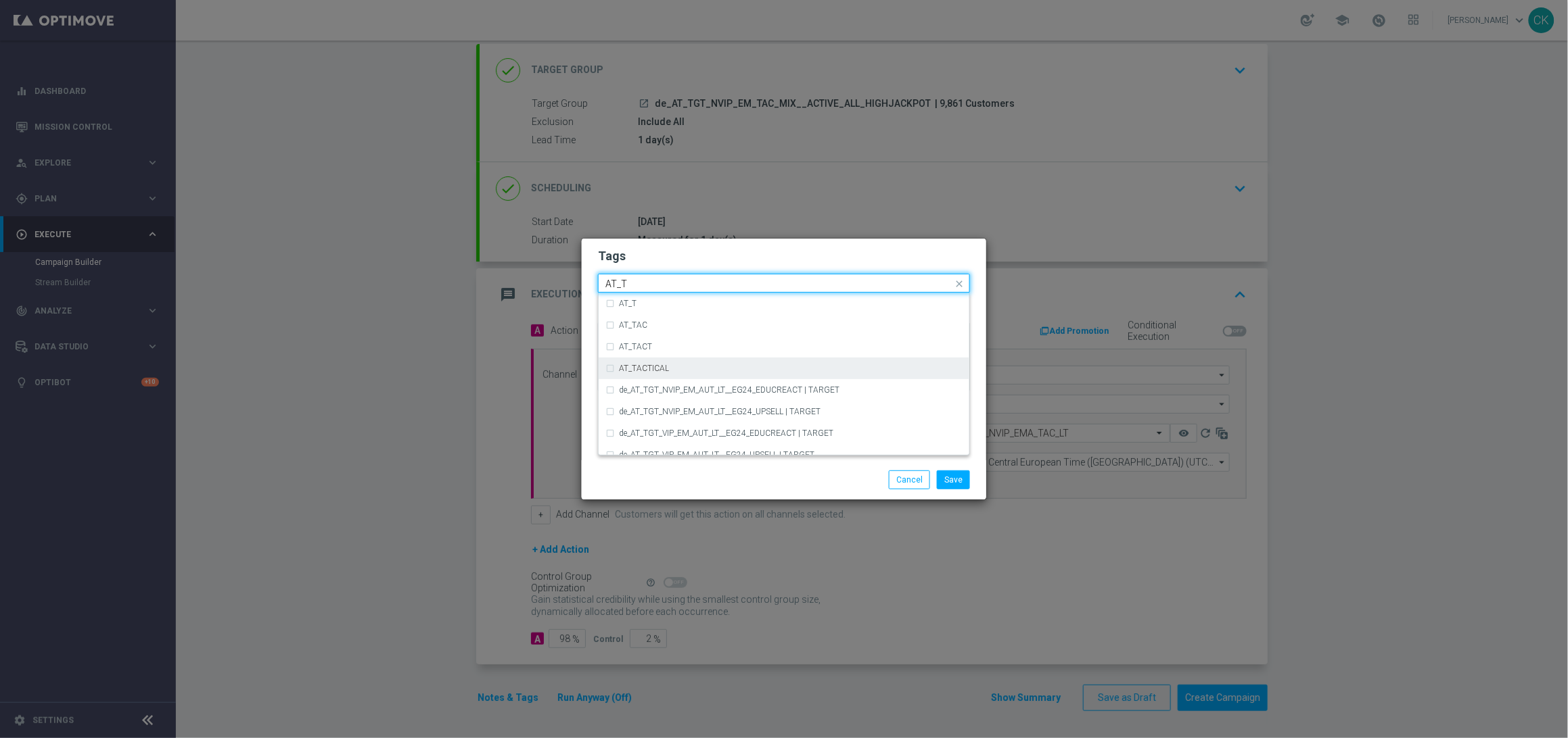
click at [668, 362] on div "AT_TACTICAL" at bounding box center [784, 368] width 357 height 22
type input "AT_T"
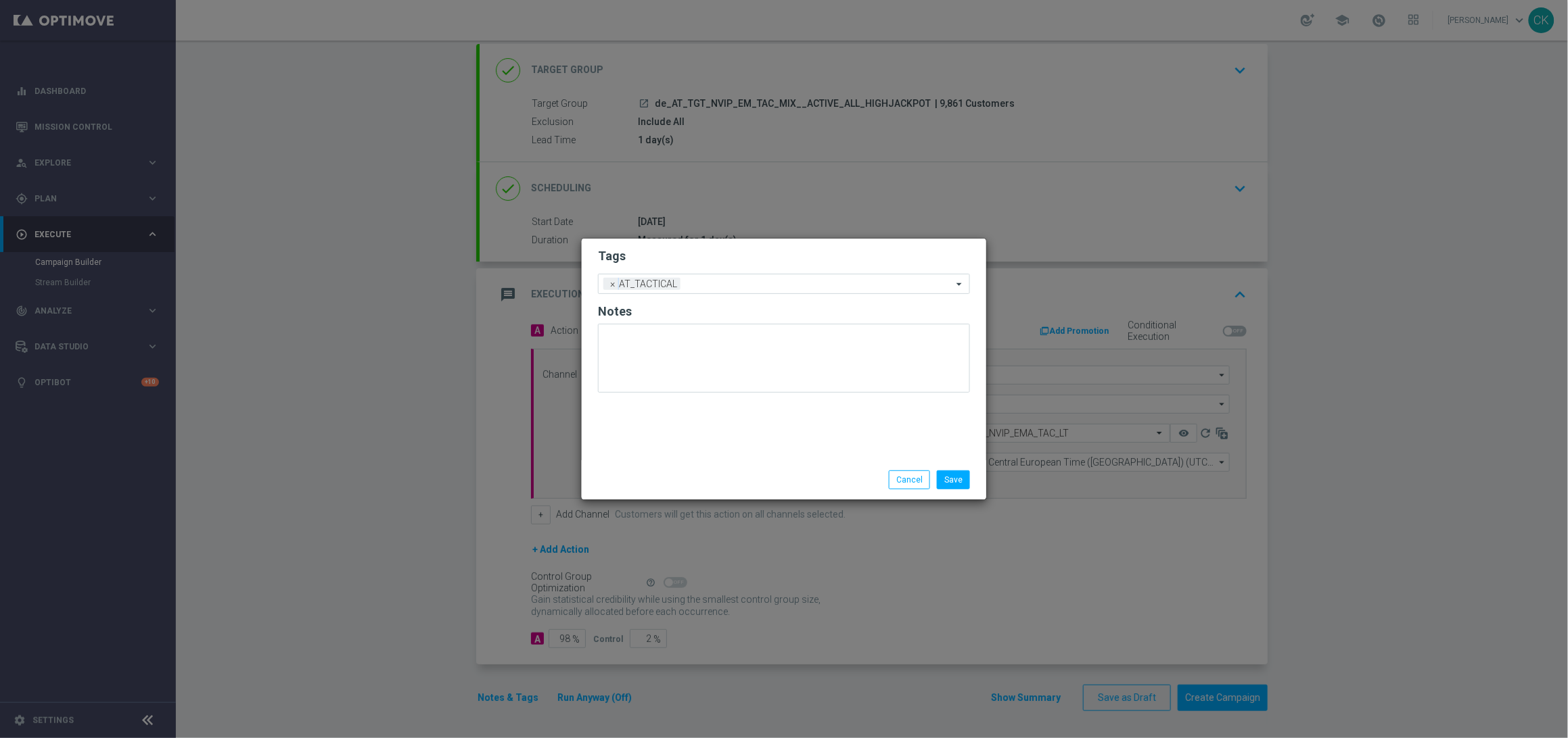
click at [673, 473] on div "Save Cancel" at bounding box center [784, 479] width 392 height 19
click at [956, 481] on button "Save" at bounding box center [953, 479] width 33 height 19
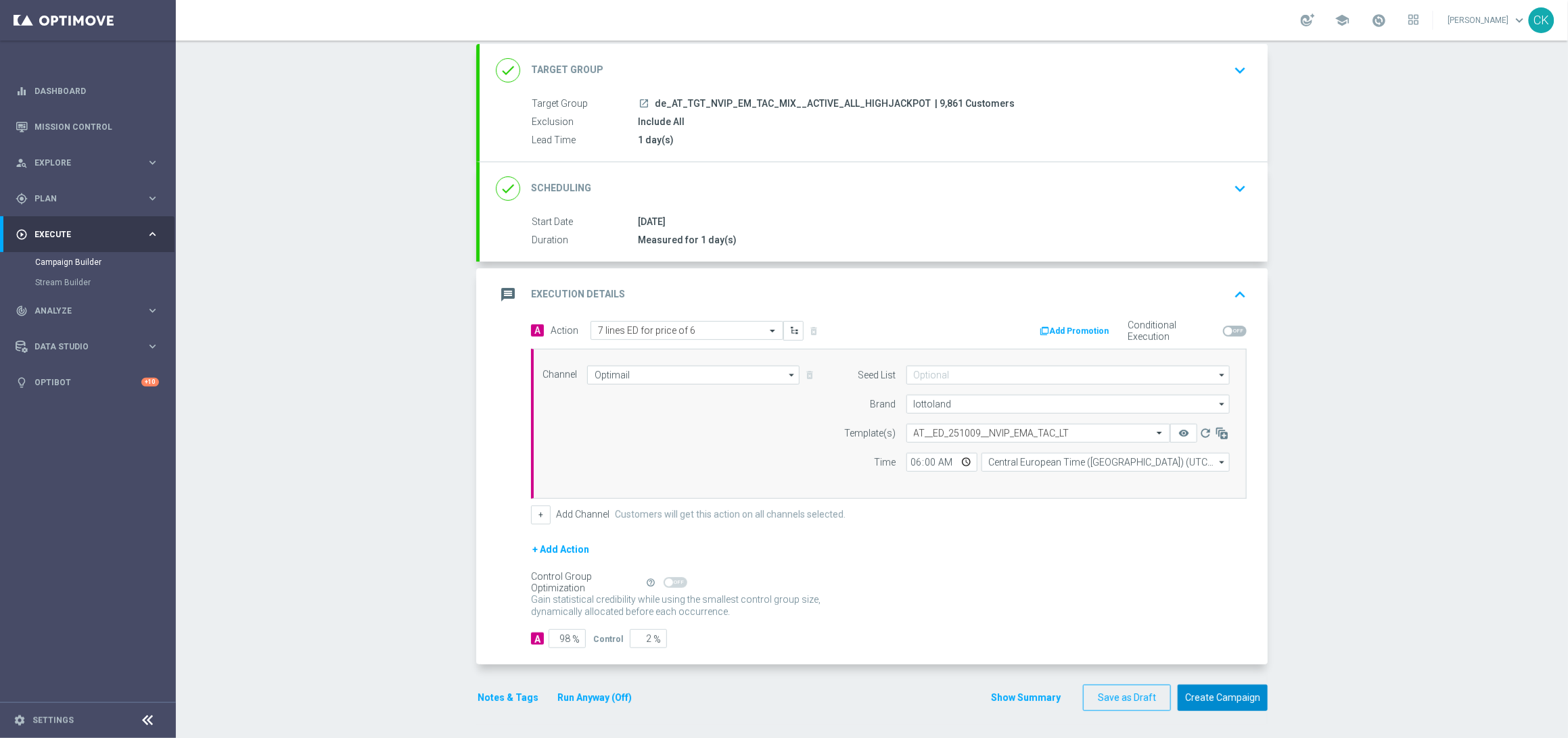
click at [1215, 700] on button "Create Campaign" at bounding box center [1222, 698] width 90 height 26
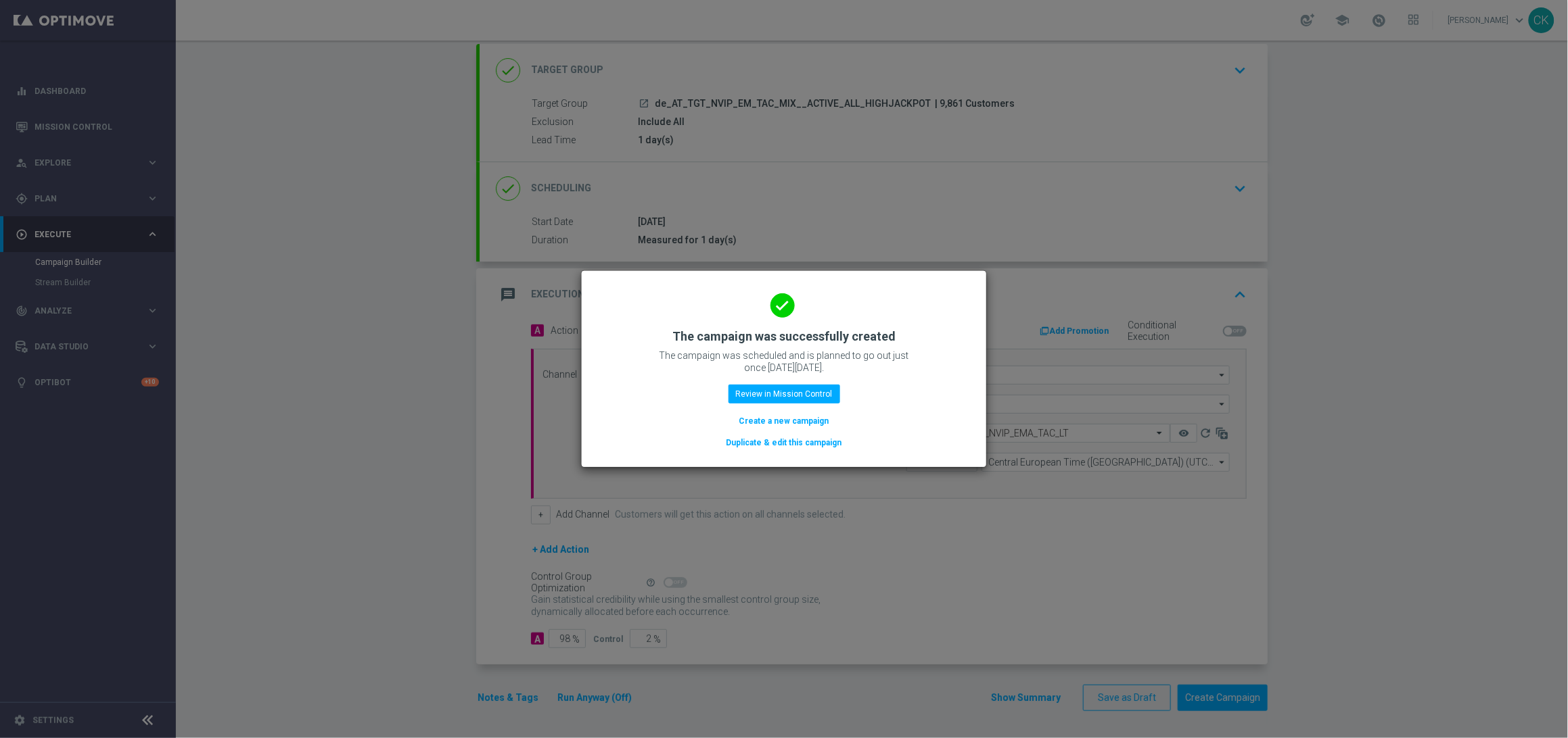
click at [786, 415] on button "Create a new campaign" at bounding box center [784, 420] width 92 height 15
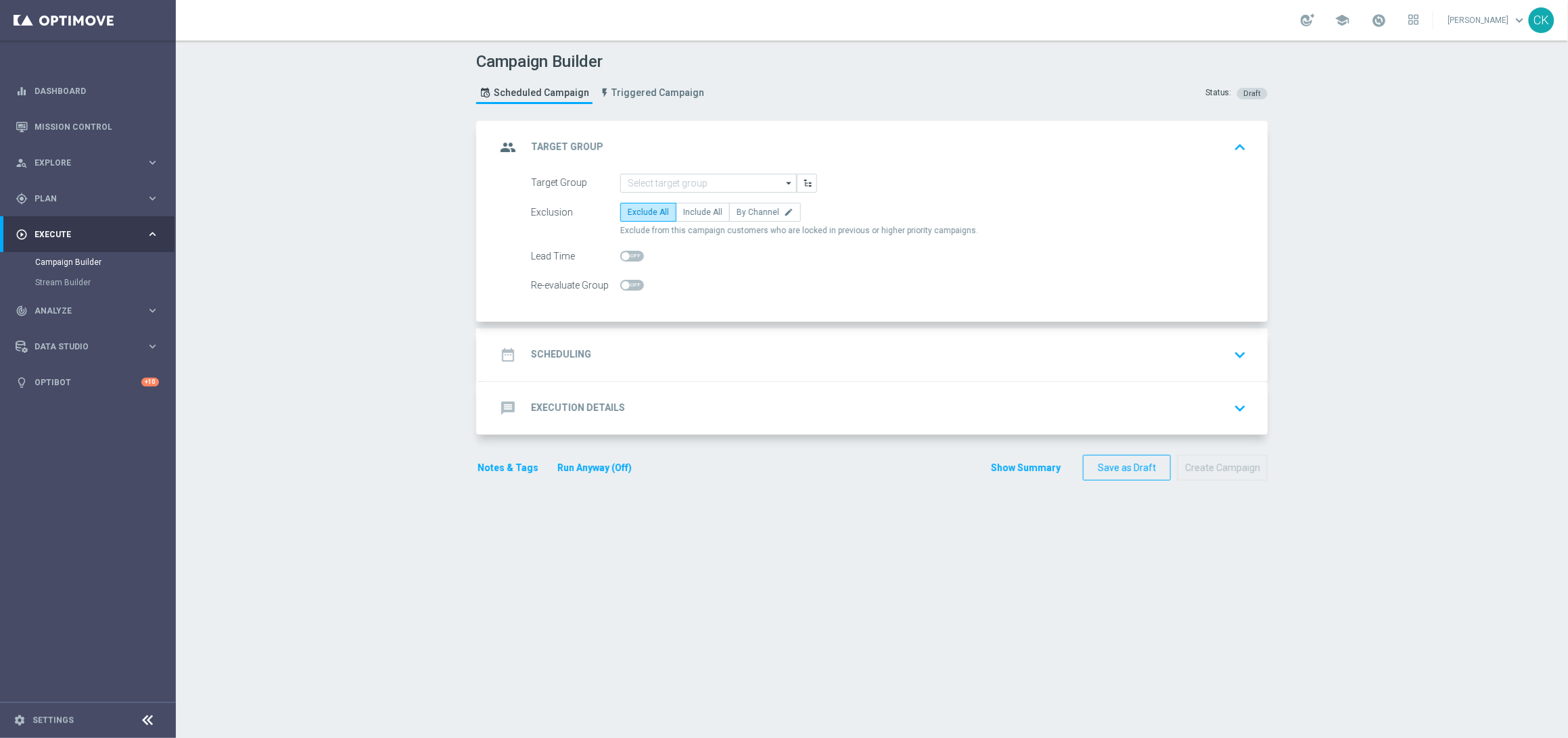
scroll to position [0, 0]
click at [661, 191] on div at bounding box center [709, 183] width 177 height 19
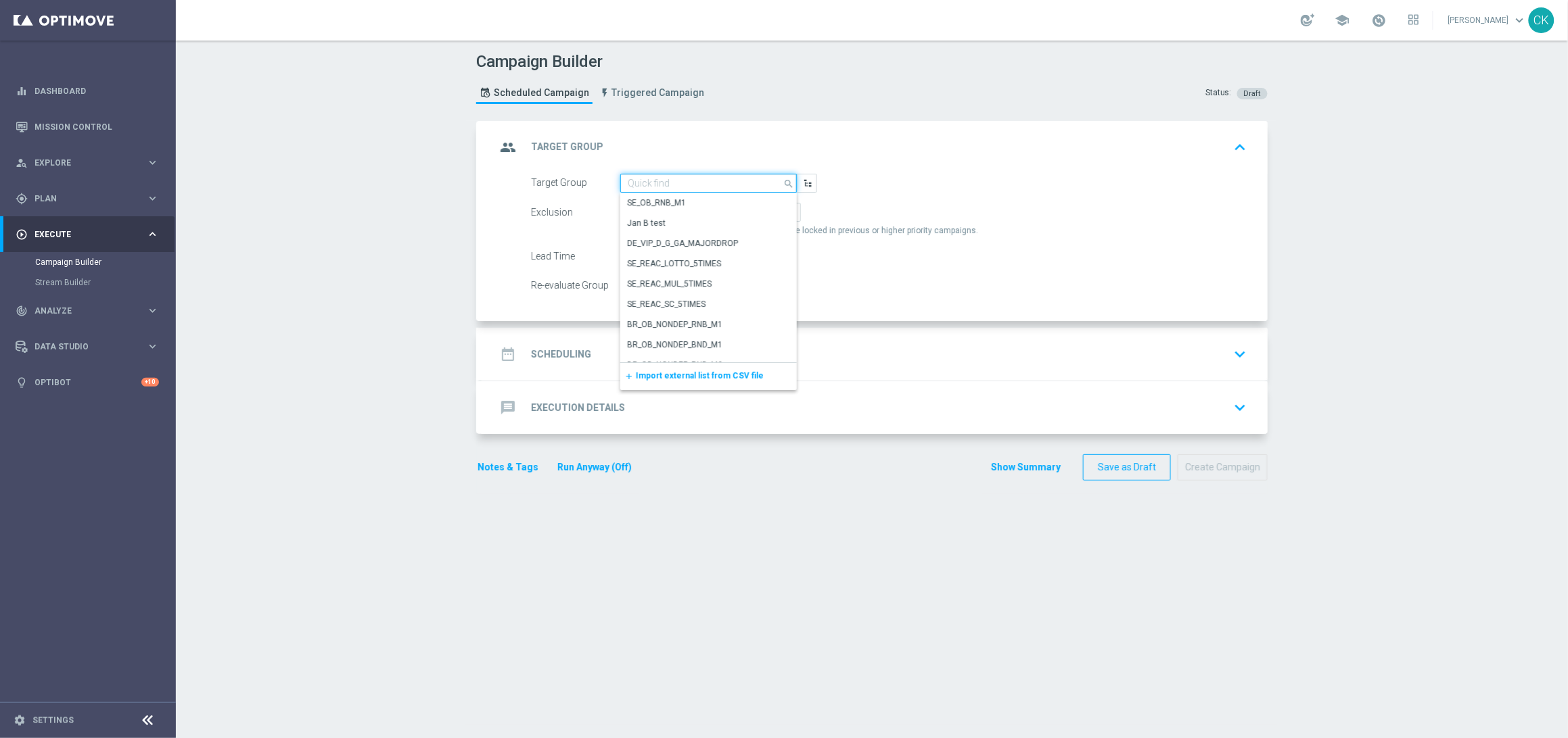
paste input "de_AT_TGT_NVIP_EM_TAC_MIX__REACTIVATED_HIGHJACKPOT"
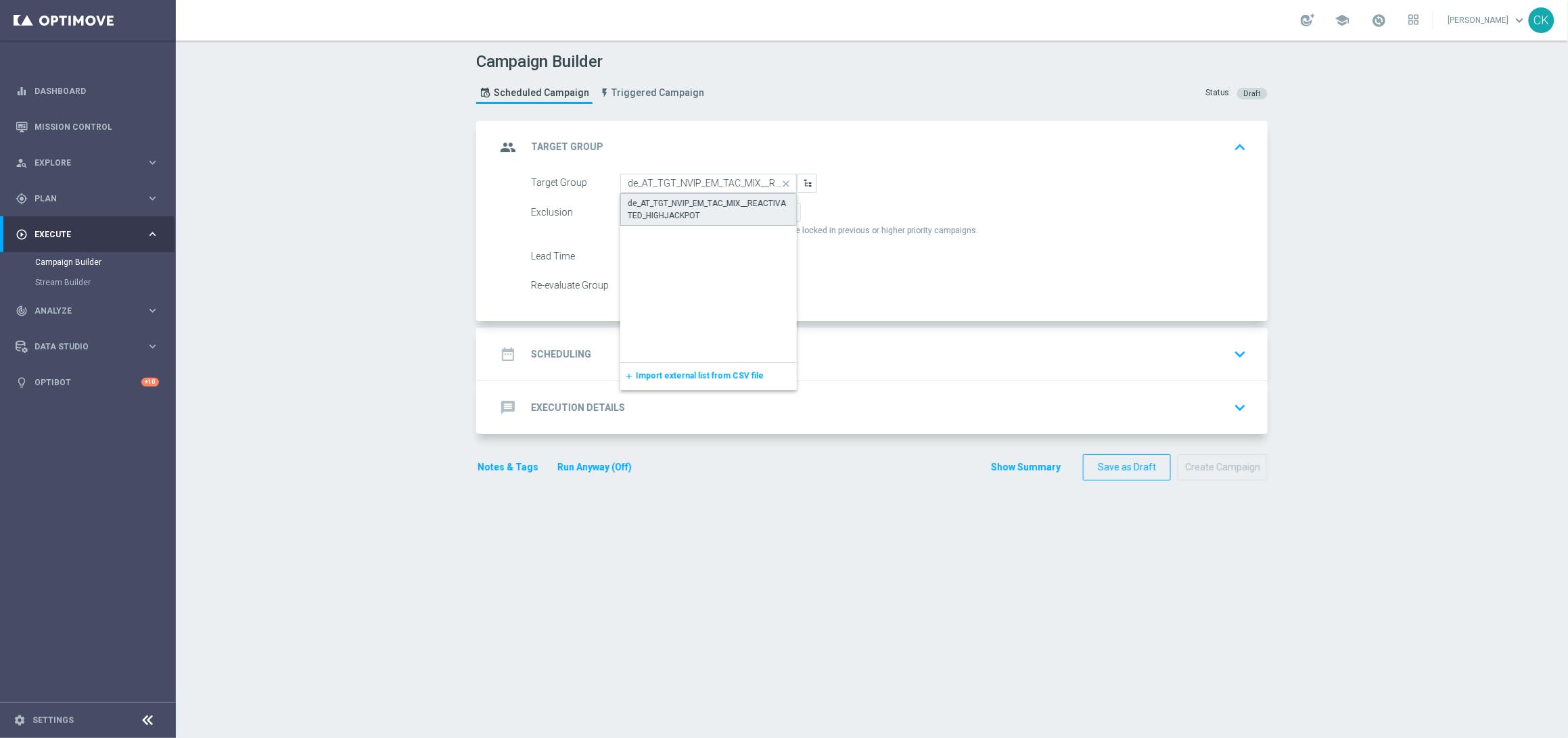
click at [682, 209] on div "de_AT_TGT_NVIP_EM_TAC_MIX__REACTIVATED_HIGHJACKPOT" at bounding box center [709, 209] width 161 height 24
type input "de_AT_TGT_NVIP_EM_TAC_MIX__REACTIVATED_HIGHJACKPOT"
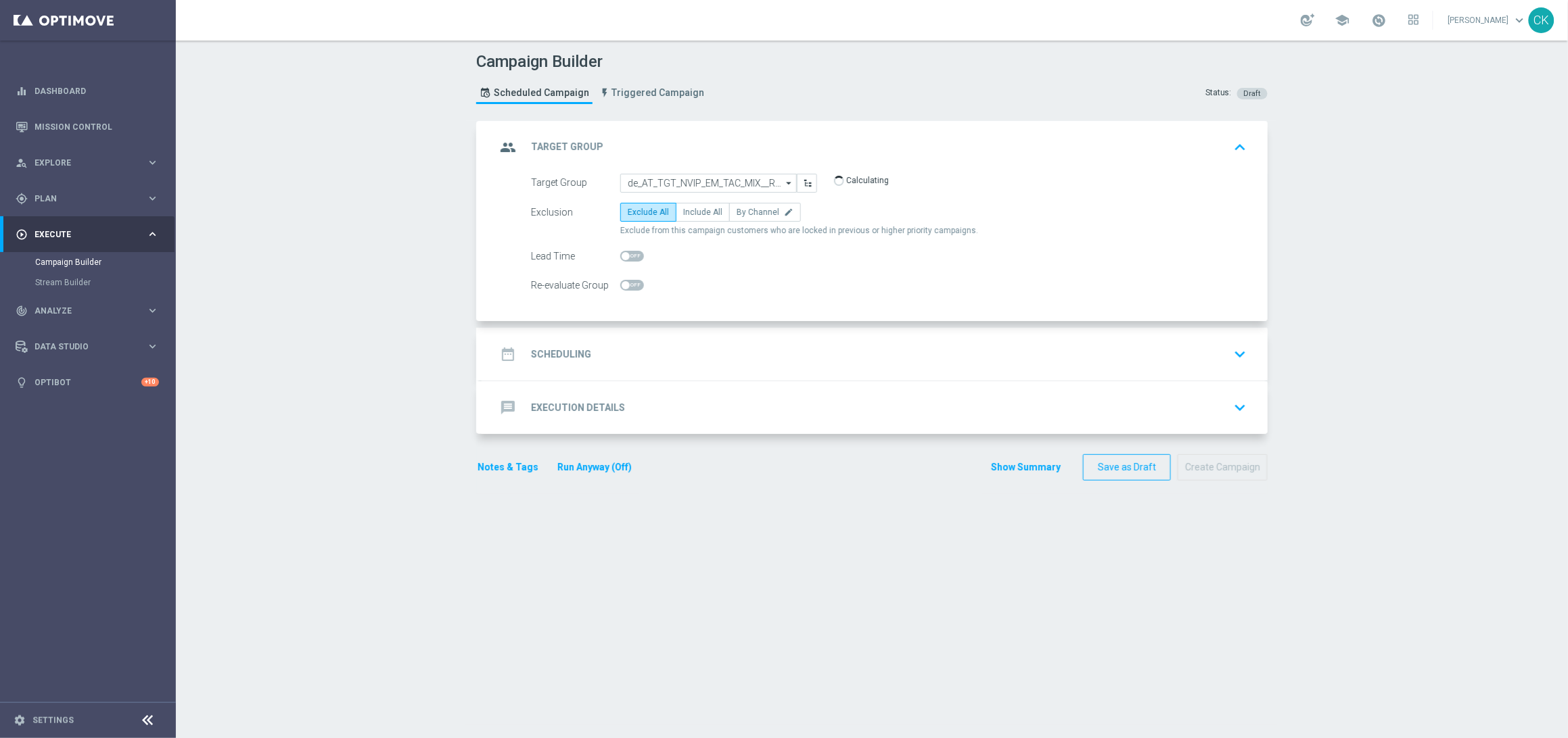
click at [699, 201] on form "Target Group de_AT_TGT_NVIP_EM_TAC_MIX__REACTIVATED_HIGHJACKPOT de_AT_TGT_NVIP_…" at bounding box center [889, 234] width 716 height 122
click at [690, 220] on label "Include All" at bounding box center [703, 212] width 54 height 19
click at [690, 219] on input "Include All" at bounding box center [687, 215] width 9 height 9
radio input "true"
click at [622, 255] on span at bounding box center [626, 256] width 8 height 8
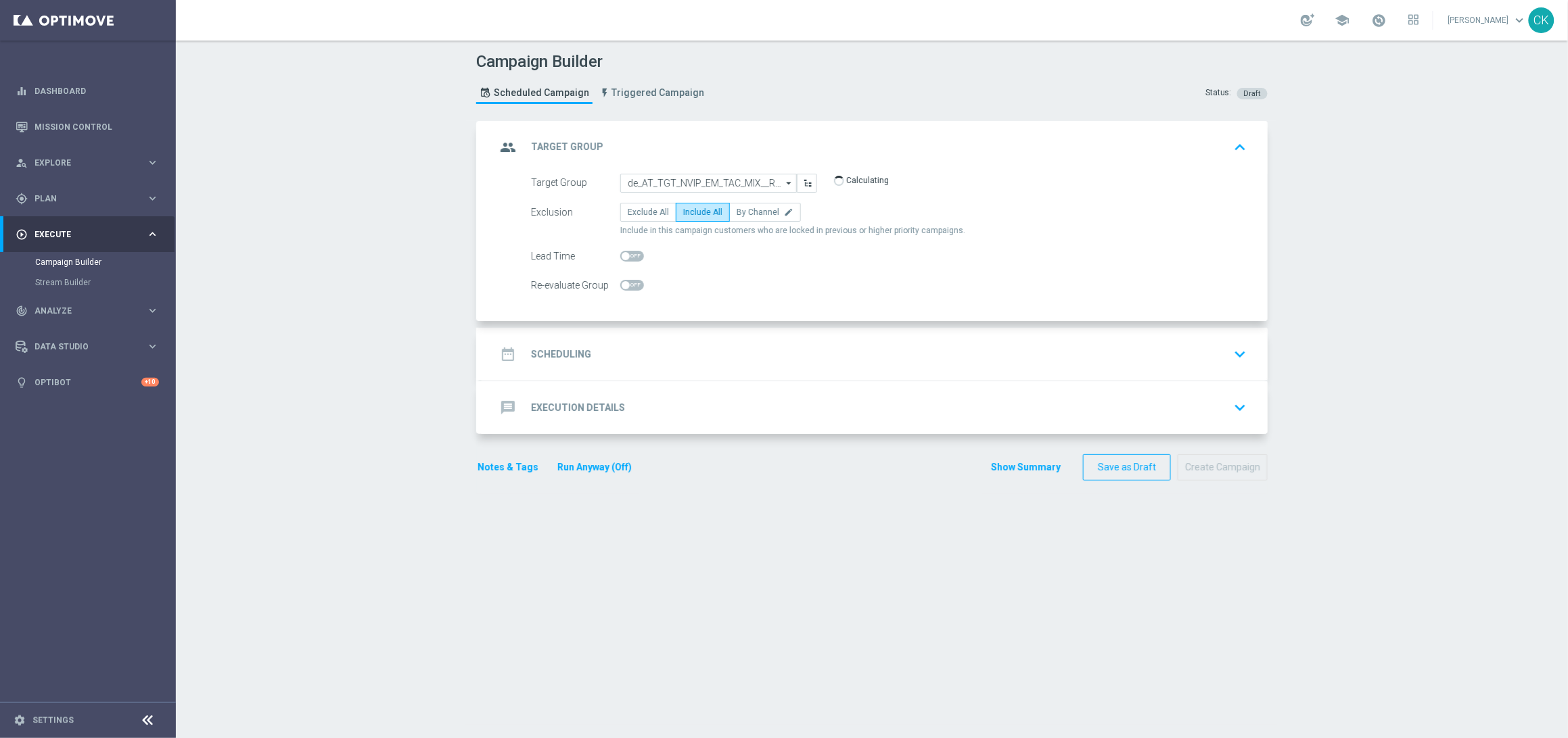
click at [622, 255] on input "checkbox" at bounding box center [632, 256] width 24 height 11
checkbox input "true"
click at [567, 345] on div "date_range Scheduling" at bounding box center [543, 354] width 95 height 24
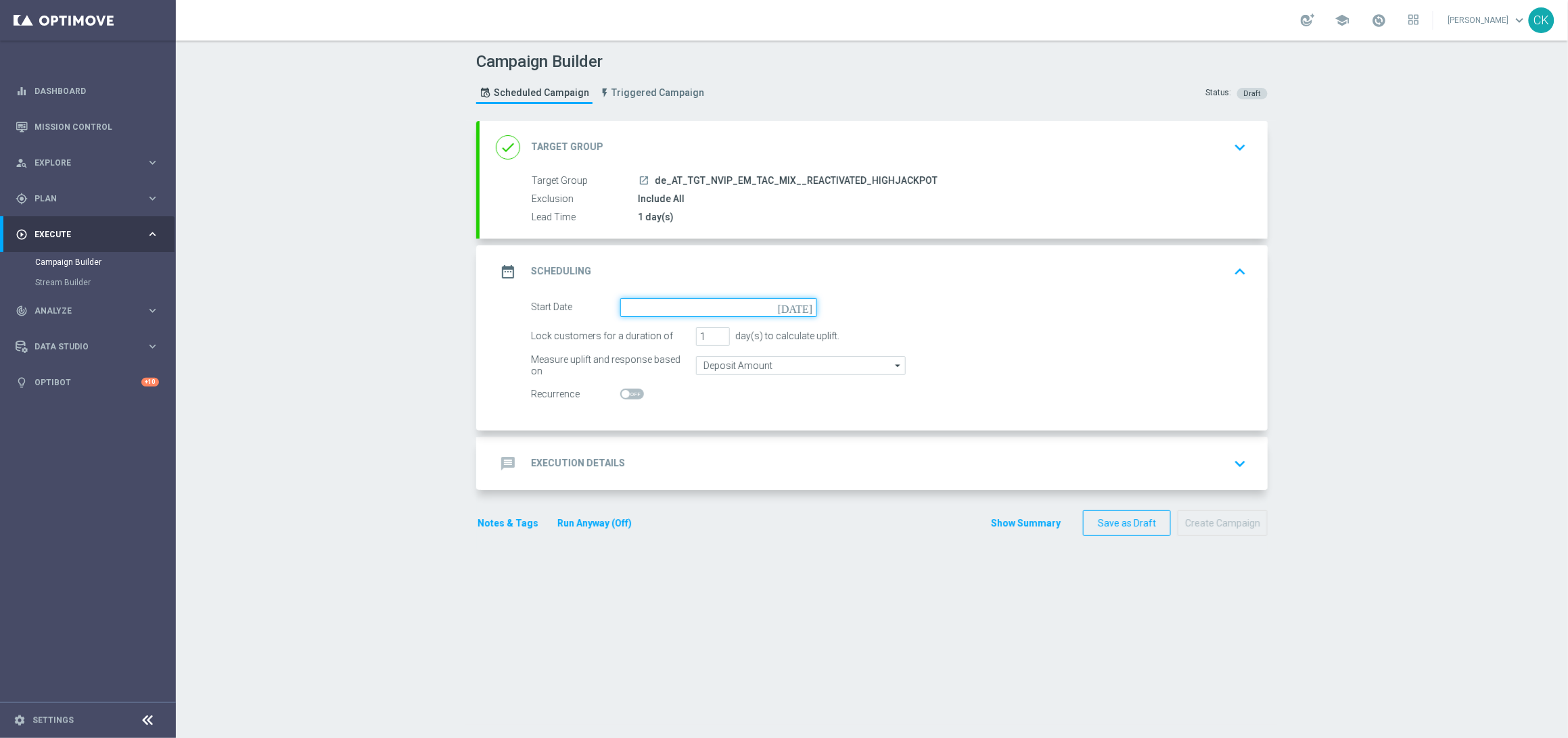
click at [679, 300] on input at bounding box center [718, 307] width 197 height 19
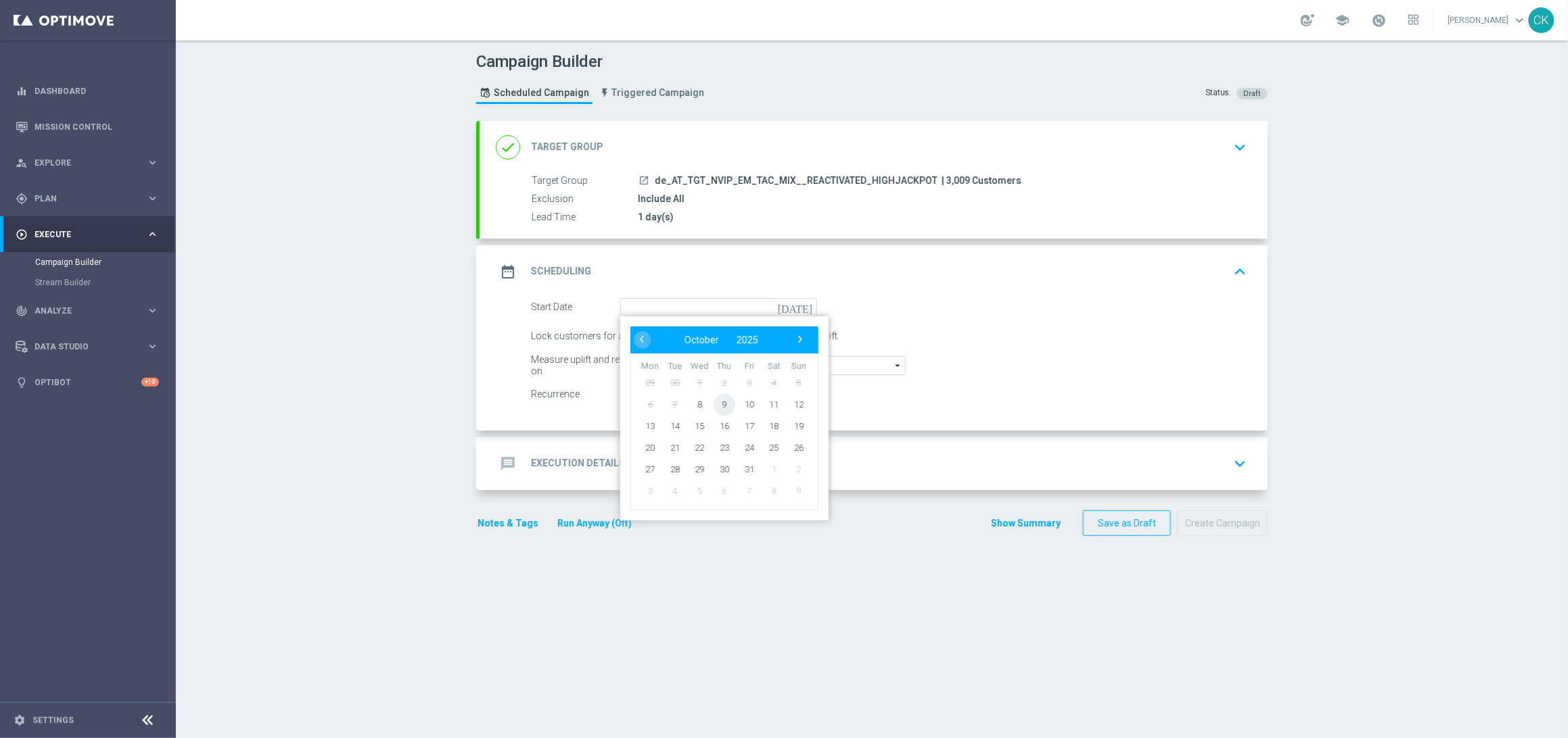
click at [713, 401] on span "9" at bounding box center [724, 404] width 22 height 22
type input "[DATE]"
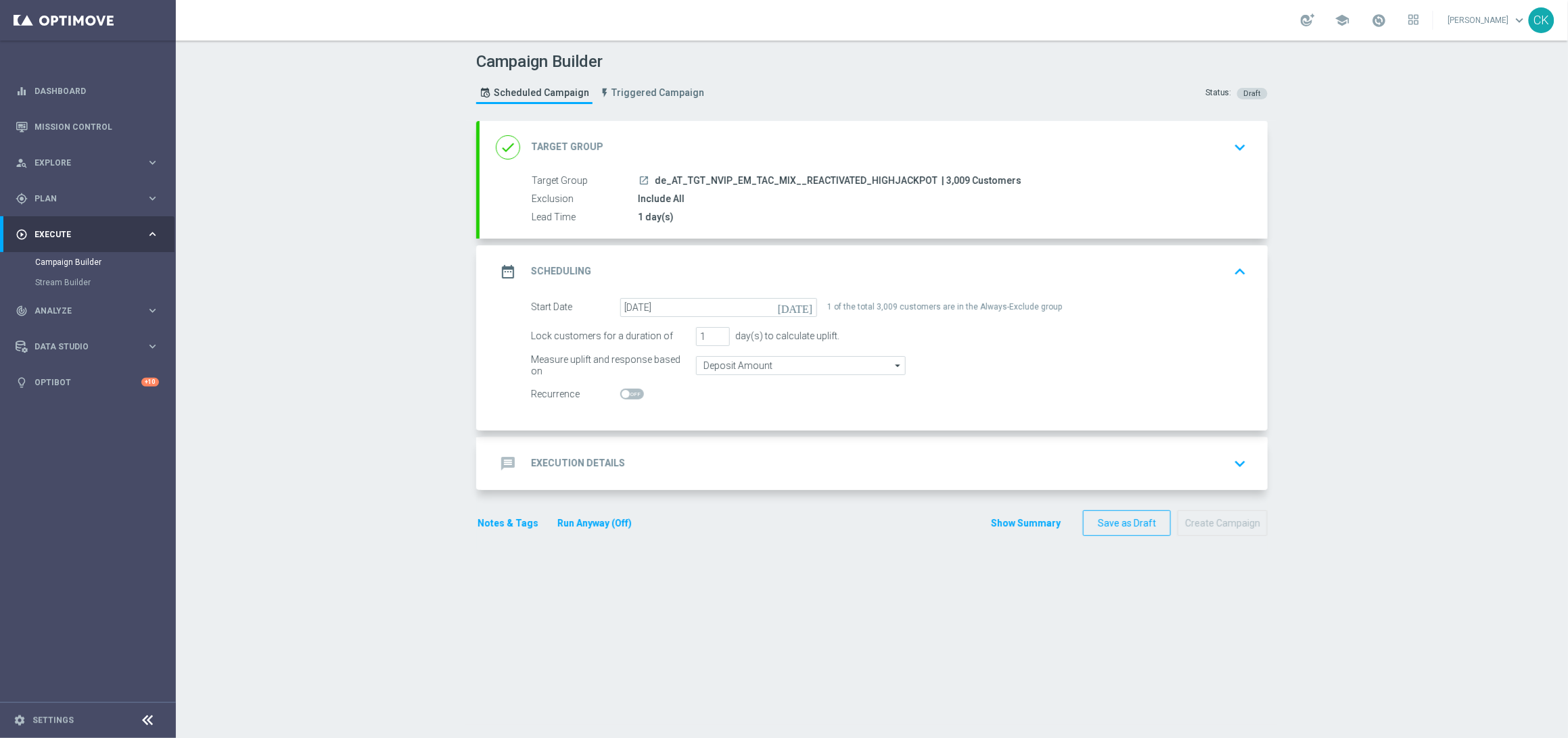
click at [548, 459] on h2 "Execution Details" at bounding box center [578, 464] width 94 height 13
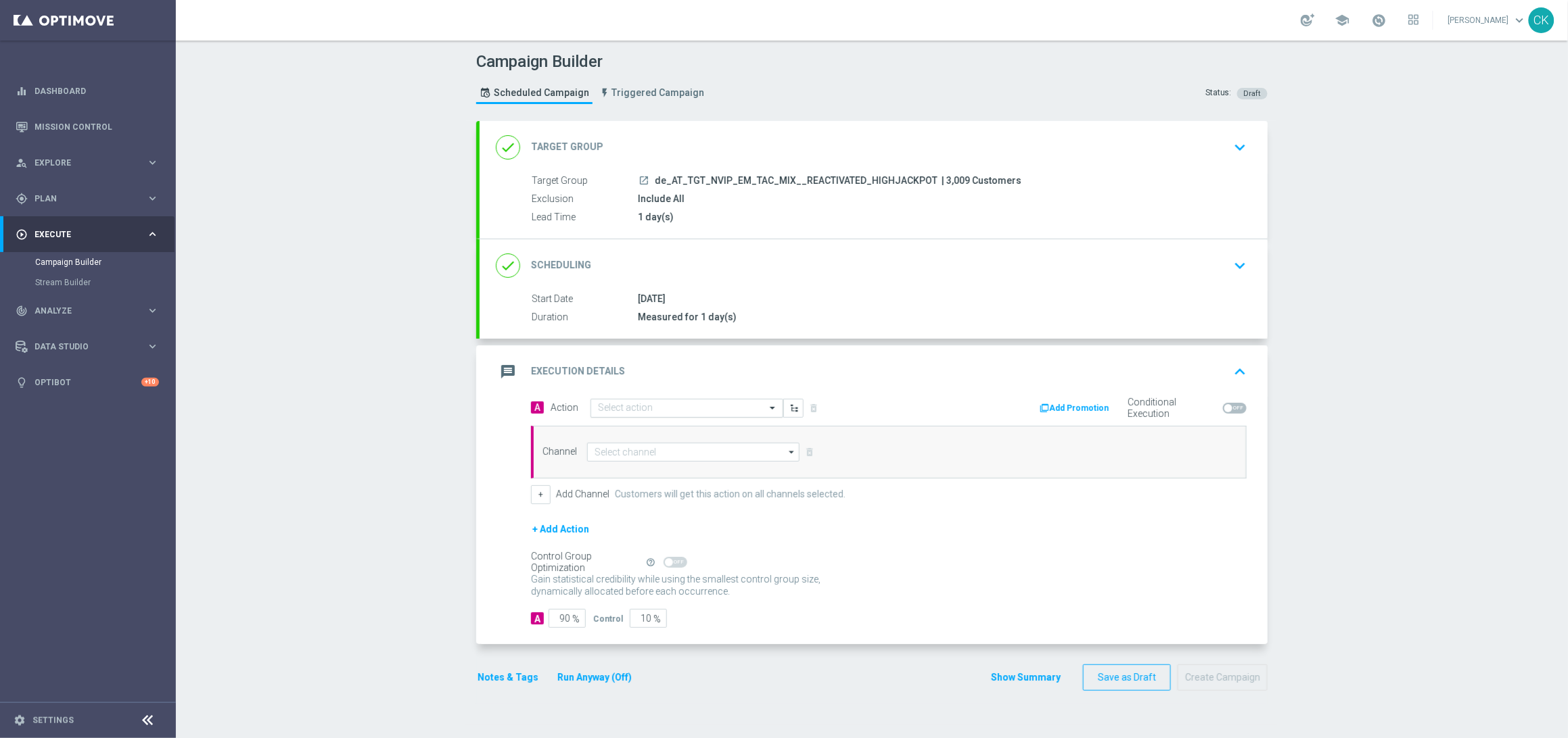
click at [670, 408] on input "text" at bounding box center [673, 409] width 151 height 12
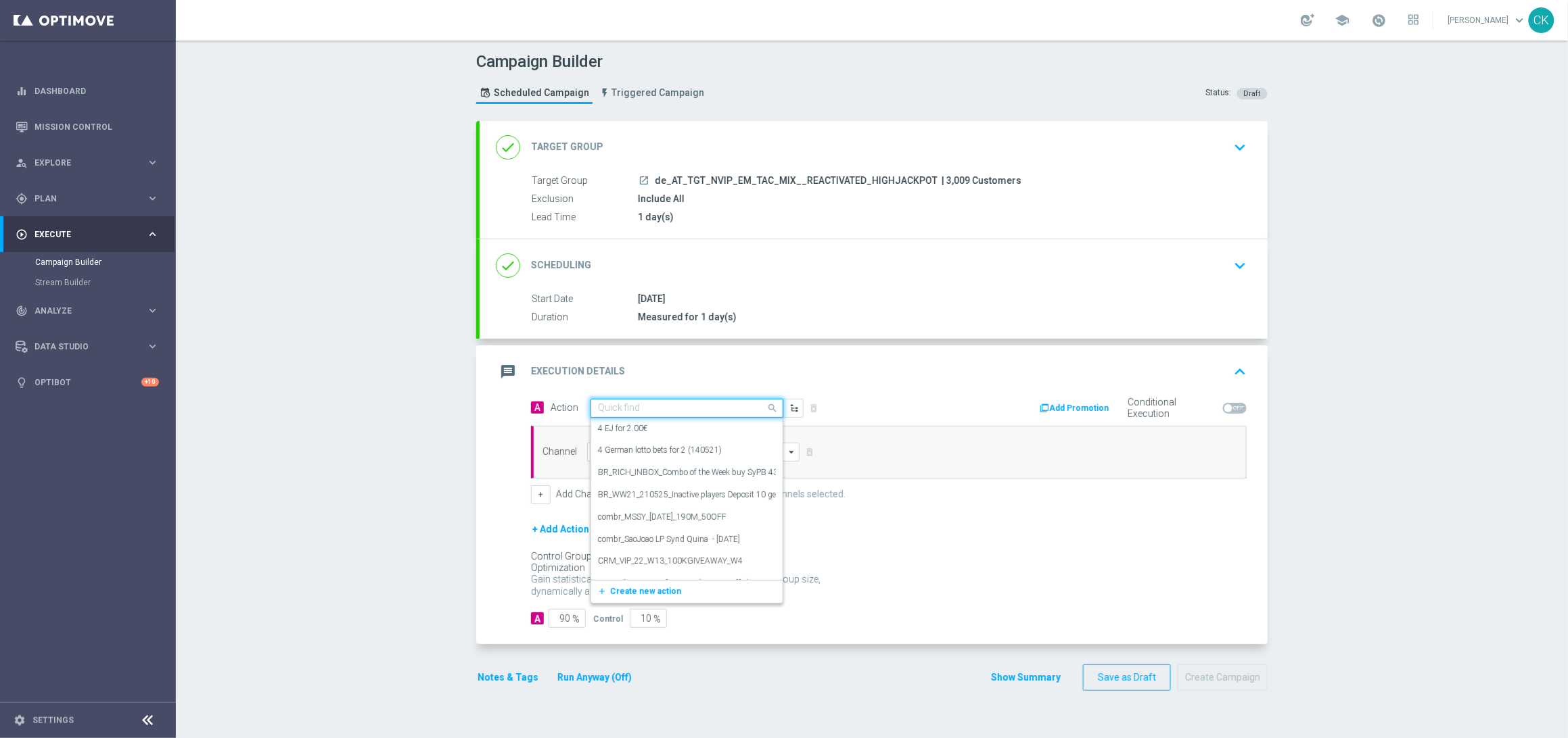
paste input "7 lines ED for price of 6"
type input "7 lines ED for price of 6"
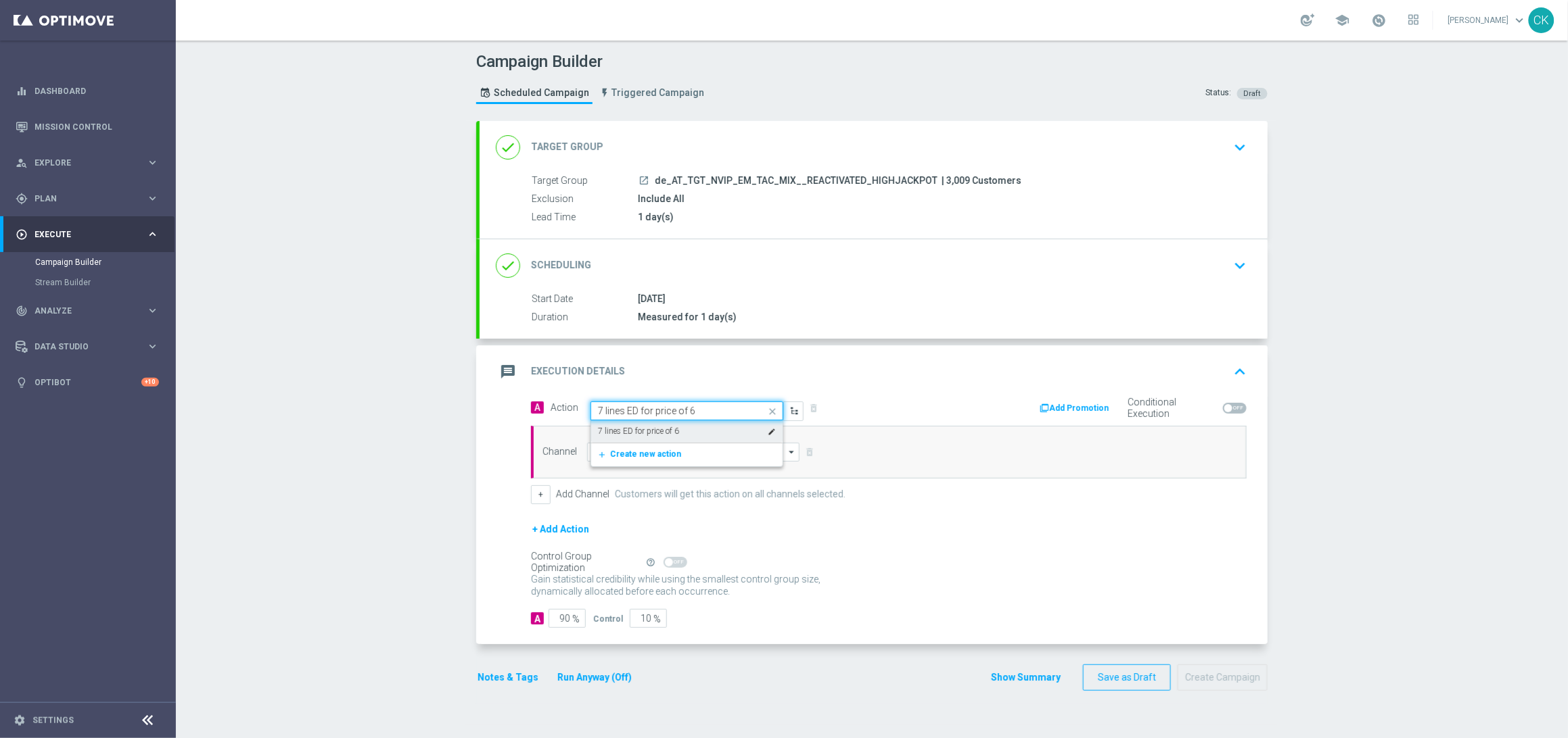
click at [675, 431] on div "7 lines ED for price of 6 edit" at bounding box center [687, 432] width 178 height 22
click at [670, 449] on input at bounding box center [693, 452] width 212 height 19
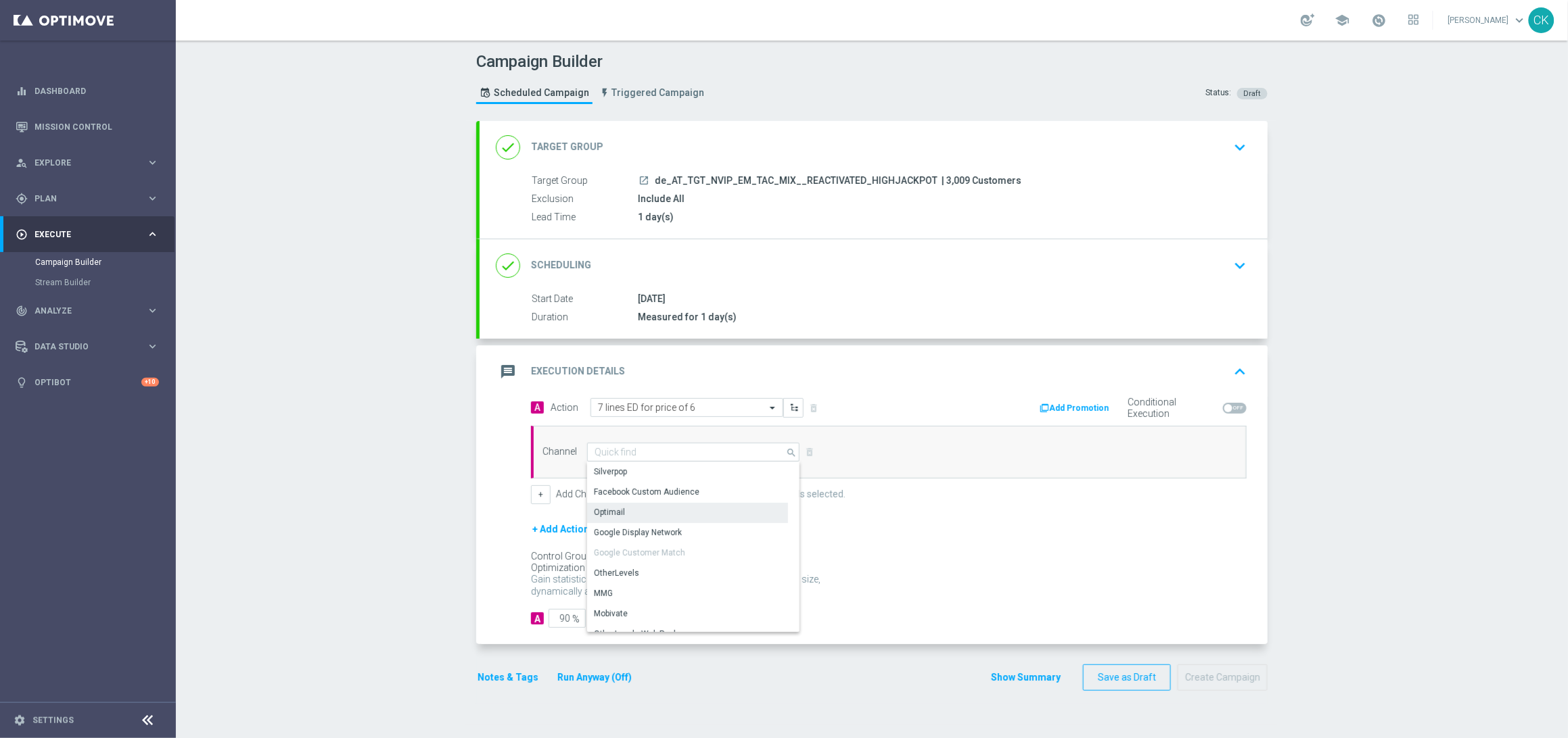
click at [656, 513] on div "Optimail" at bounding box center [687, 512] width 201 height 19
type input "Optimail"
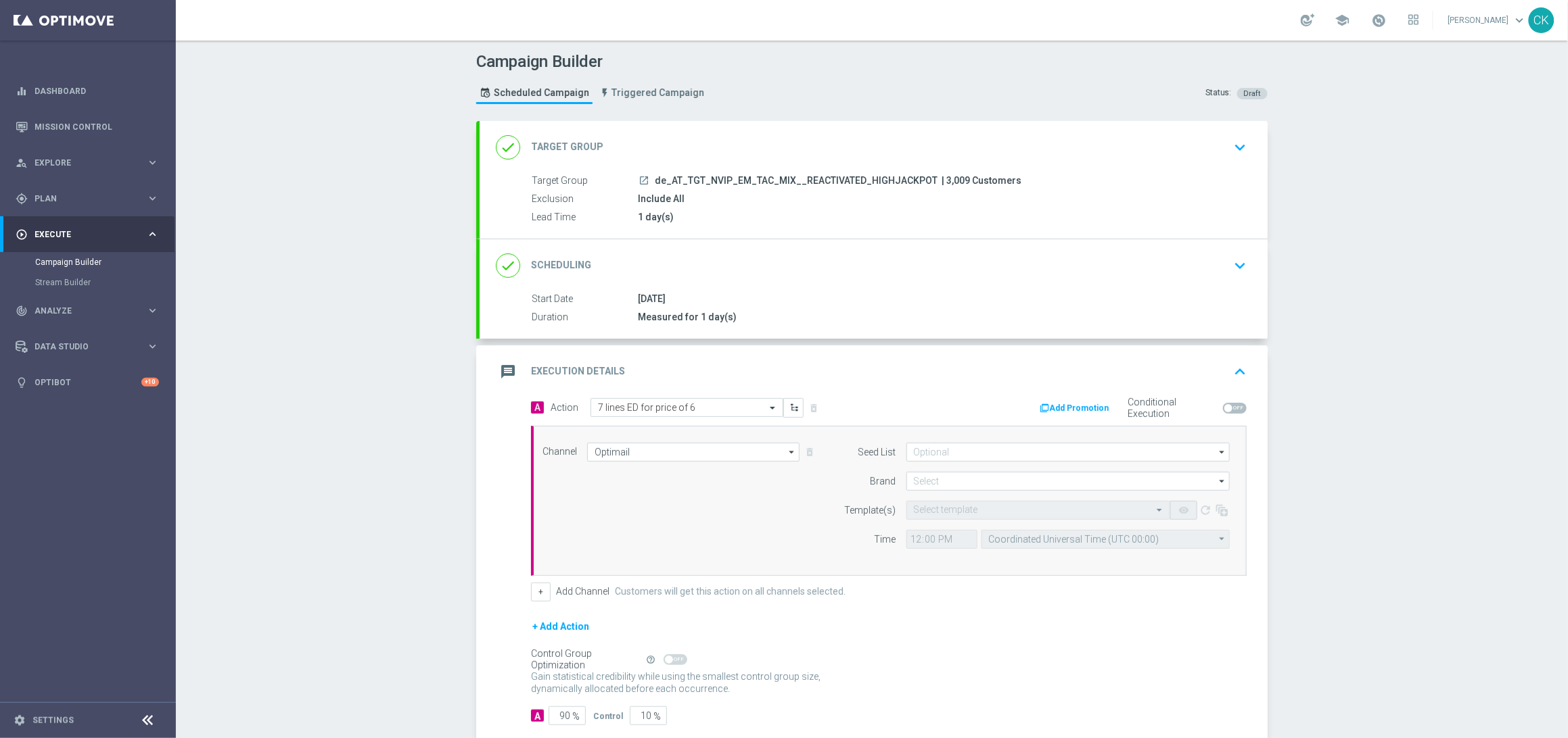
scroll to position [79, 0]
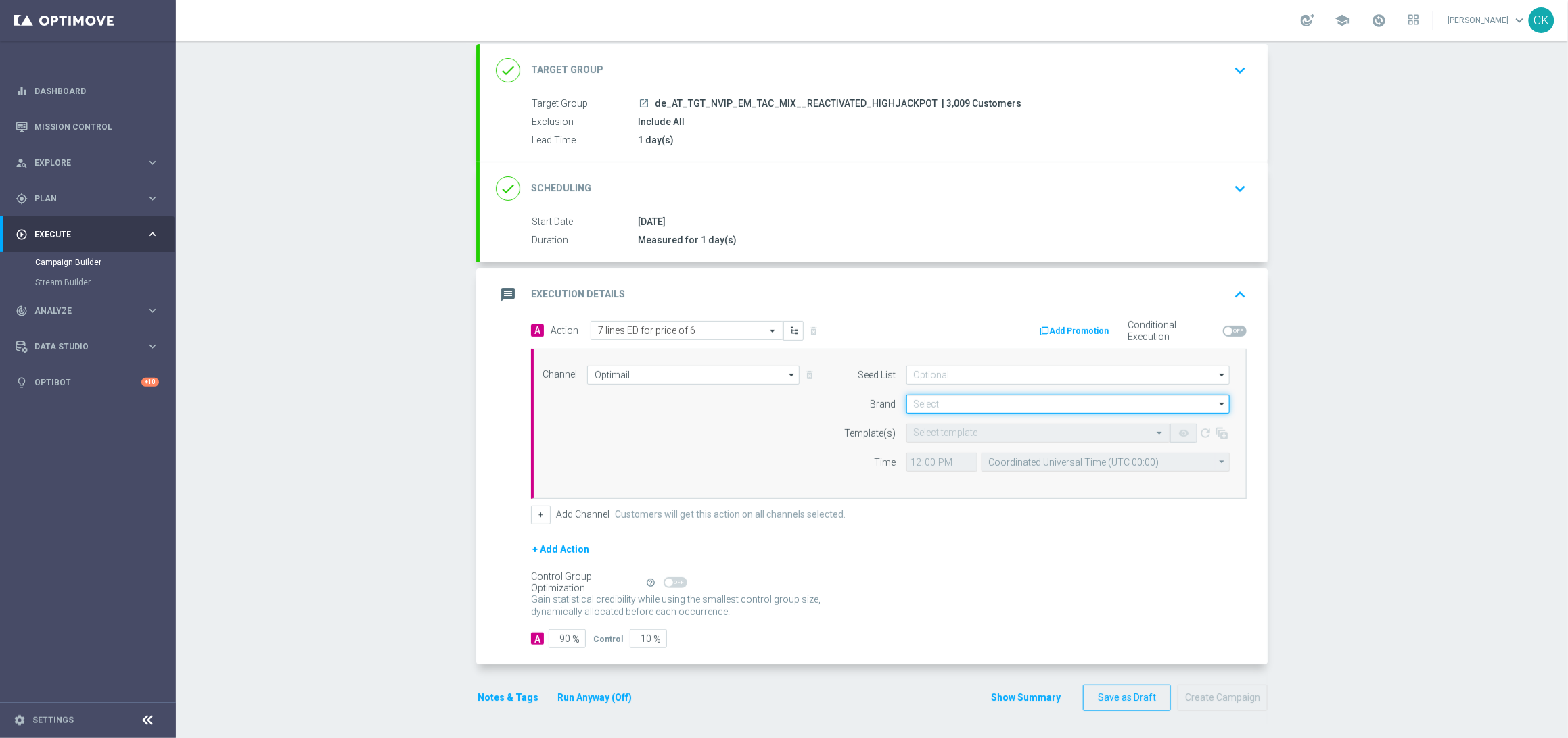
click at [944, 406] on input at bounding box center [1067, 404] width 323 height 19
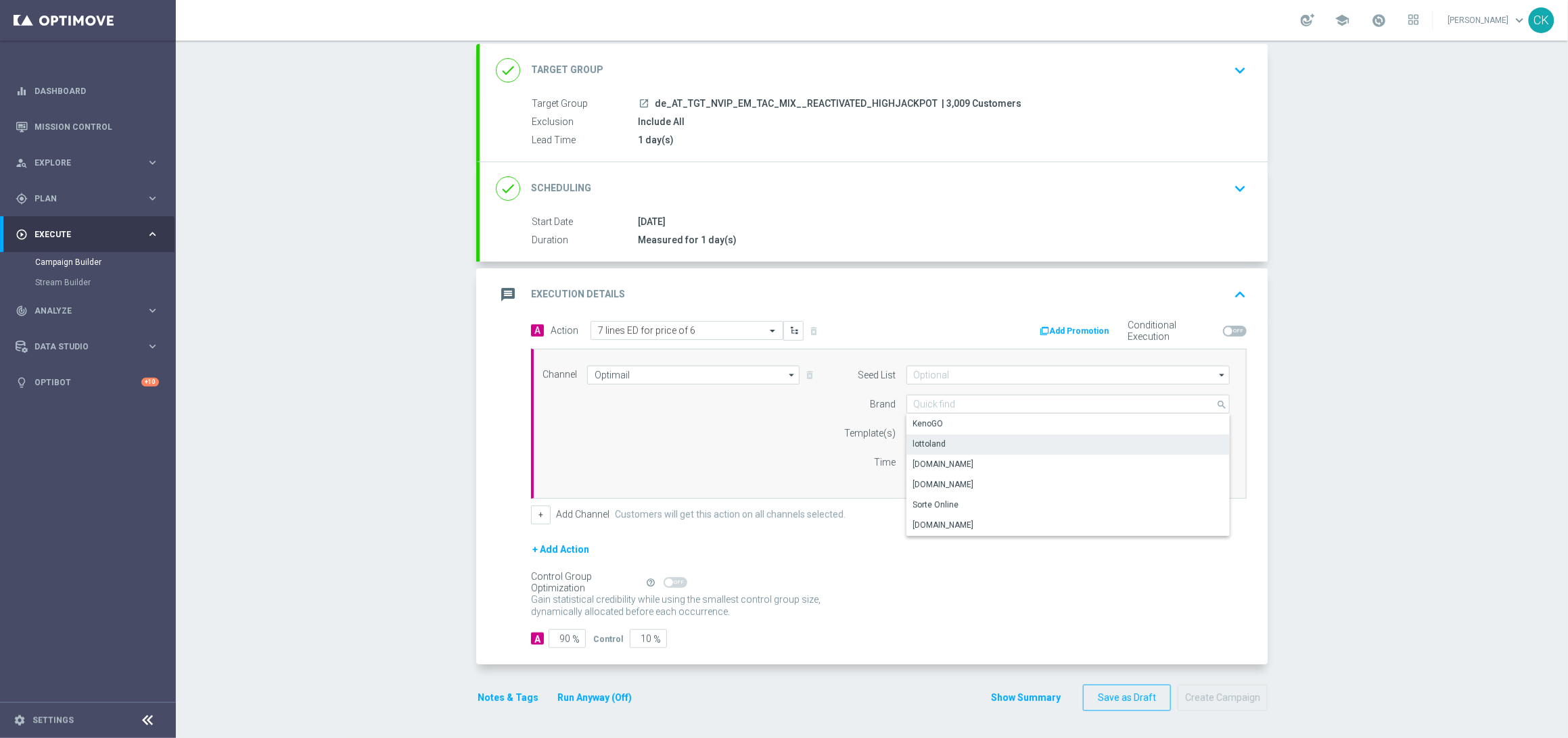
click at [949, 441] on div "lottoland" at bounding box center [1067, 443] width 323 height 19
type input "lottoland"
click at [952, 432] on input "text" at bounding box center [1024, 434] width 222 height 12
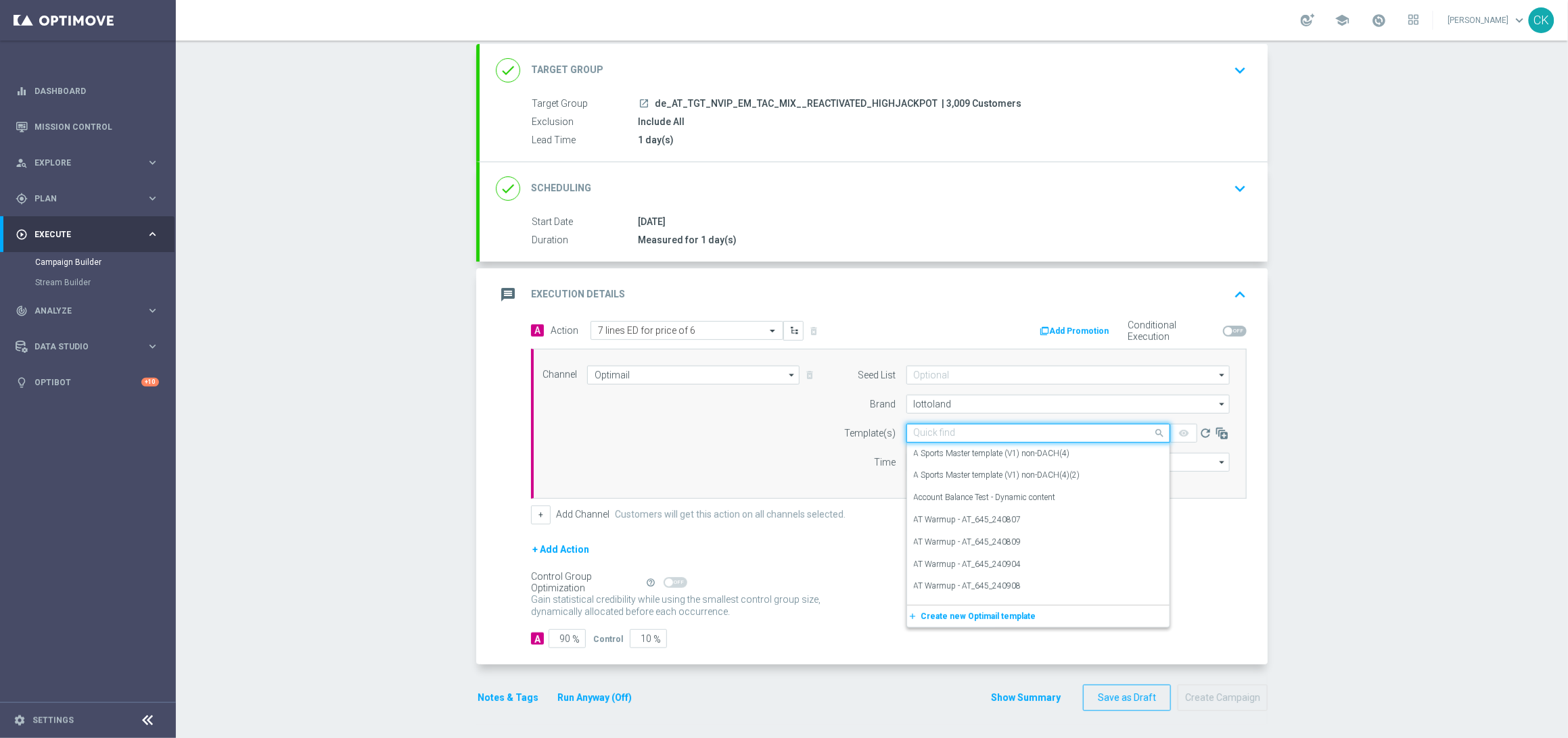
paste input "AT__ED_251009__NVIP_EMA_TAC_LT"
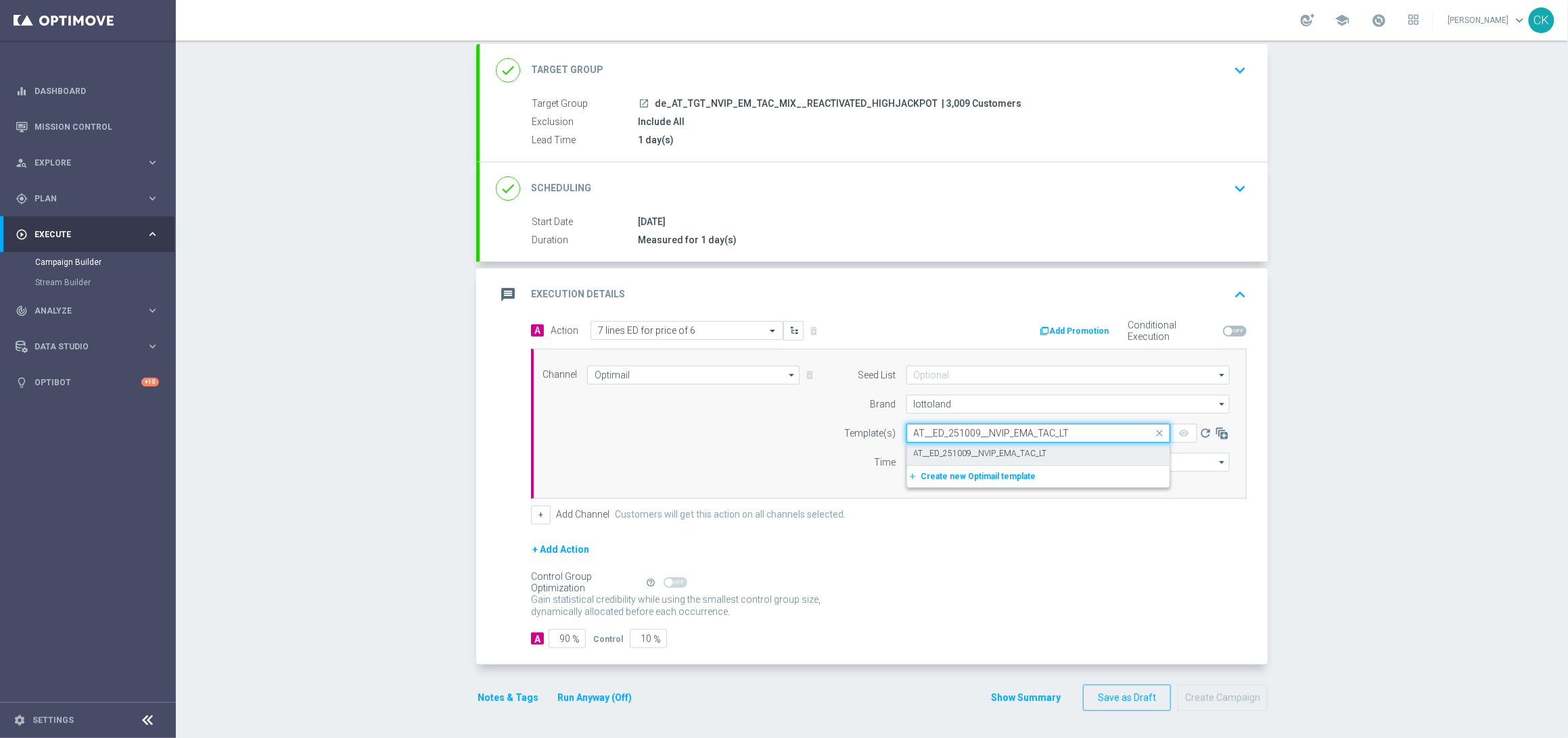
click at [955, 443] on div "AT__ED_251009__NVIP_EMA_TAC_LT" at bounding box center [1038, 454] width 249 height 22
type input "AT__ED_251009__NVIP_EMA_TAC_LT"
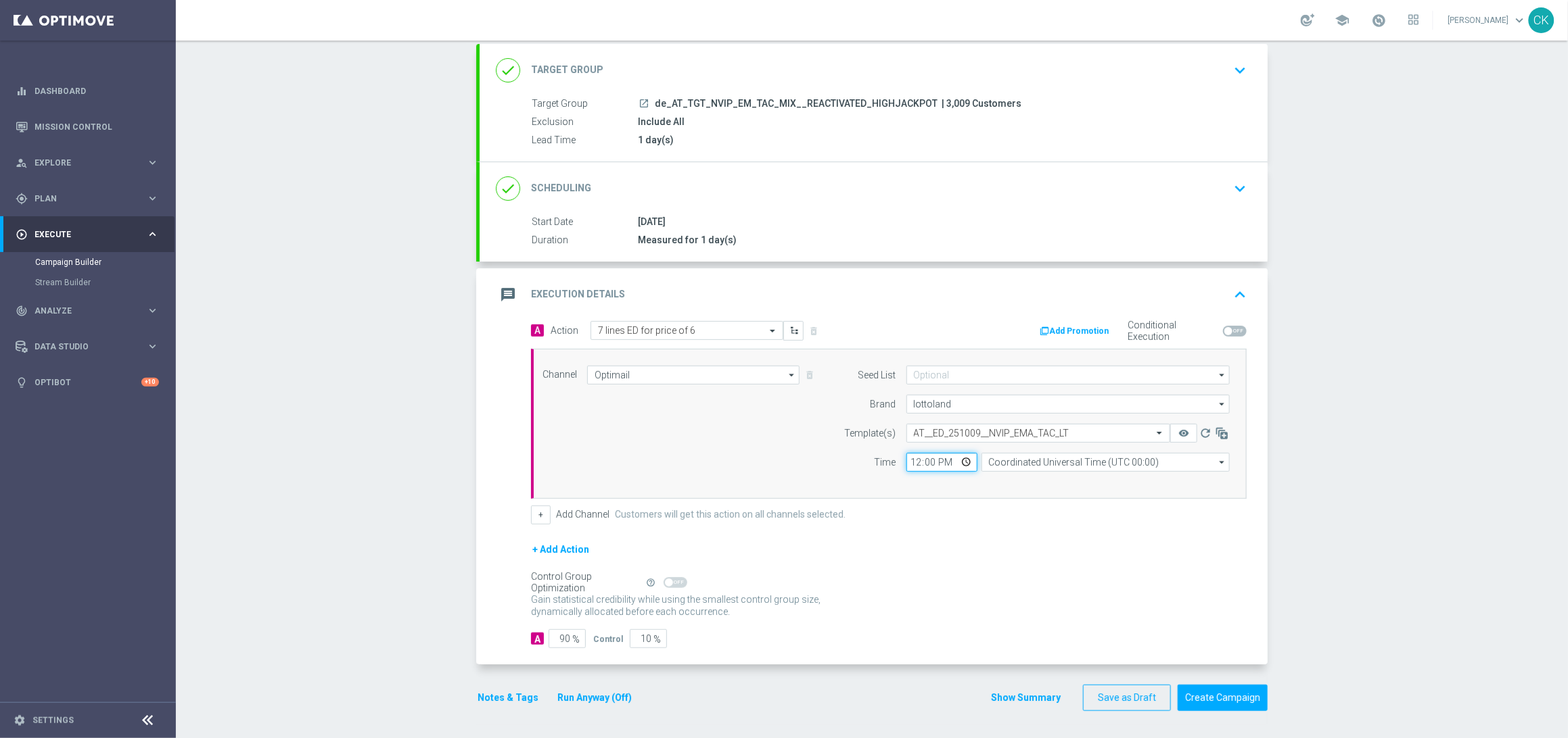
click at [907, 461] on input "12:00" at bounding box center [941, 462] width 71 height 19
type input "06:00"
click at [1033, 462] on input "Coordinated Universal Time (UTC 00:00)" at bounding box center [1105, 462] width 248 height 19
click at [1032, 482] on div "Central European Time ([GEOGRAPHIC_DATA]) (UTC +02:00)" at bounding box center [1099, 483] width 221 height 13
type input "Central European Time ([GEOGRAPHIC_DATA]) (UTC +02:00)"
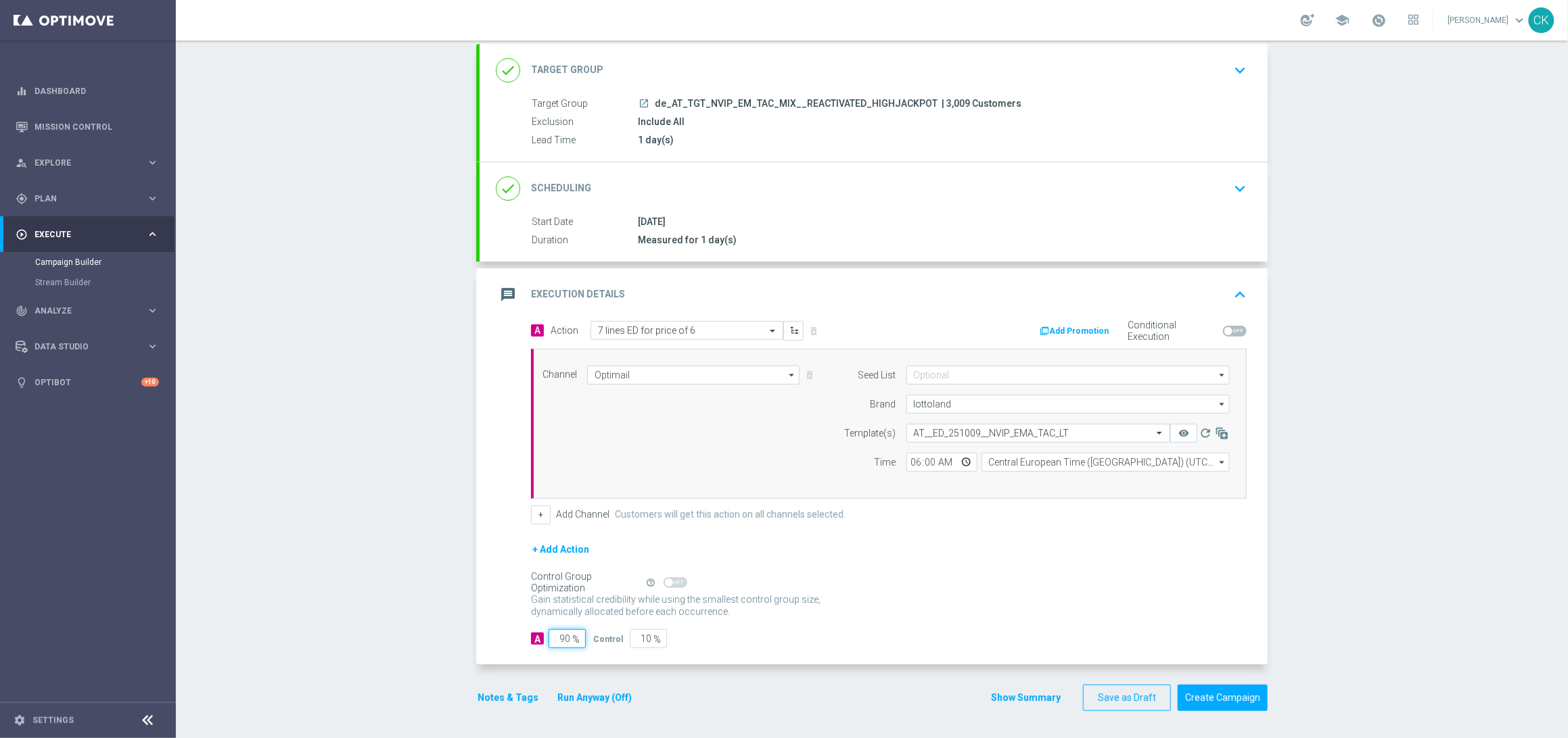
click at [565, 637] on input "90" at bounding box center [567, 639] width 37 height 19
type input "9"
type input "91"
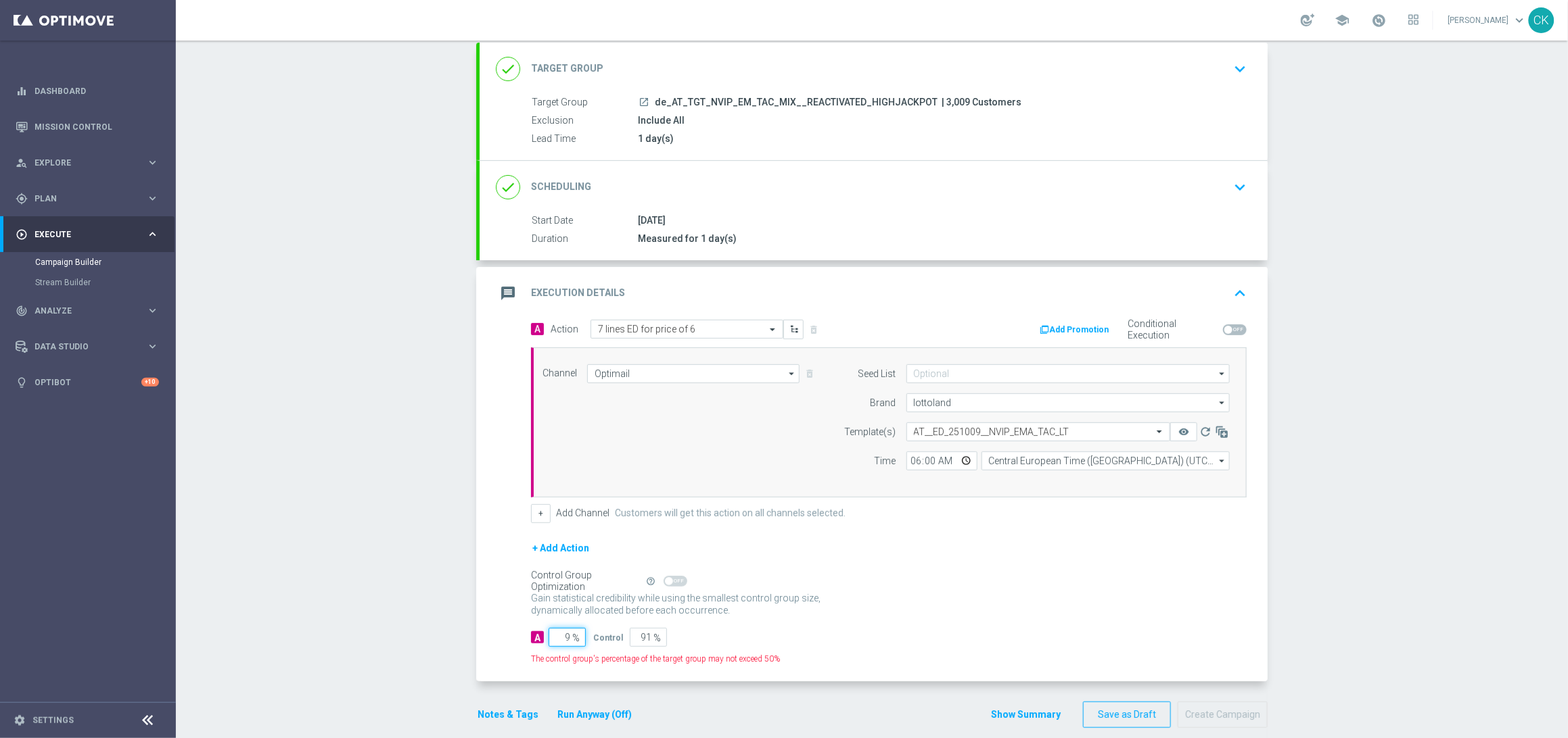
type input "98"
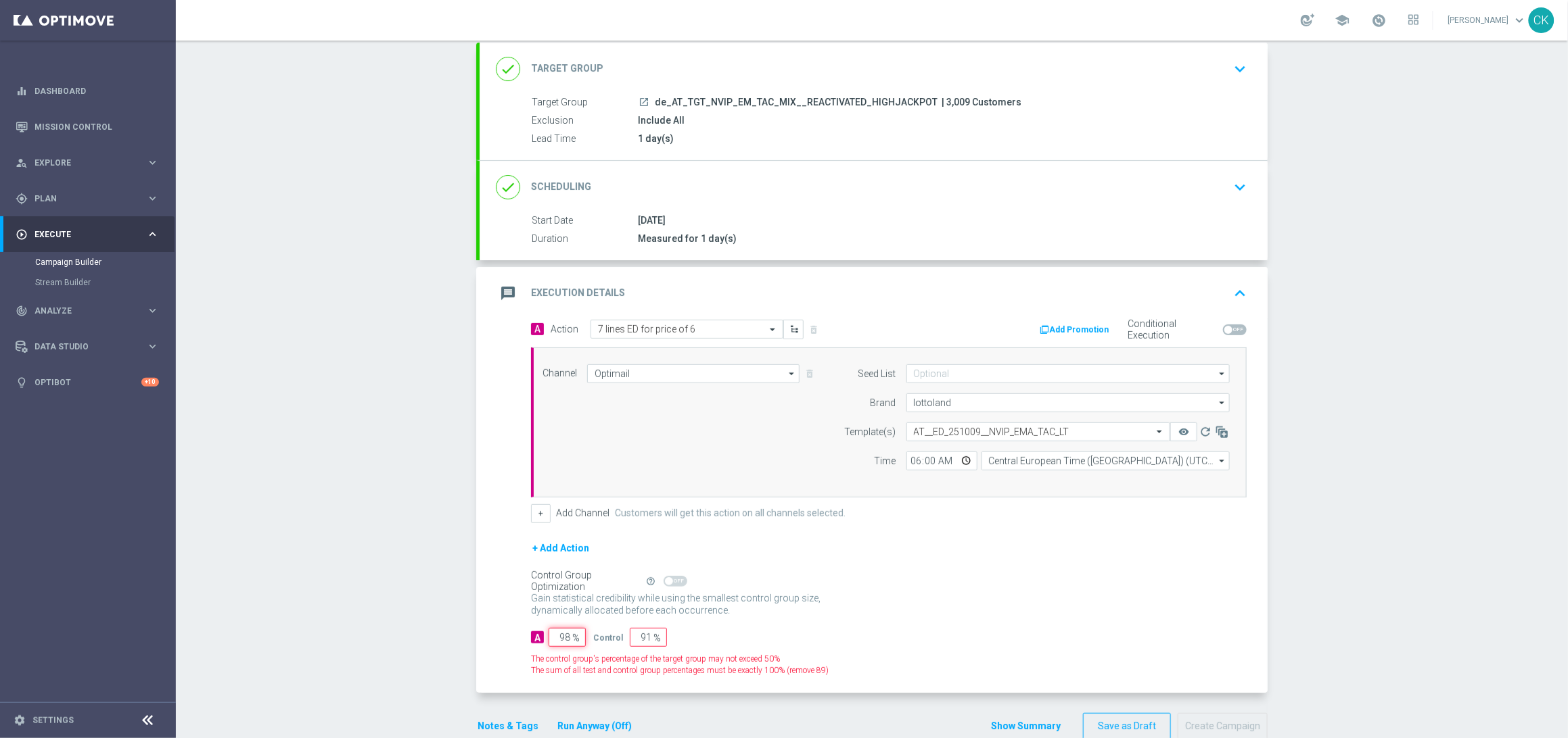
type input "2"
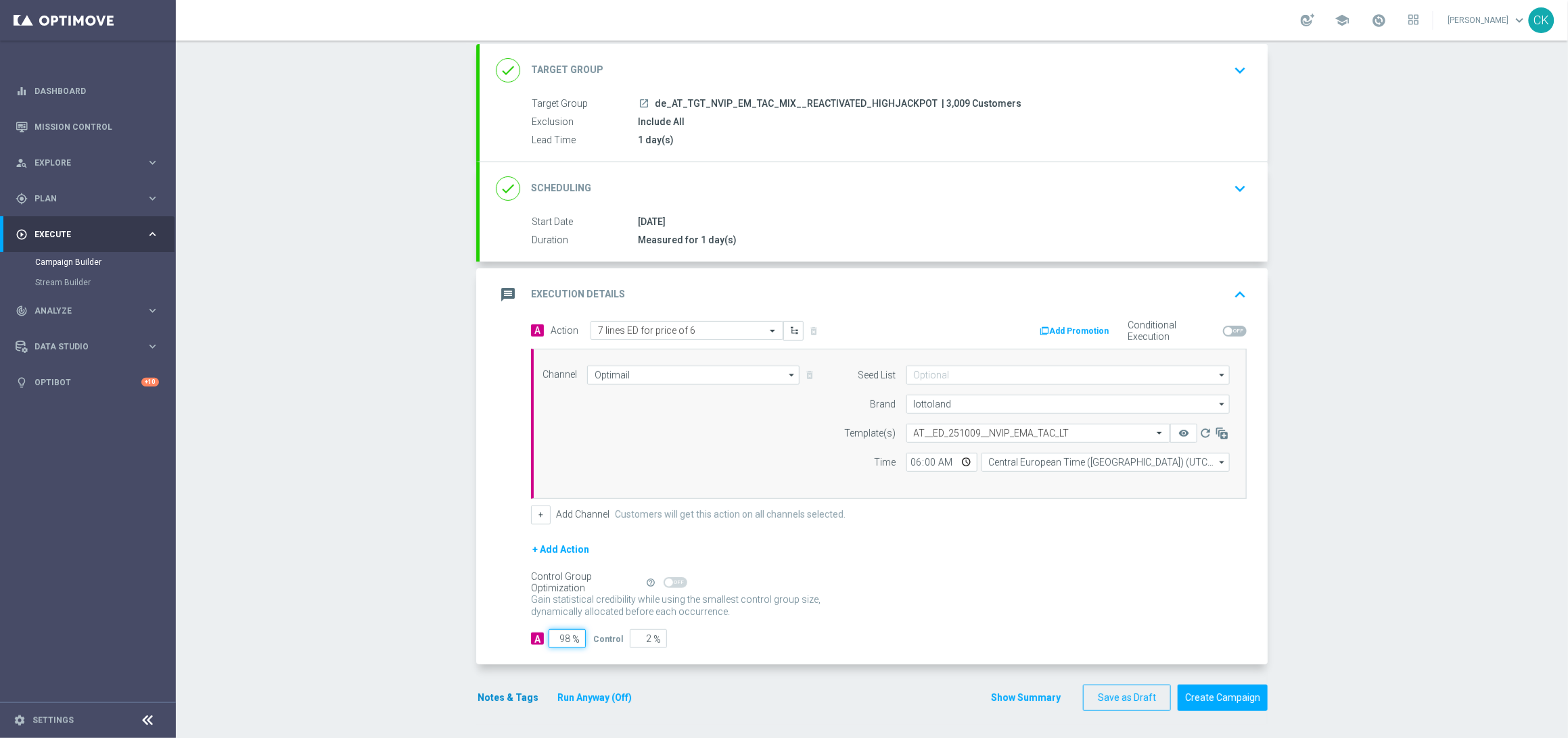
type input "98"
click at [501, 694] on button "Notes & Tags" at bounding box center [508, 698] width 63 height 17
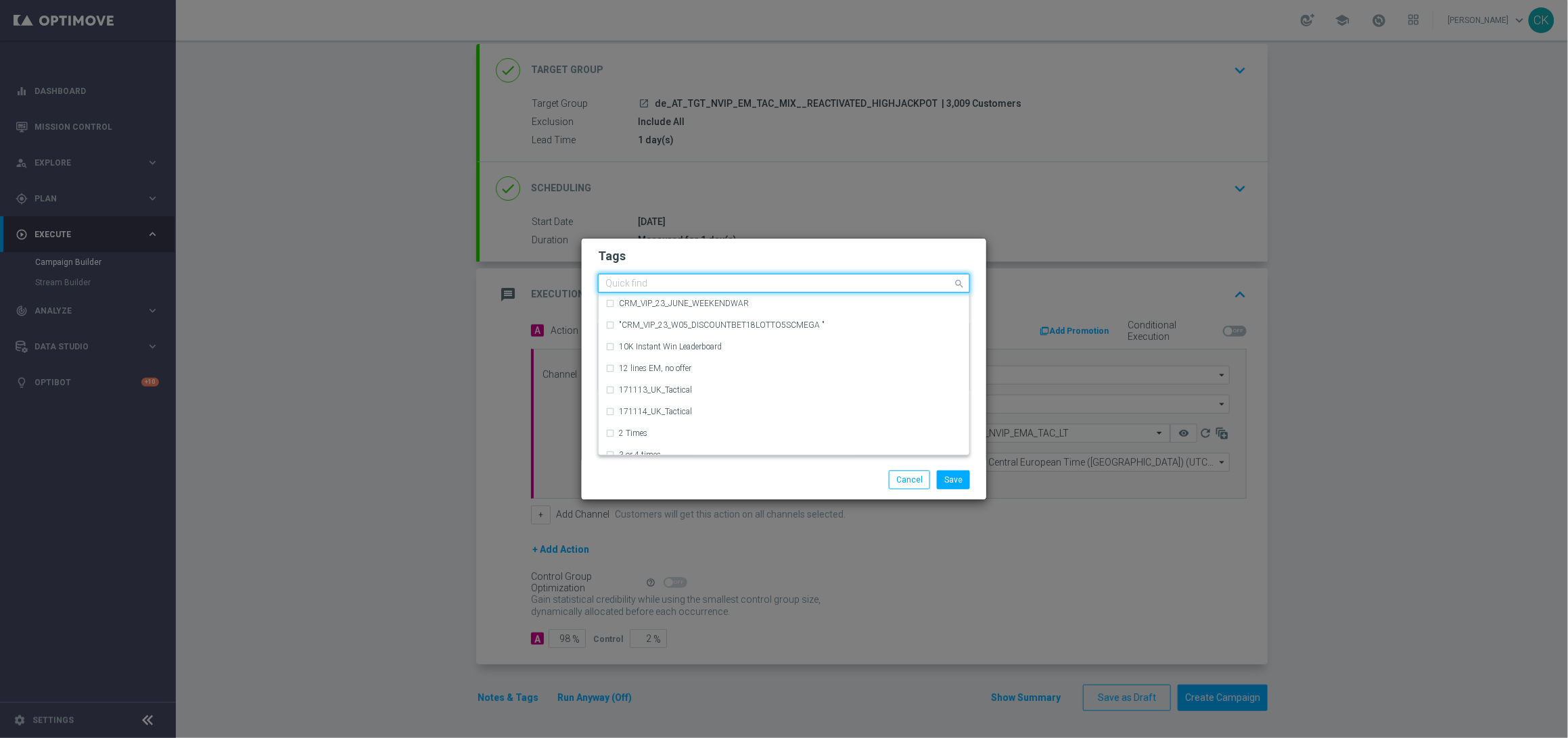
click at [724, 280] on input "text" at bounding box center [779, 284] width 347 height 12
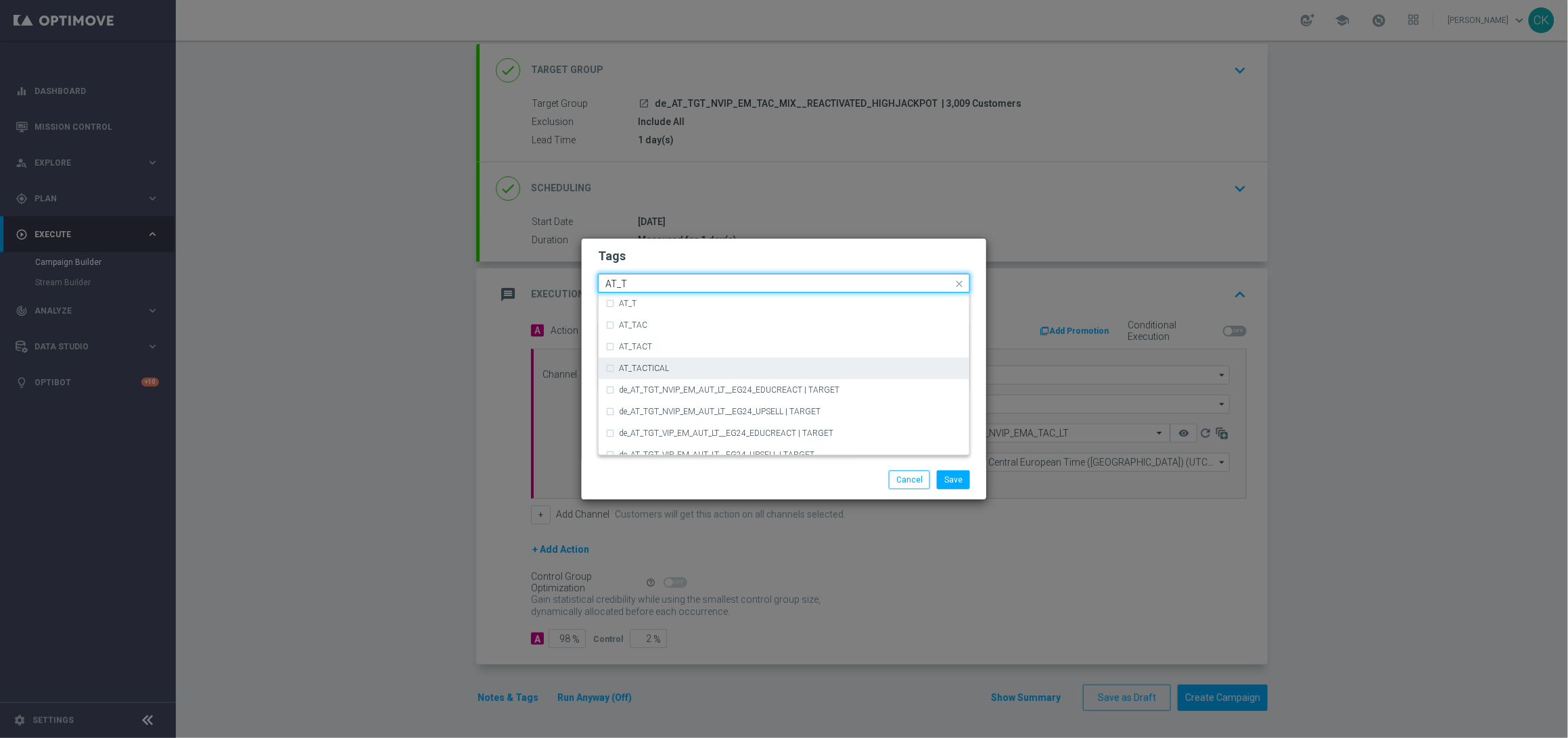
click at [727, 368] on div "AT_TACTICAL" at bounding box center [791, 368] width 343 height 8
type input "AT_T"
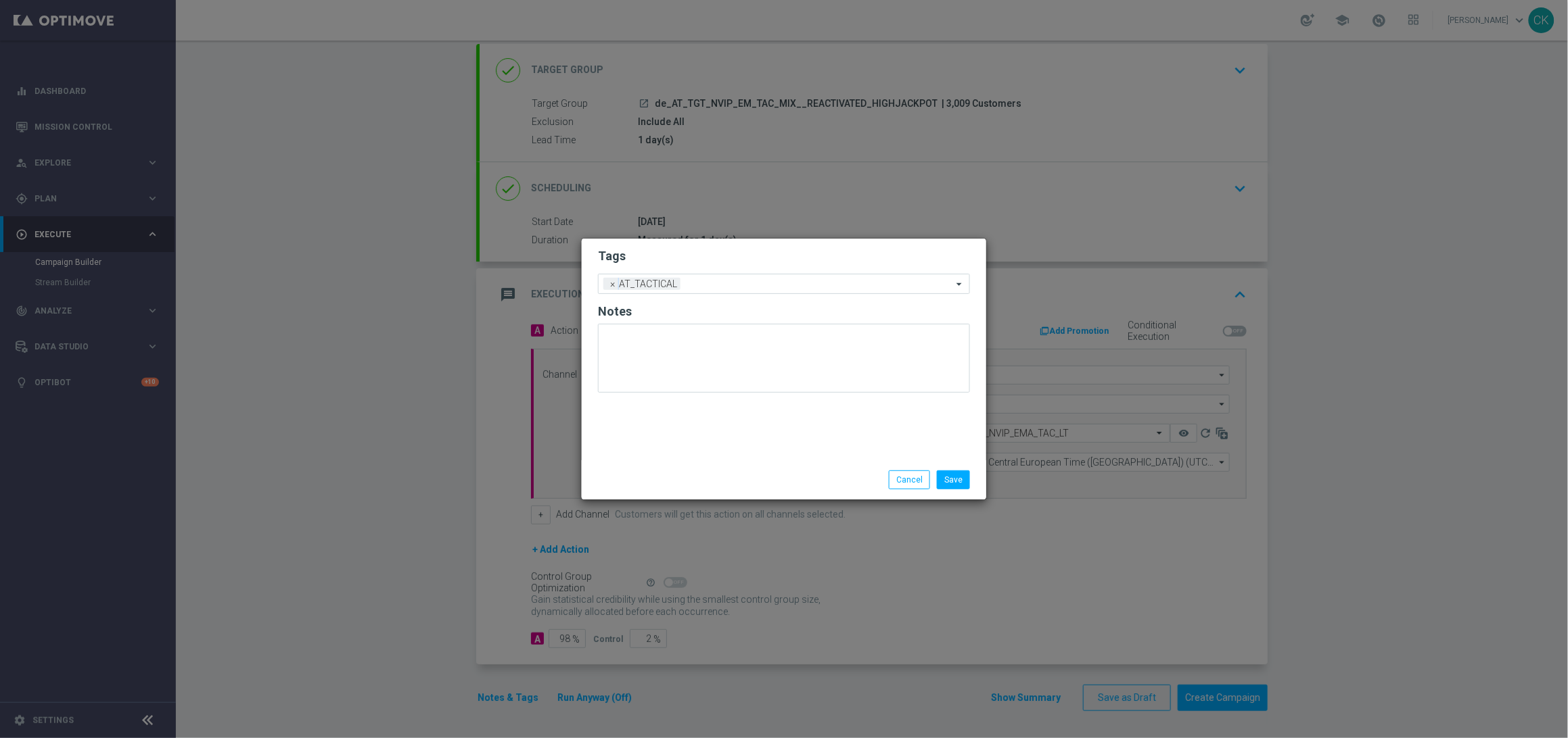
click at [745, 490] on div "Save Cancel" at bounding box center [784, 479] width 405 height 39
click at [958, 489] on button "Save" at bounding box center [953, 479] width 33 height 19
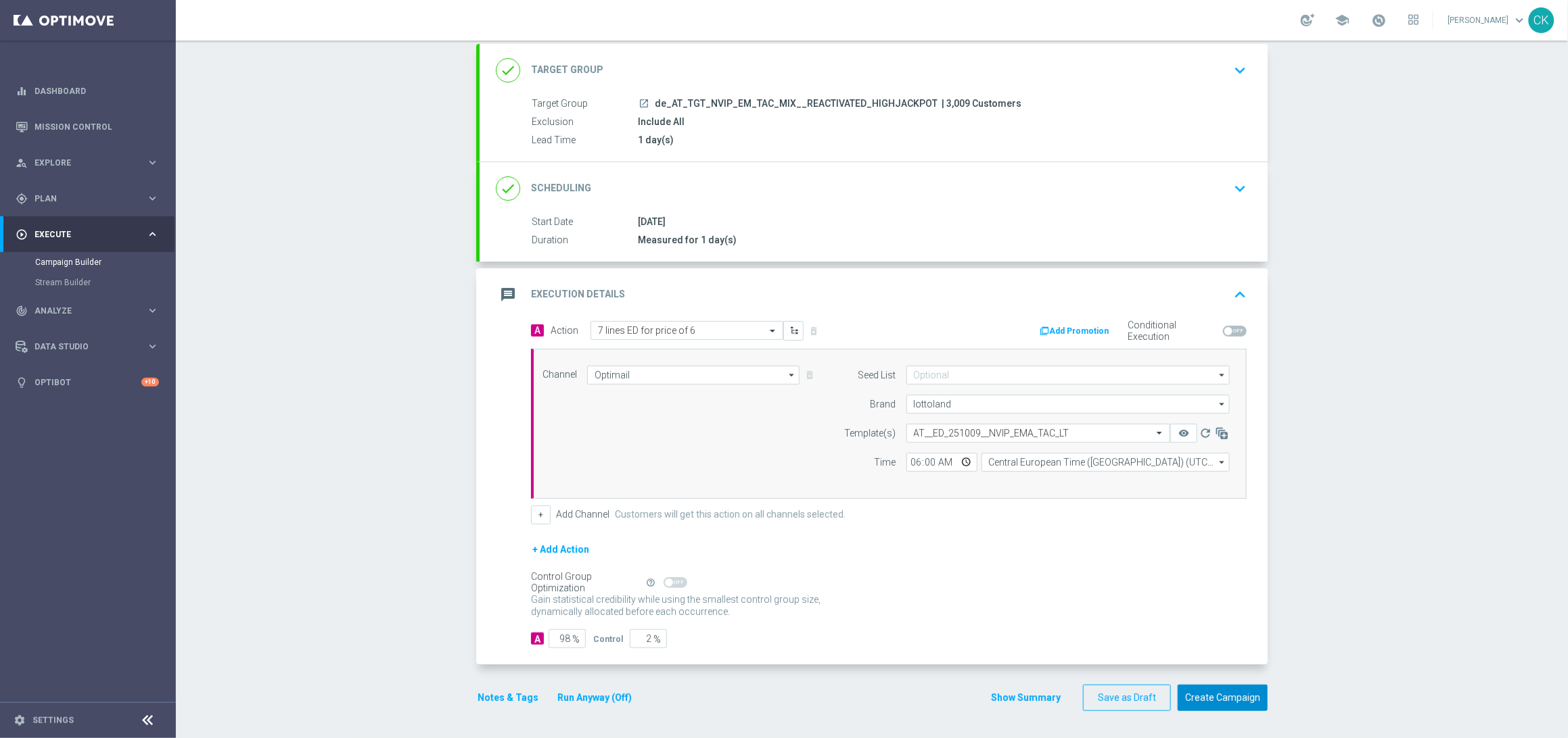
click at [1204, 701] on button "Create Campaign" at bounding box center [1222, 698] width 90 height 26
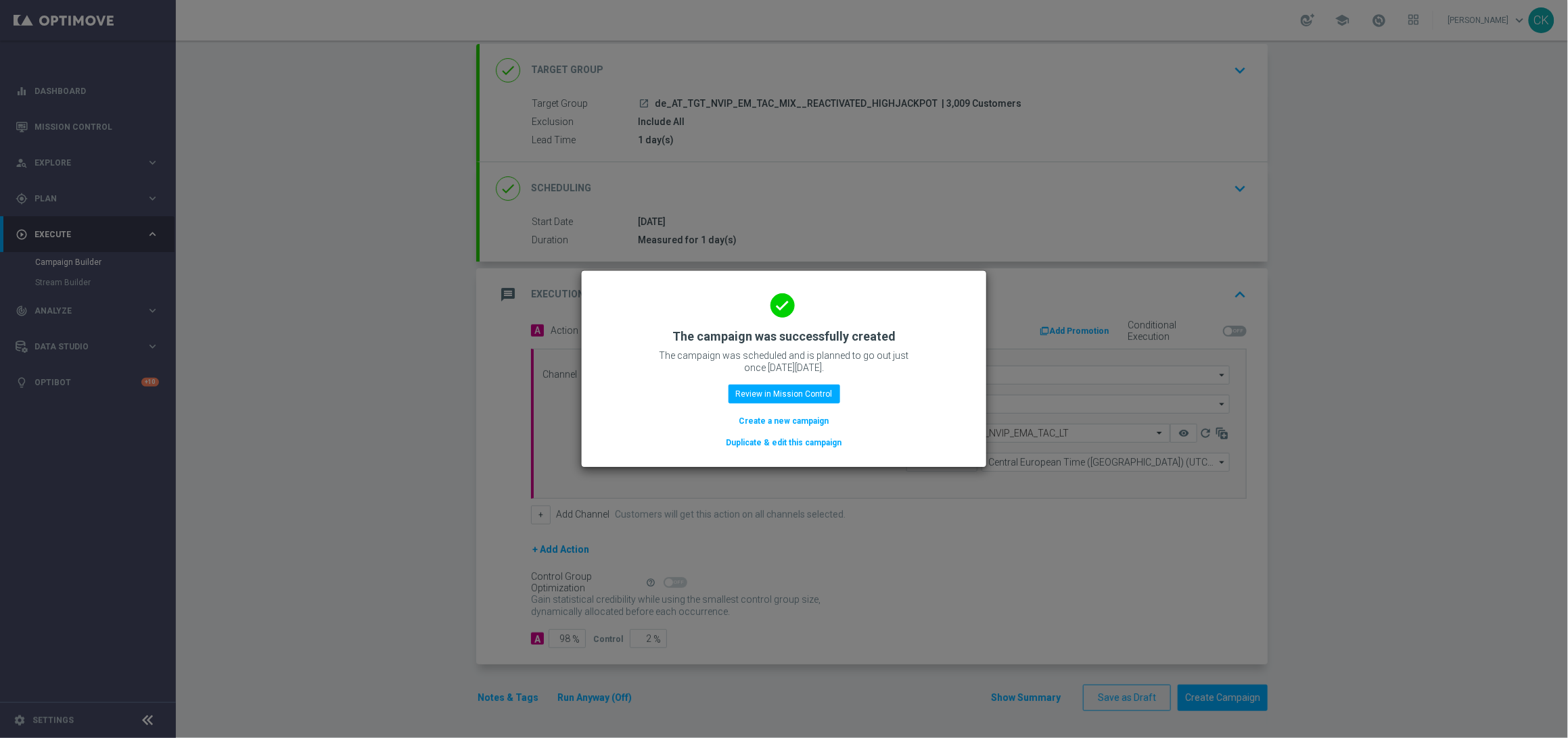
click at [777, 421] on button "Create a new campaign" at bounding box center [784, 420] width 92 height 15
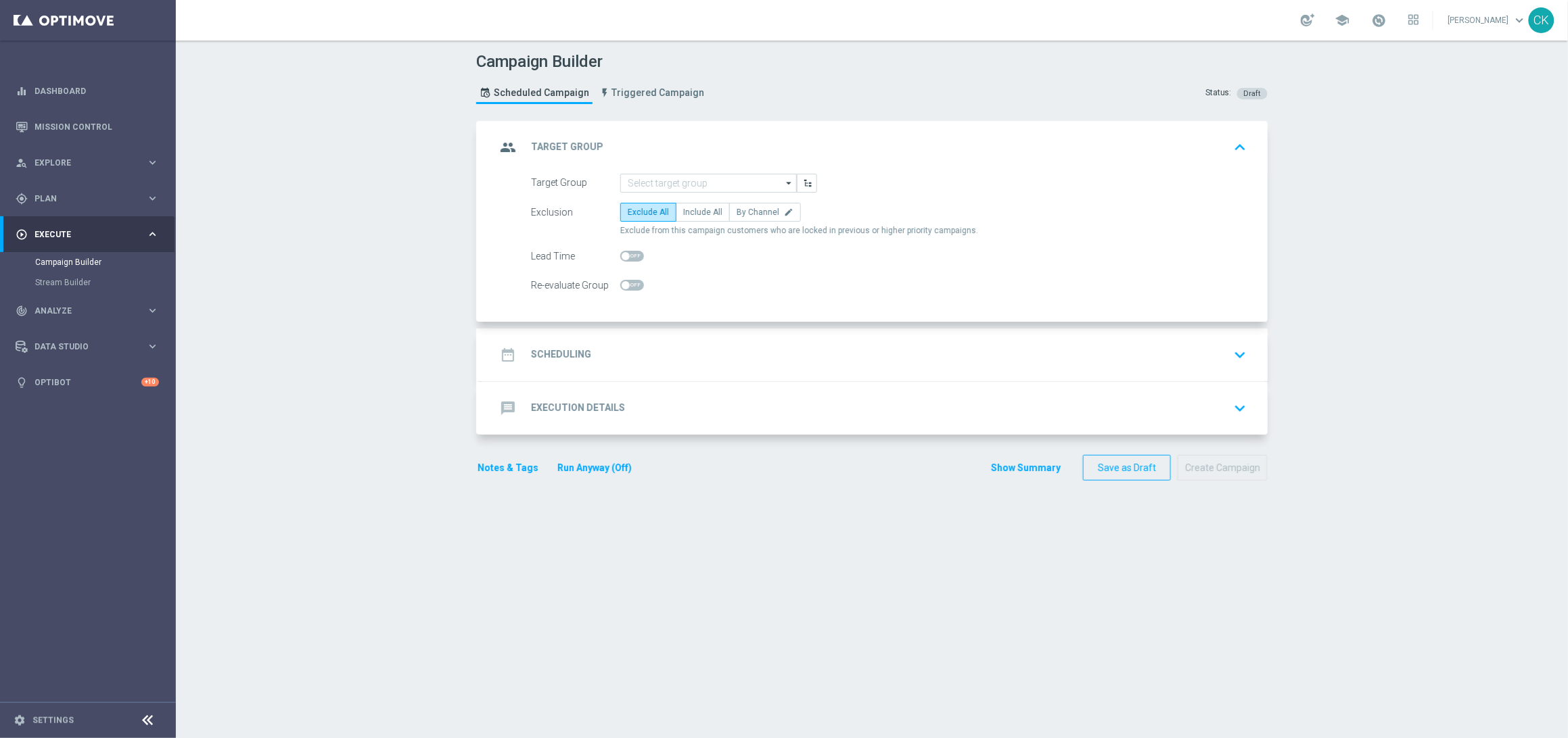
scroll to position [0, 0]
click at [670, 182] on input at bounding box center [709, 183] width 177 height 19
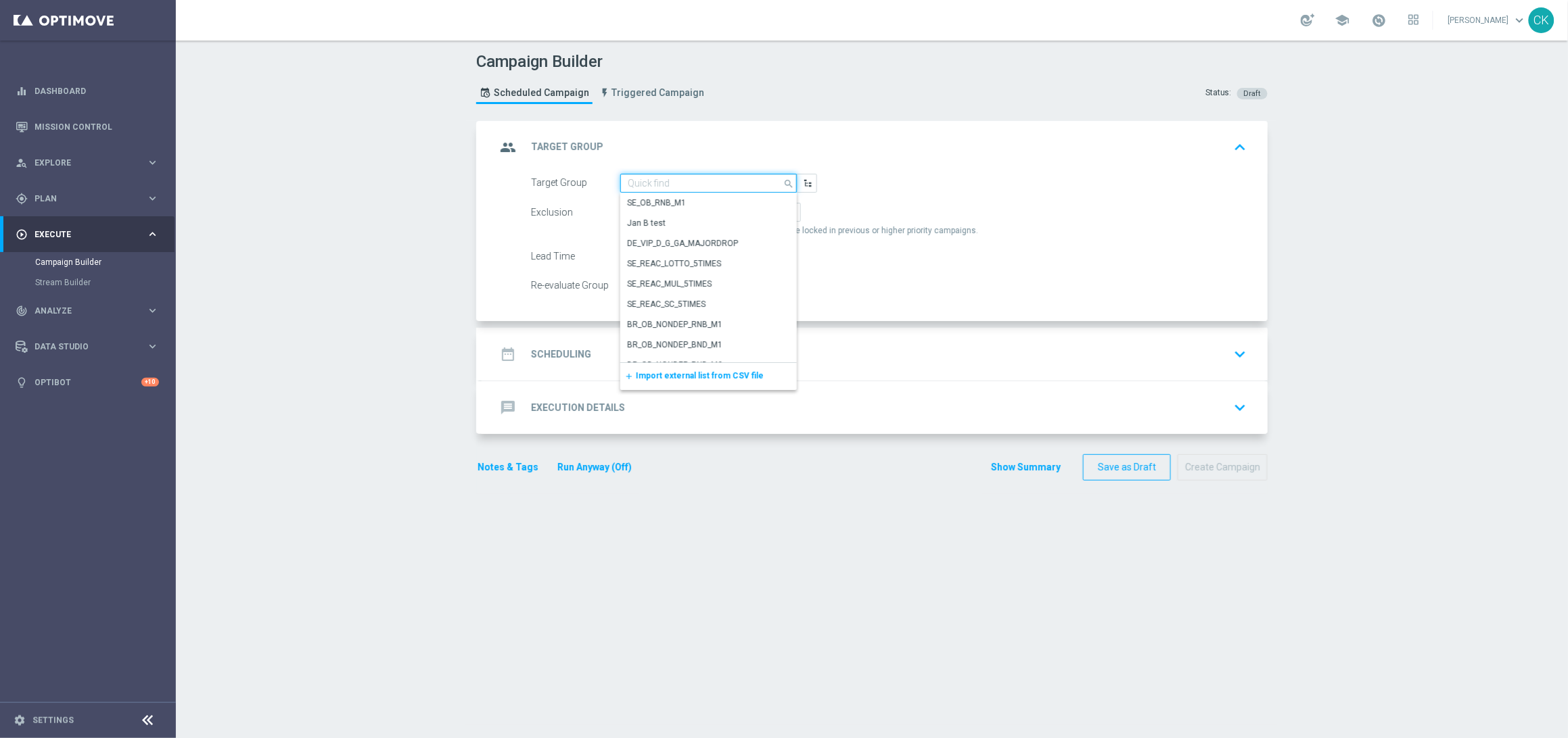
paste input "de_AT_TGT_NVIP_EM_TAC_MIX__CHURNED_HIGHJACKPOT"
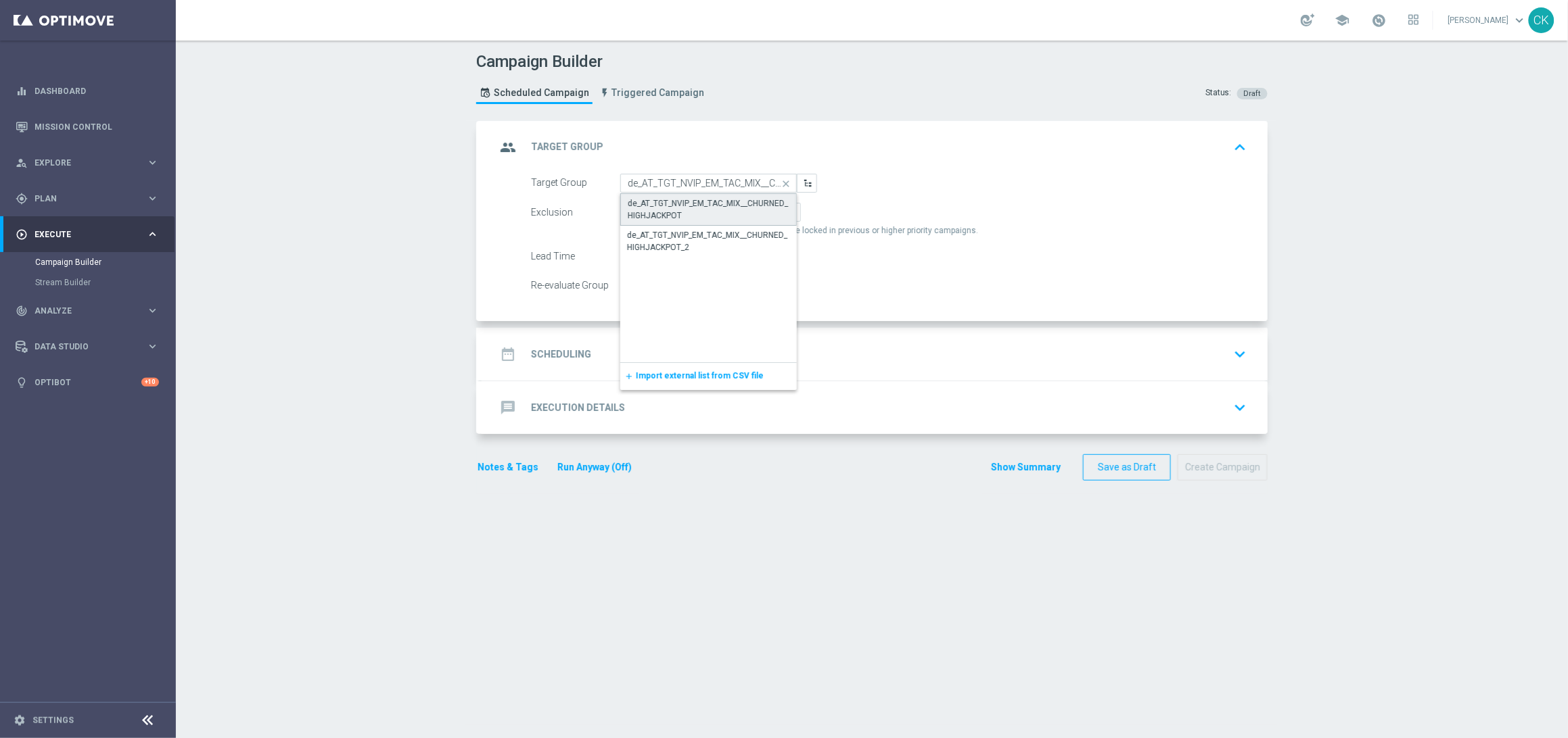
click at [690, 198] on div "de_AT_TGT_NVIP_EM_TAC_MIX__CHURNED_HIGHJACKPOT" at bounding box center [709, 209] width 161 height 24
type input "de_AT_TGT_NVIP_EM_TAC_MIX__CHURNED_HIGHJACKPOT"
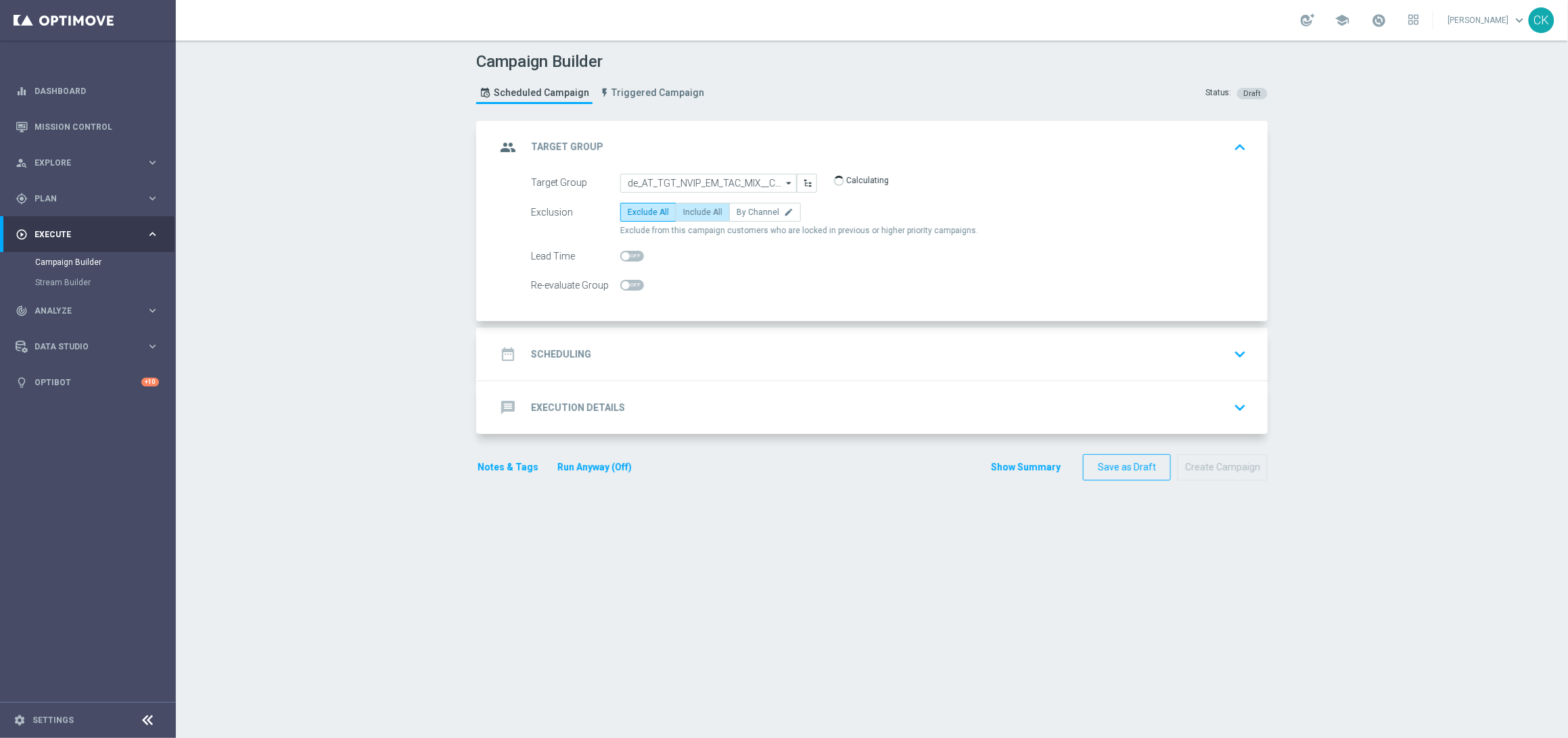
click at [690, 208] on span "Include All" at bounding box center [702, 213] width 39 height 10
click at [690, 211] on input "Include All" at bounding box center [687, 215] width 9 height 9
radio input "true"
click at [621, 251] on span at bounding box center [632, 256] width 24 height 11
click at [621, 251] on input "checkbox" at bounding box center [632, 256] width 24 height 11
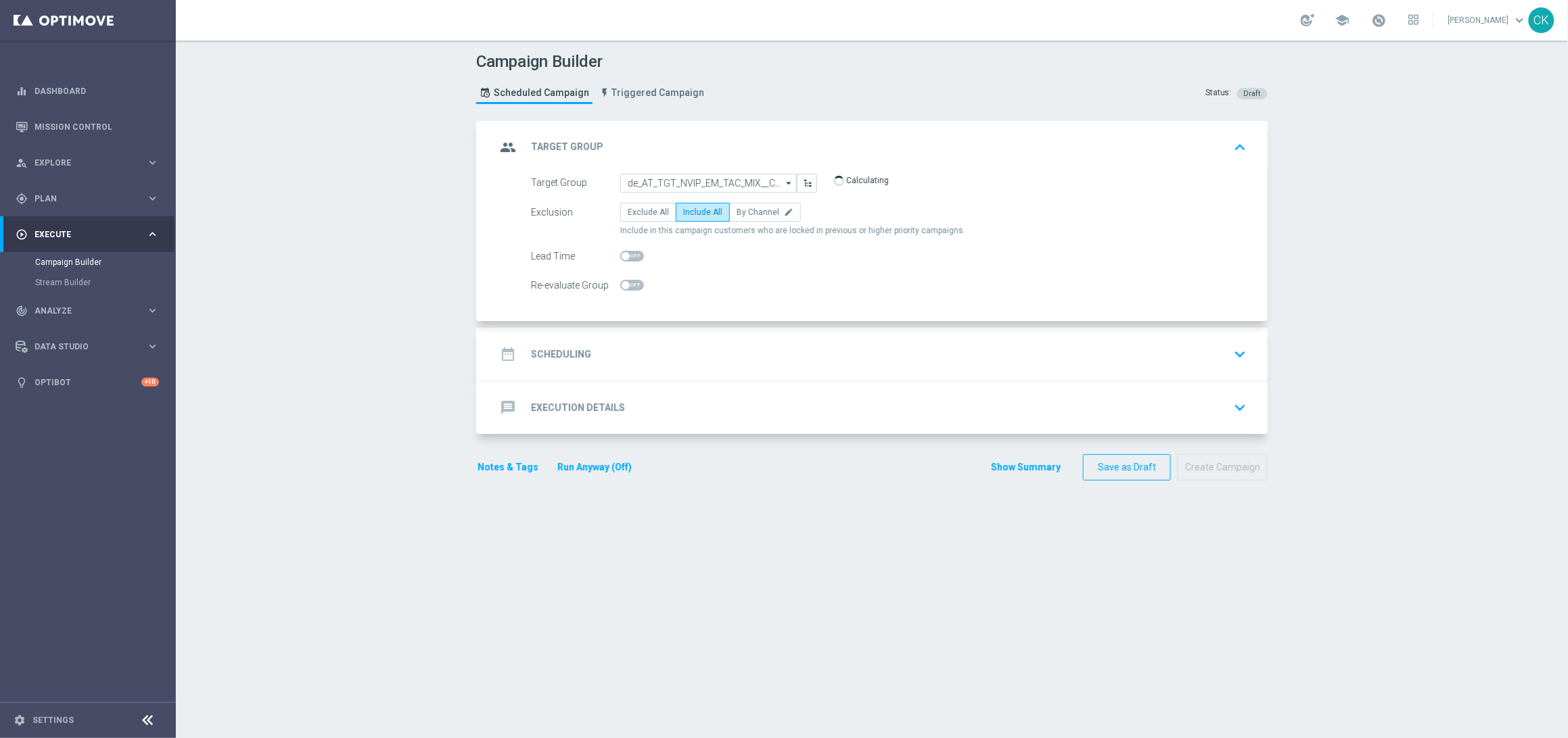
checkbox input "true"
click at [553, 351] on h2 "Scheduling" at bounding box center [561, 354] width 60 height 13
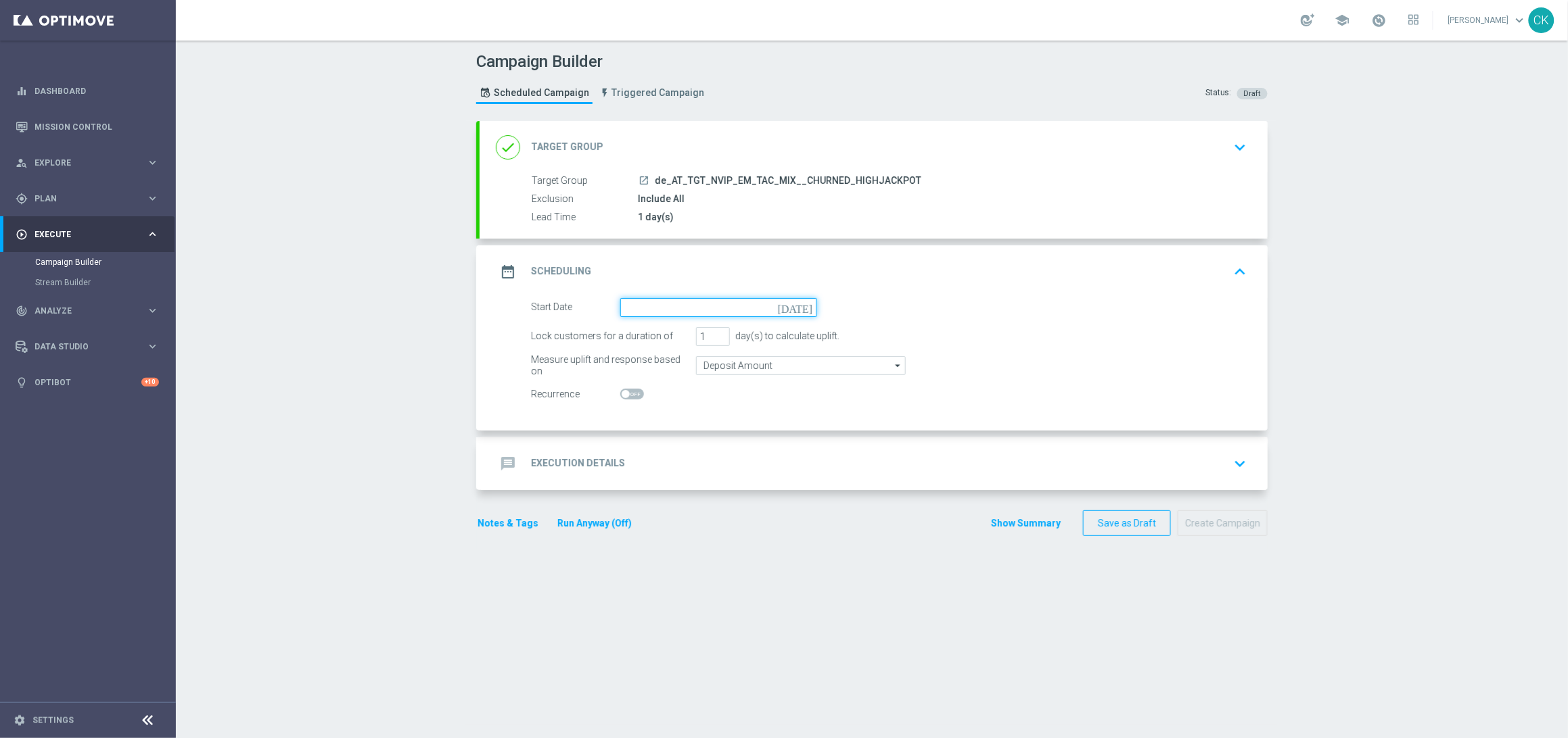
click at [631, 308] on input at bounding box center [718, 307] width 197 height 19
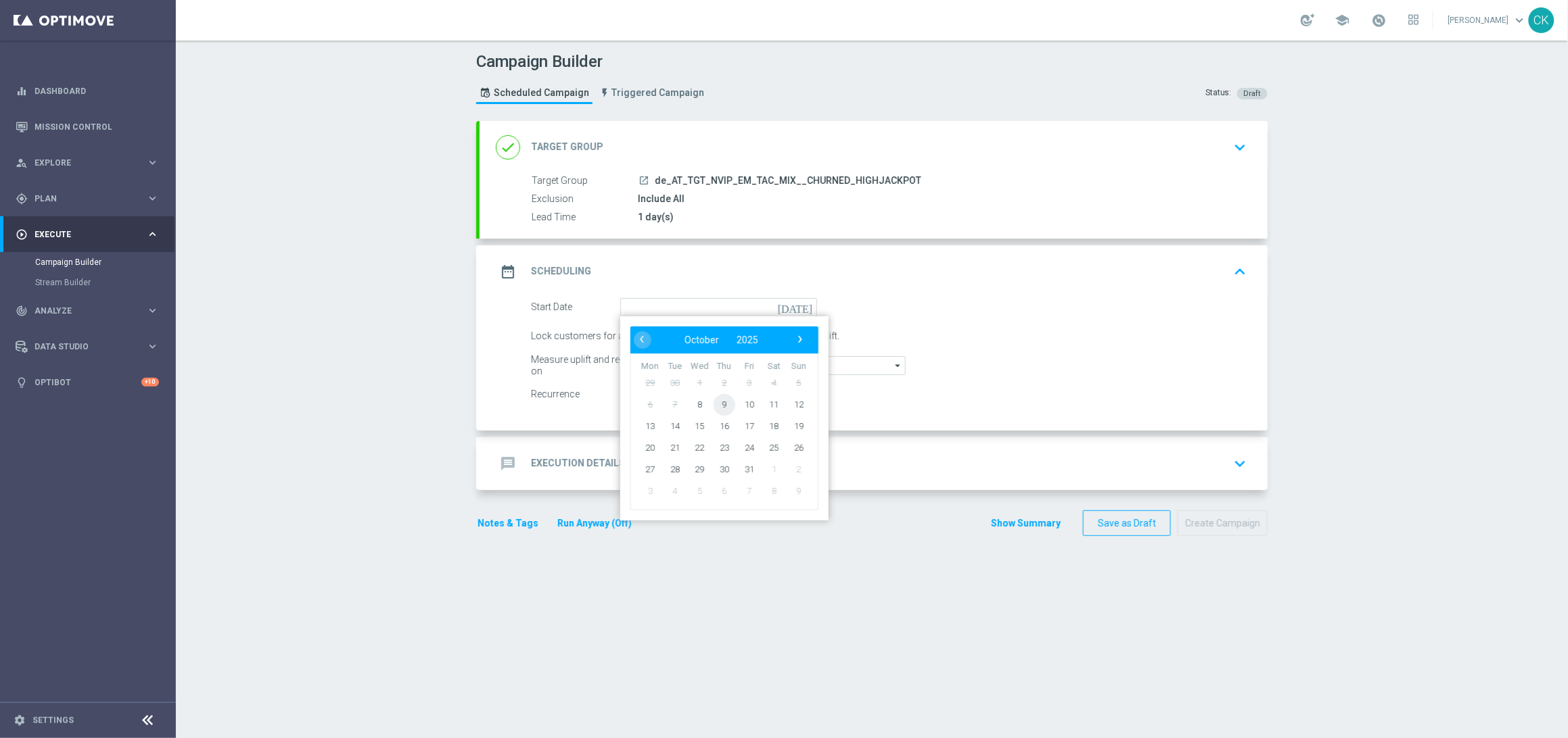
click at [718, 403] on span "9" at bounding box center [724, 404] width 22 height 22
type input "[DATE]"
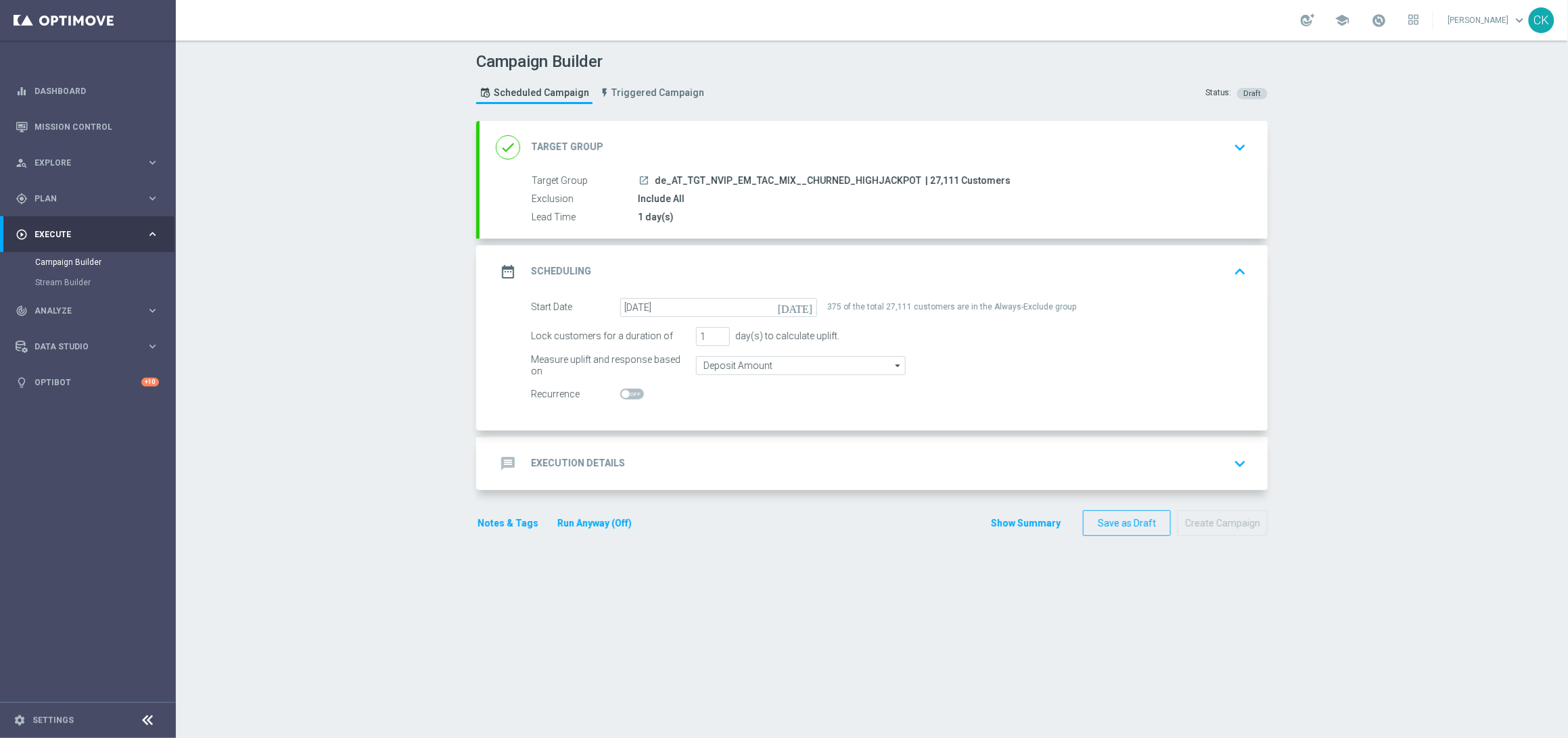
click at [551, 459] on h2 "Execution Details" at bounding box center [578, 464] width 94 height 13
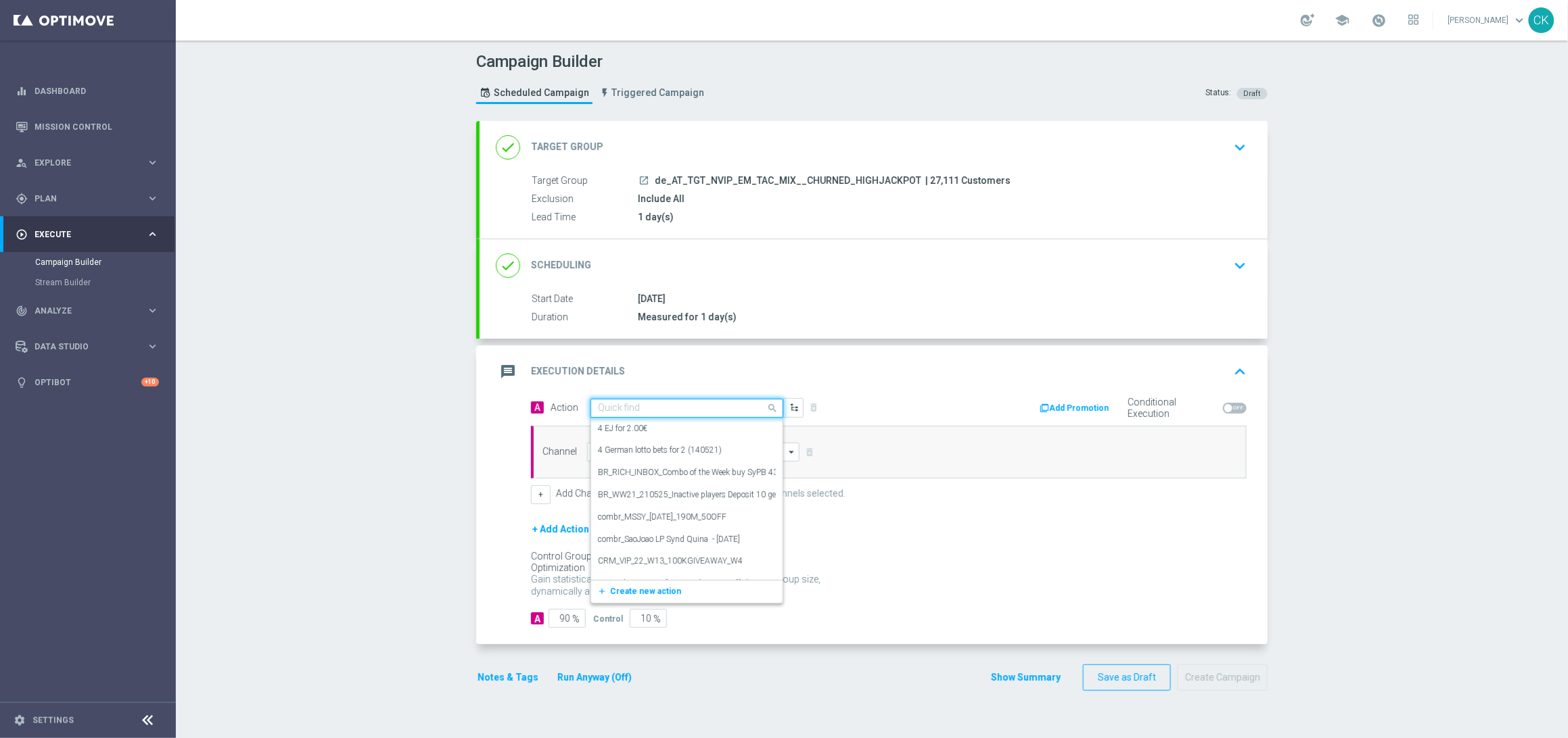
click at [647, 400] on div "Quick find" at bounding box center [686, 408] width 193 height 19
paste input "7 lines ED for price of 6"
type input "7 lines ED for price of 6"
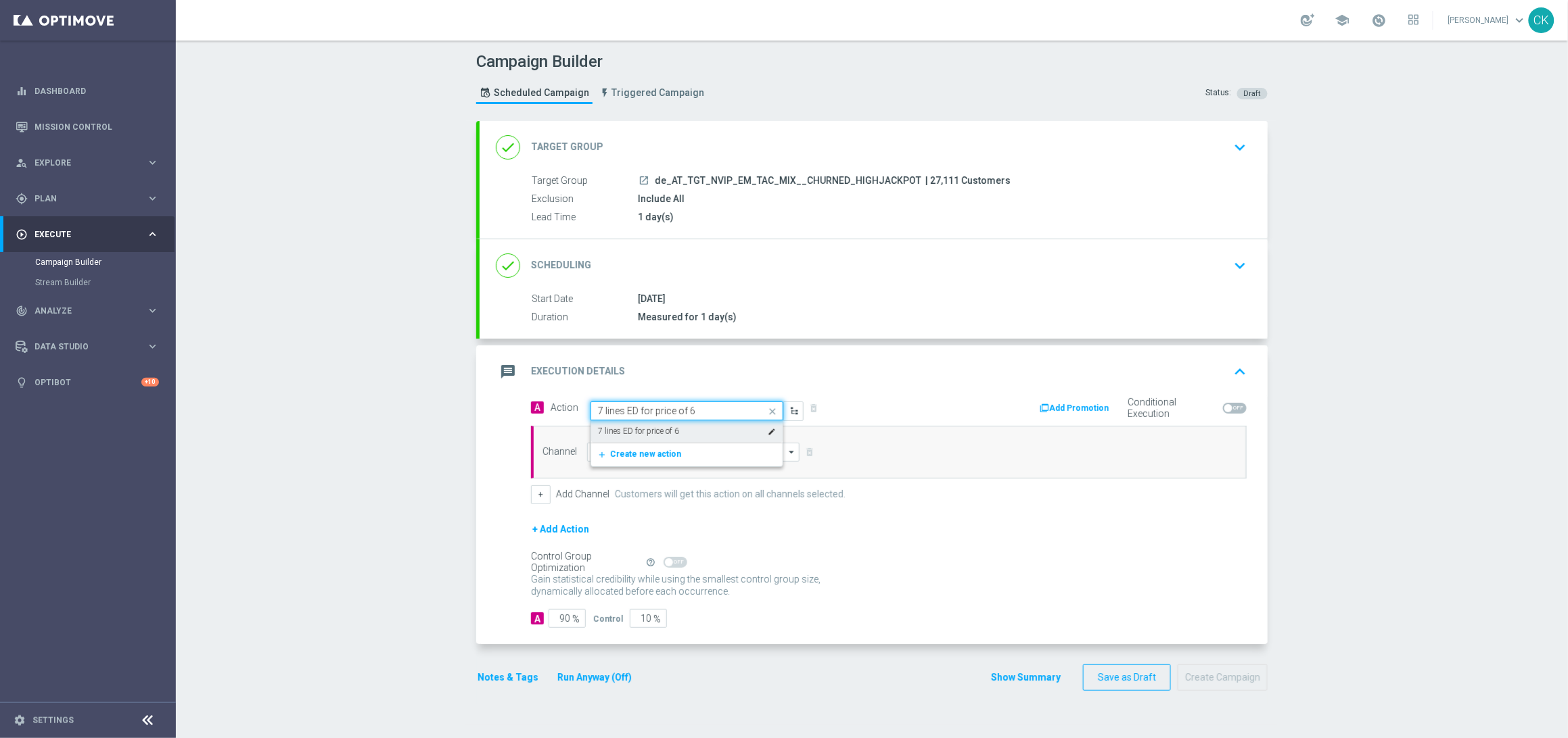
click at [650, 433] on label "7 lines ED for price of 6" at bounding box center [638, 432] width 81 height 12
click at [642, 452] on input at bounding box center [693, 452] width 212 height 19
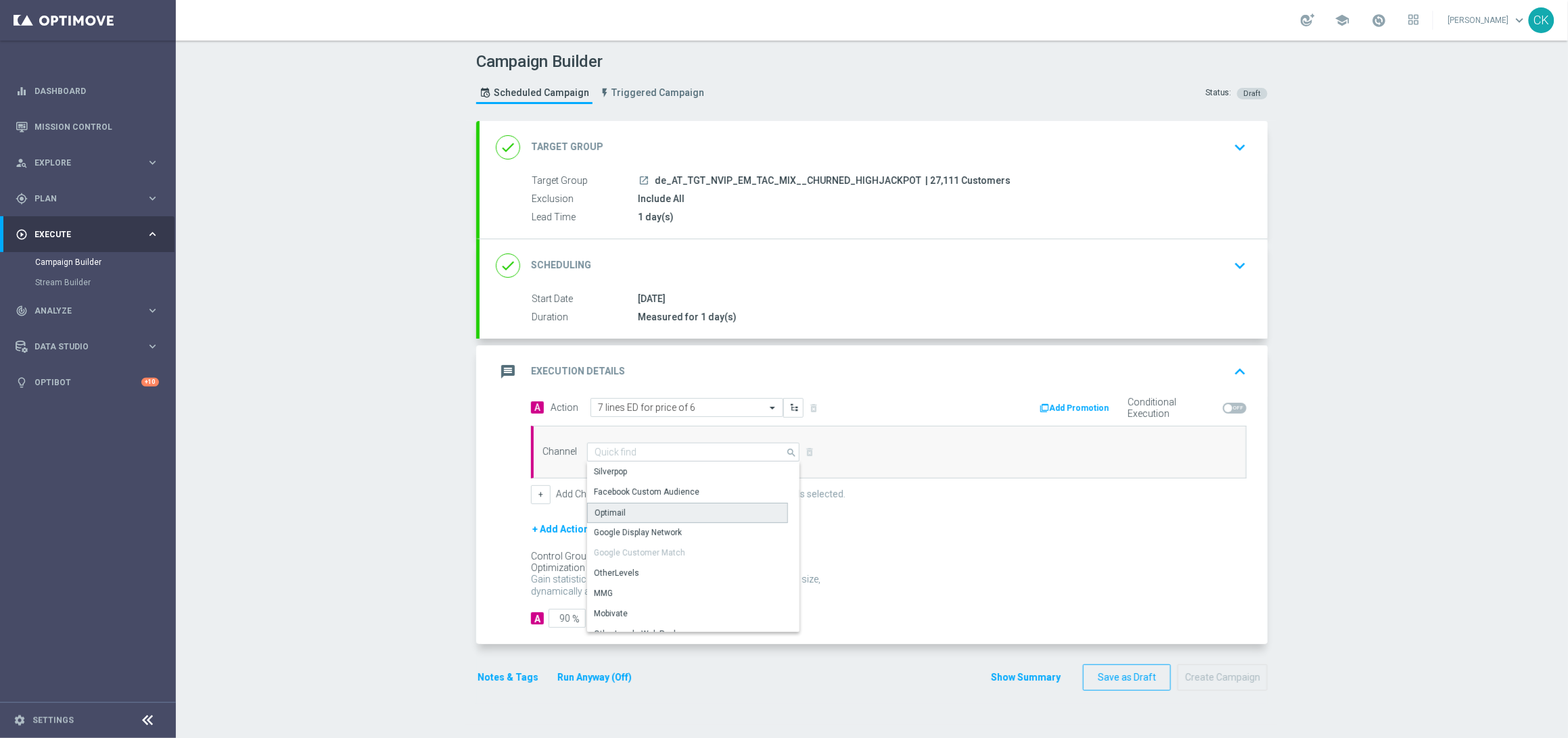
click at [636, 509] on div "Optimail" at bounding box center [687, 513] width 201 height 20
type input "Optimail"
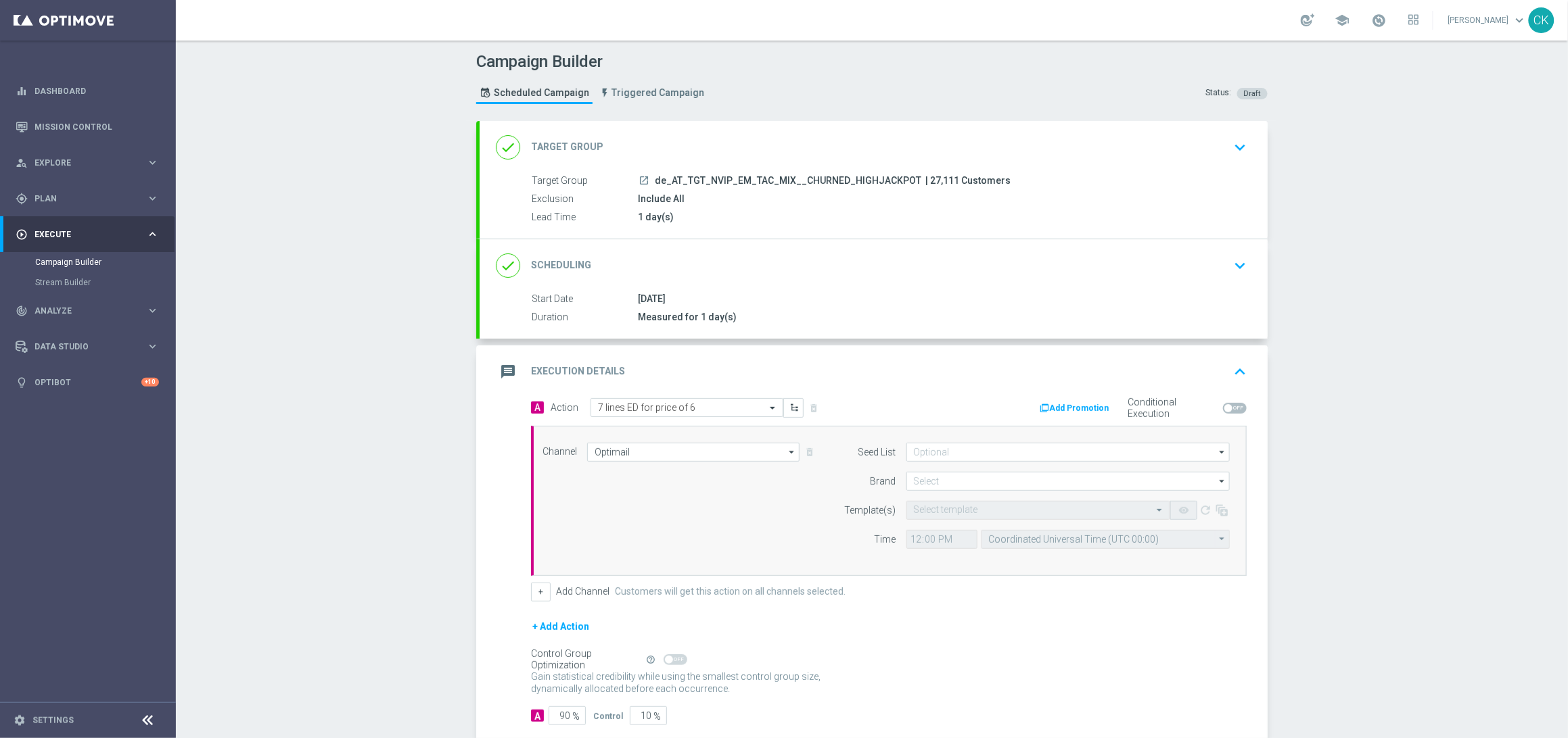
scroll to position [79, 0]
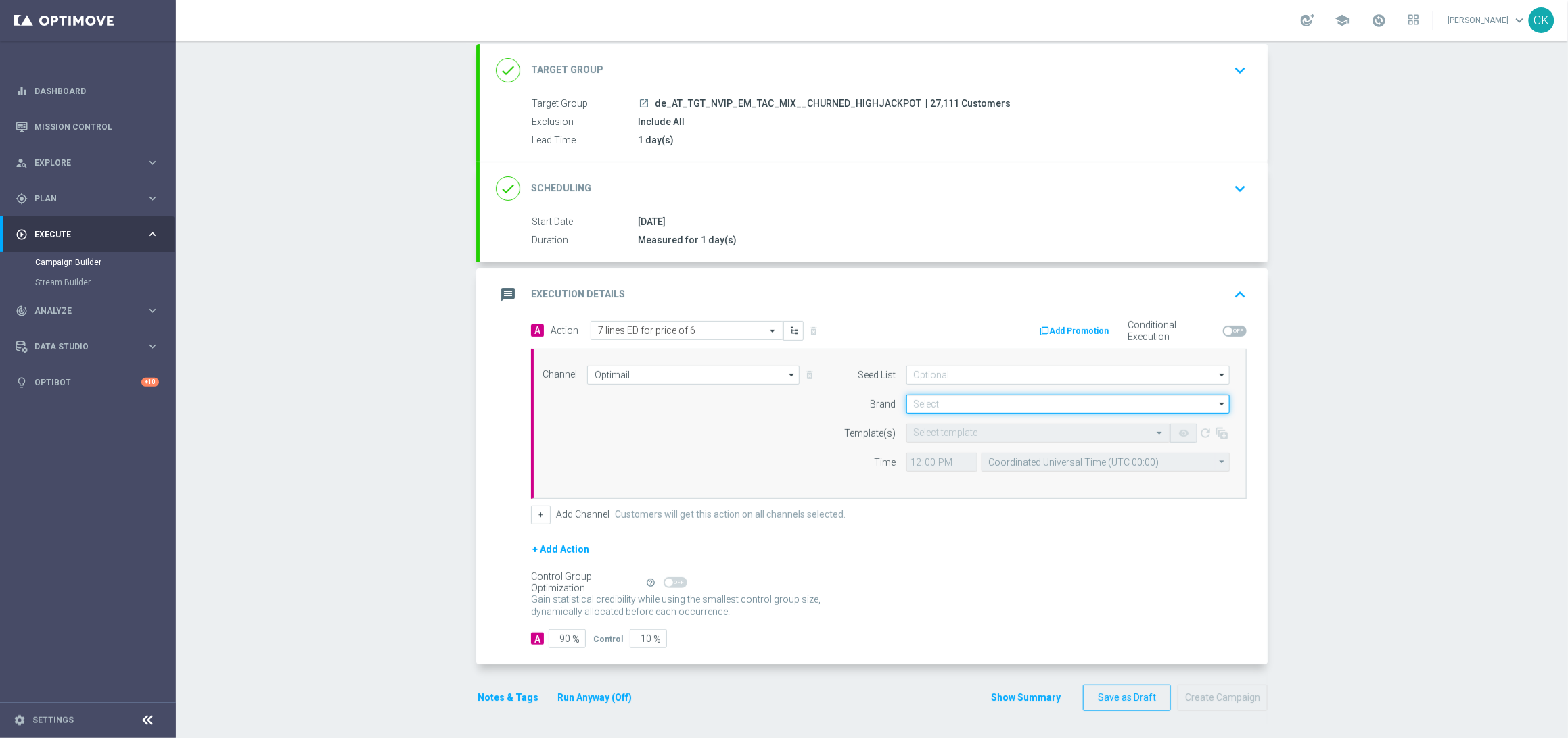
click at [962, 405] on input at bounding box center [1067, 404] width 323 height 19
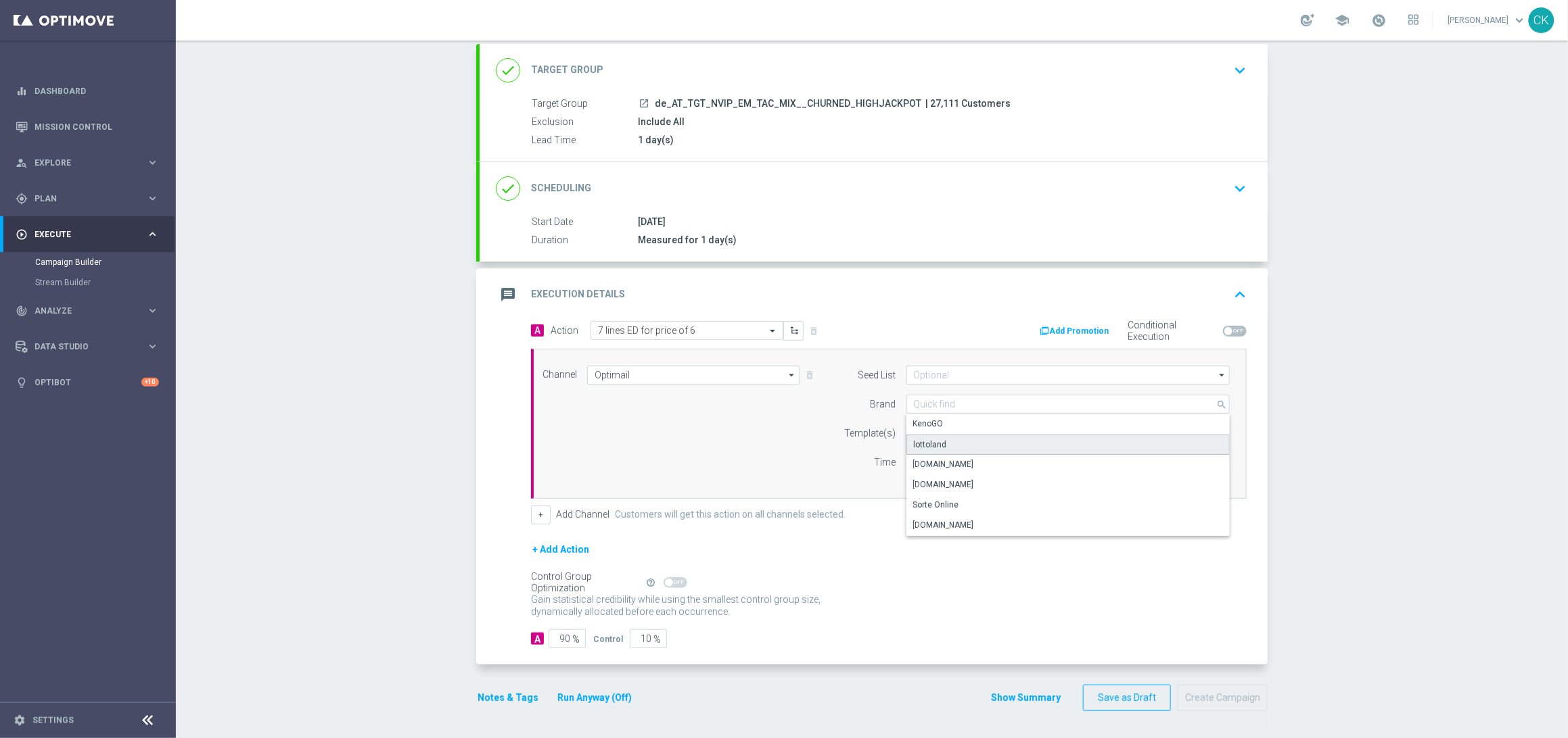
click at [953, 437] on div "lottoland" at bounding box center [1067, 444] width 323 height 20
type input "lottoland"
click at [951, 428] on input "text" at bounding box center [1024, 434] width 222 height 12
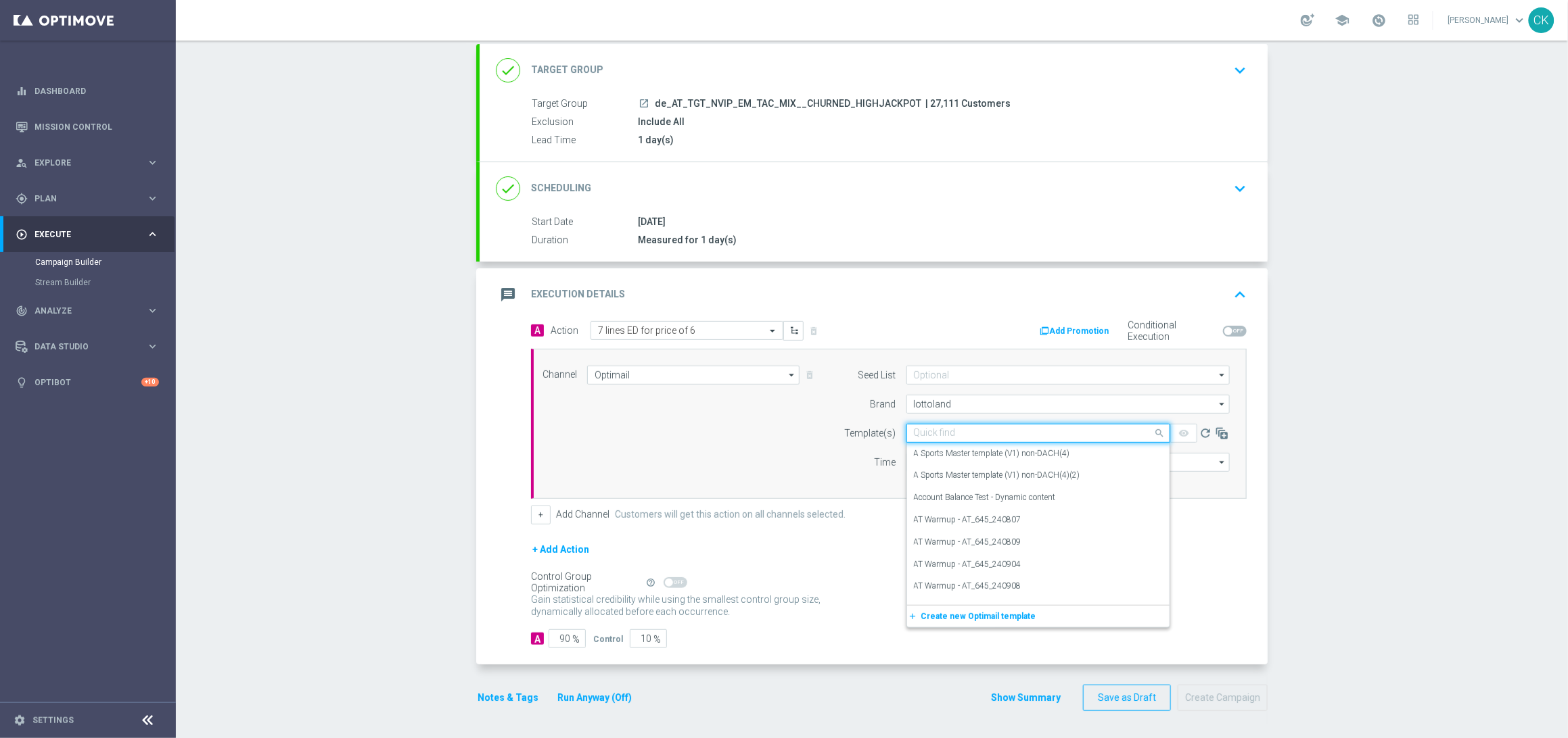
paste input "AT__ED_251009__NVIP_EMA_TAC_LT"
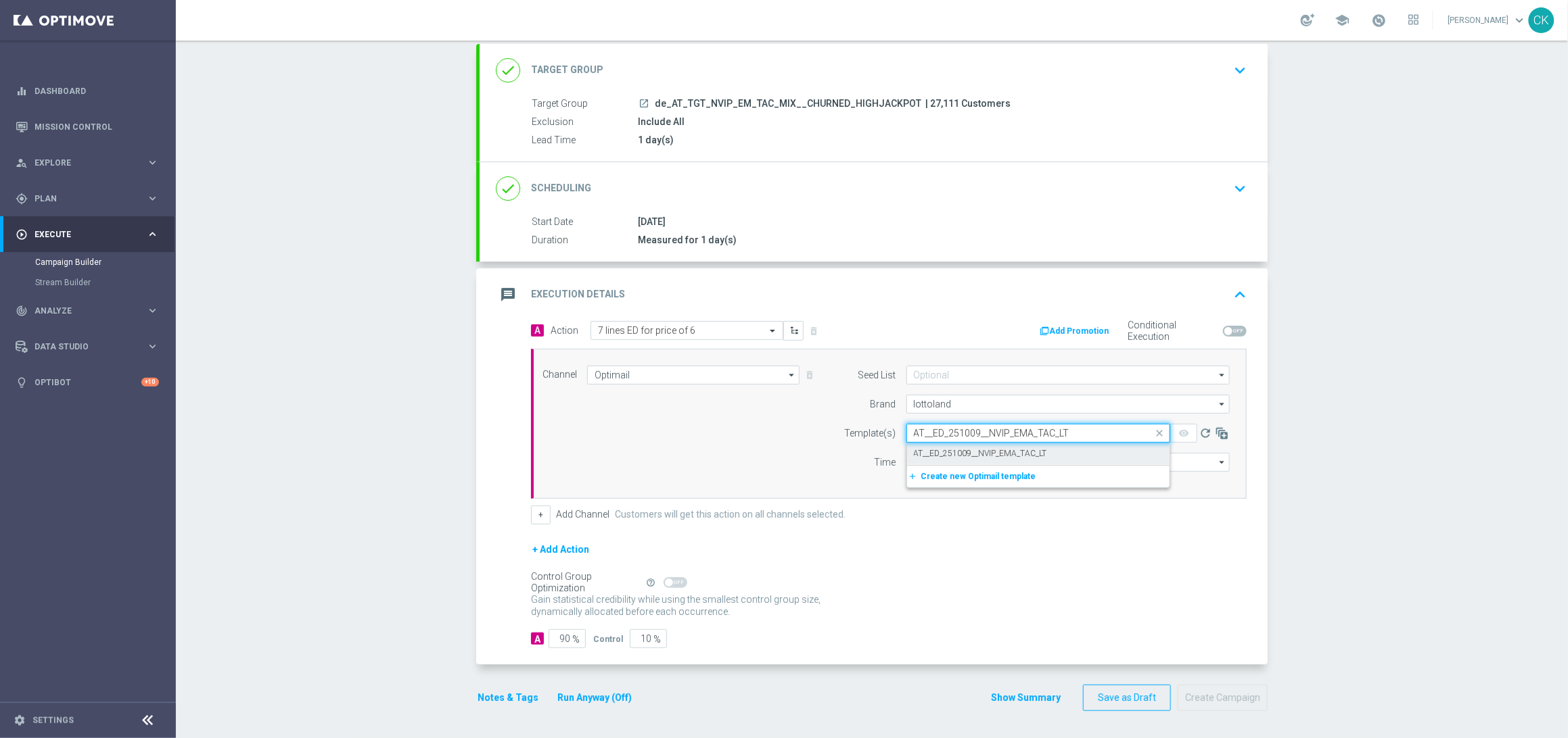
click at [948, 452] on label "AT__ED_251009__NVIP_EMA_TAC_LT" at bounding box center [980, 454] width 134 height 12
type input "AT__ED_251009__NVIP_EMA_TAC_LT"
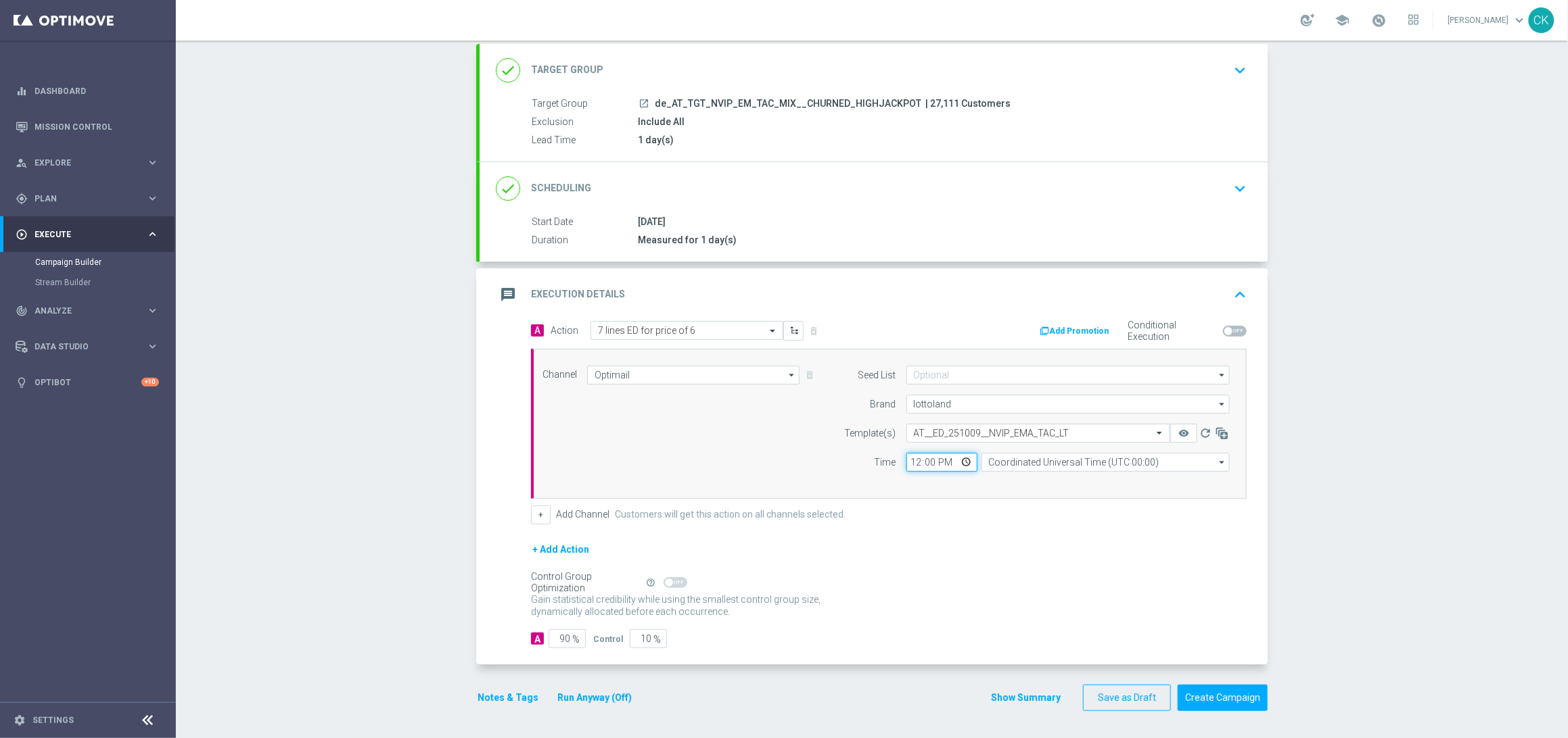
click at [910, 461] on input "12:00" at bounding box center [941, 462] width 71 height 19
type input "06:00"
click at [1037, 464] on input "Coordinated Universal Time (UTC 00:00)" at bounding box center [1105, 462] width 248 height 19
click at [1036, 480] on div "Central European Time ([GEOGRAPHIC_DATA]) (UTC +02:00)" at bounding box center [1099, 483] width 221 height 13
type input "Central European Time ([GEOGRAPHIC_DATA]) (UTC +02:00)"
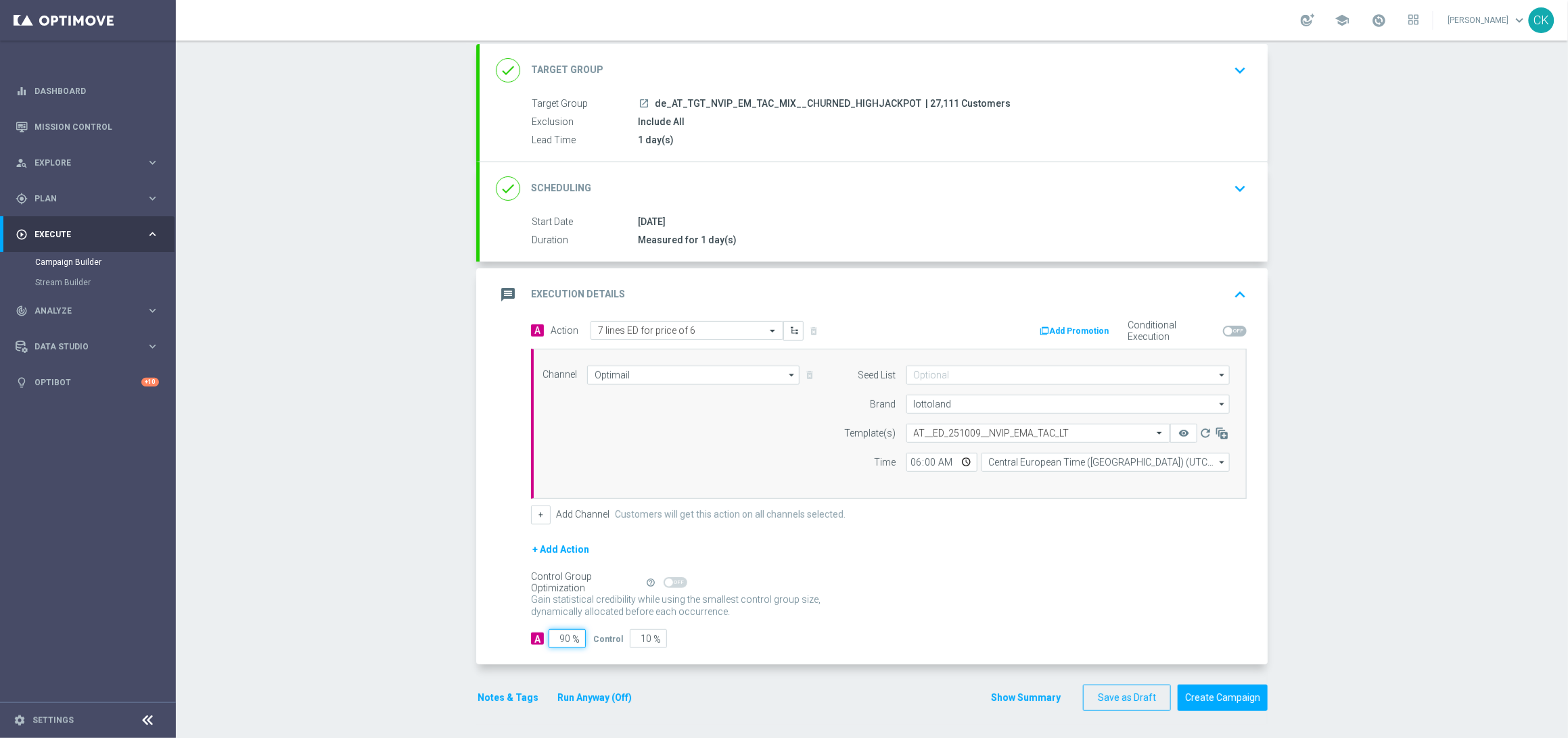
click at [563, 639] on input "90" at bounding box center [567, 639] width 37 height 19
type input "9"
type input "91"
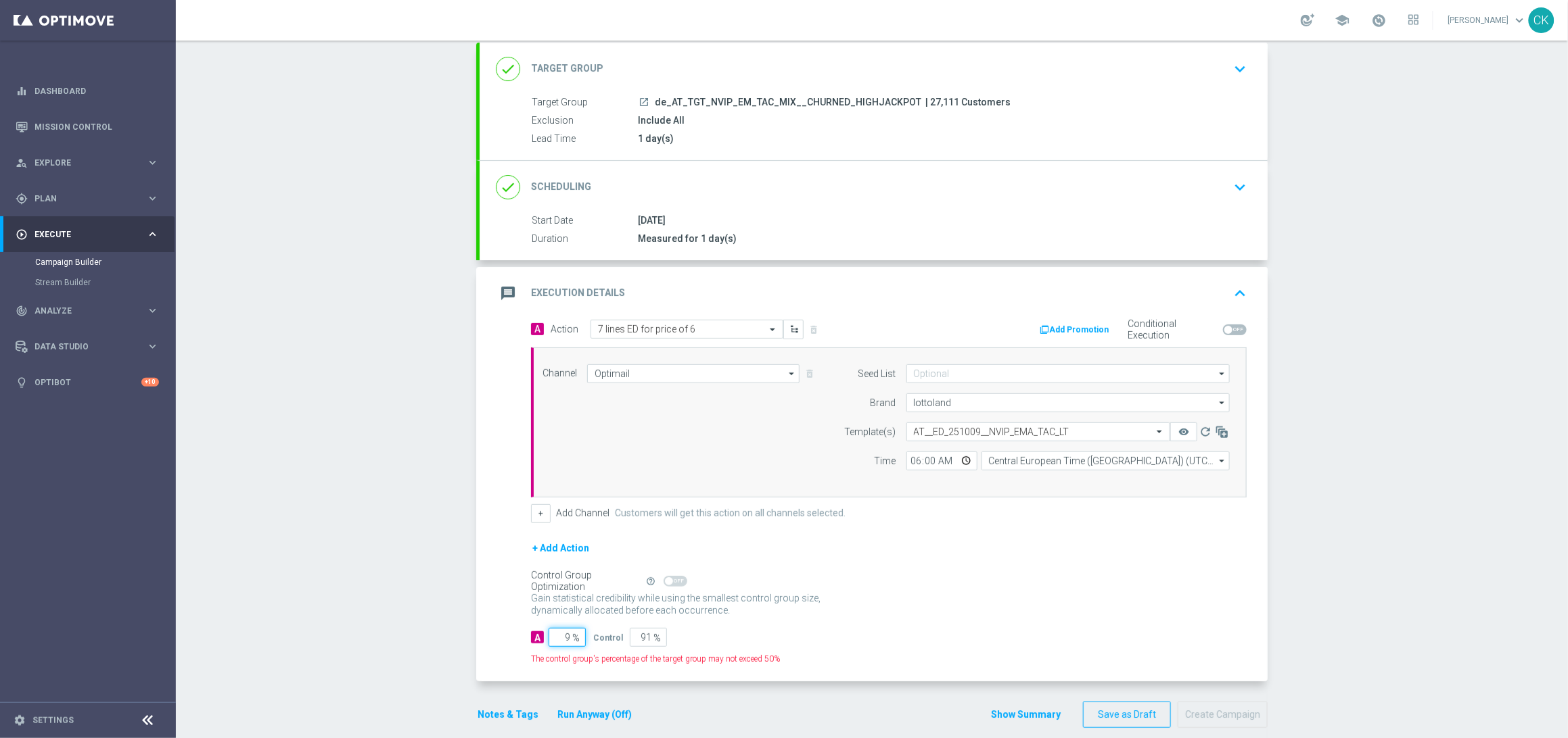
type input "98"
type input "2"
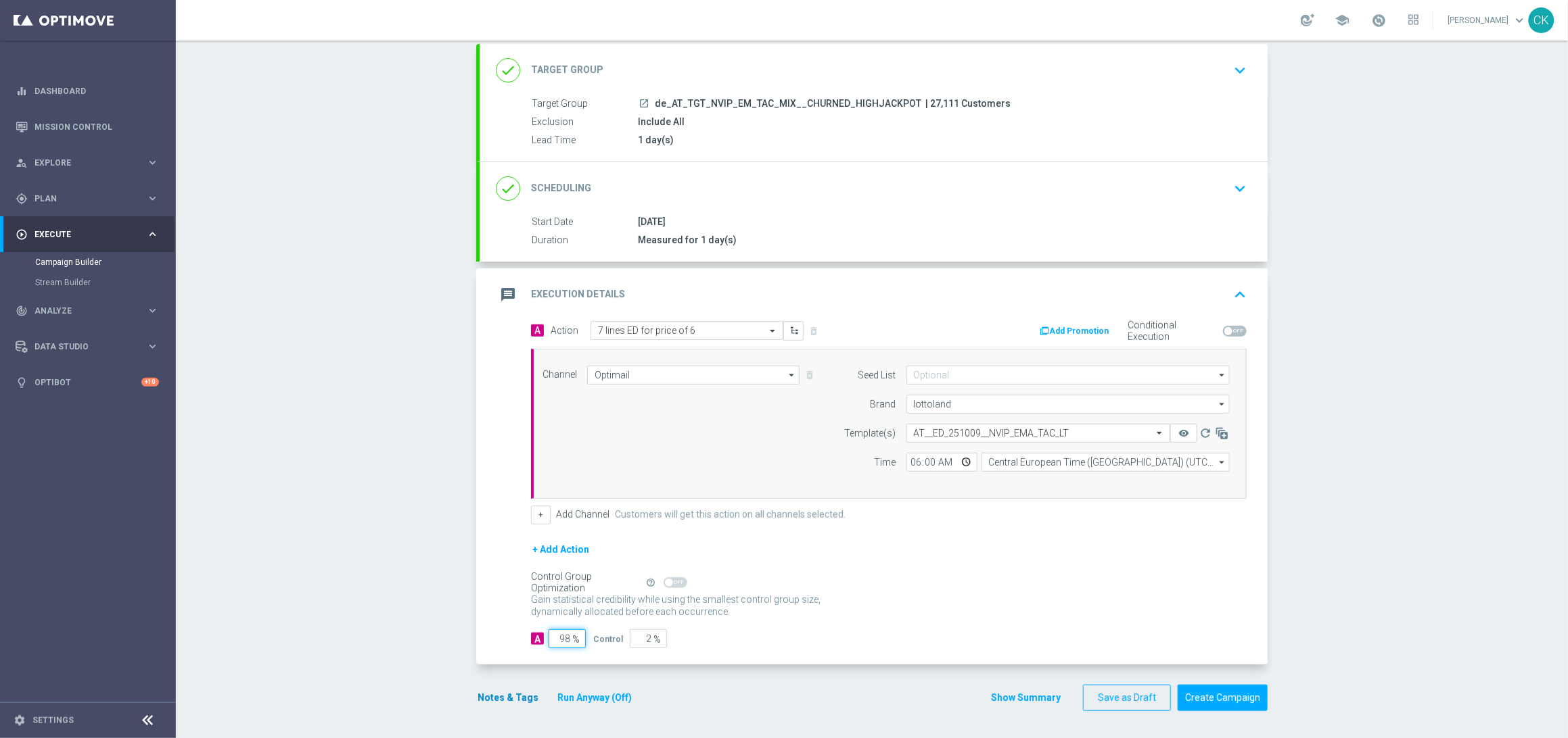
type input "98"
click at [492, 698] on button "Notes & Tags" at bounding box center [508, 698] width 63 height 17
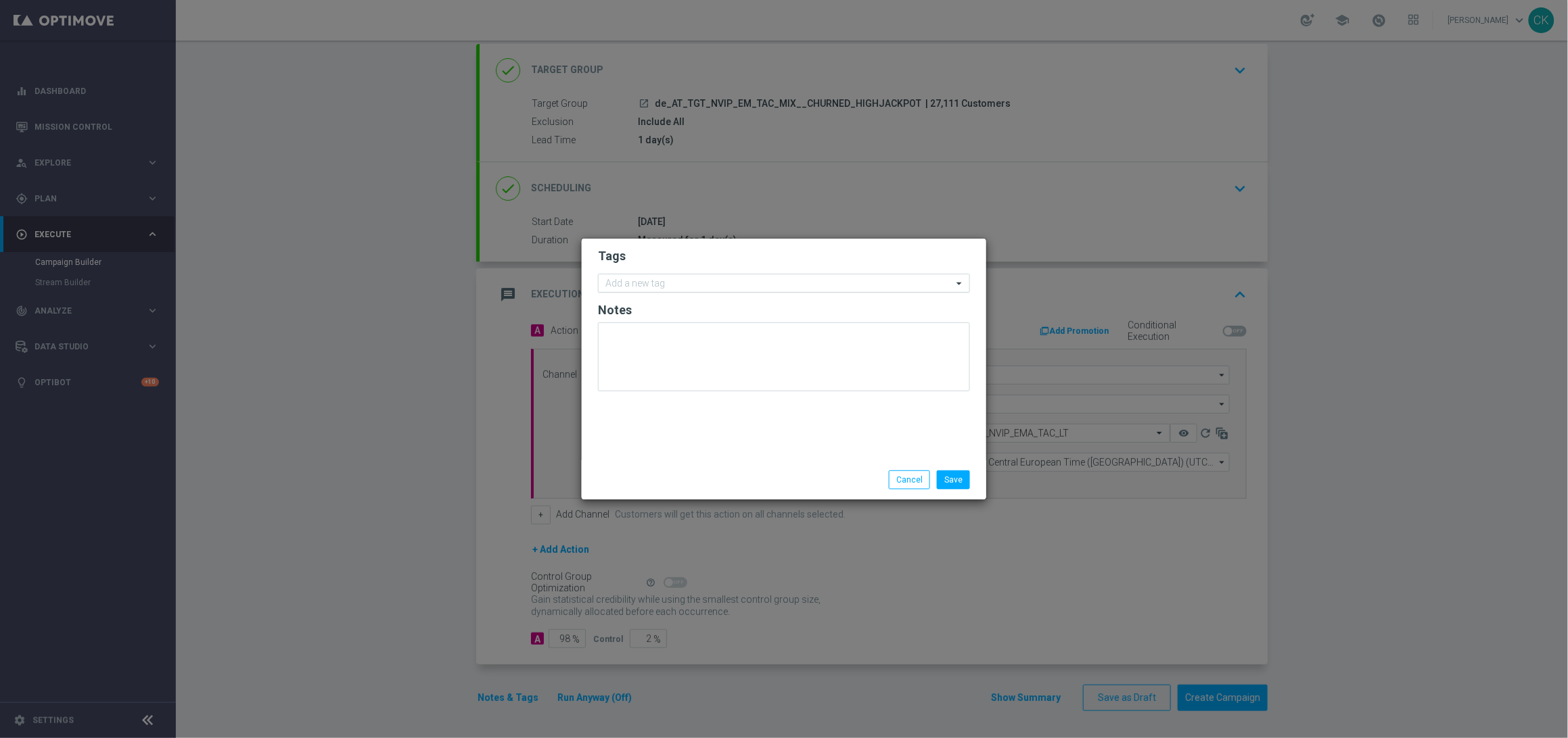
click at [633, 283] on input "text" at bounding box center [779, 284] width 347 height 12
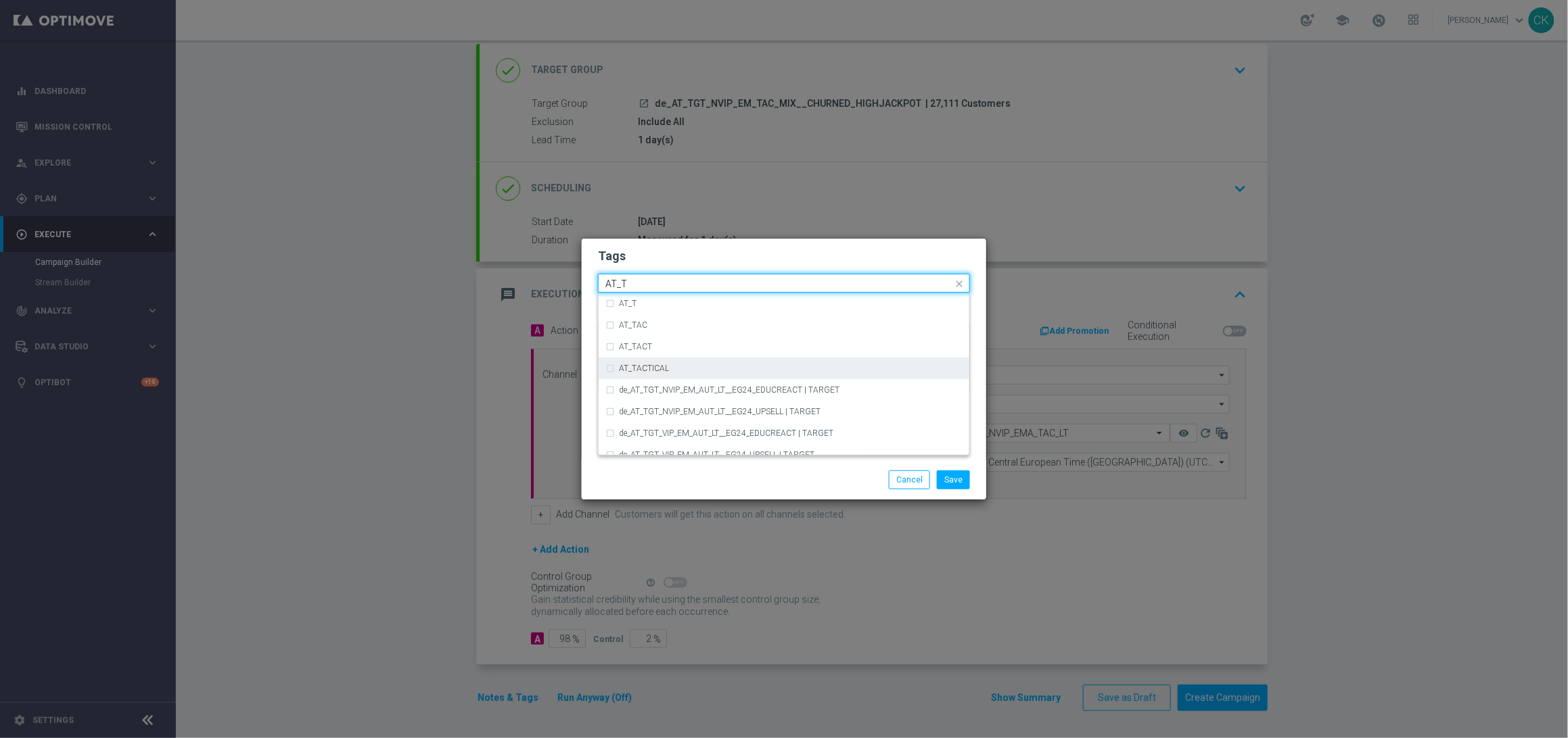
click at [661, 362] on div "AT_TACTICAL" at bounding box center [784, 368] width 357 height 22
type input "AT_T"
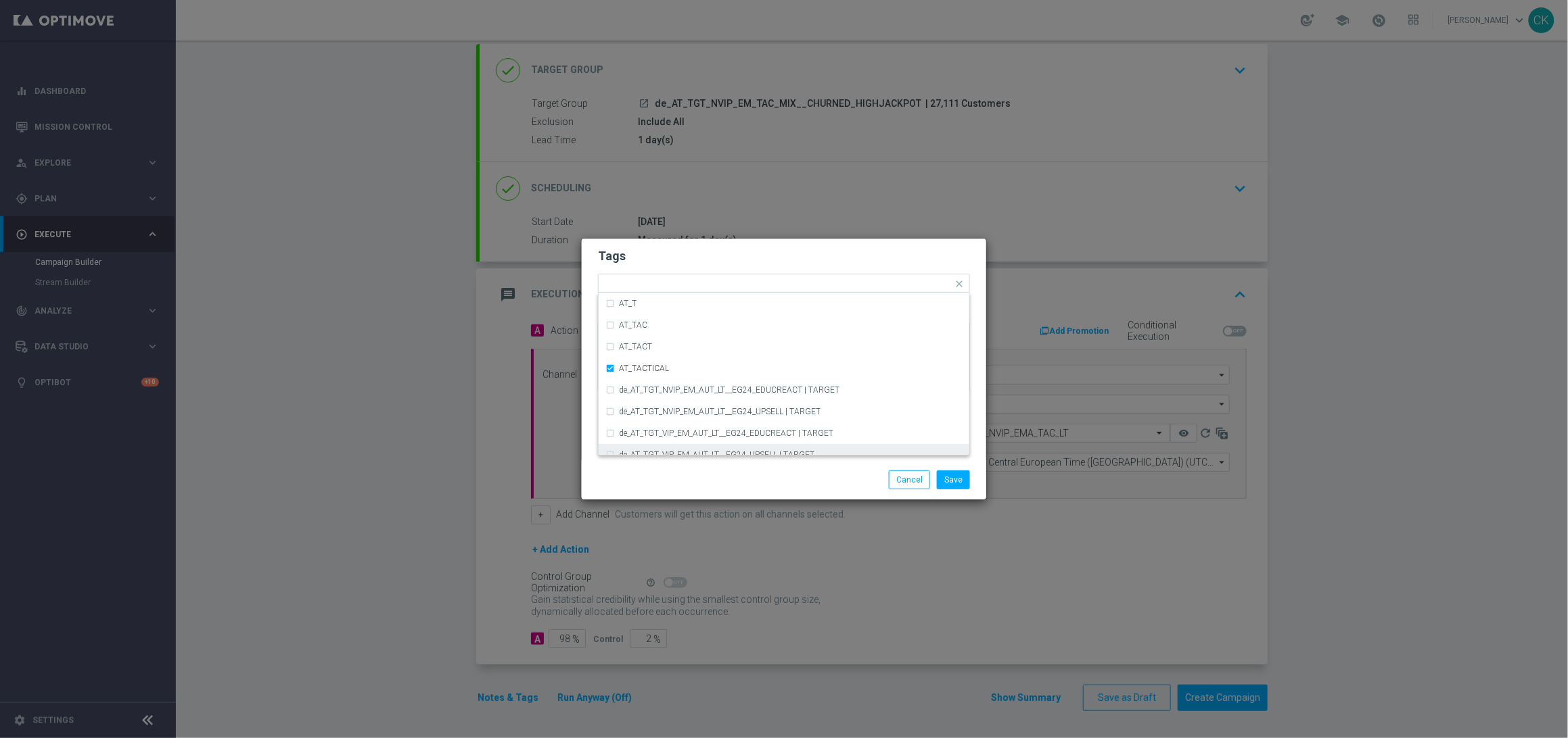
click at [688, 493] on div "Save Cancel" at bounding box center [784, 479] width 405 height 39
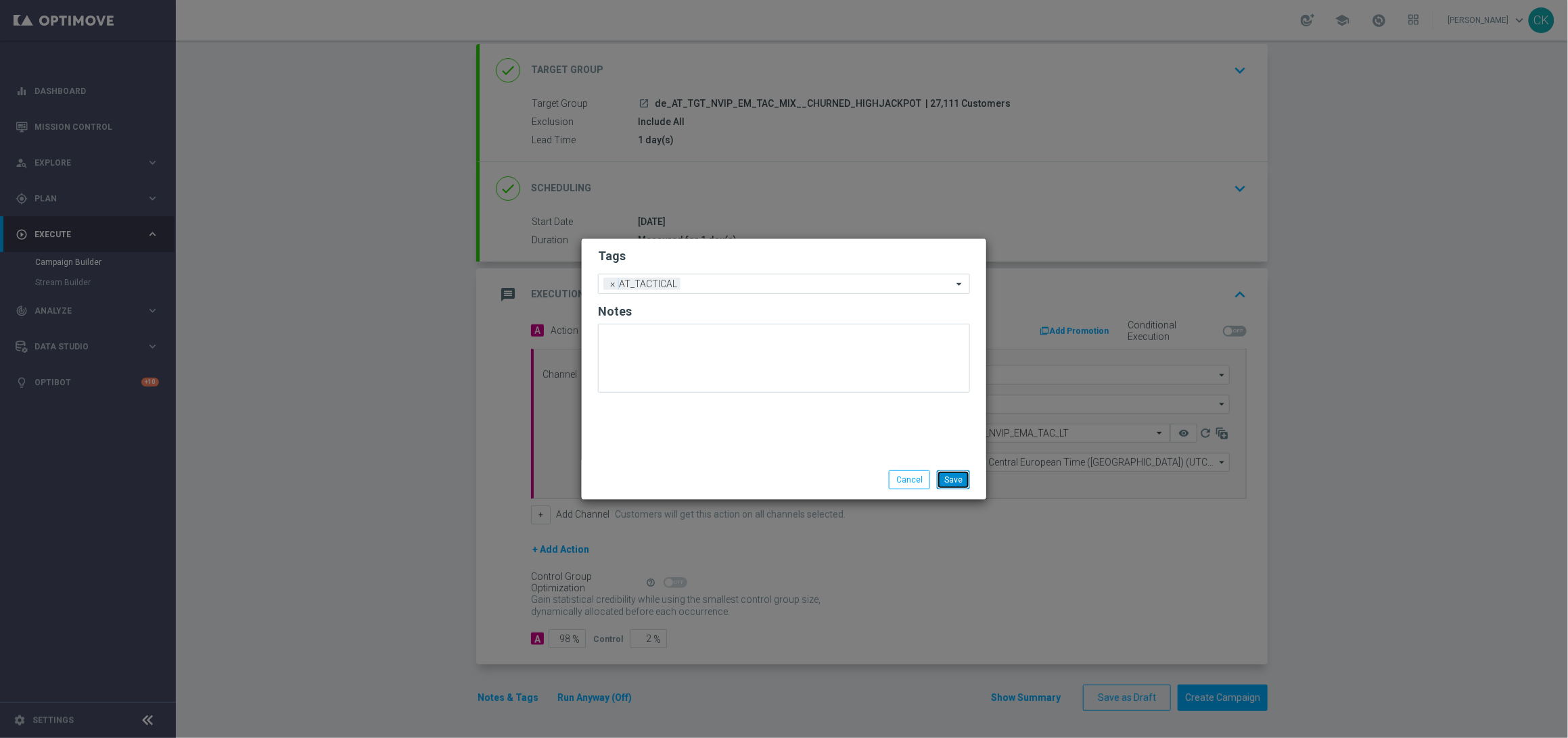
click at [954, 483] on button "Save" at bounding box center [953, 479] width 33 height 19
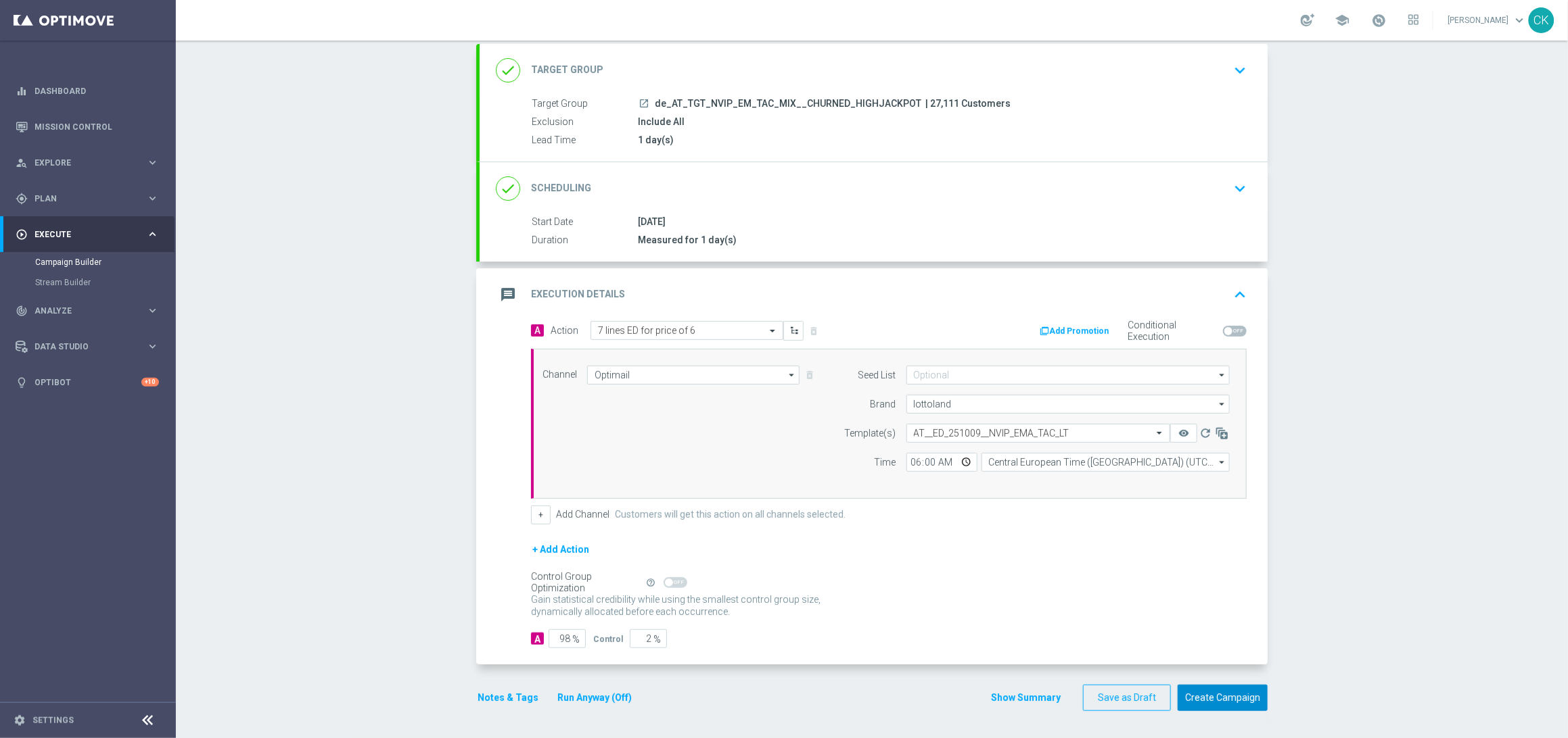
click at [1223, 696] on button "Create Campaign" at bounding box center [1222, 698] width 90 height 26
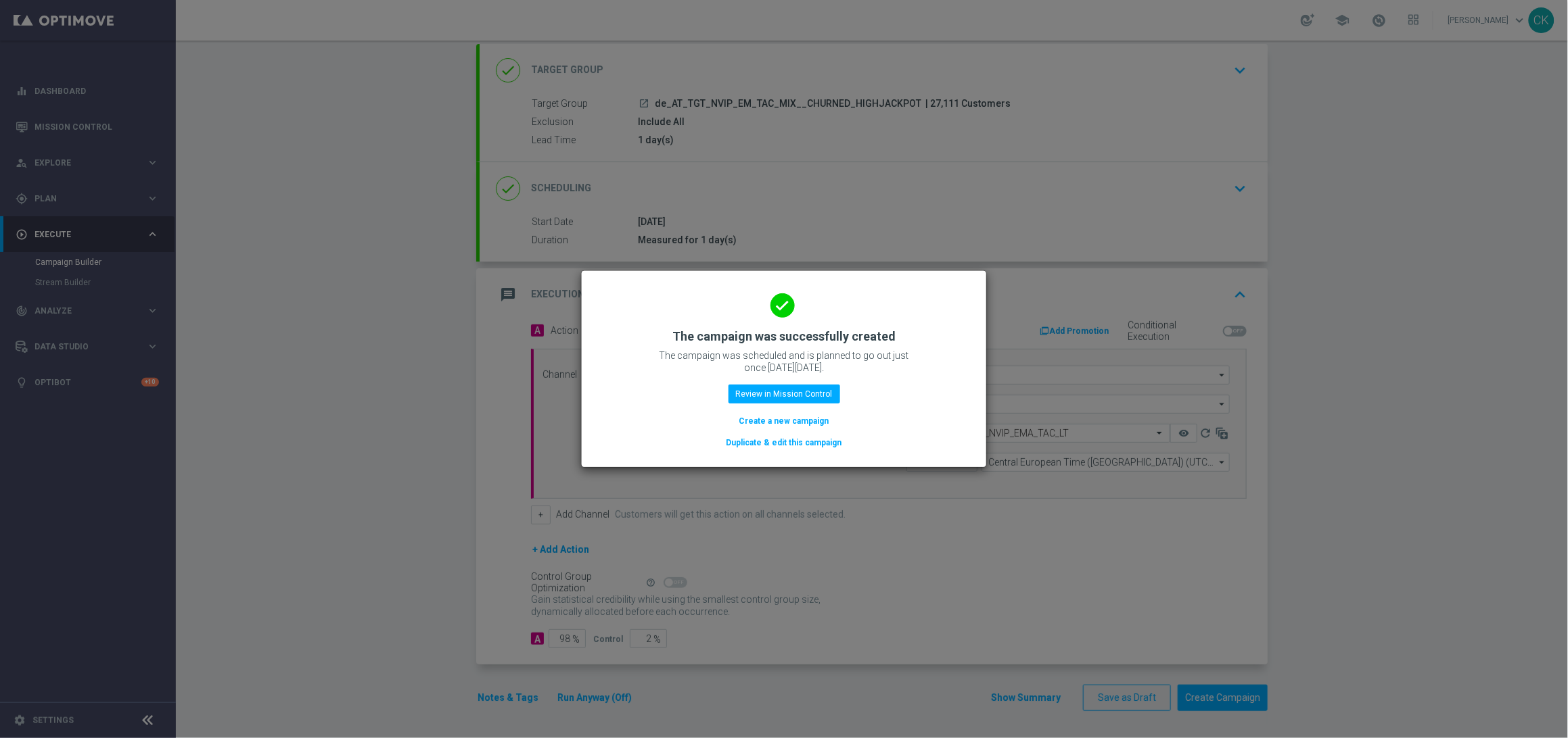
click at [771, 420] on button "Create a new campaign" at bounding box center [784, 420] width 92 height 15
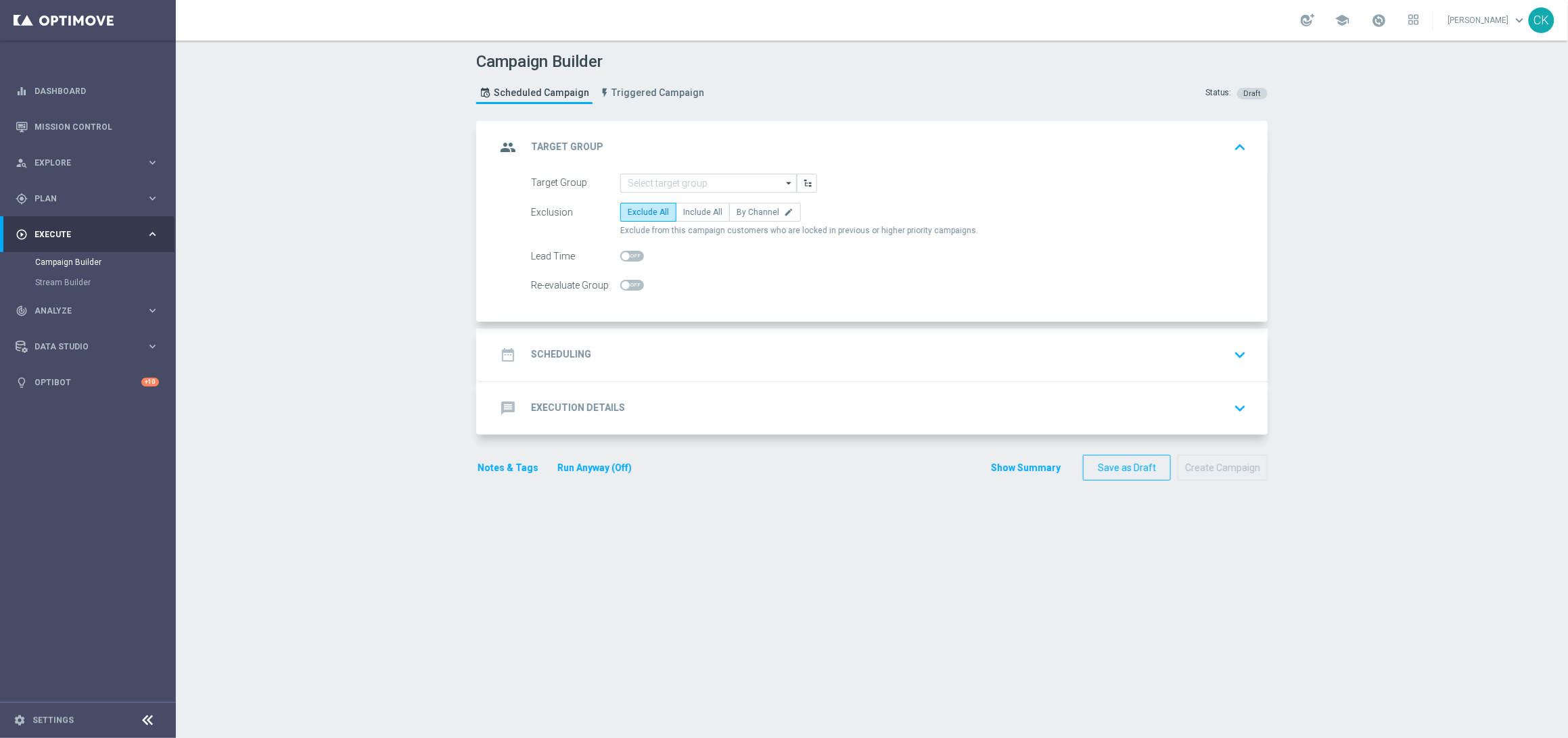
scroll to position [0, 0]
